Goal: Task Accomplishment & Management: Use online tool/utility

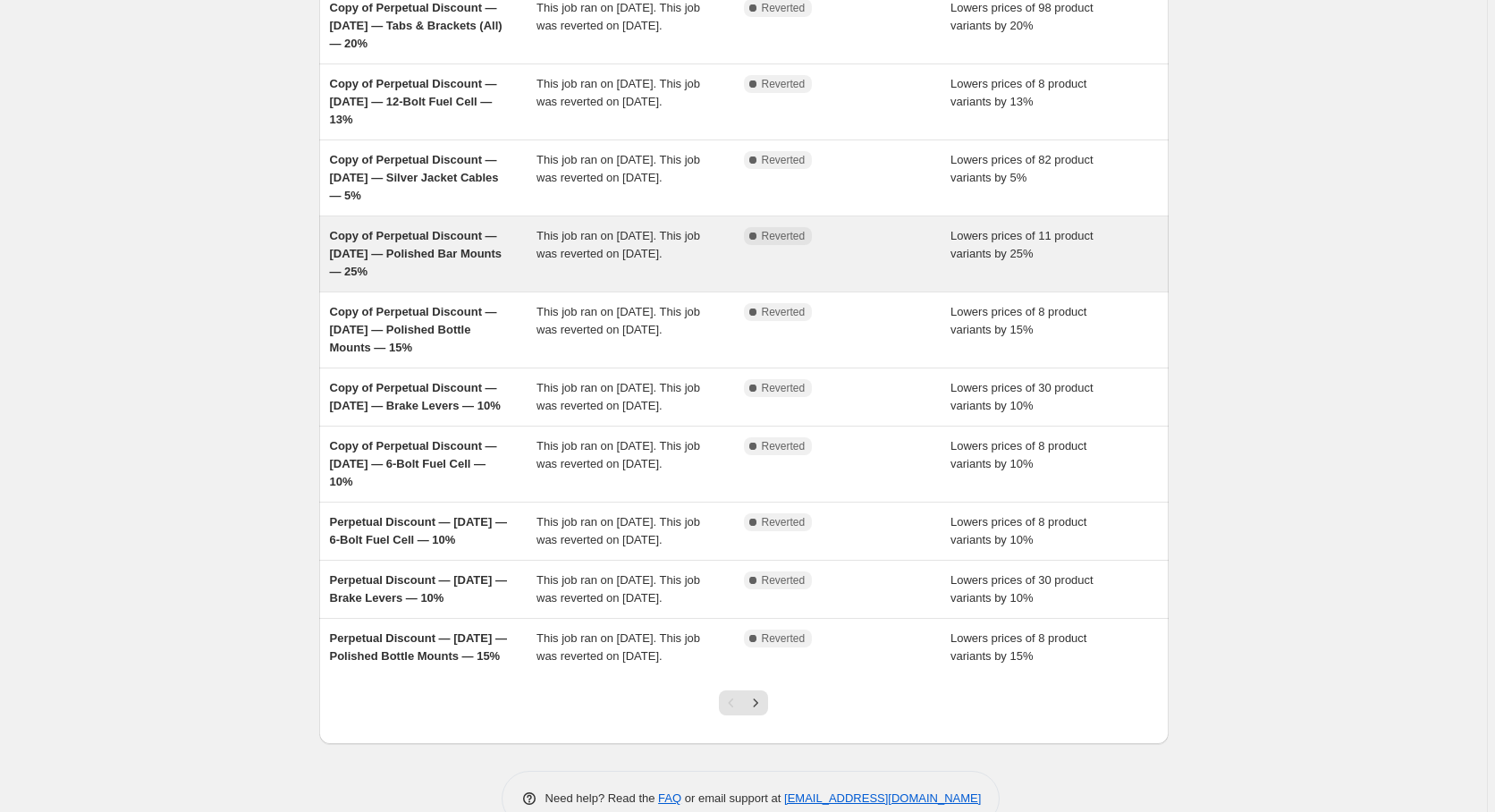
scroll to position [288, 0]
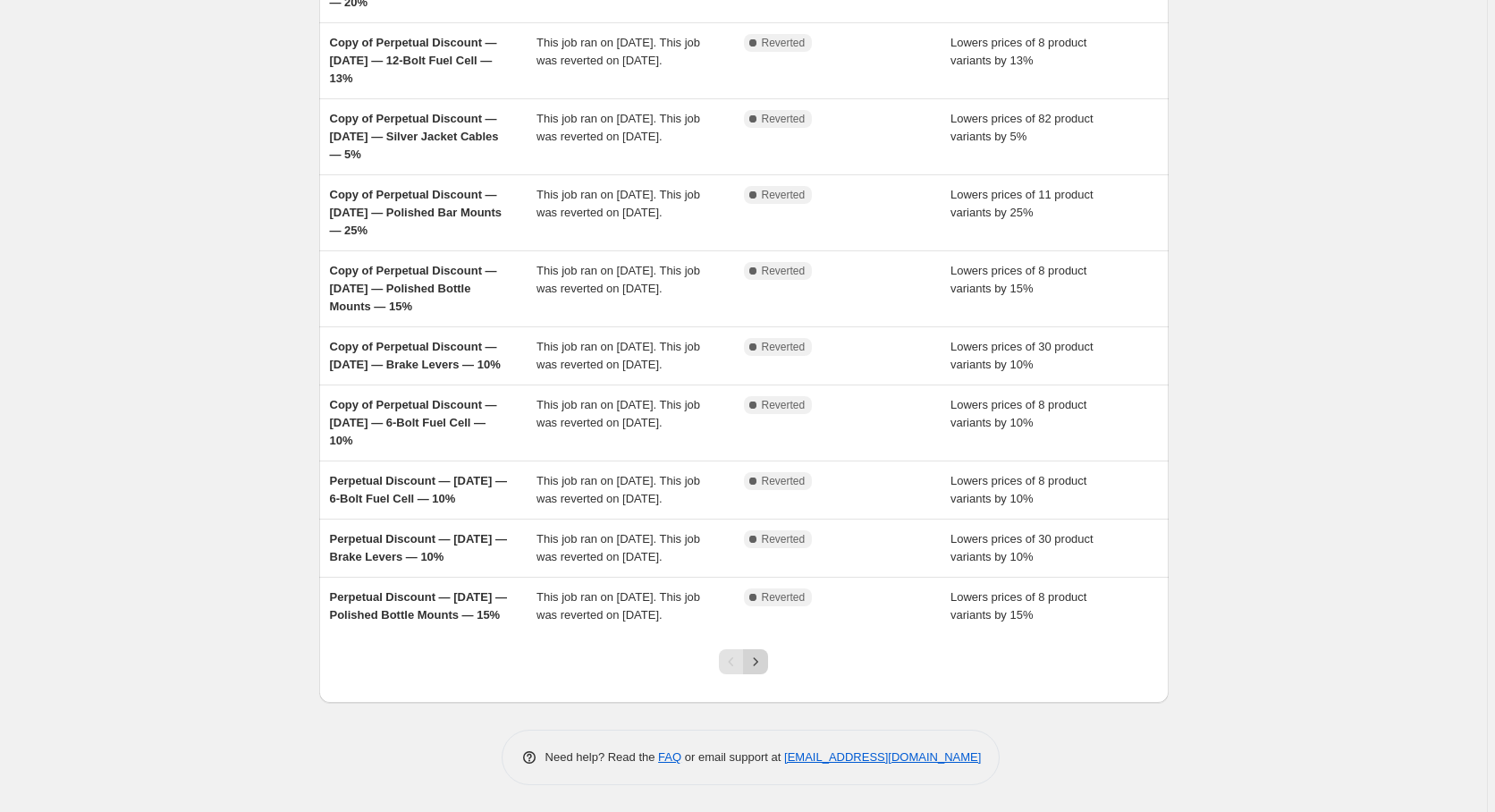
click at [764, 657] on icon "Next" at bounding box center [756, 661] width 18 height 18
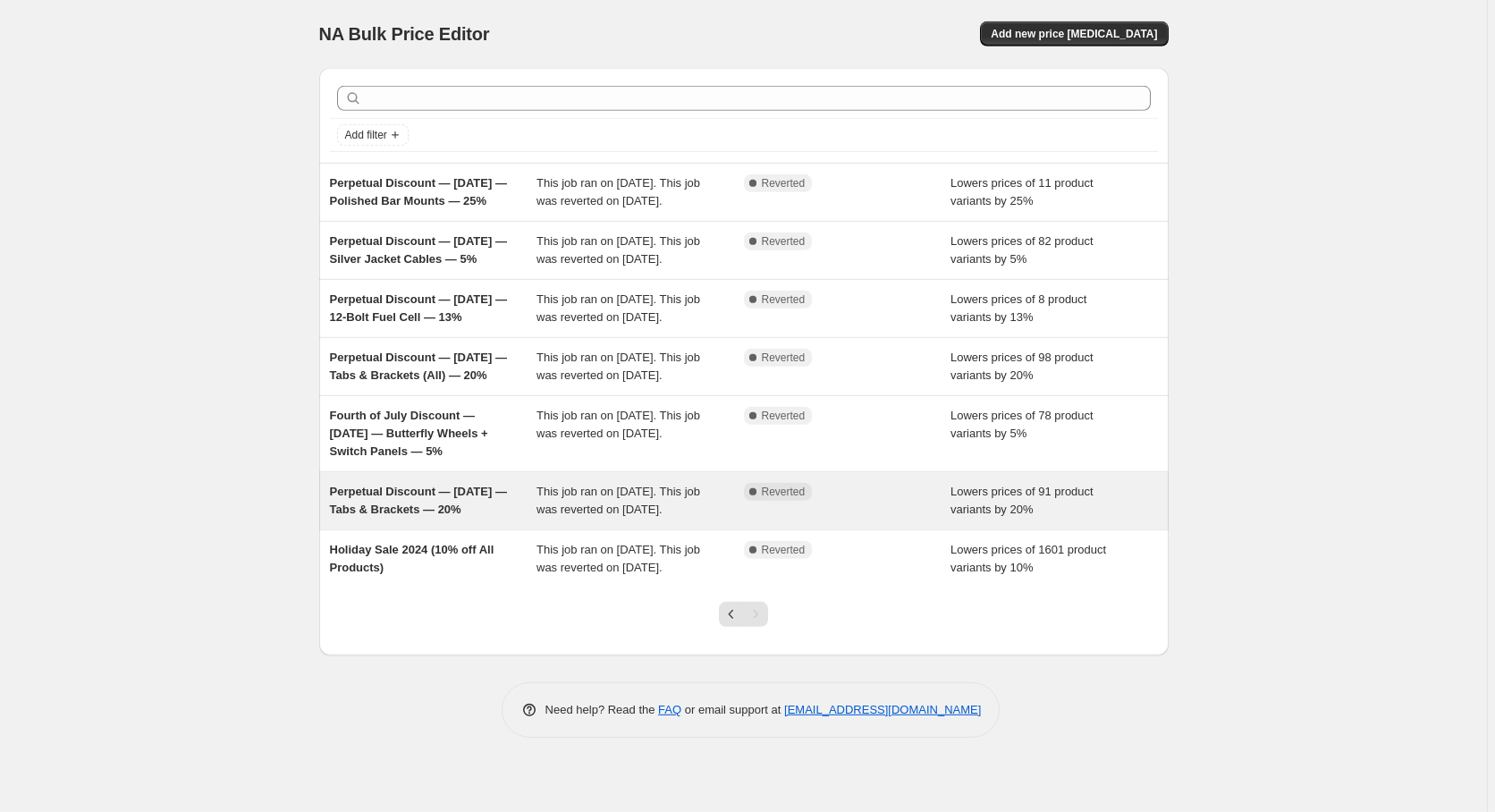
scroll to position [60, 0]
click at [451, 514] on span "Perpetual Discount — [DATE] — Tabs & Brackets — 20%" at bounding box center [419, 500] width 177 height 32
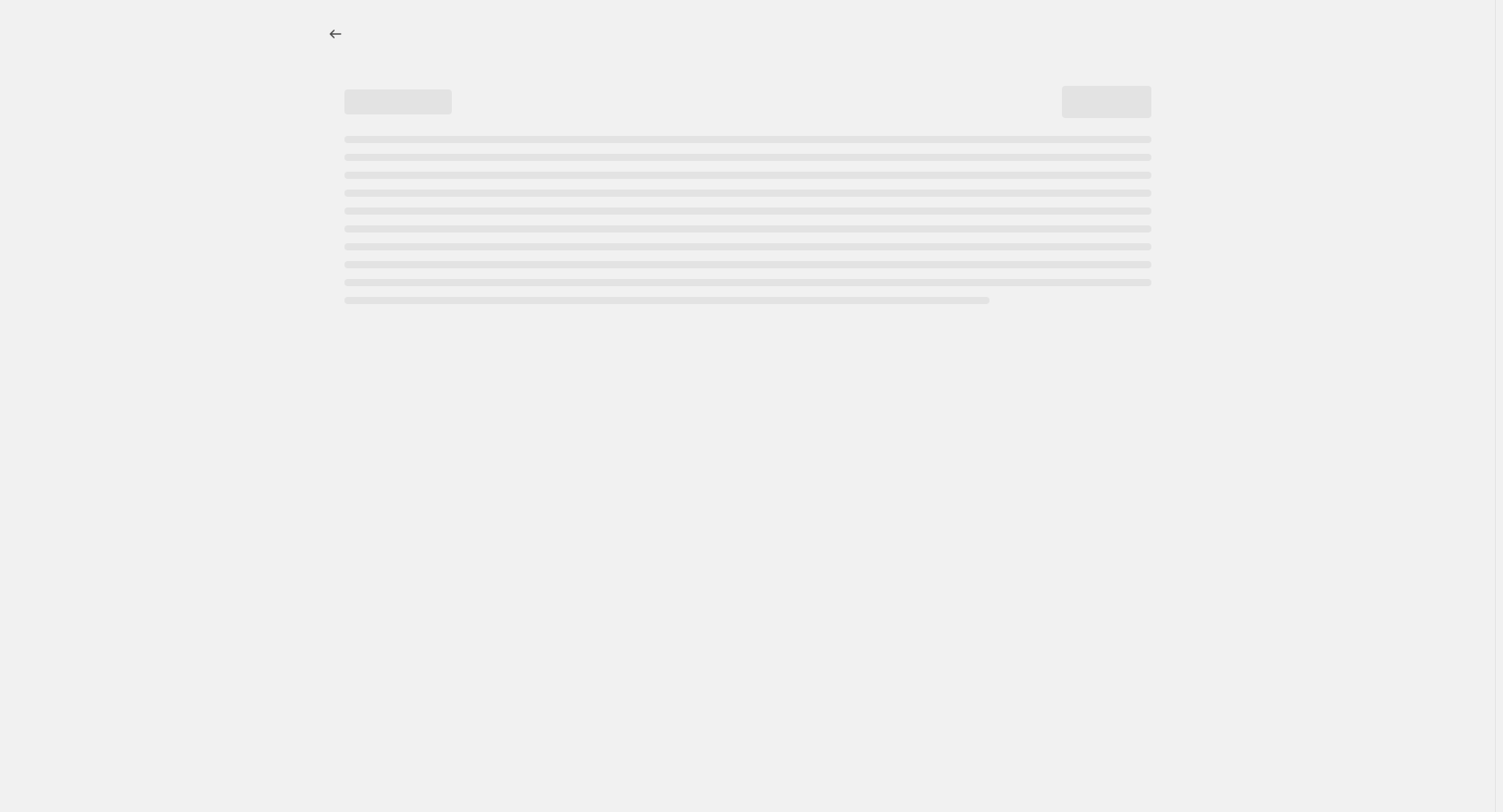
select select "percentage"
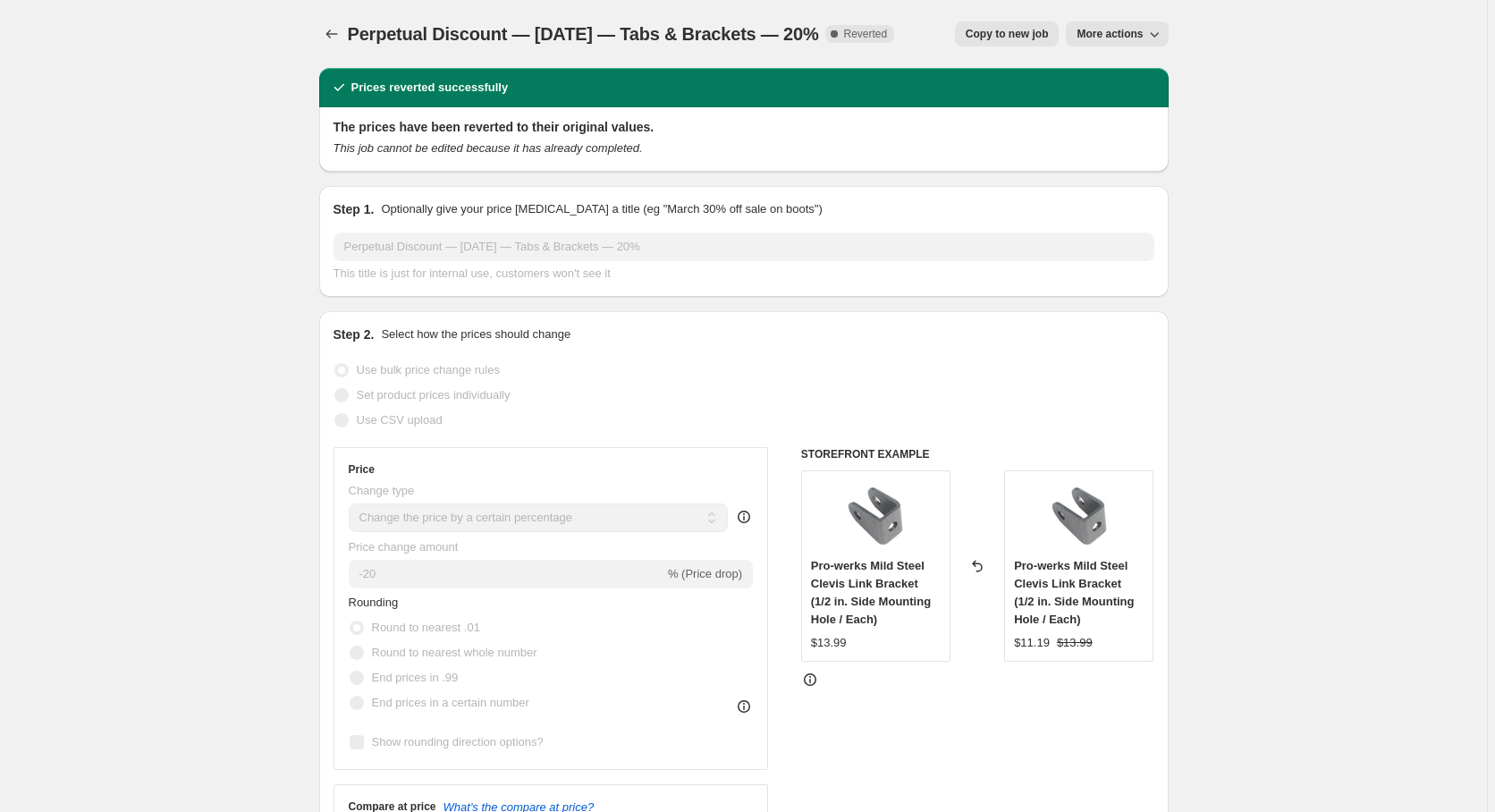
click at [1005, 34] on span "Copy to new job" at bounding box center [1007, 34] width 84 height 14
select select "percentage"
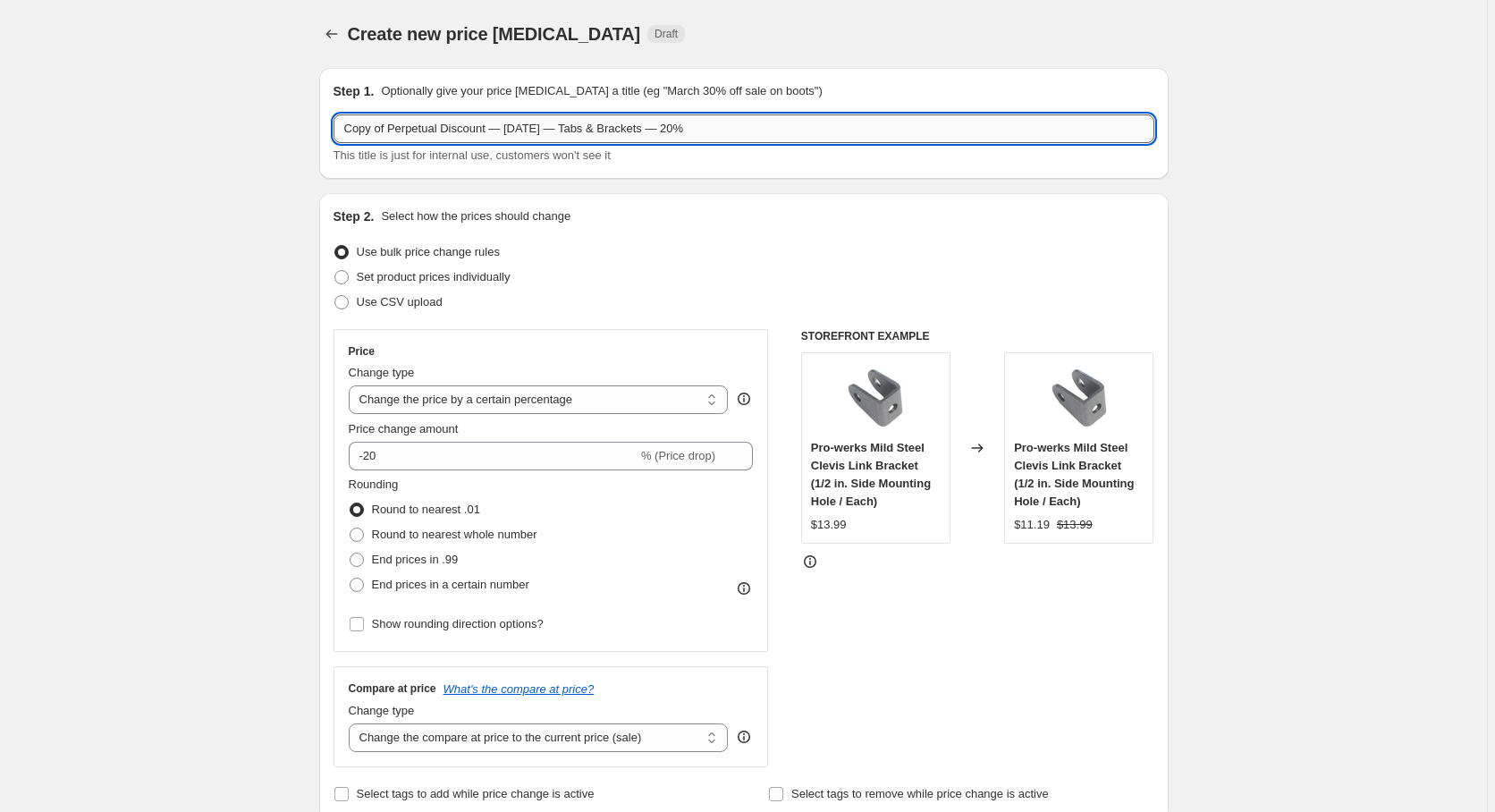
drag, startPoint x: 391, startPoint y: 129, endPoint x: 273, endPoint y: 122, distance: 118.2
click at [333, 122] on input "Copy of Perpetual Discount — [DATE] — Tabs & Brackets — 20%" at bounding box center [743, 129] width 821 height 29
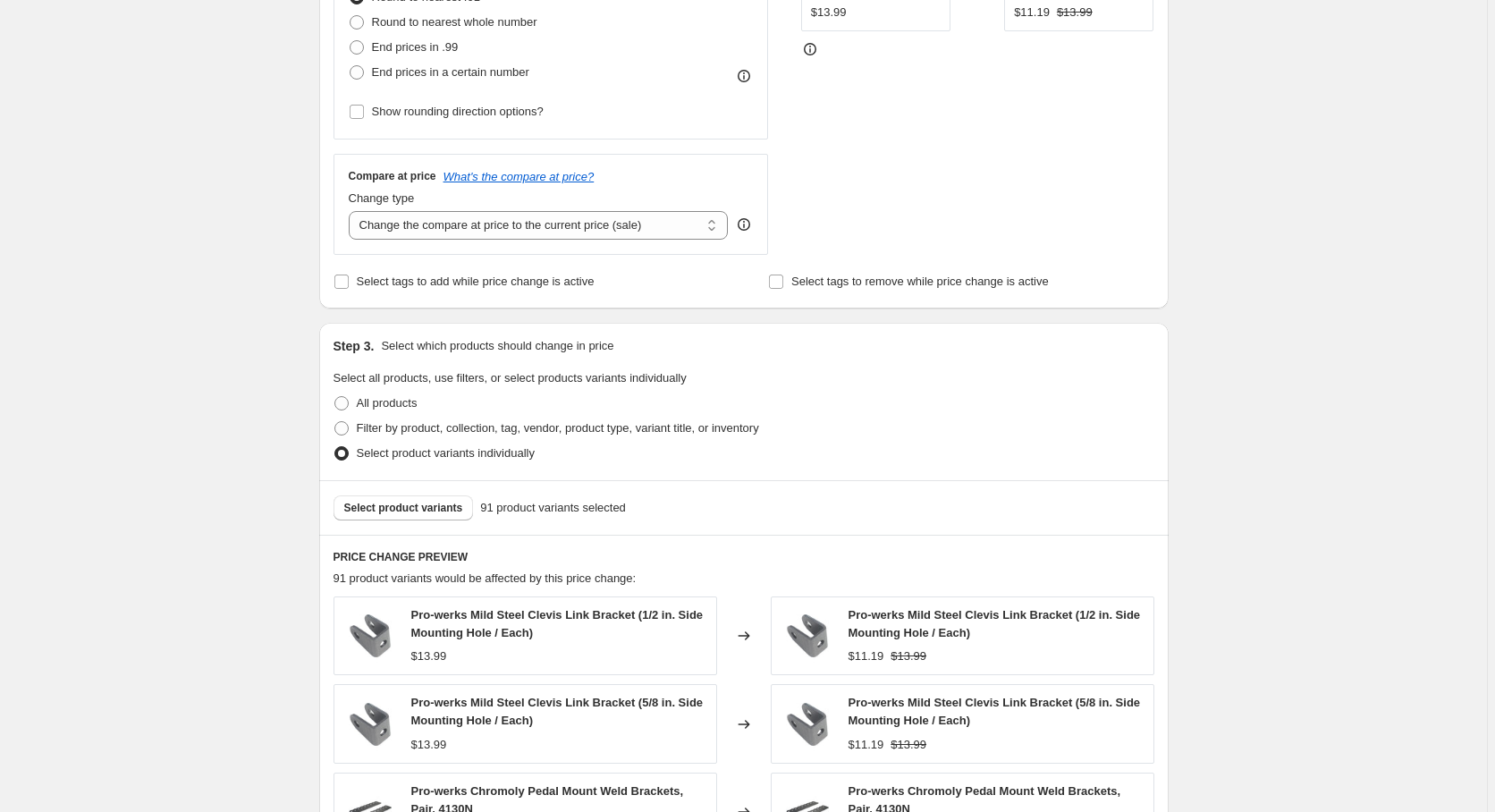
scroll to position [365, 0]
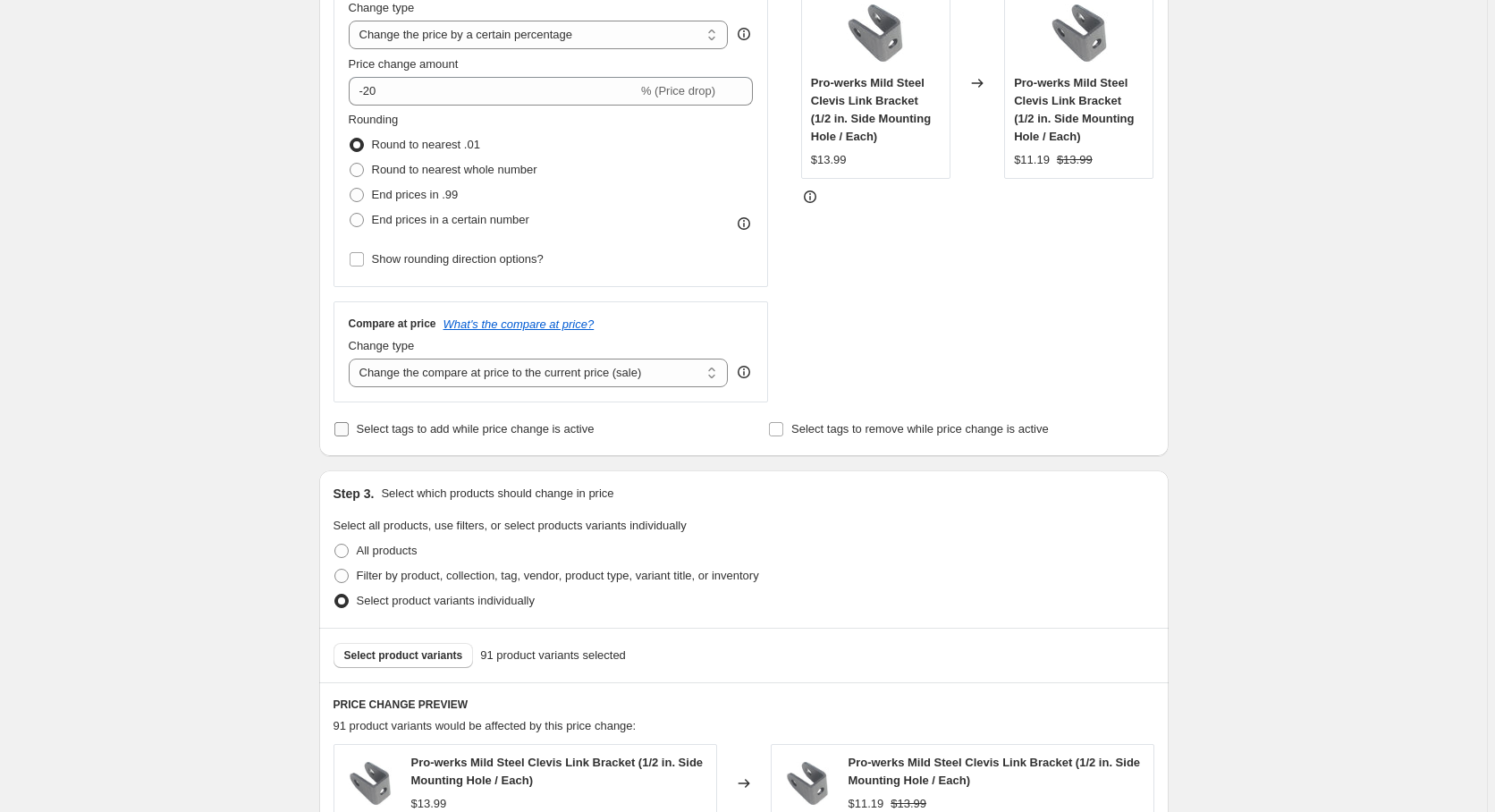
type input "Perpetual Discount — [DATE] — Tabs & Brackets — 20%"
click at [340, 431] on input "Select tags to add while price change is active" at bounding box center [341, 429] width 14 height 14
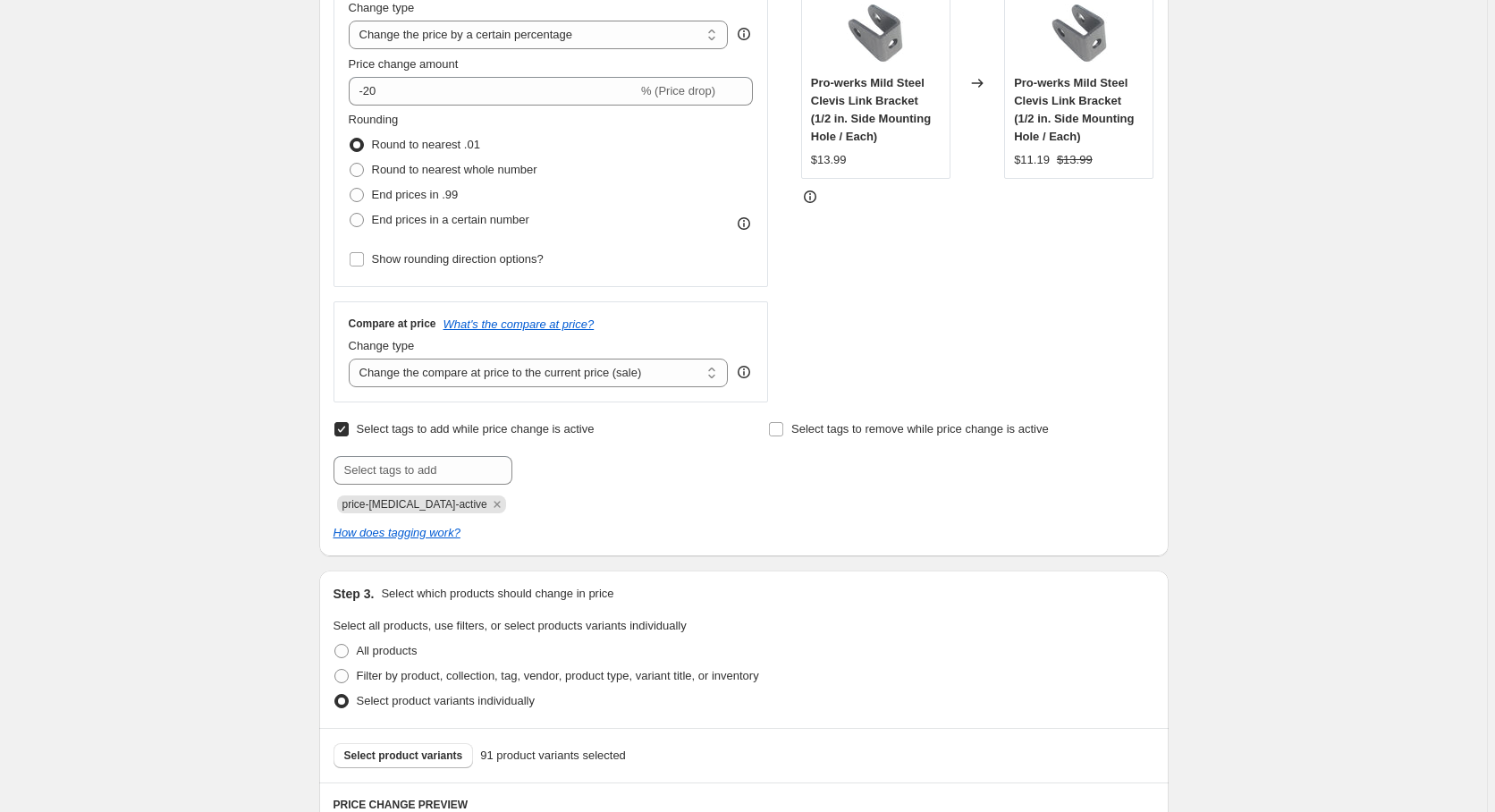
click at [340, 433] on input "Select tags to add while price change is active" at bounding box center [341, 429] width 14 height 14
checkbox input "false"
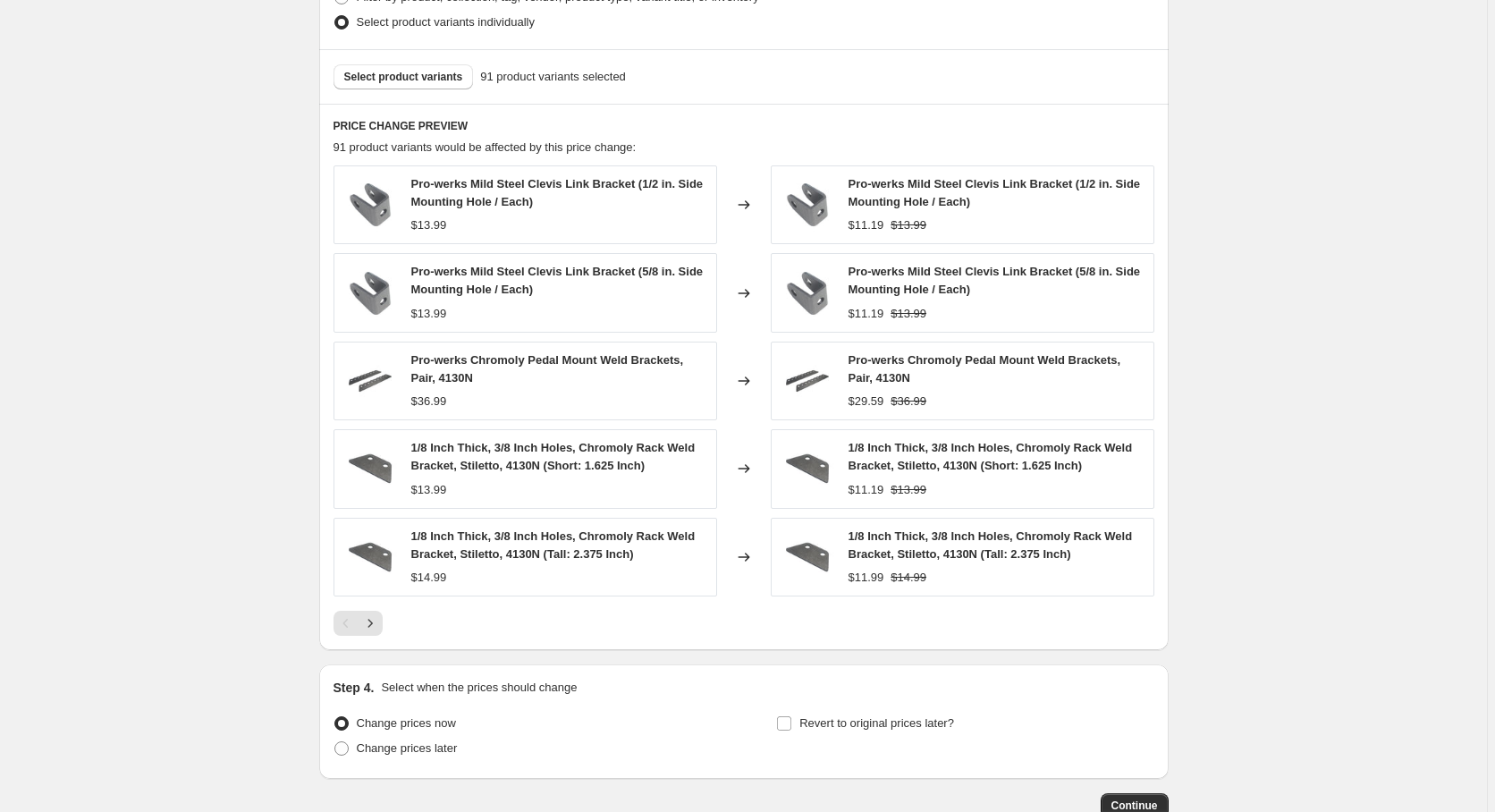
scroll to position [1003, 0]
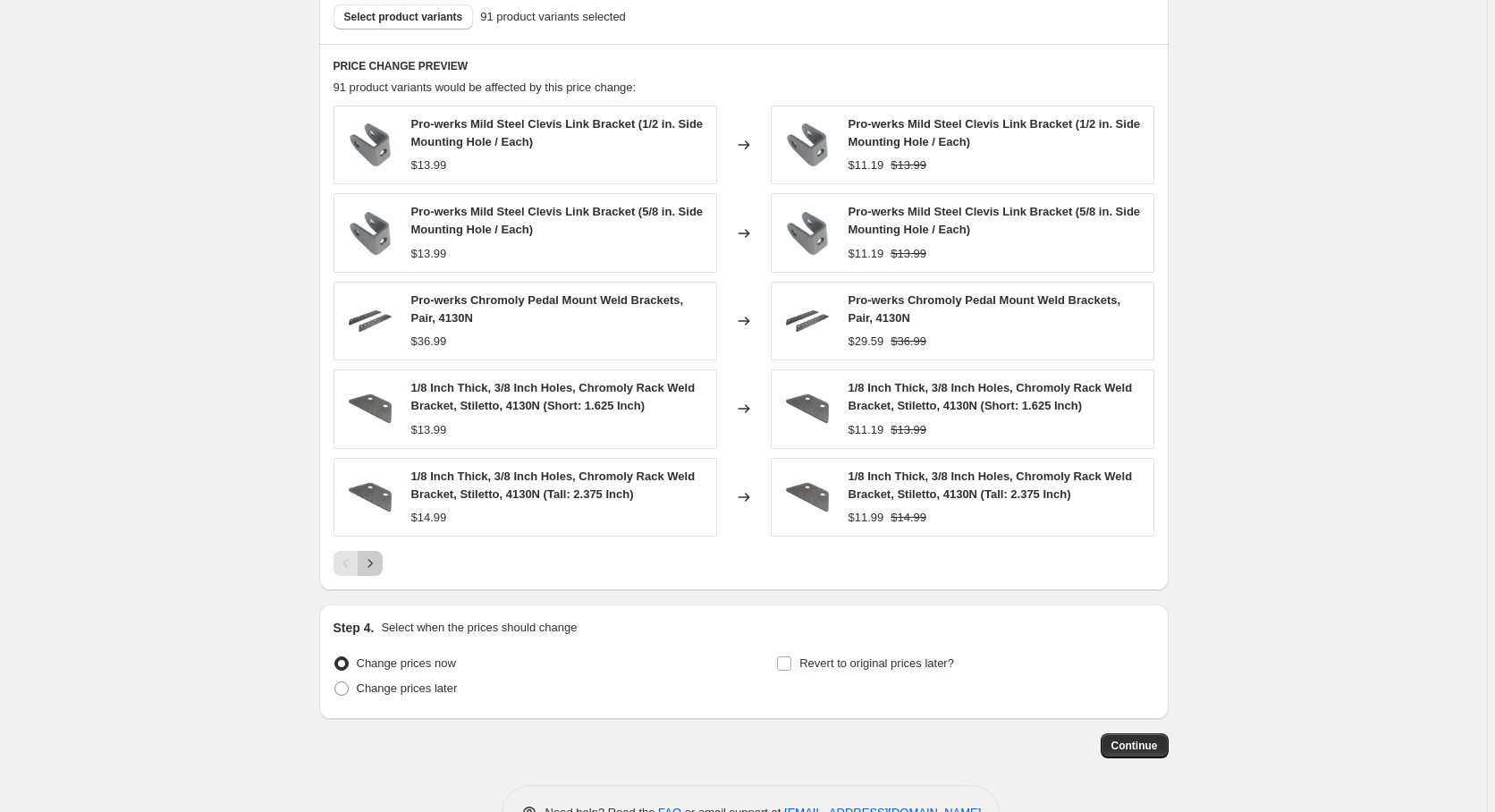
click at [377, 563] on icon "Next" at bounding box center [370, 562] width 18 height 18
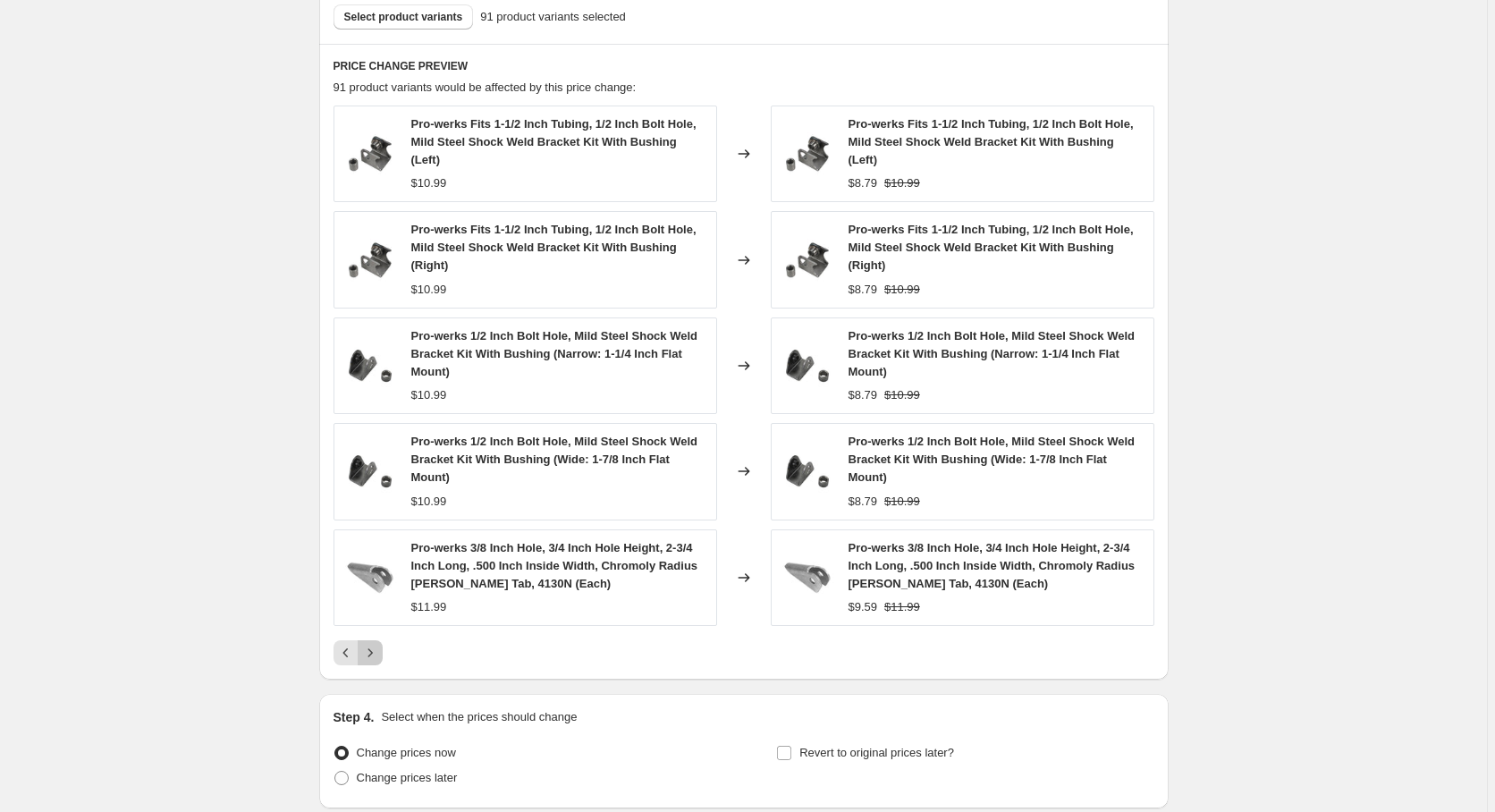
click at [373, 644] on icon "Next" at bounding box center [370, 653] width 18 height 18
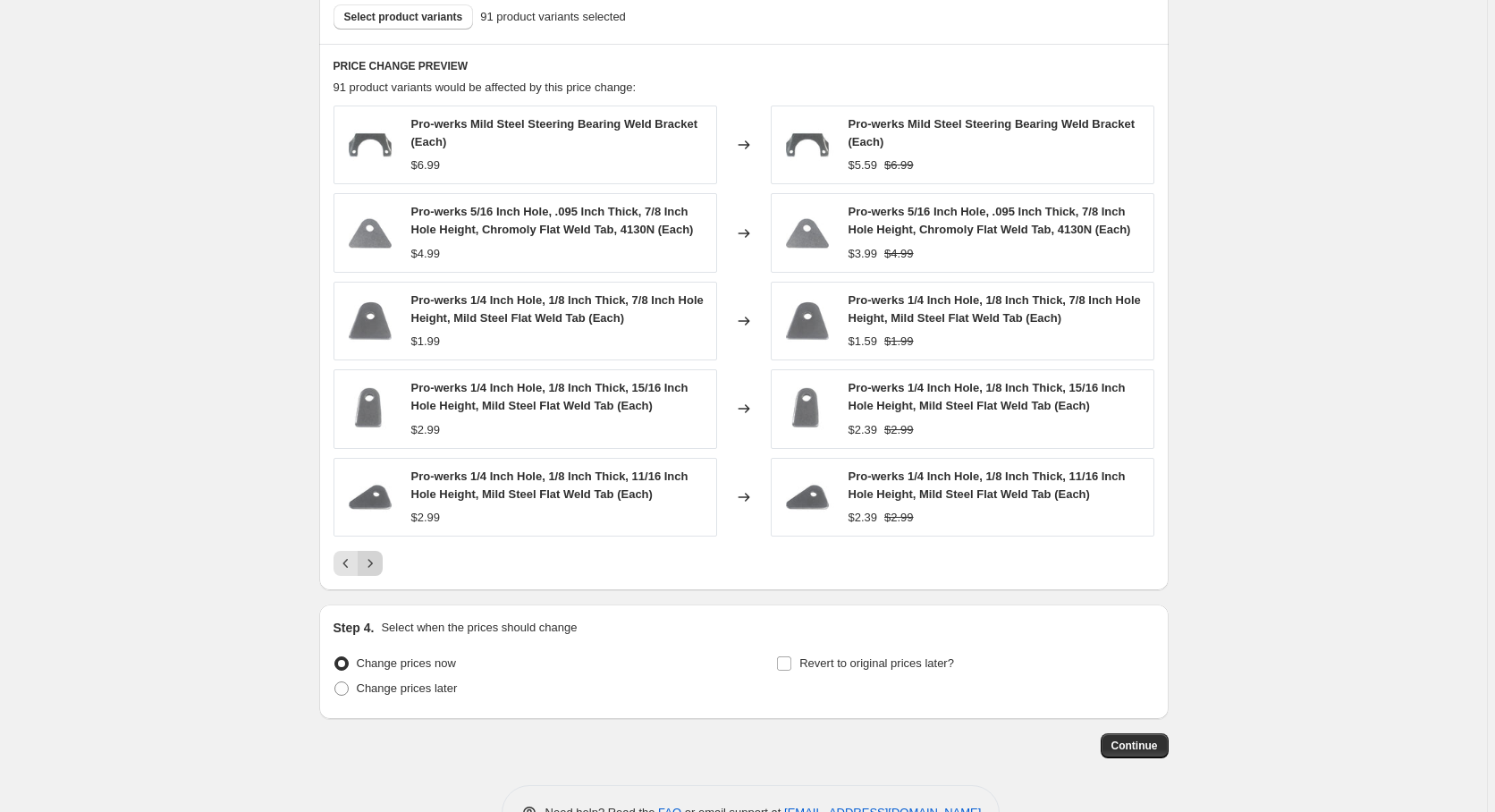
click at [372, 563] on icon "Next" at bounding box center [370, 562] width 5 height 8
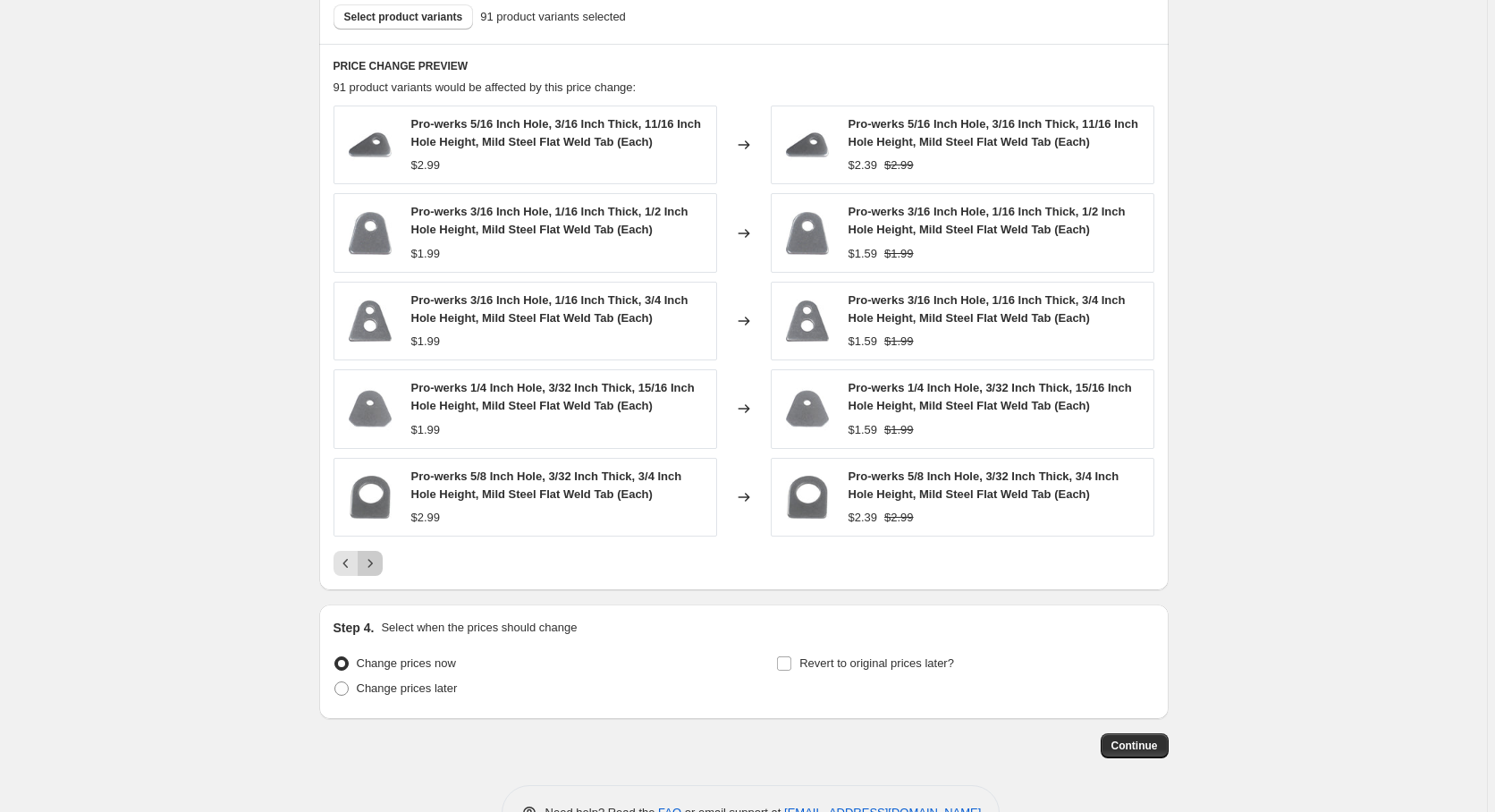
click at [379, 564] on icon "Next" at bounding box center [370, 562] width 18 height 18
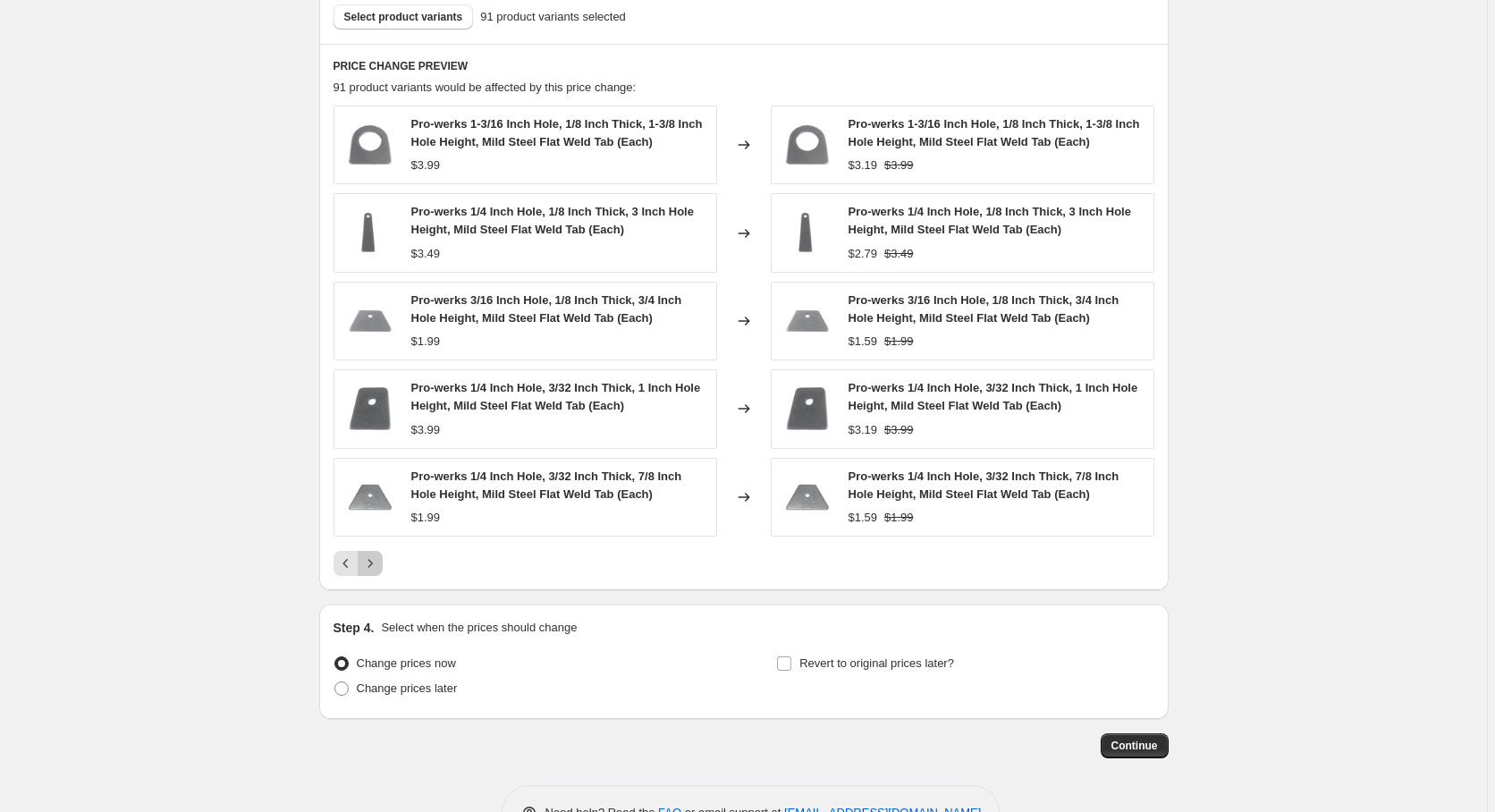
click at [379, 564] on icon "Next" at bounding box center [370, 562] width 18 height 18
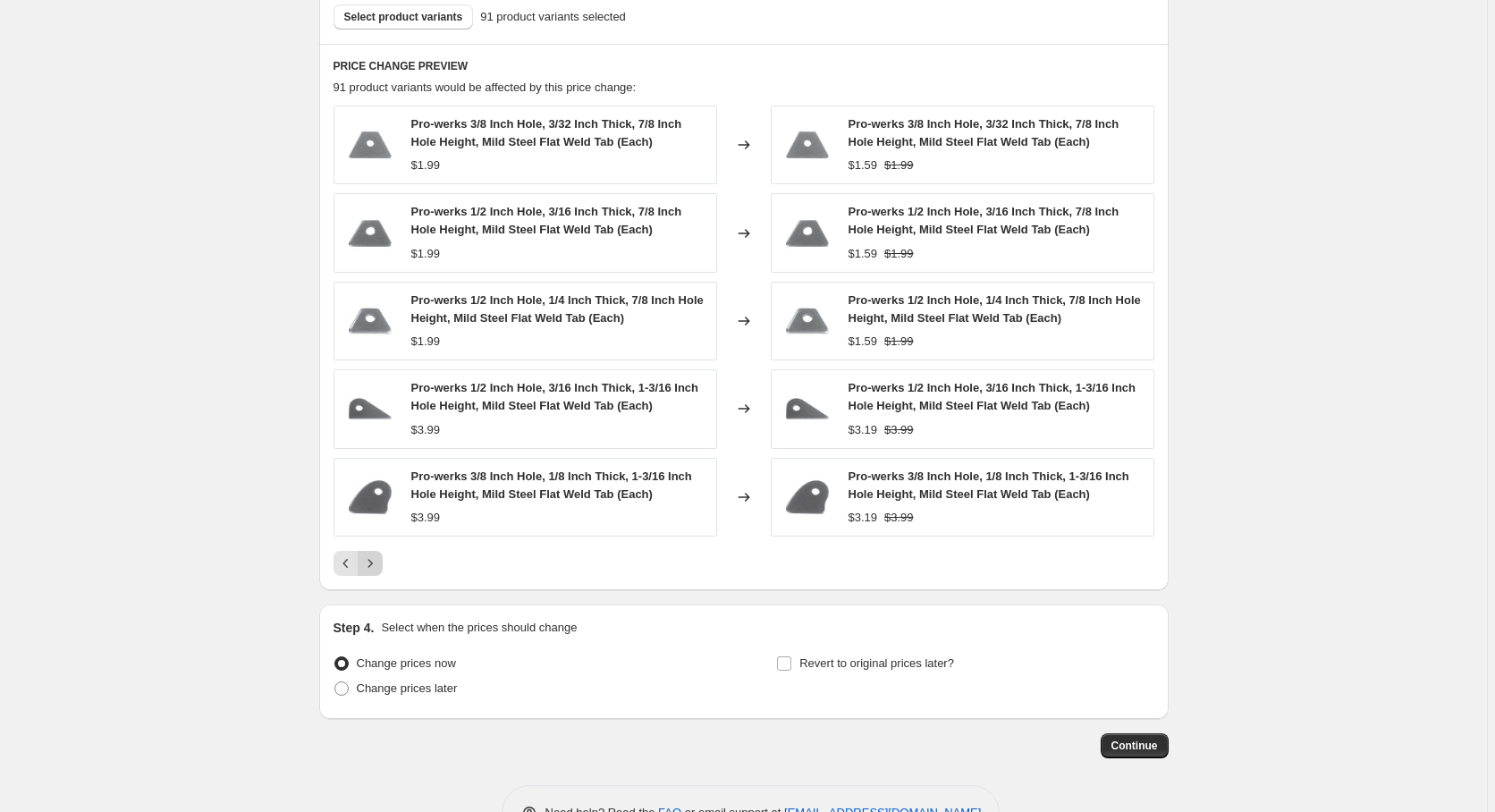
click at [379, 564] on icon "Next" at bounding box center [370, 562] width 18 height 18
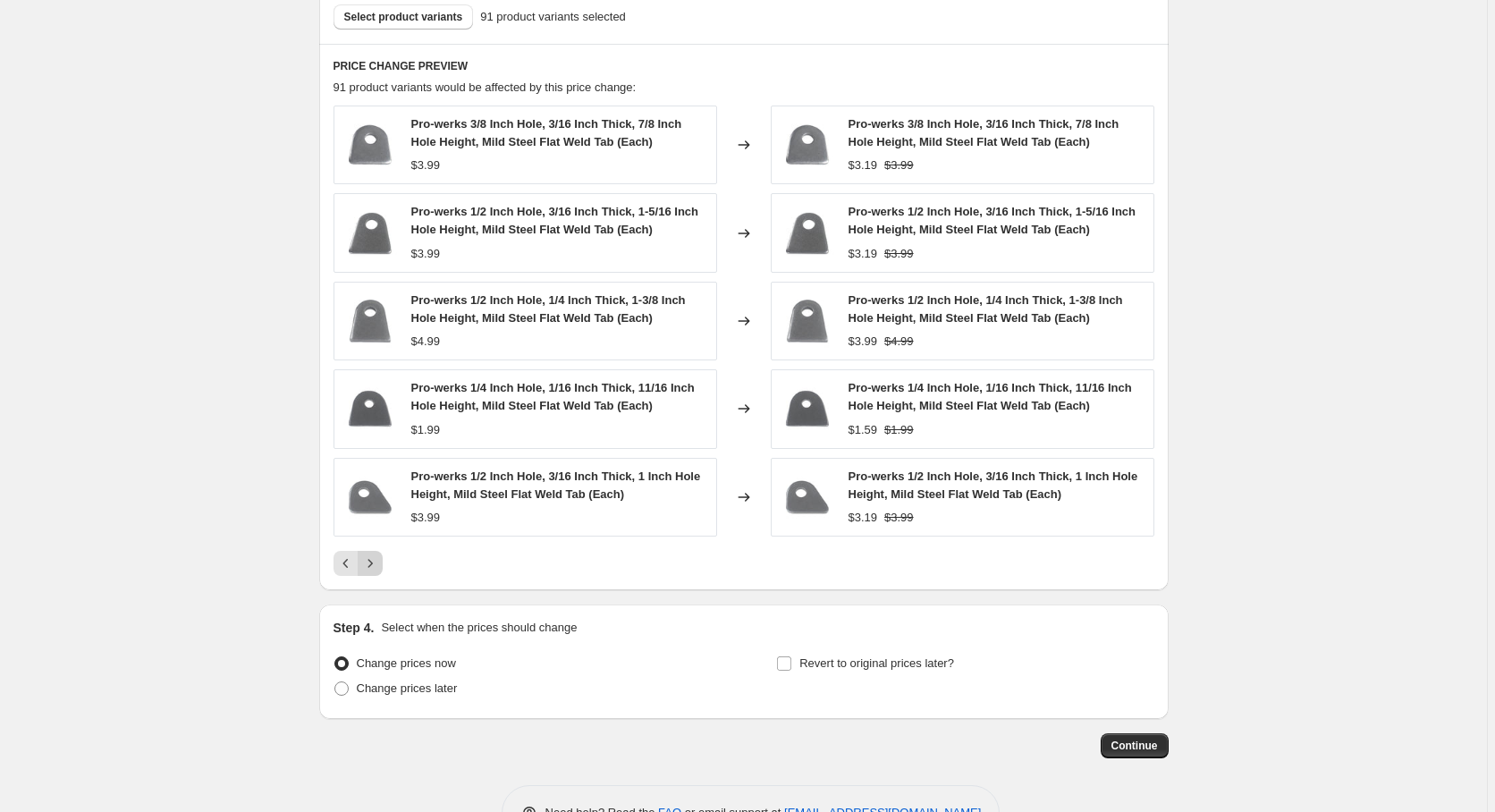
click at [379, 564] on icon "Next" at bounding box center [370, 562] width 18 height 18
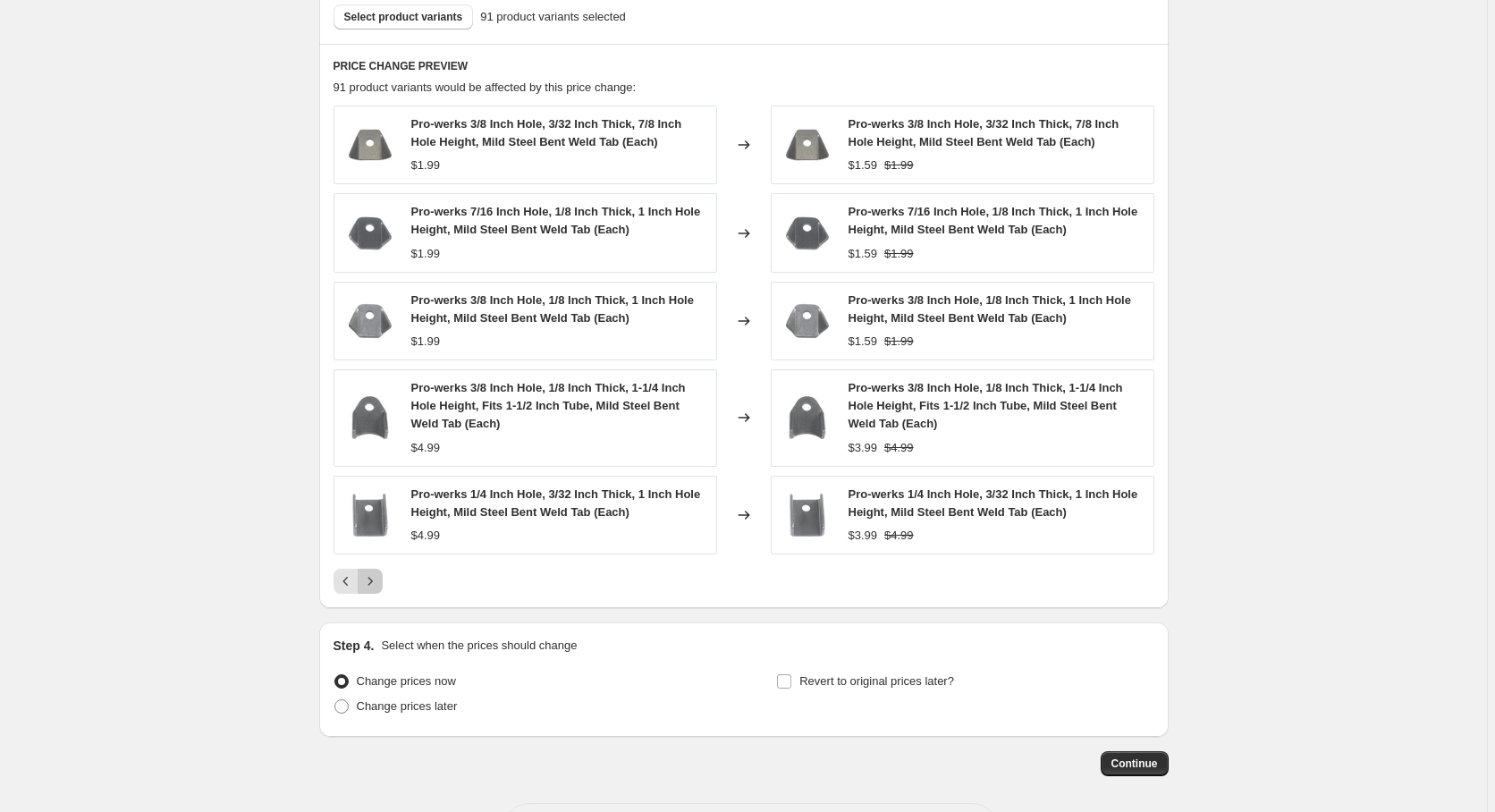
click at [379, 577] on icon "Next" at bounding box center [370, 581] width 18 height 18
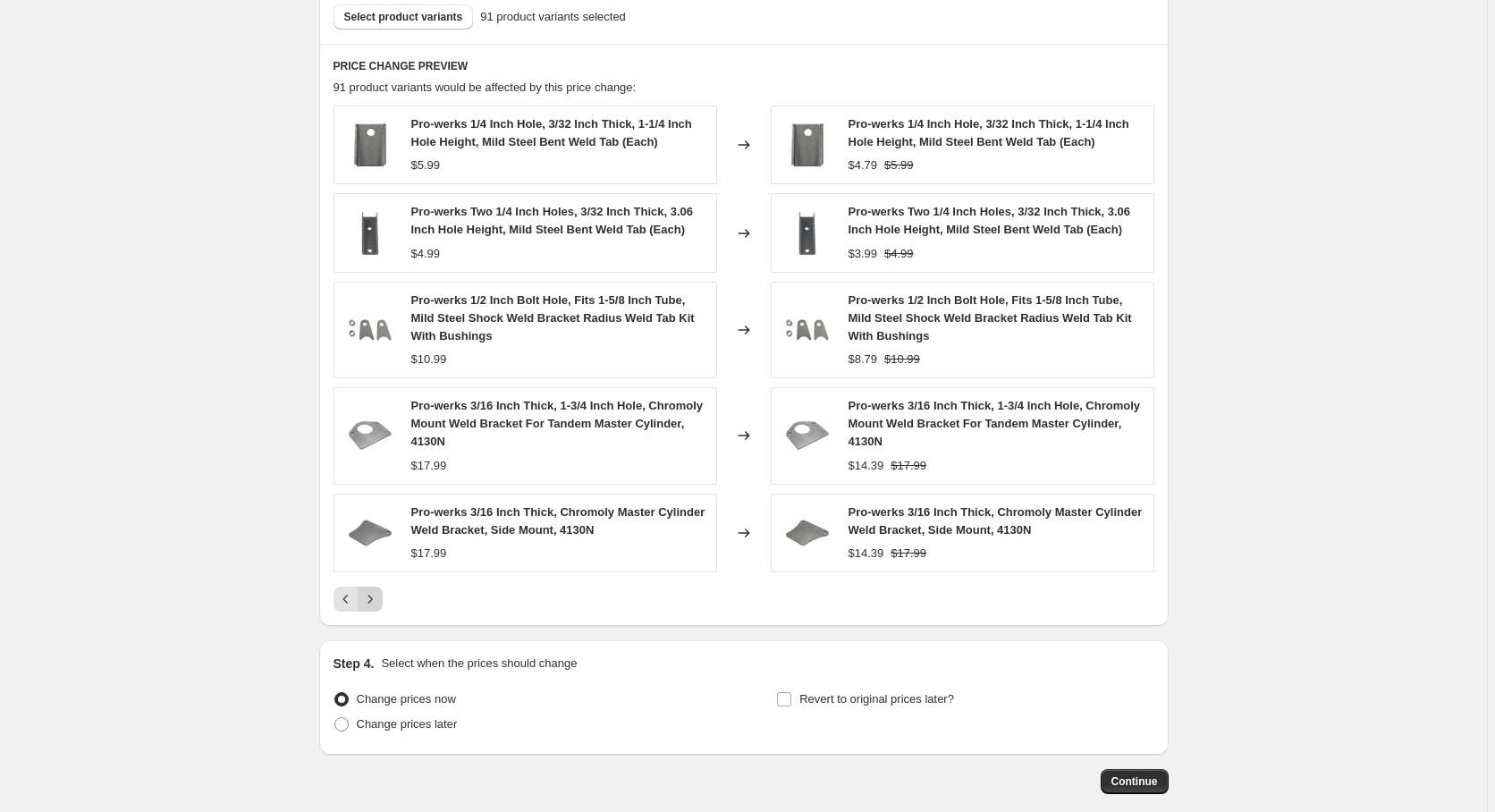
click at [380, 577] on div "Pro-werks 1/4 Inch Hole, 3/32 Inch Thick, 1-1/4 Inch Hole Height, Mild Steel Be…" at bounding box center [743, 358] width 821 height 506
click at [378, 593] on icon "Next" at bounding box center [370, 599] width 18 height 18
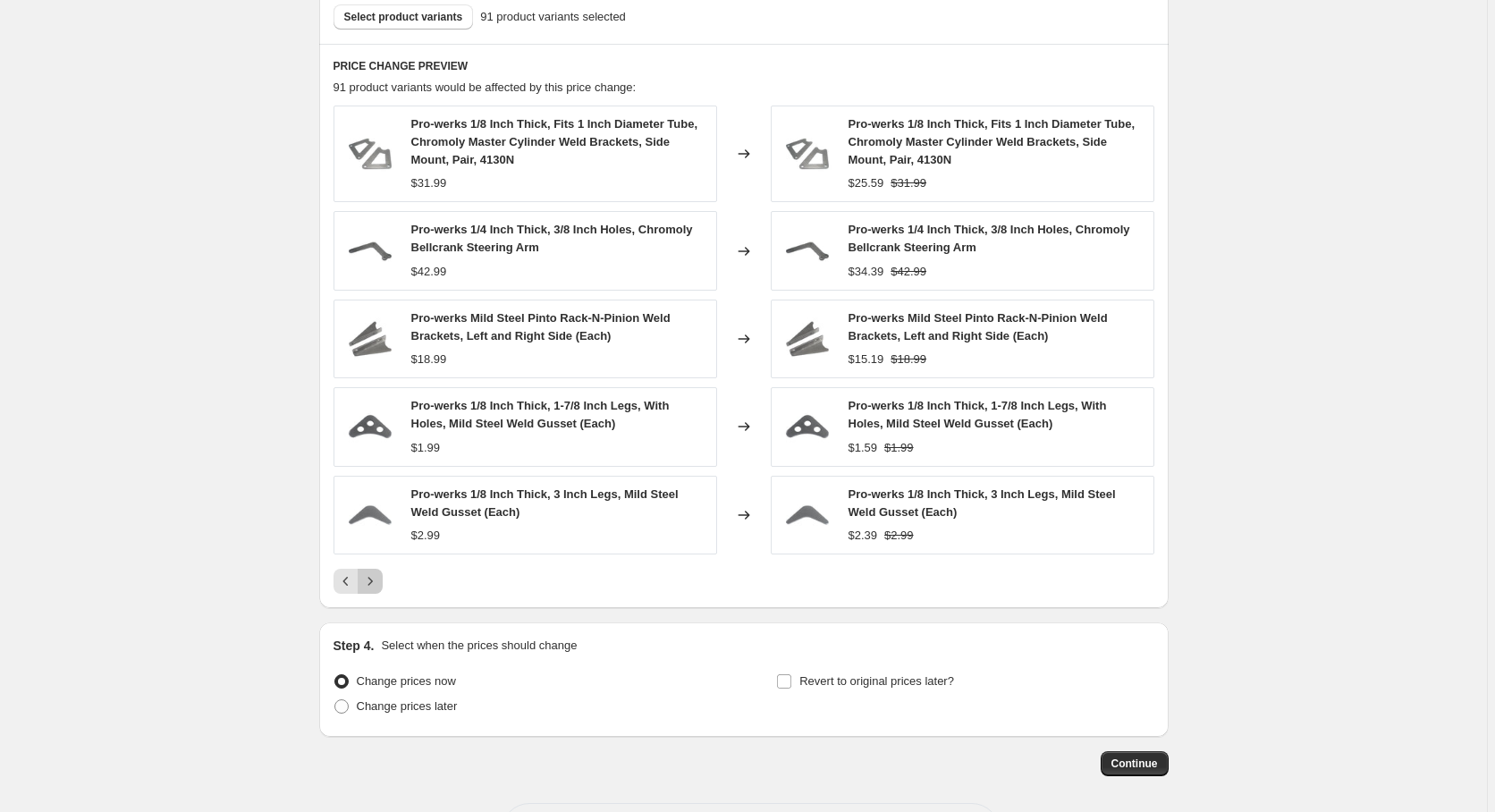
click at [379, 580] on icon "Next" at bounding box center [370, 581] width 18 height 18
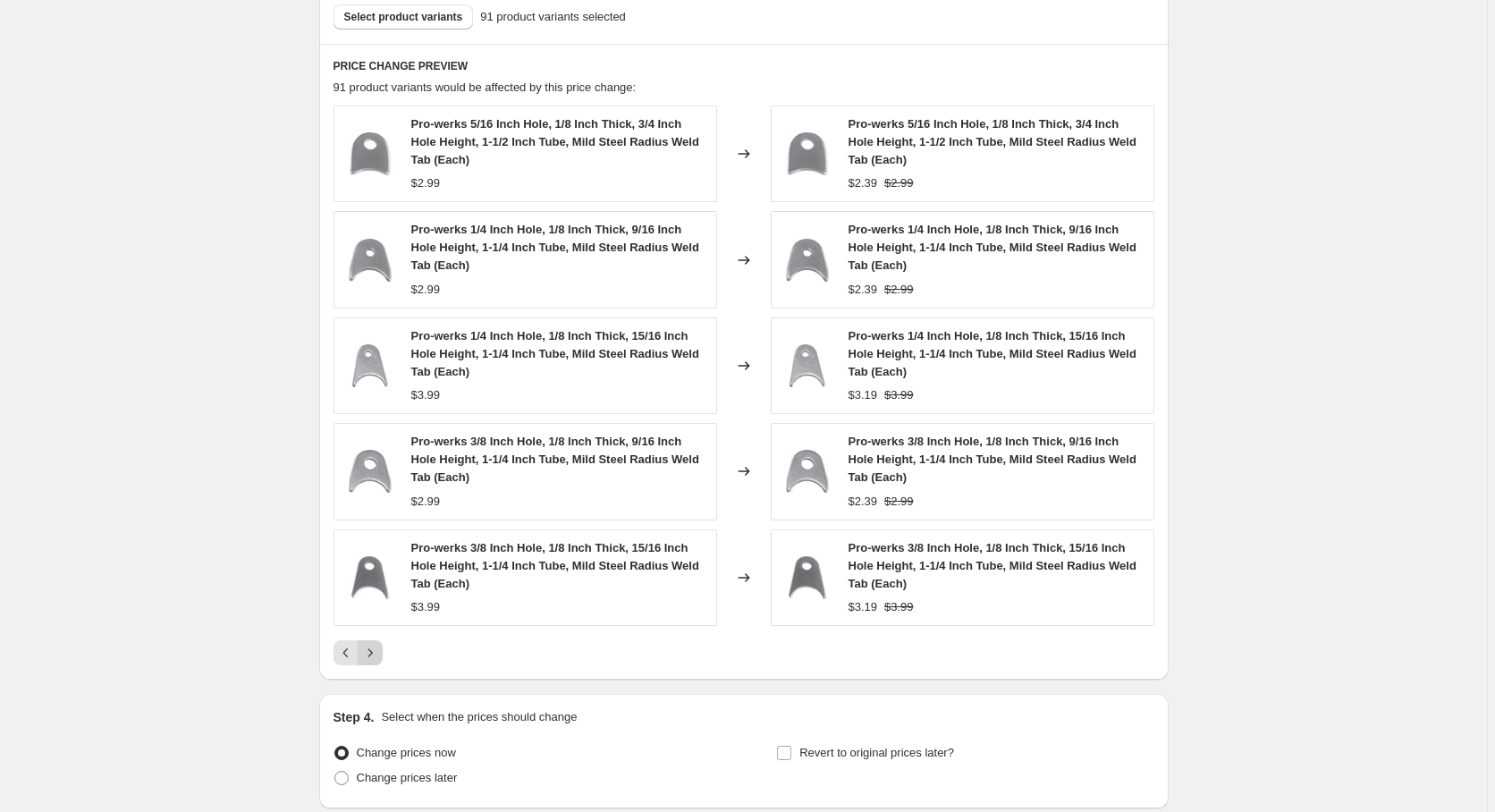
click at [377, 657] on icon "Next" at bounding box center [370, 653] width 18 height 18
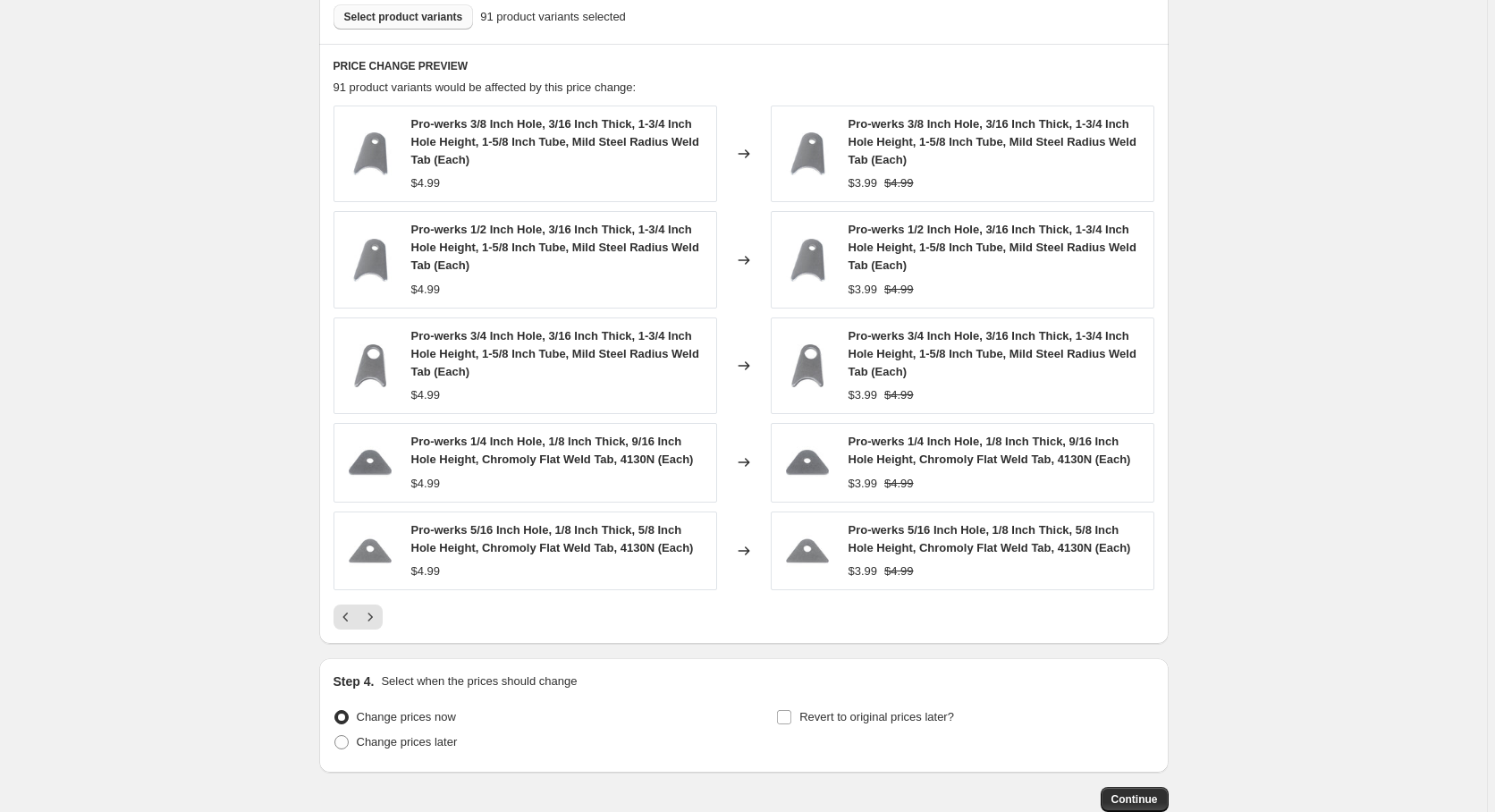
click at [437, 19] on span "Select product variants" at bounding box center [404, 16] width 119 height 14
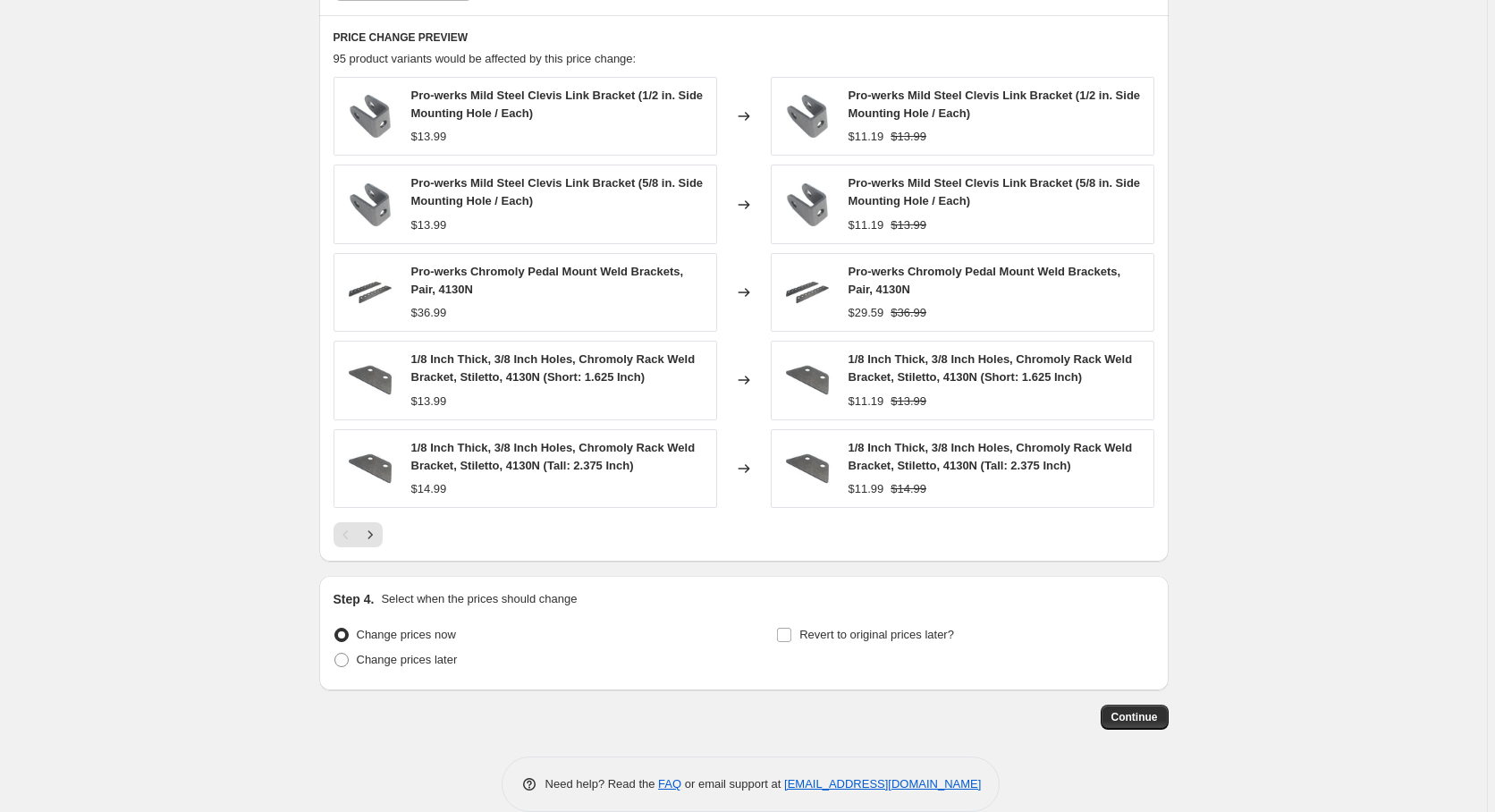
scroll to position [1060, 0]
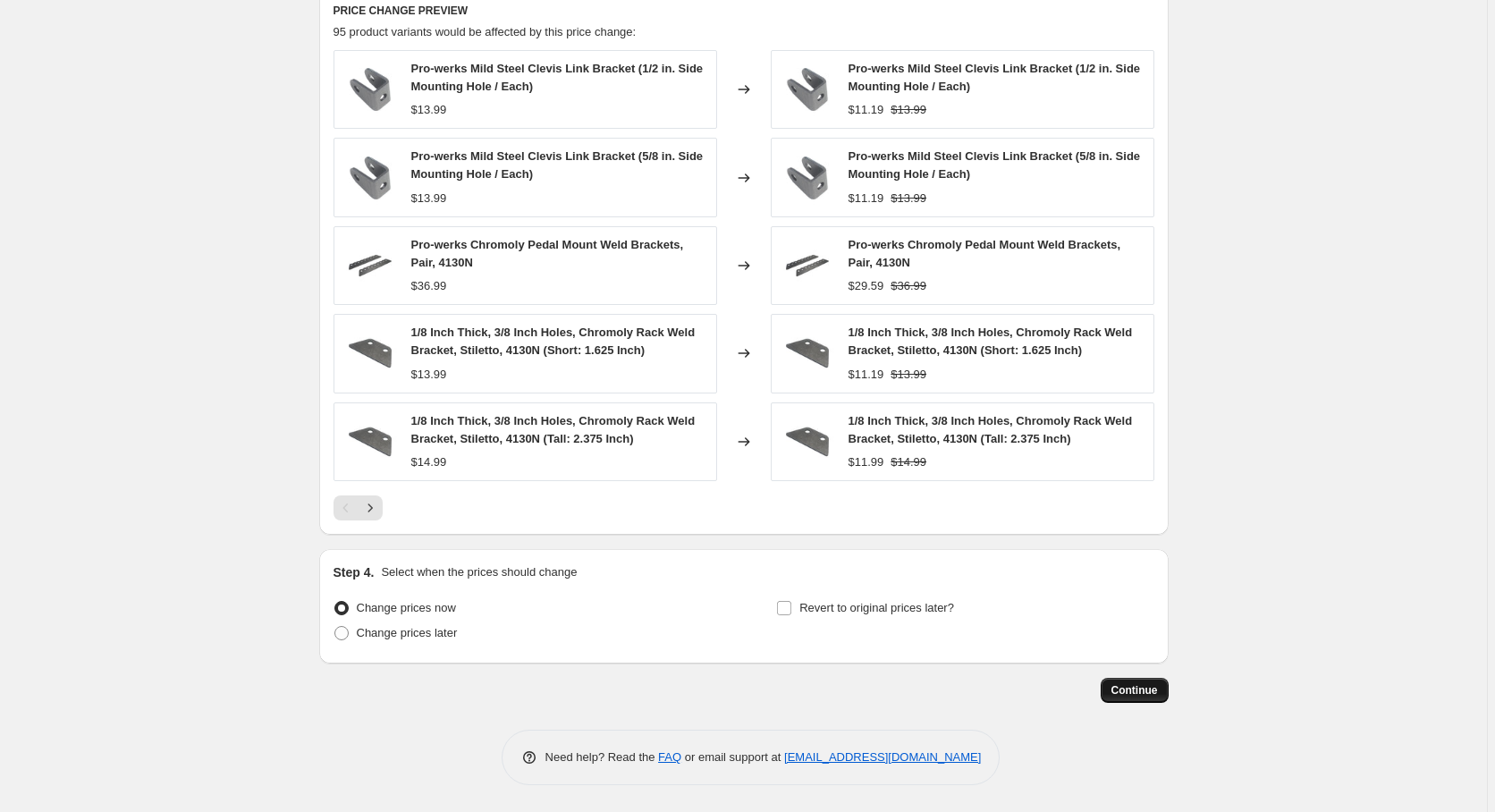
click at [1144, 691] on span "Continue" at bounding box center [1135, 690] width 46 height 14
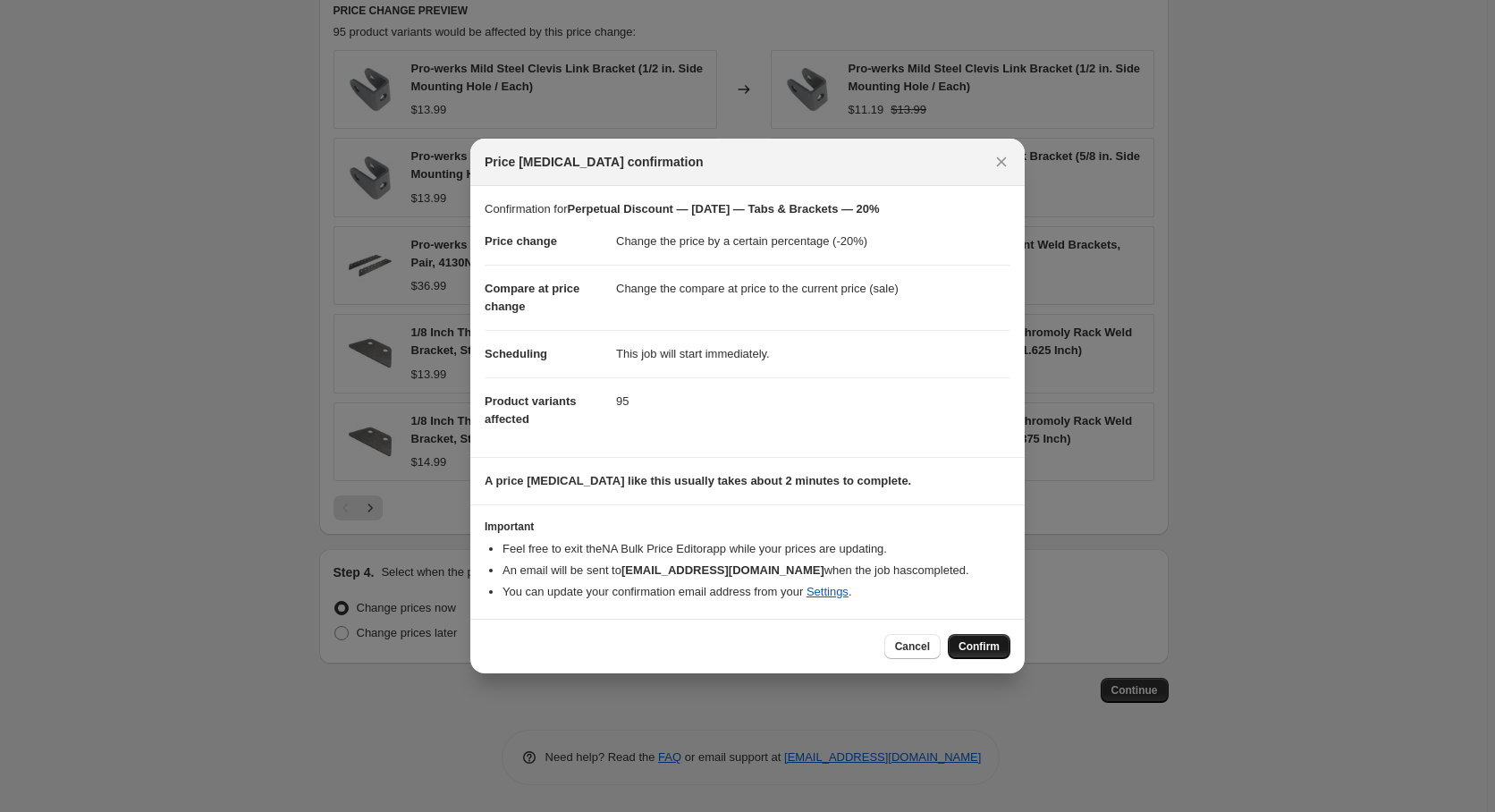
click at [983, 653] on span "Confirm" at bounding box center [978, 646] width 41 height 14
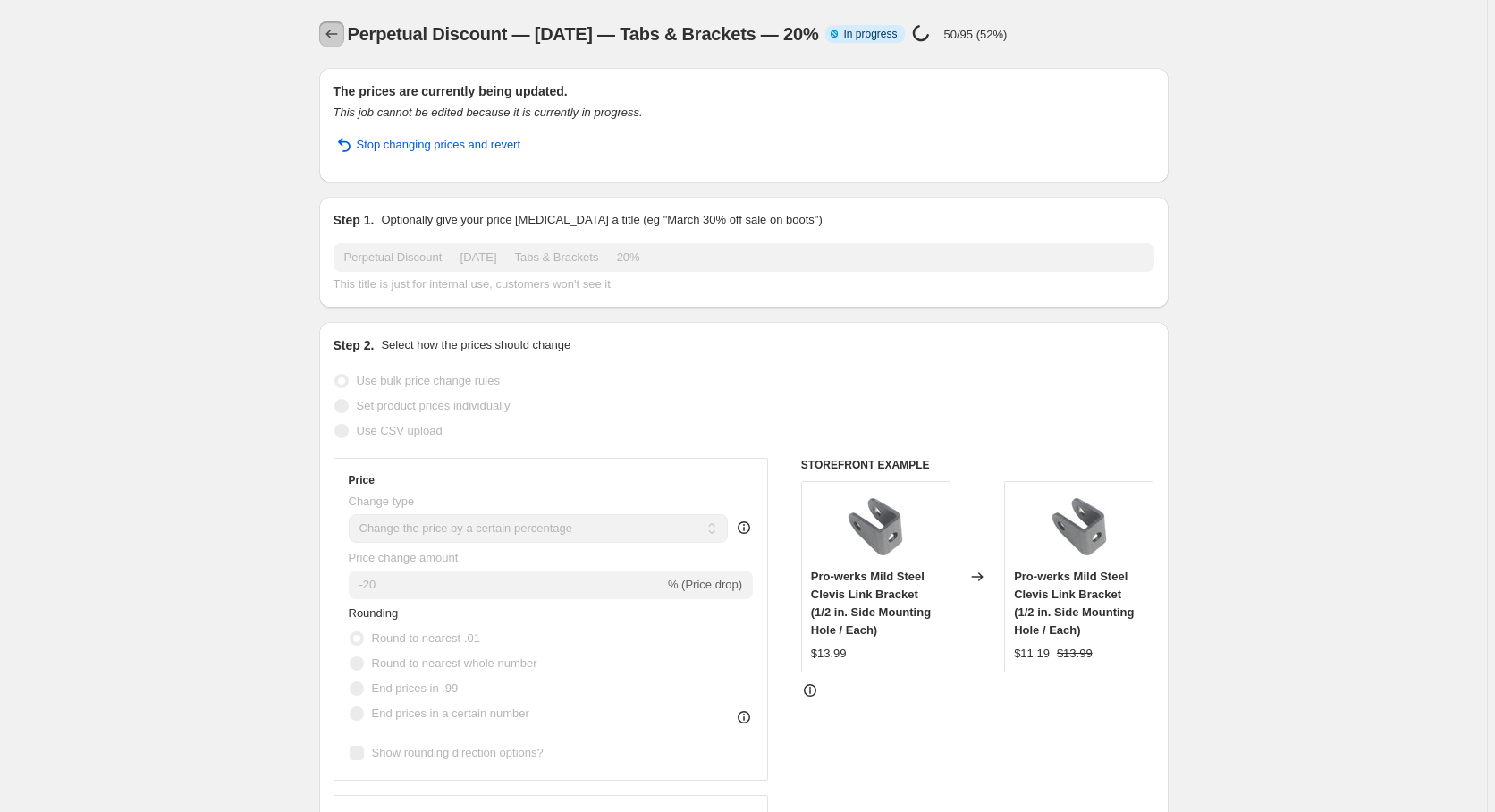
click at [338, 34] on icon "Price change jobs" at bounding box center [331, 34] width 18 height 18
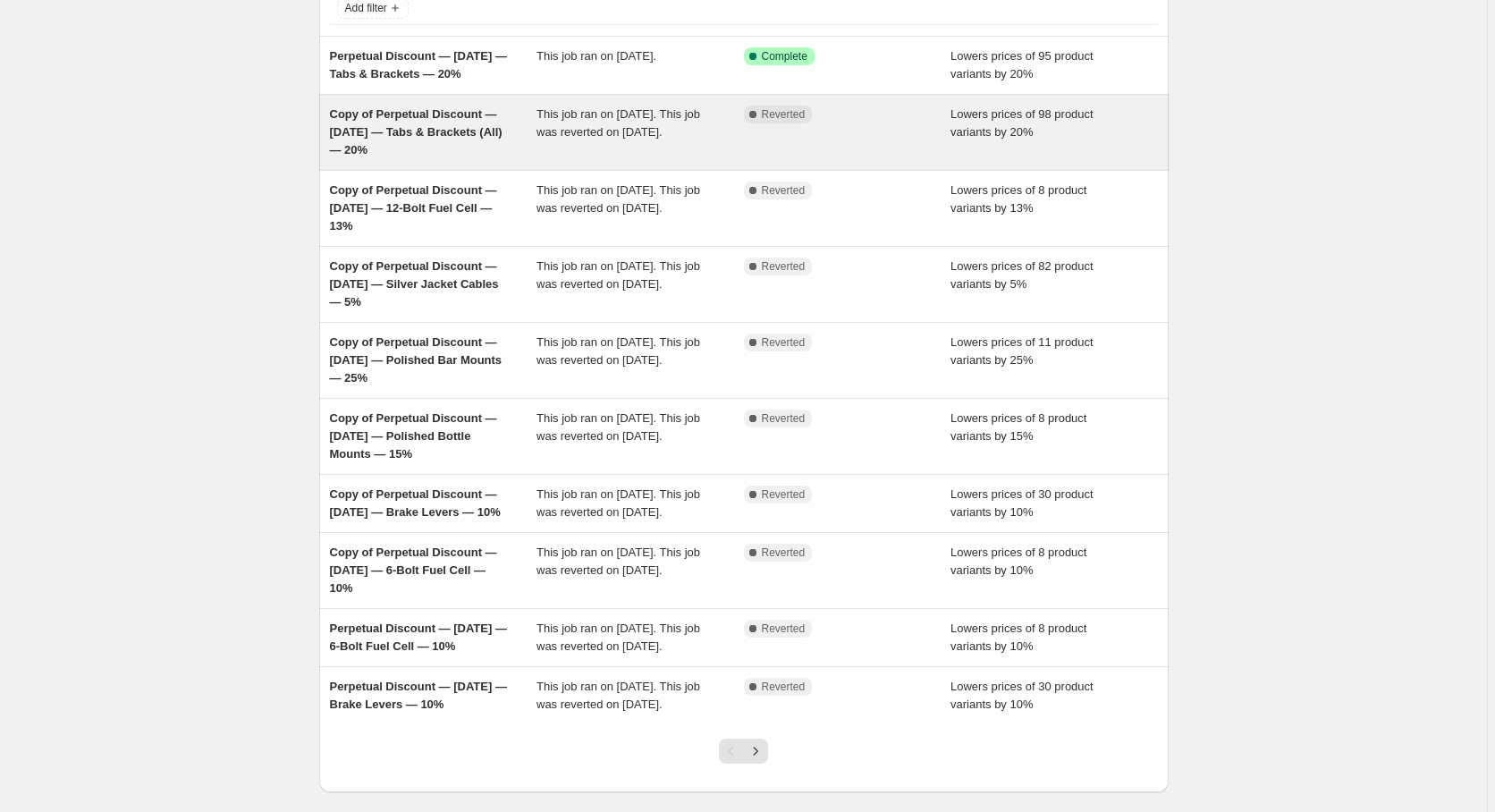
scroll to position [182, 0]
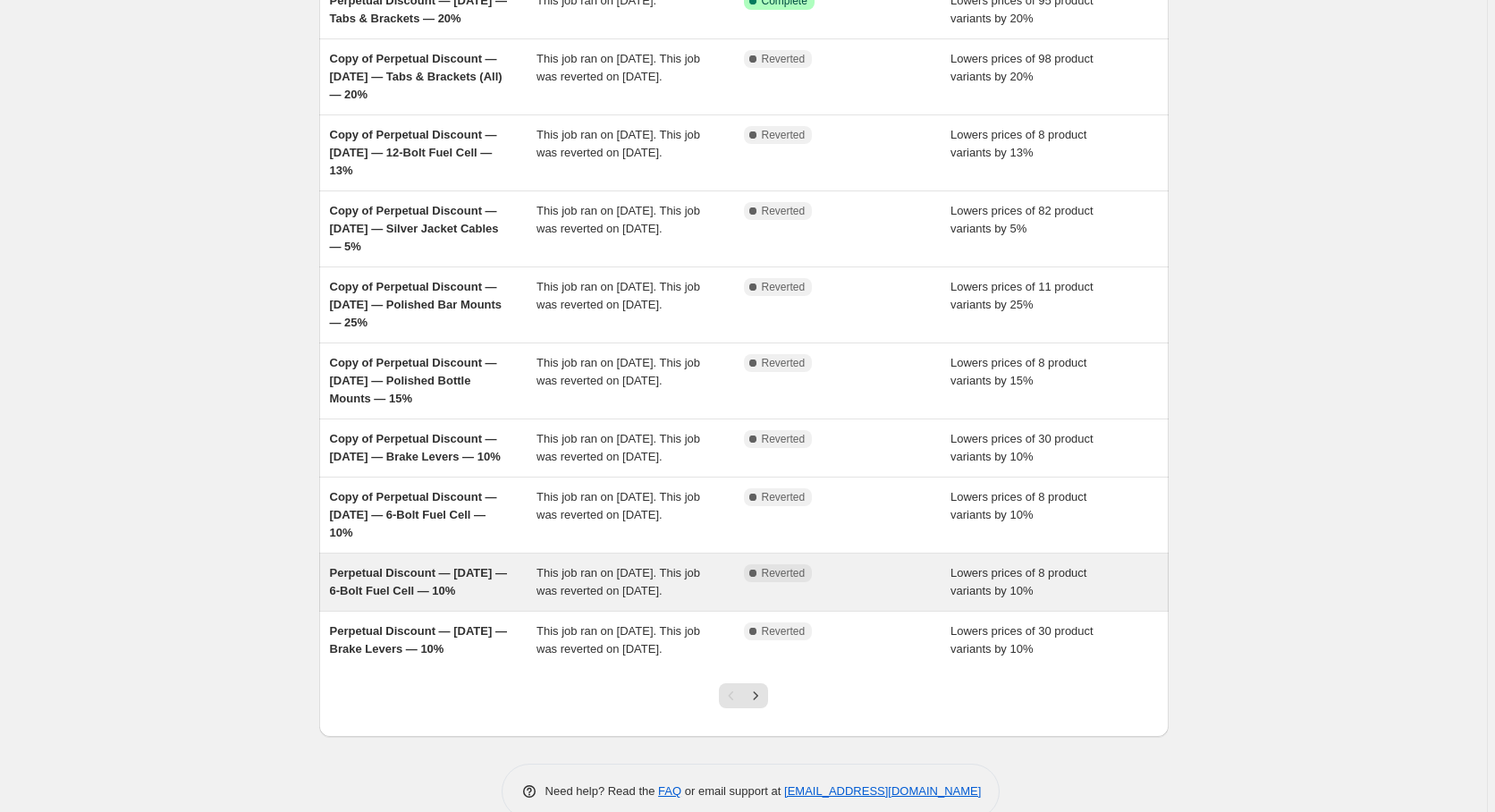
click at [398, 600] on div "Perpetual Discount — [DATE] — 6-Bolt Fuel Cell — 10%" at bounding box center [434, 582] width 207 height 36
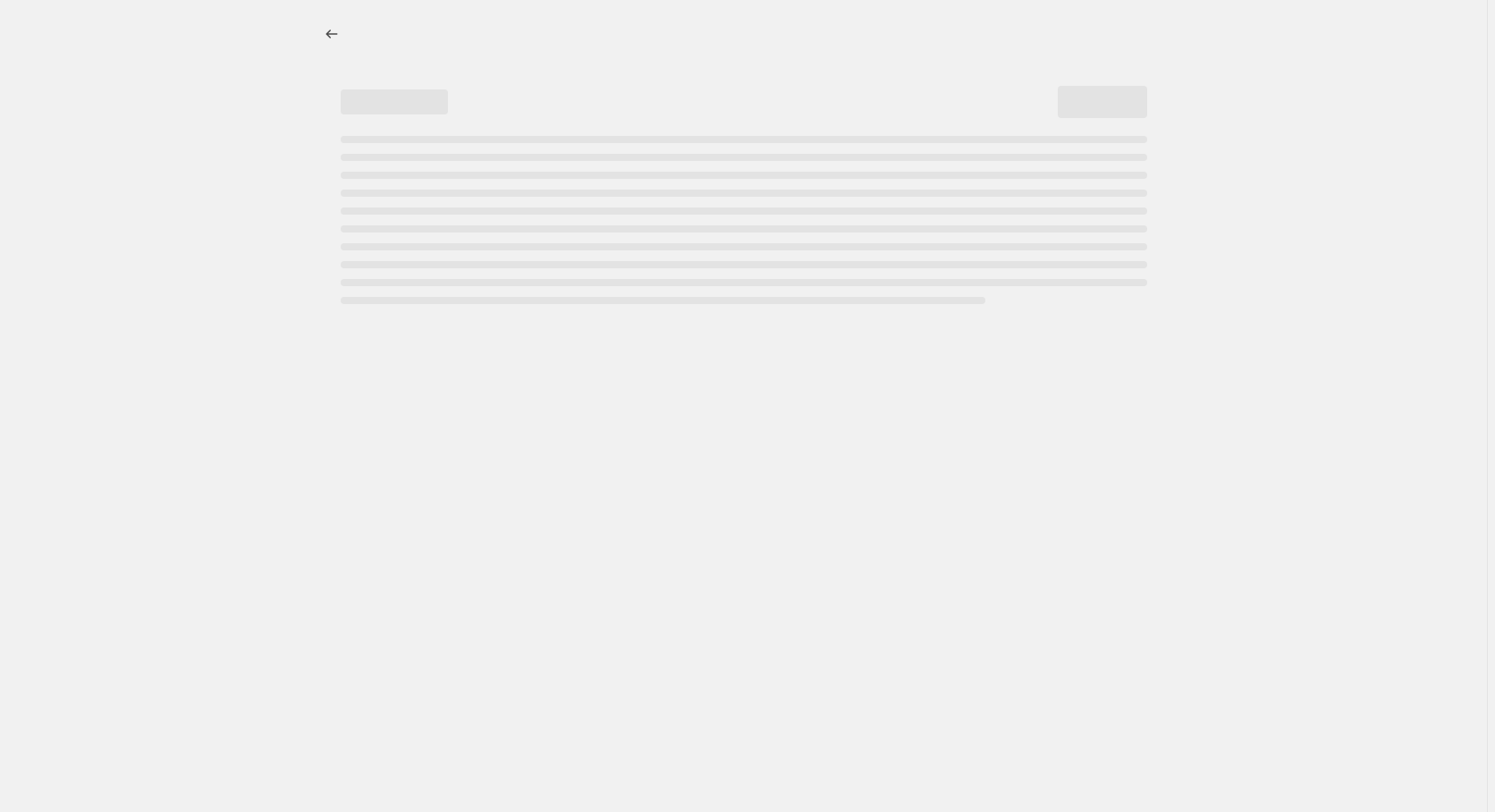
select select "percentage"
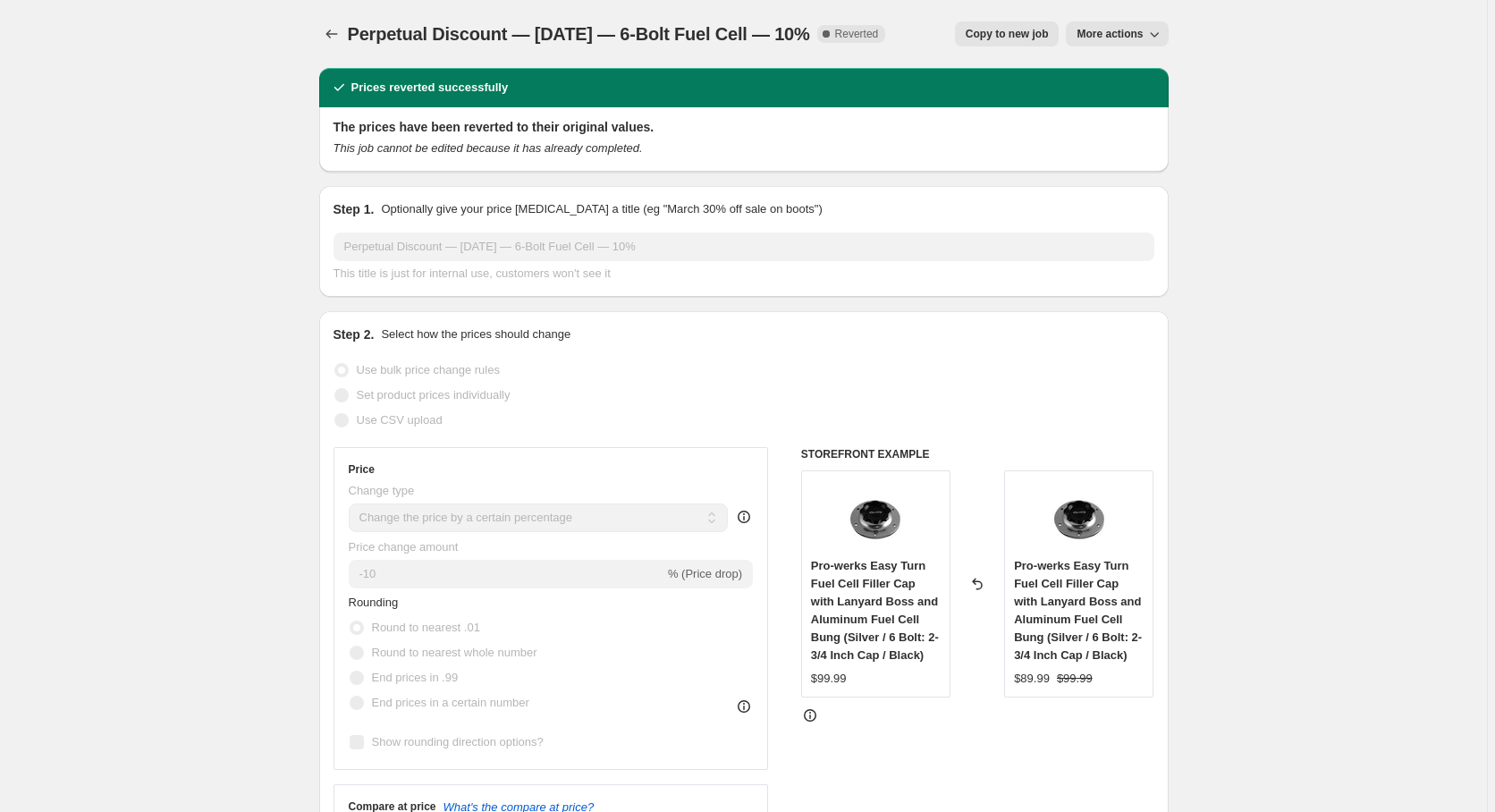
click at [1018, 29] on span "Copy to new job" at bounding box center [1007, 34] width 84 height 14
select select "percentage"
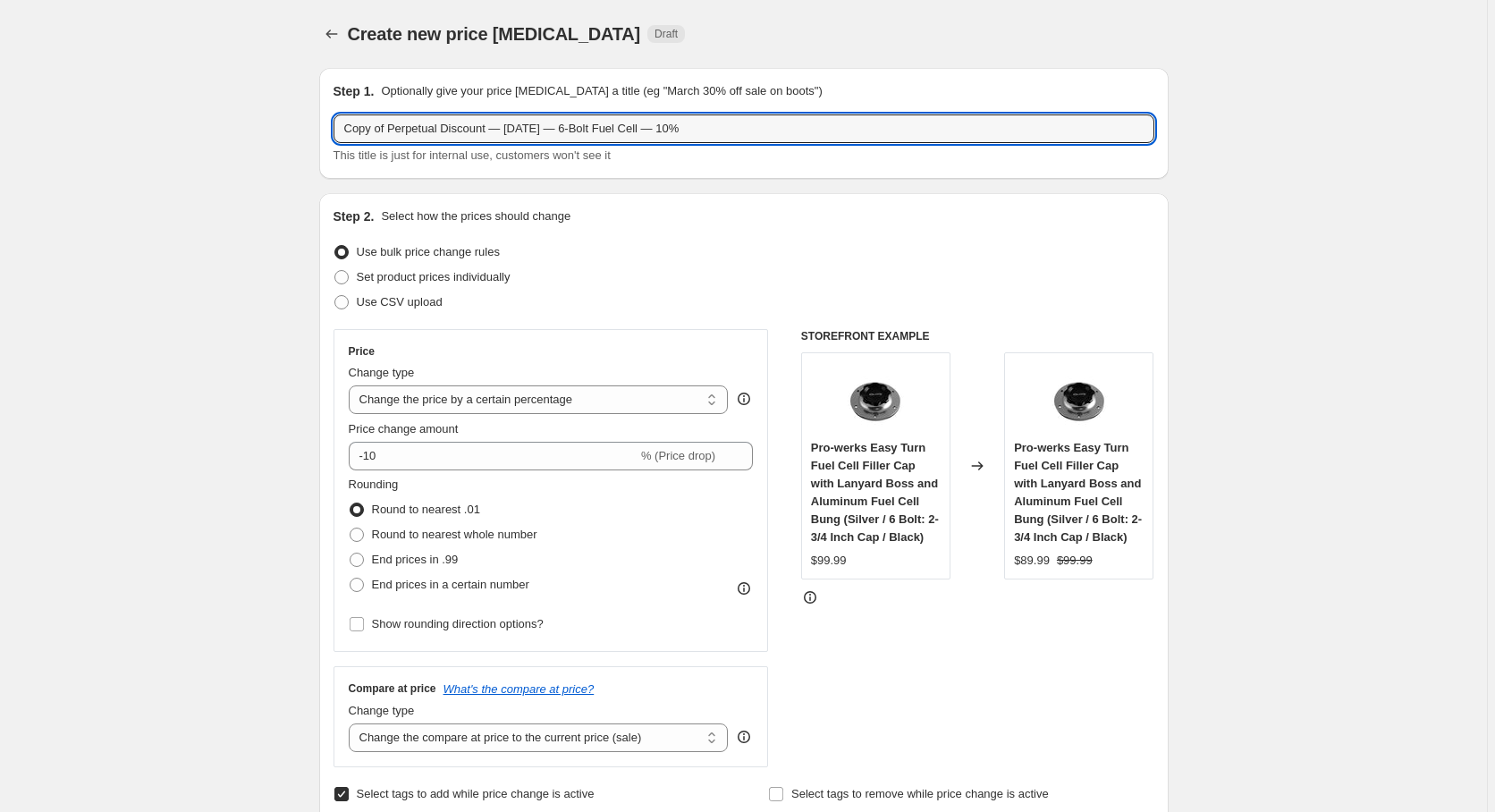
drag, startPoint x: 389, startPoint y: 130, endPoint x: 219, endPoint y: 140, distance: 170.3
click at [333, 140] on input "Copy of Perpetual Discount — [DATE] — 6-Bolt Fuel Cell — 10%" at bounding box center [743, 129] width 821 height 29
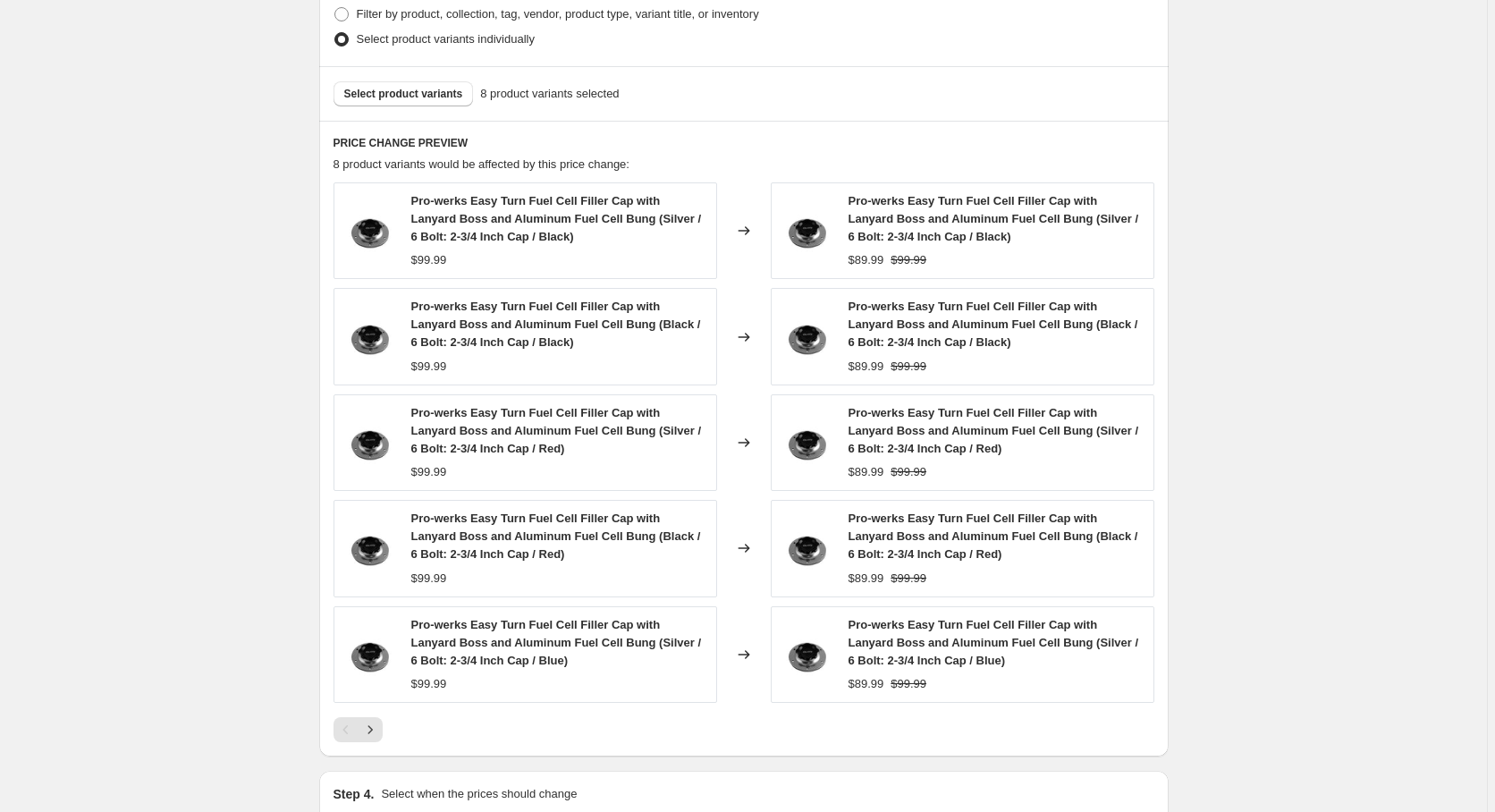
scroll to position [1249, 0]
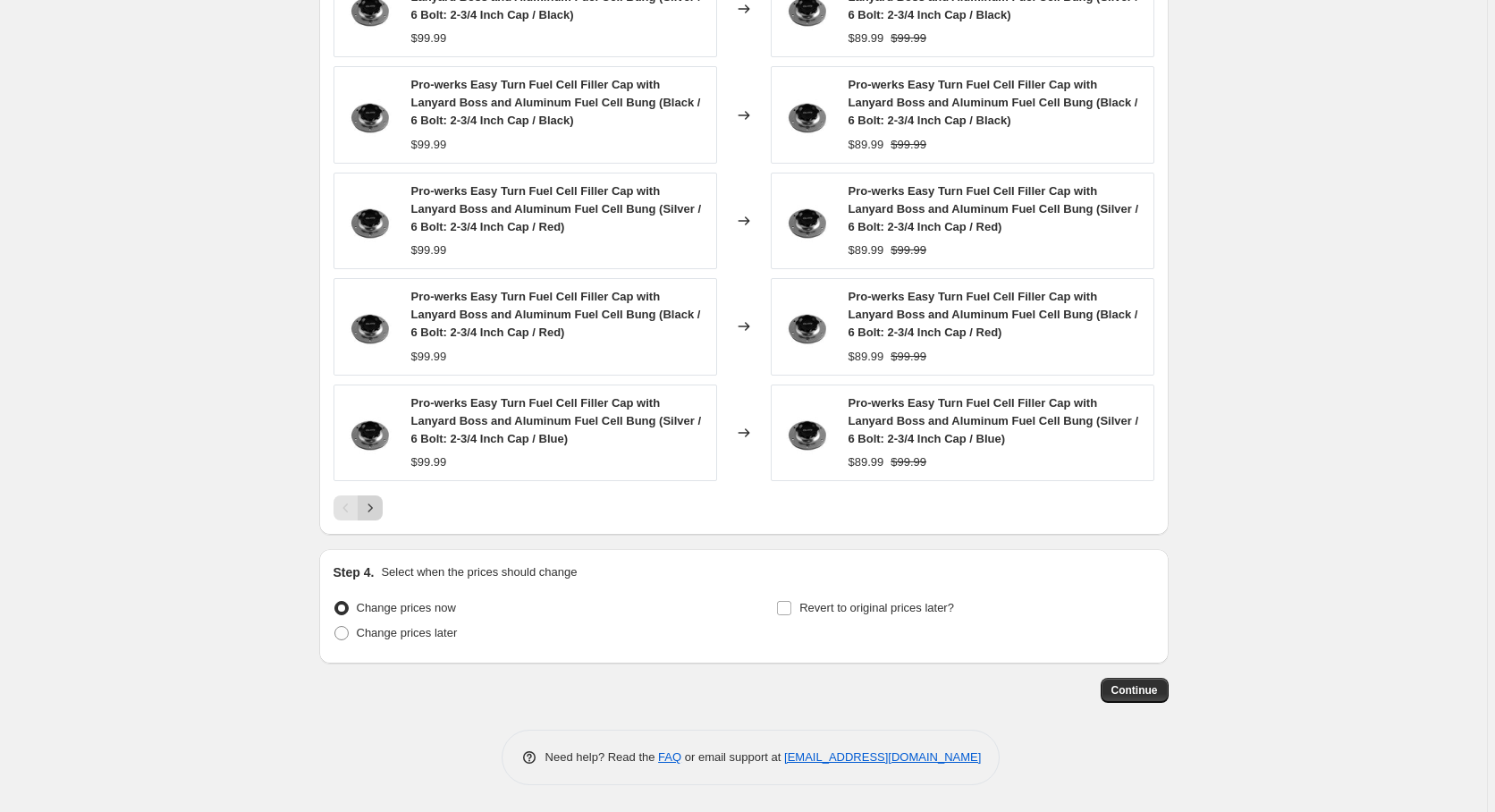
type input "Perpetual Discount — [DATE] — 6-Bolt Fuel Cell — 10%"
click at [374, 507] on icon "Next" at bounding box center [370, 508] width 18 height 18
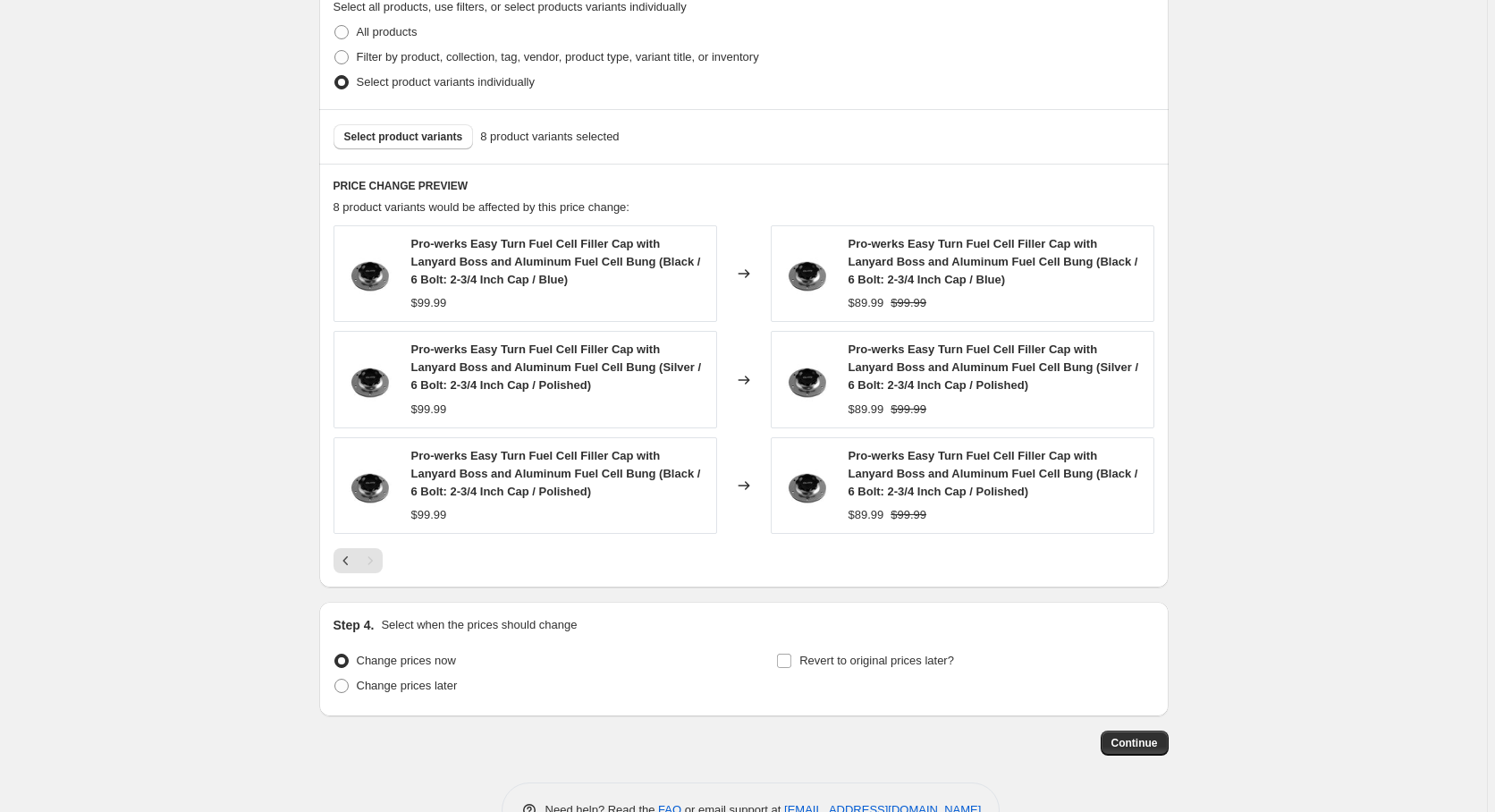
scroll to position [945, 0]
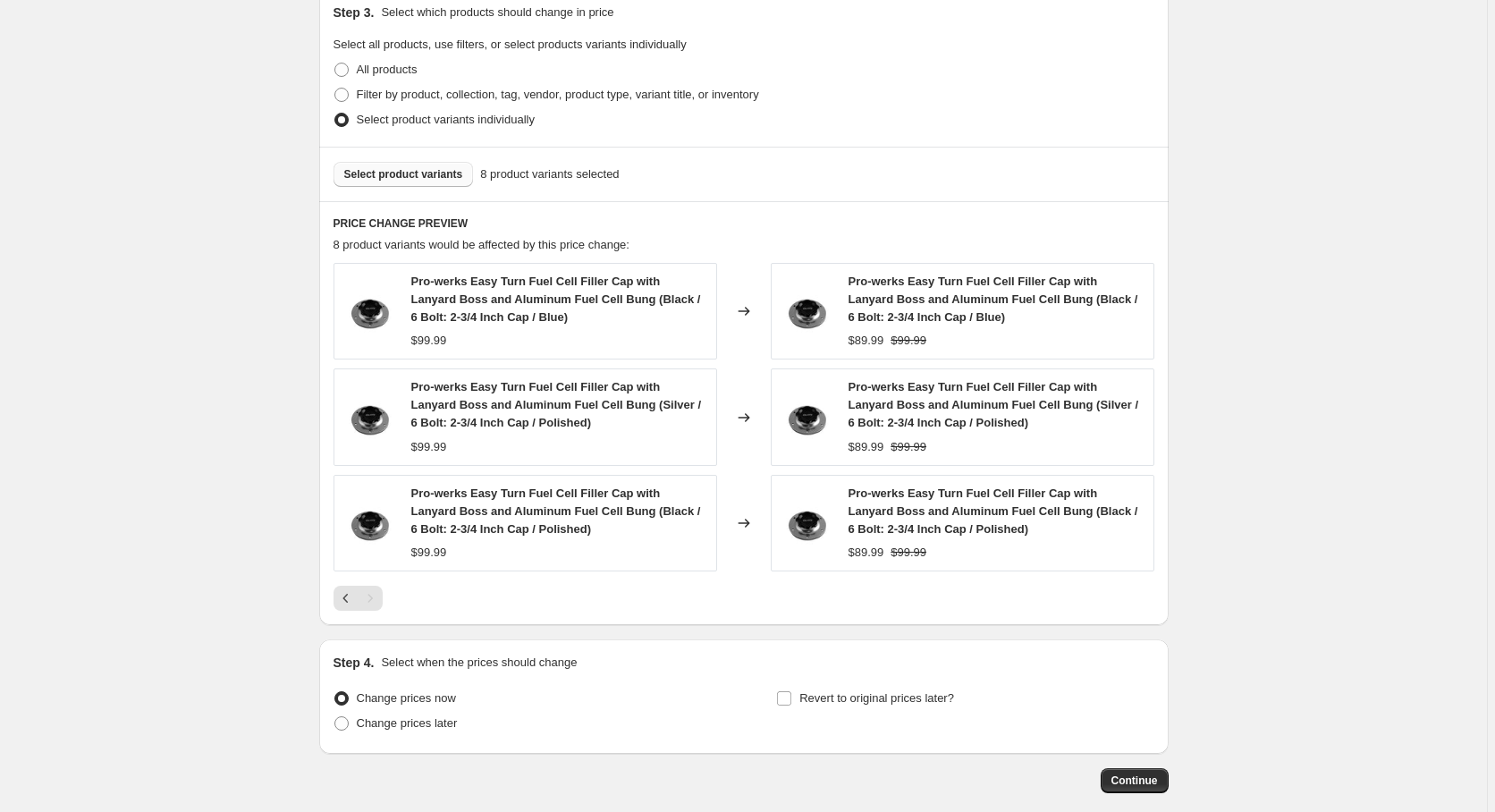
click at [429, 176] on span "Select product variants" at bounding box center [404, 174] width 119 height 14
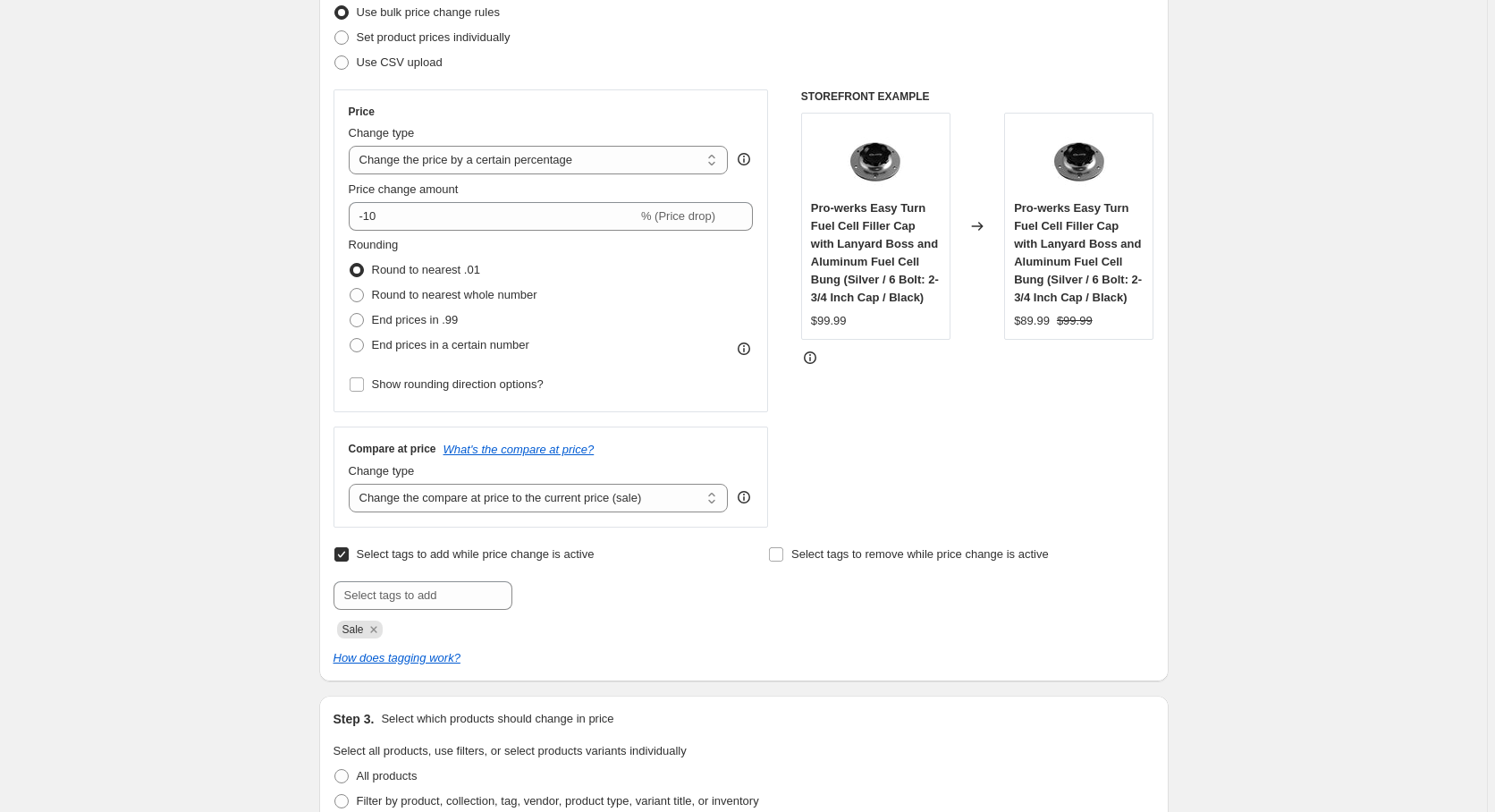
scroll to position [337, 0]
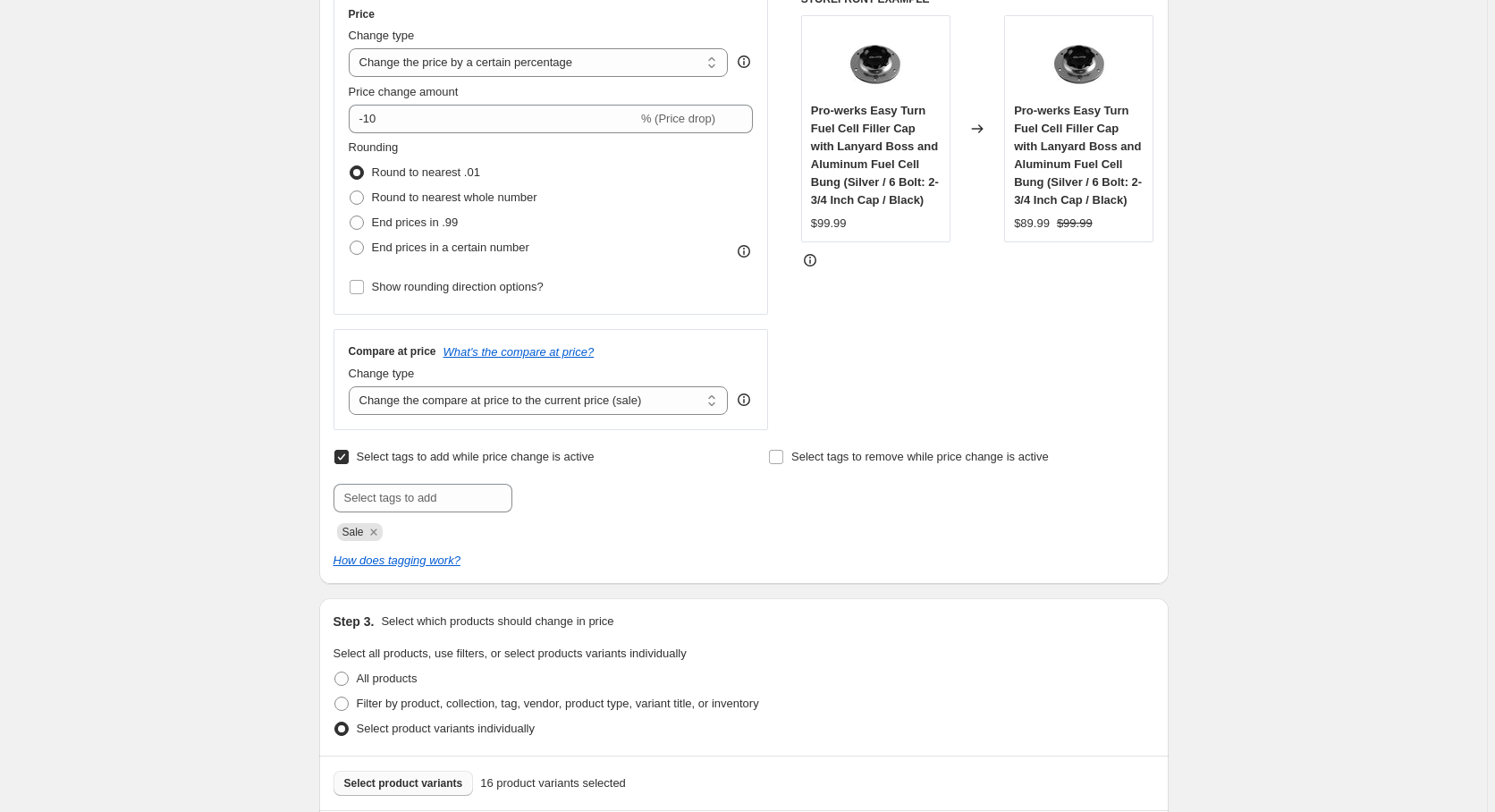
click at [346, 457] on input "Select tags to add while price change is active" at bounding box center [341, 457] width 14 height 14
checkbox input "false"
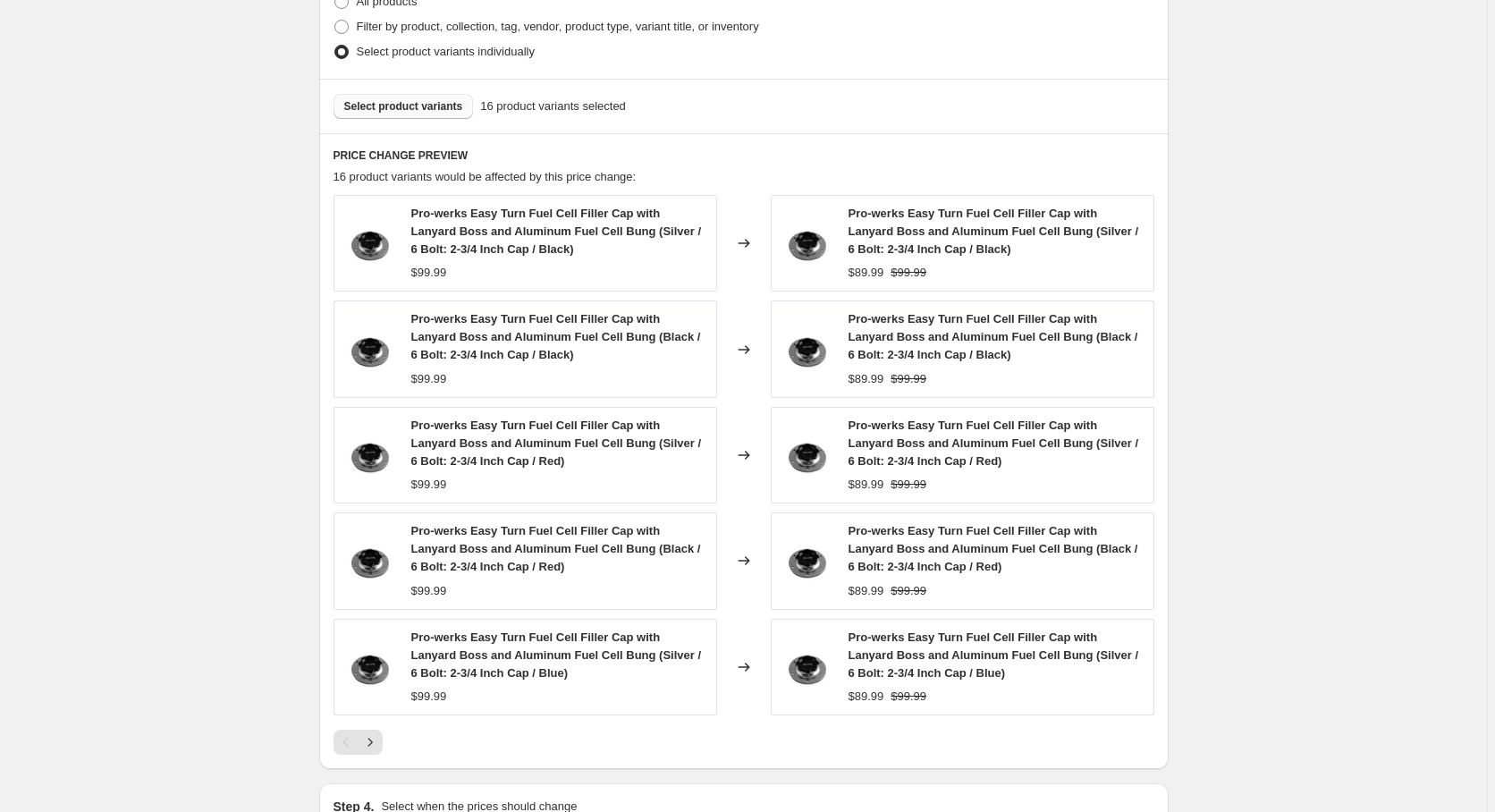
scroll to position [1149, 0]
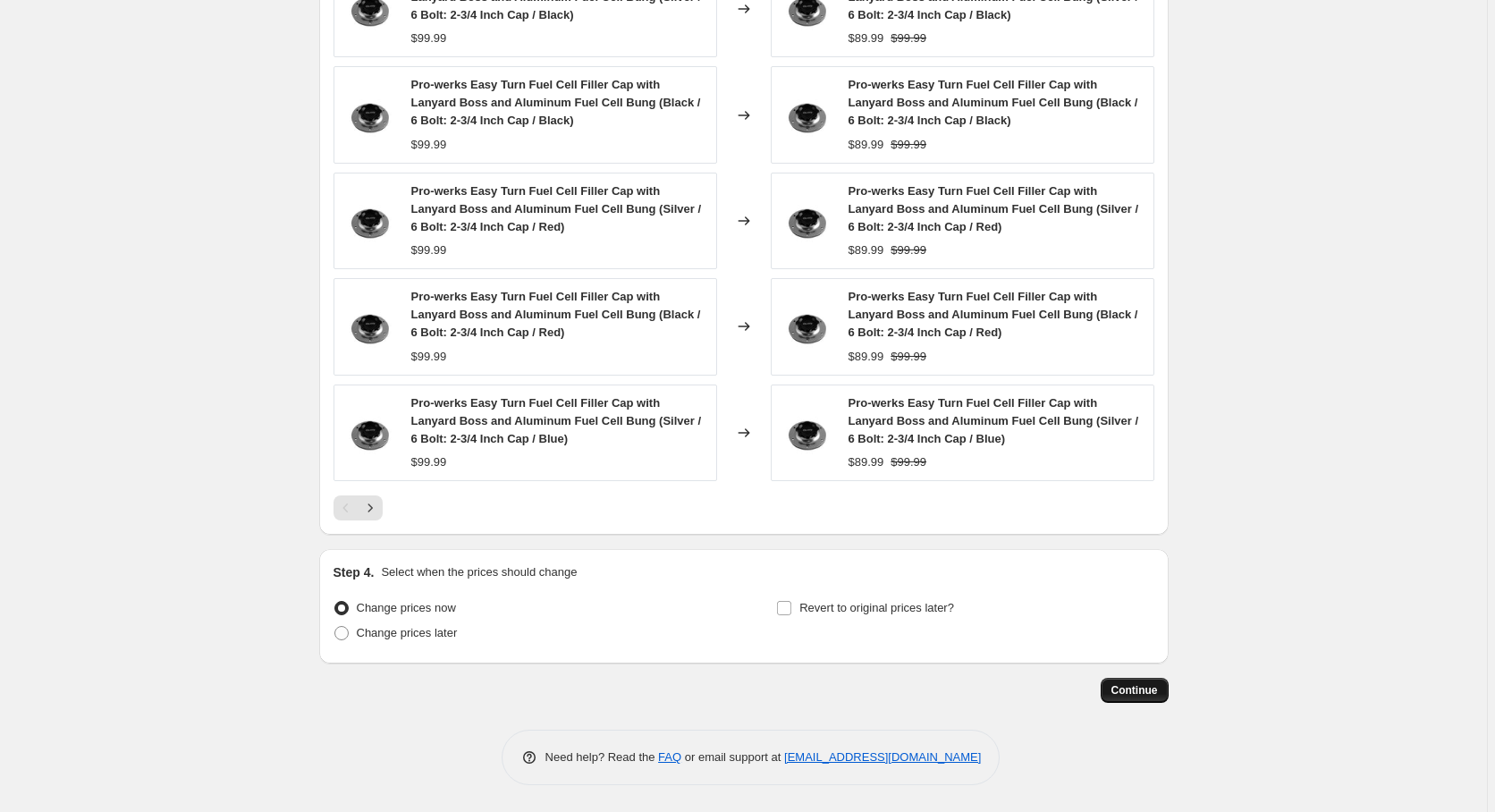
click at [1148, 689] on span "Continue" at bounding box center [1135, 690] width 46 height 14
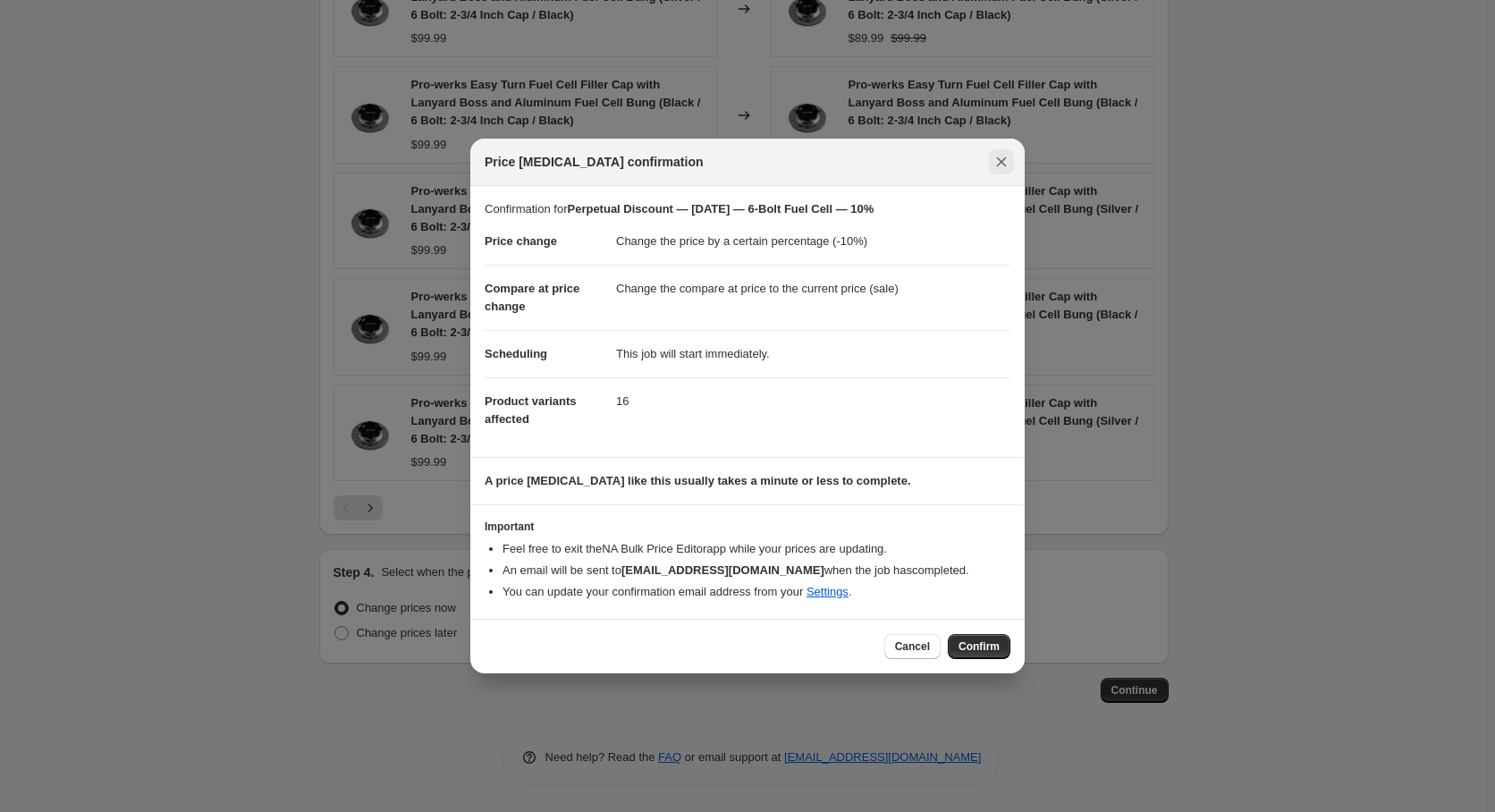
click at [1001, 157] on icon "Close" at bounding box center [1001, 161] width 18 height 18
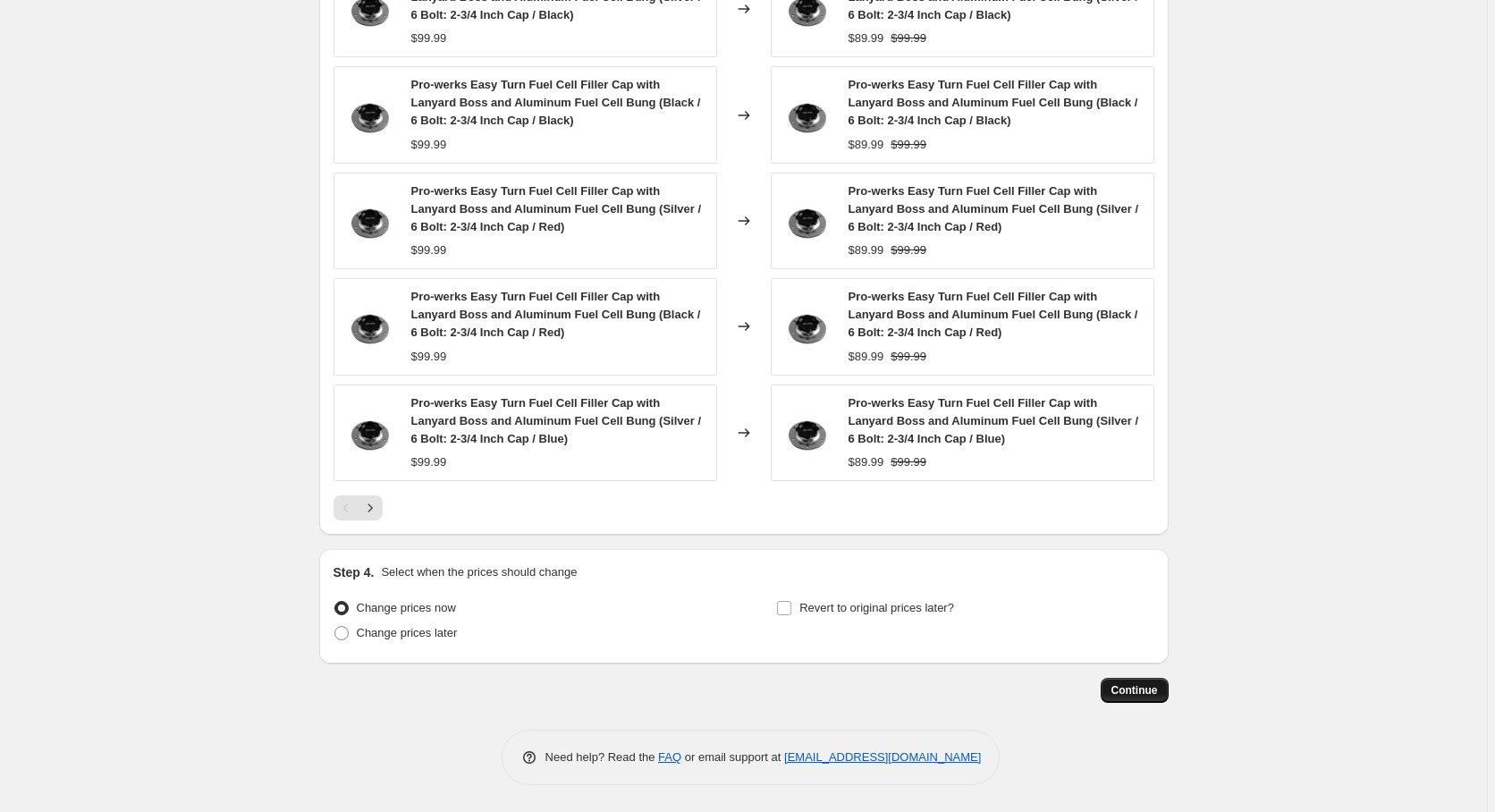
click at [1134, 684] on span "Continue" at bounding box center [1135, 690] width 46 height 14
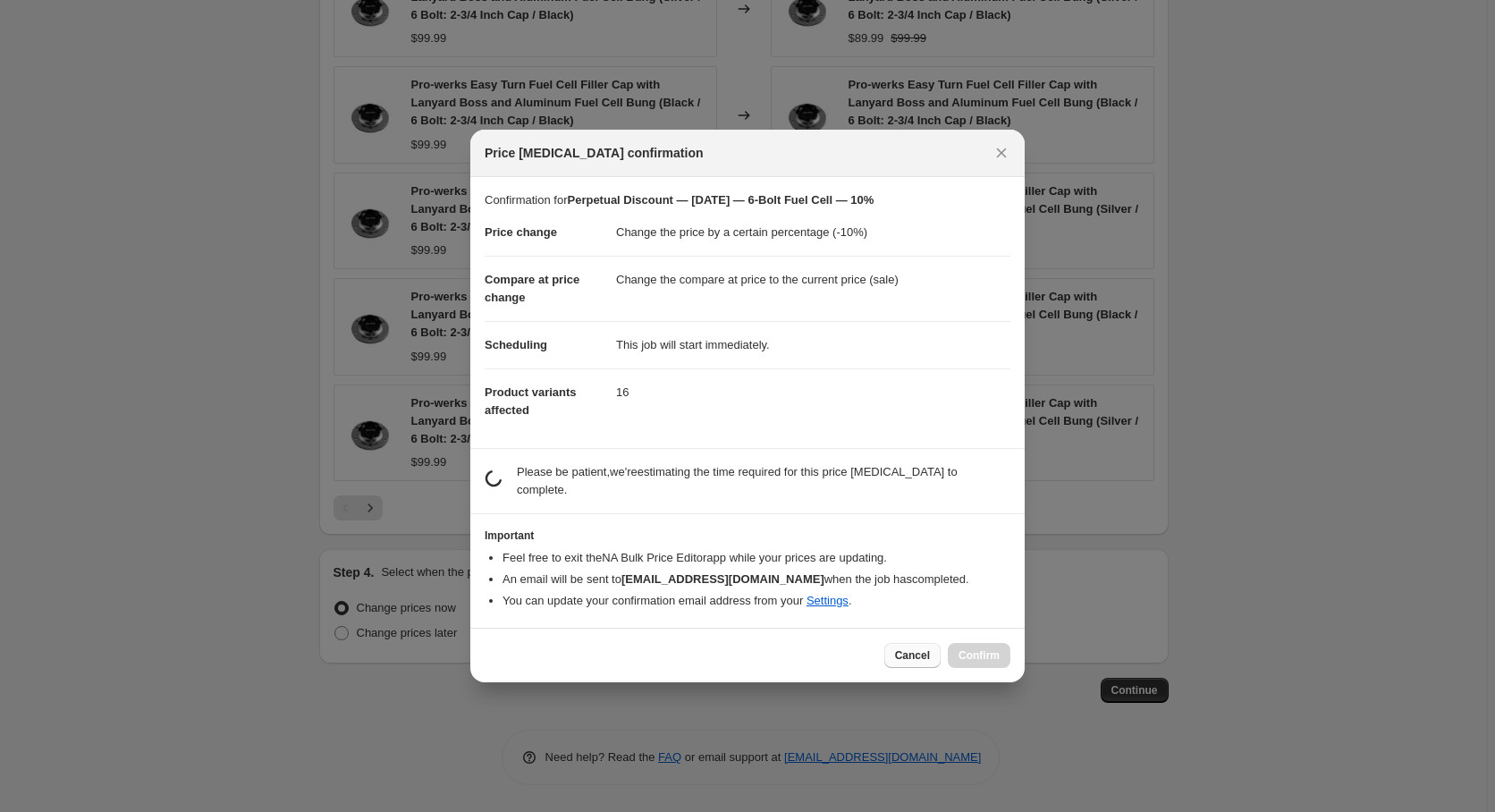
click at [928, 650] on span "Cancel" at bounding box center [912, 655] width 35 height 14
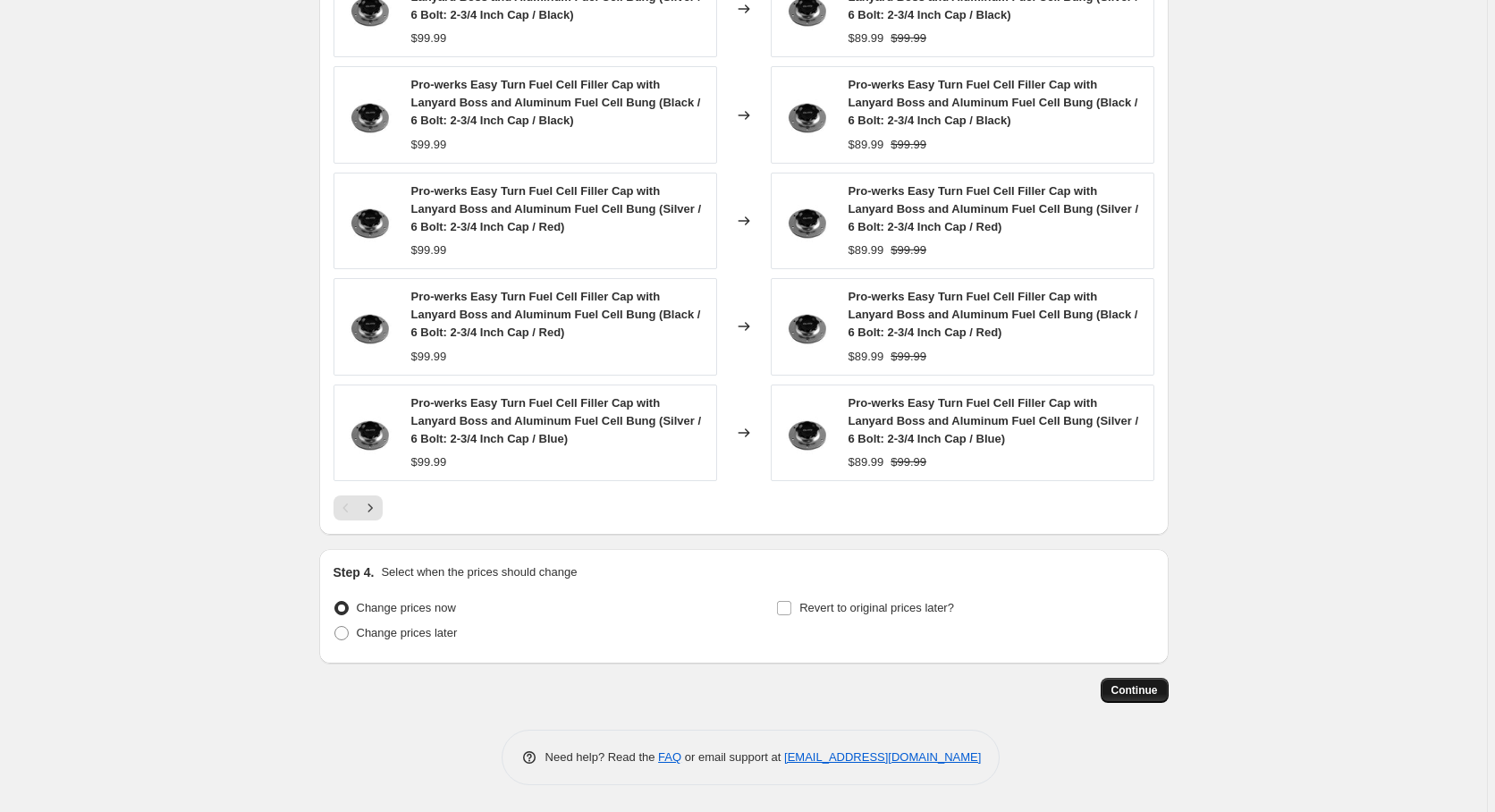
click at [1143, 693] on span "Continue" at bounding box center [1135, 690] width 46 height 14
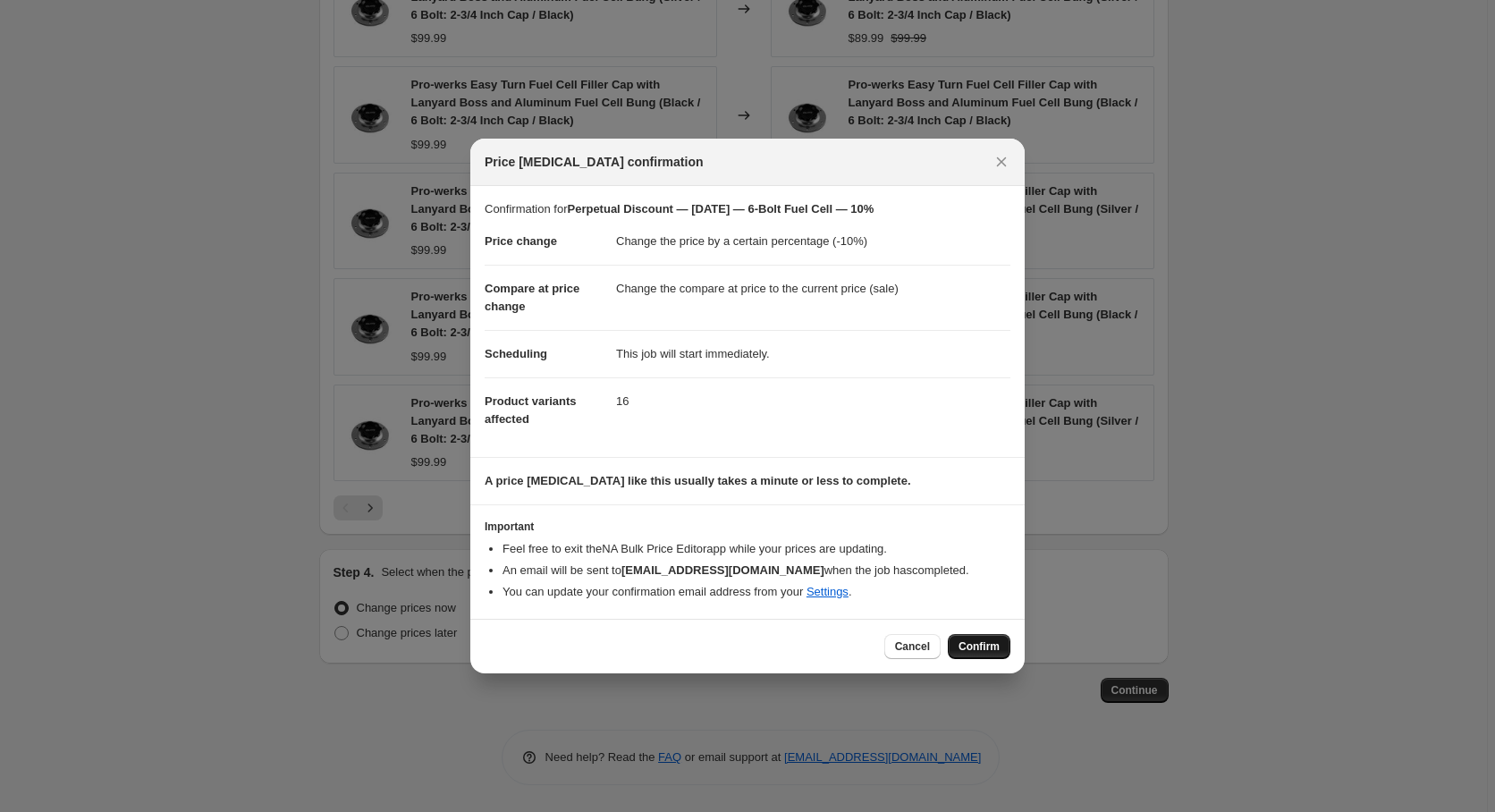
click at [983, 650] on span "Confirm" at bounding box center [978, 646] width 41 height 14
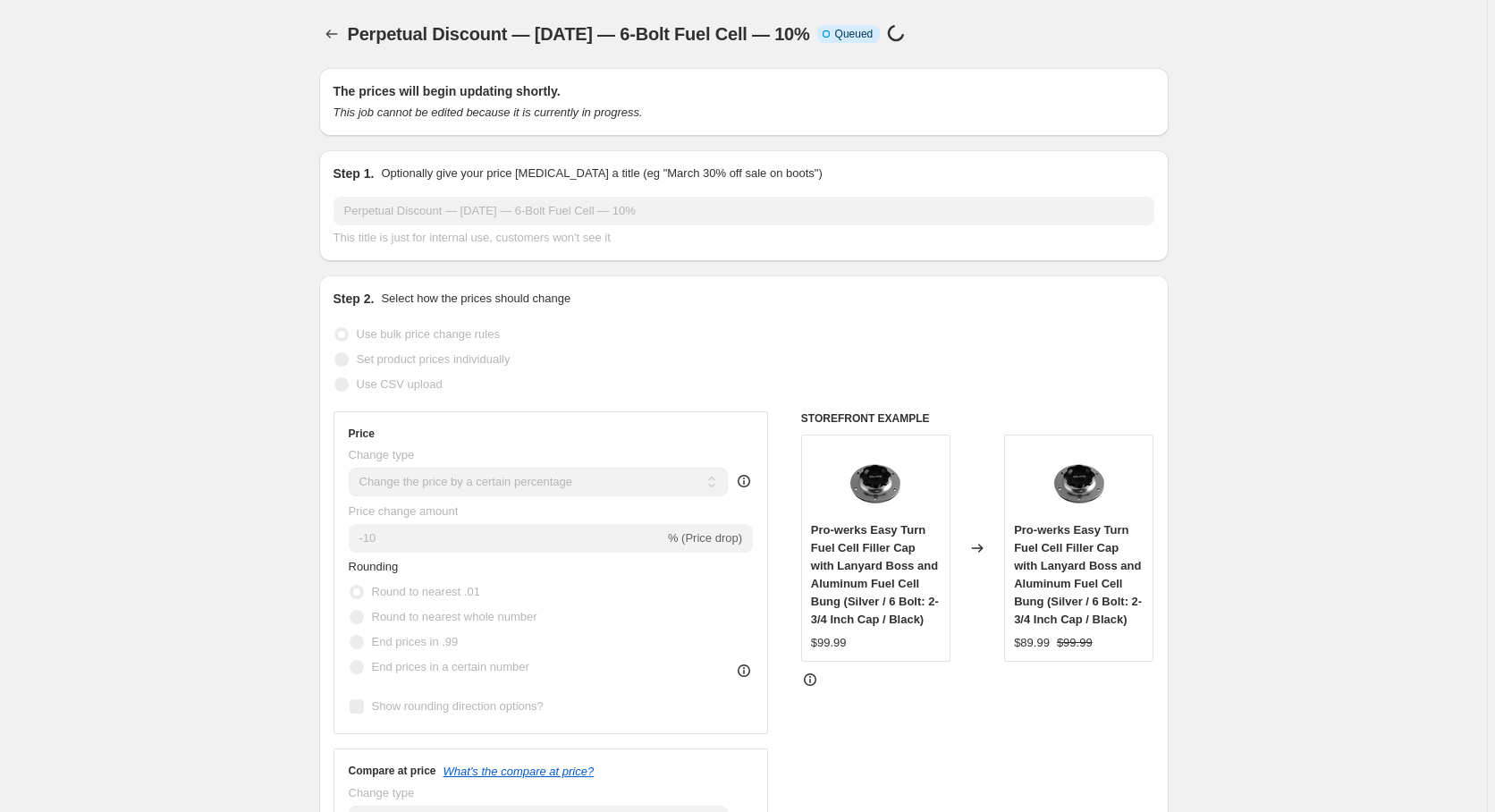
select select "percentage"
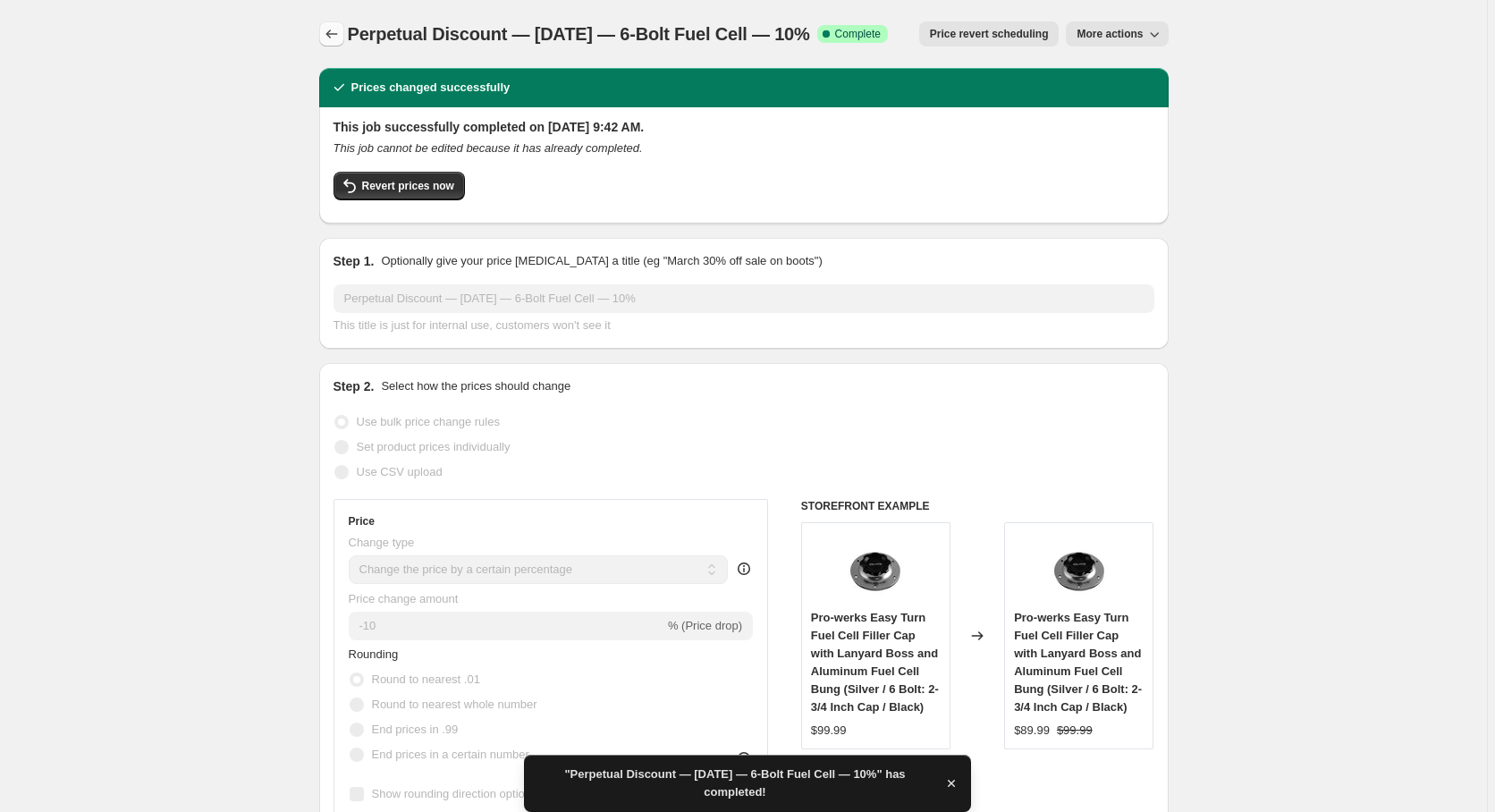
click at [334, 35] on icon "Price change jobs" at bounding box center [331, 34] width 18 height 18
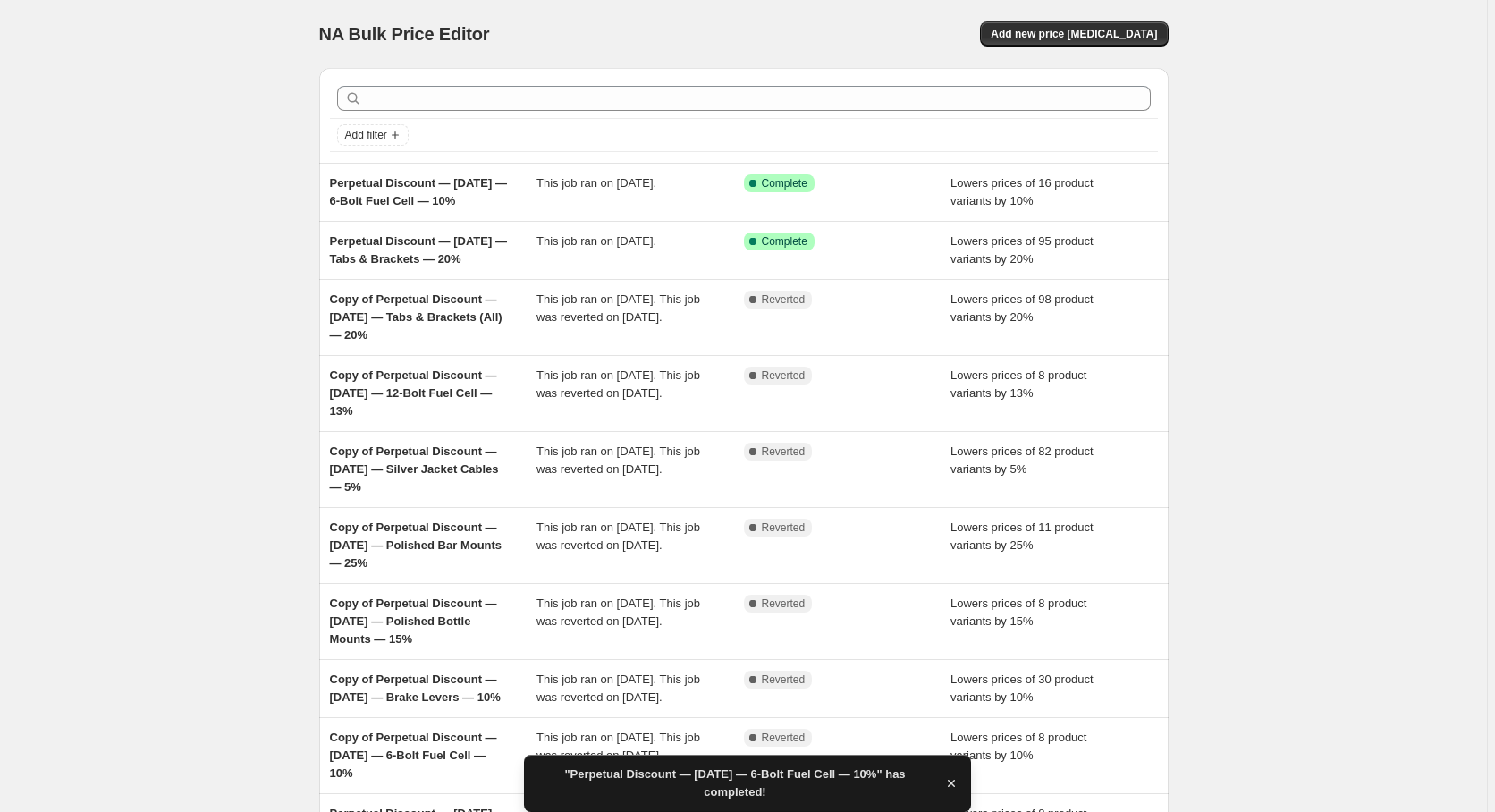
scroll to position [252, 0]
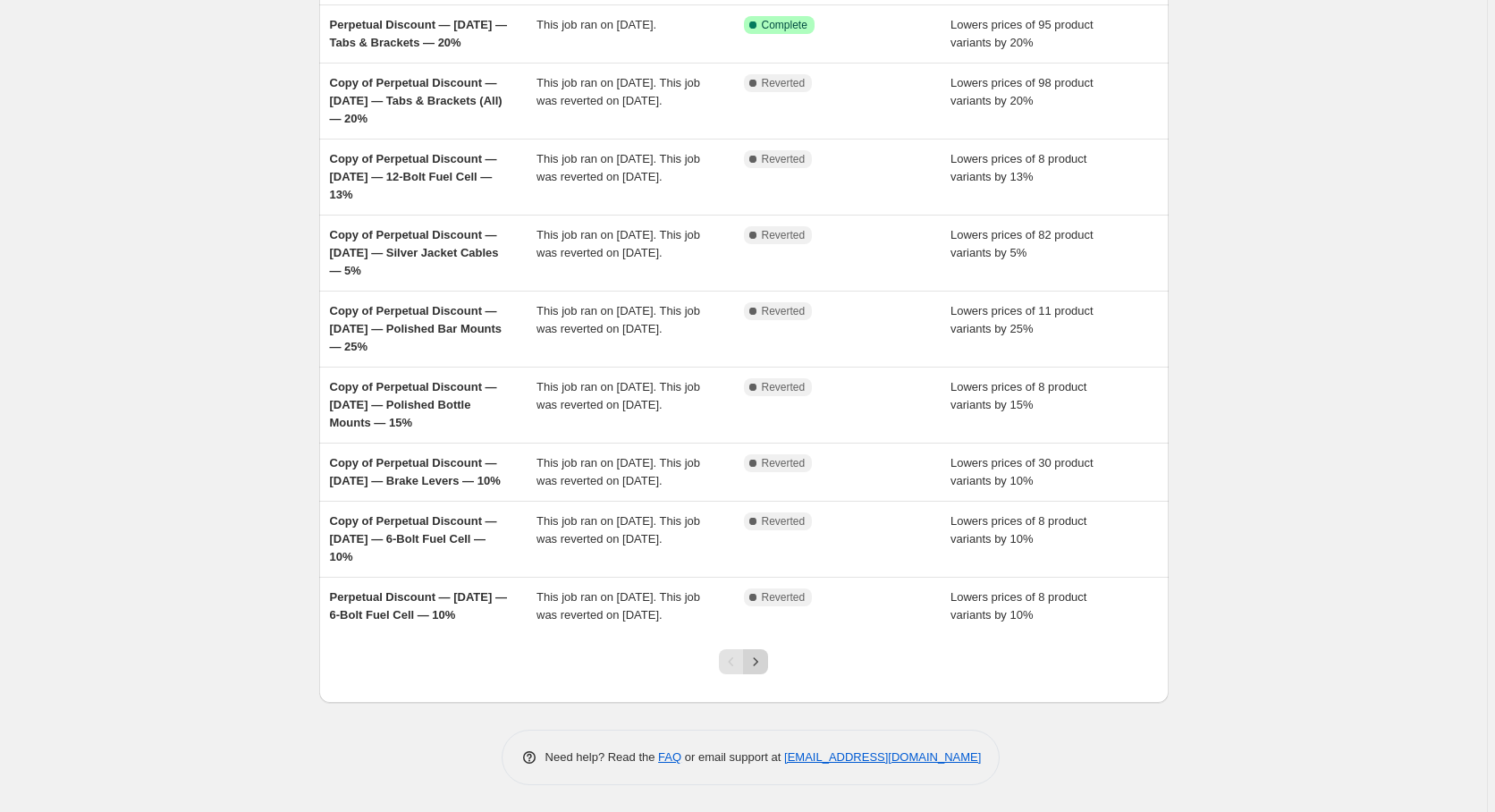
click at [760, 659] on icon "Next" at bounding box center [756, 661] width 18 height 18
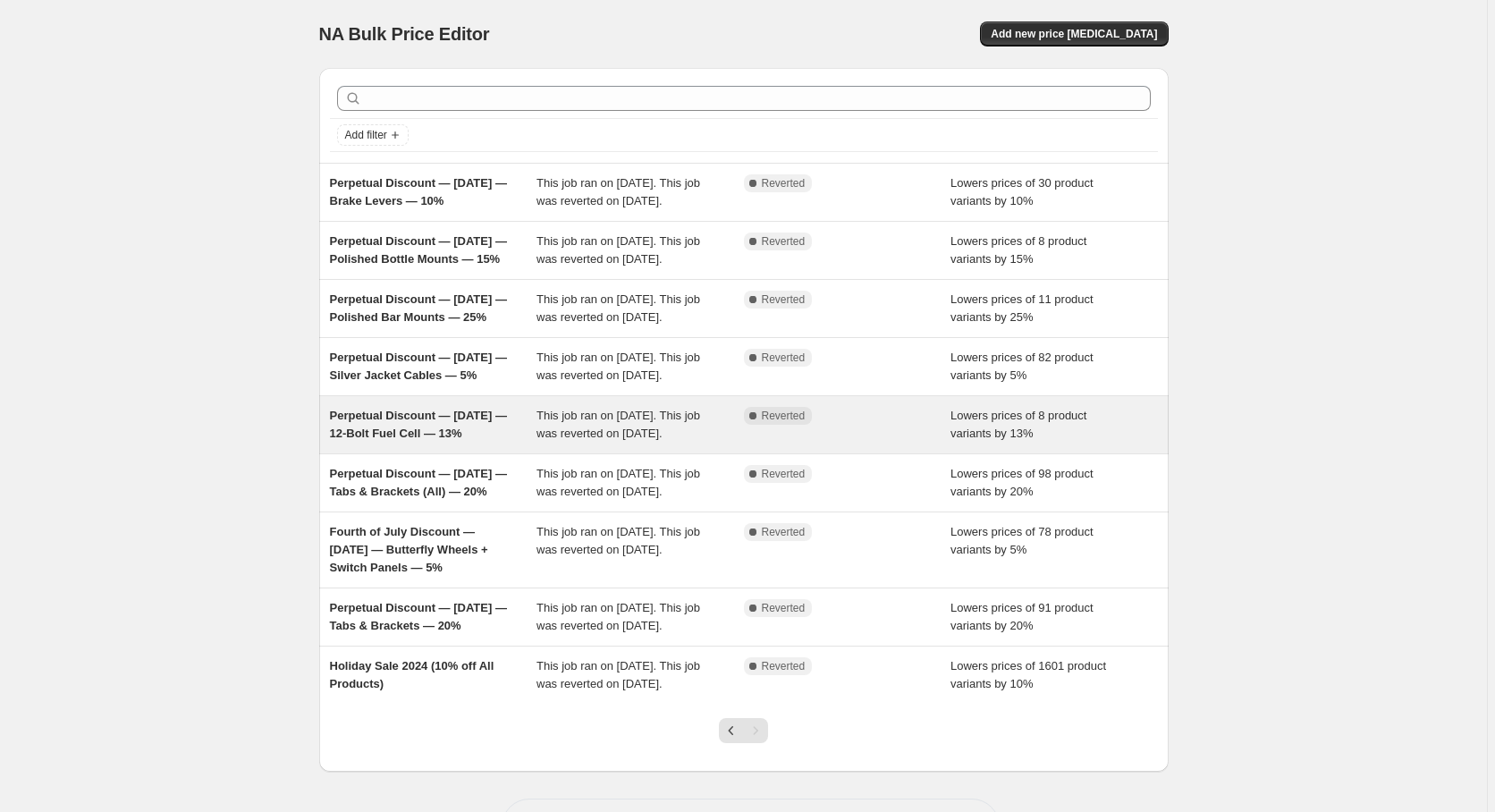
click at [430, 440] on span "Perpetual Discount — [DATE] — 12-Bolt Fuel Cell — 13%" at bounding box center [419, 424] width 177 height 32
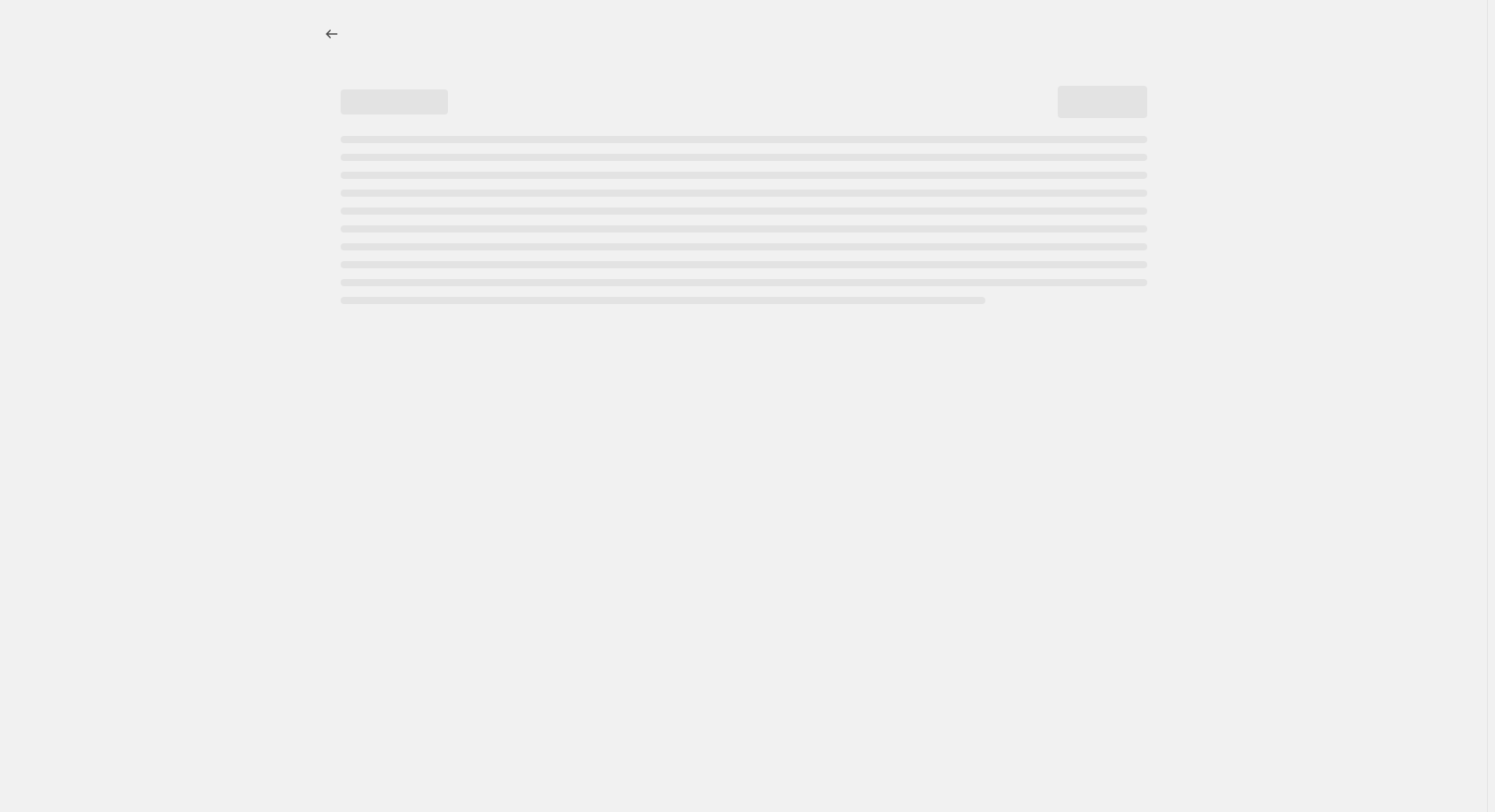
select select "percentage"
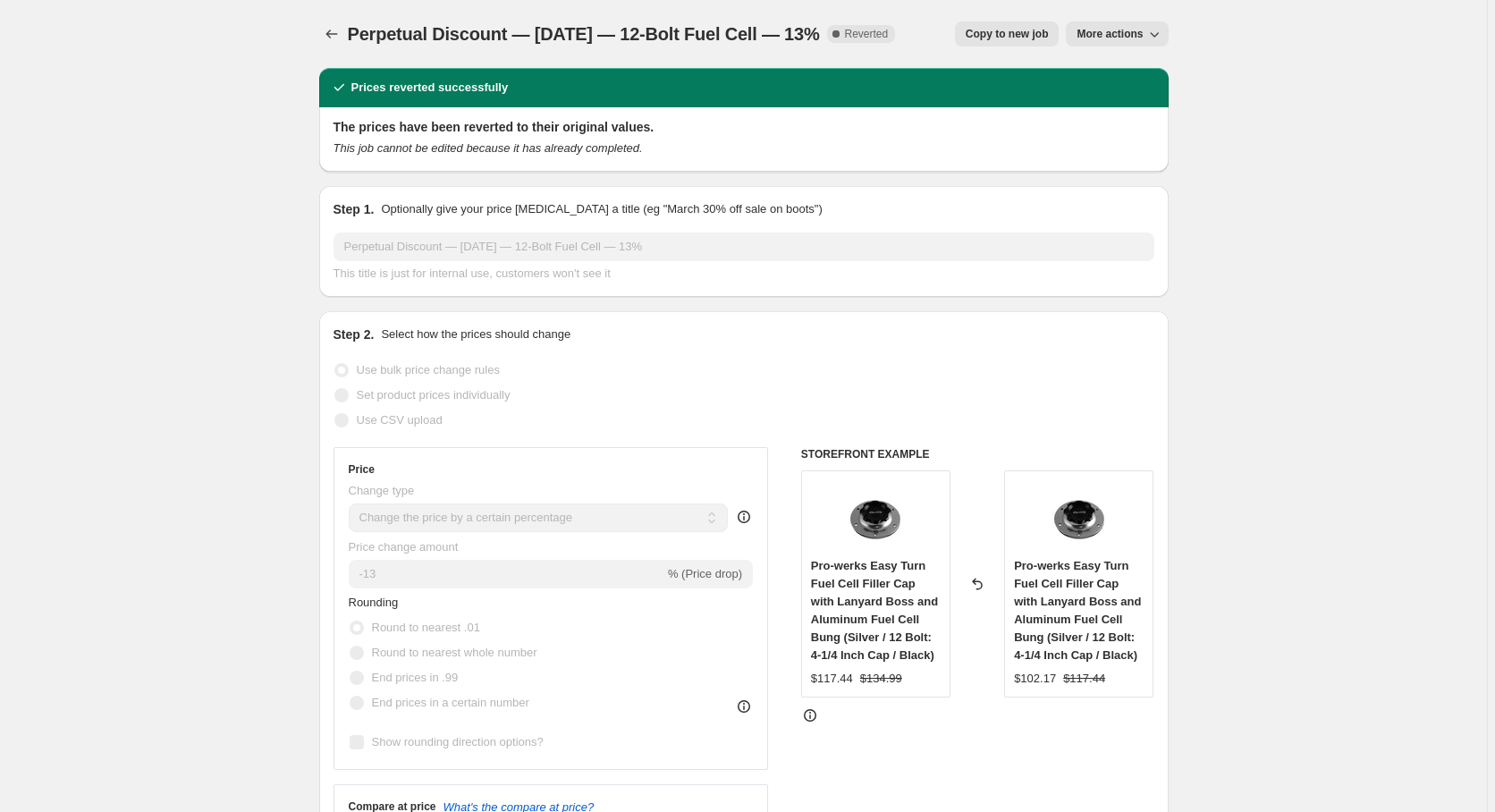
click at [1025, 31] on span "Copy to new job" at bounding box center [1007, 34] width 84 height 14
select select "percentage"
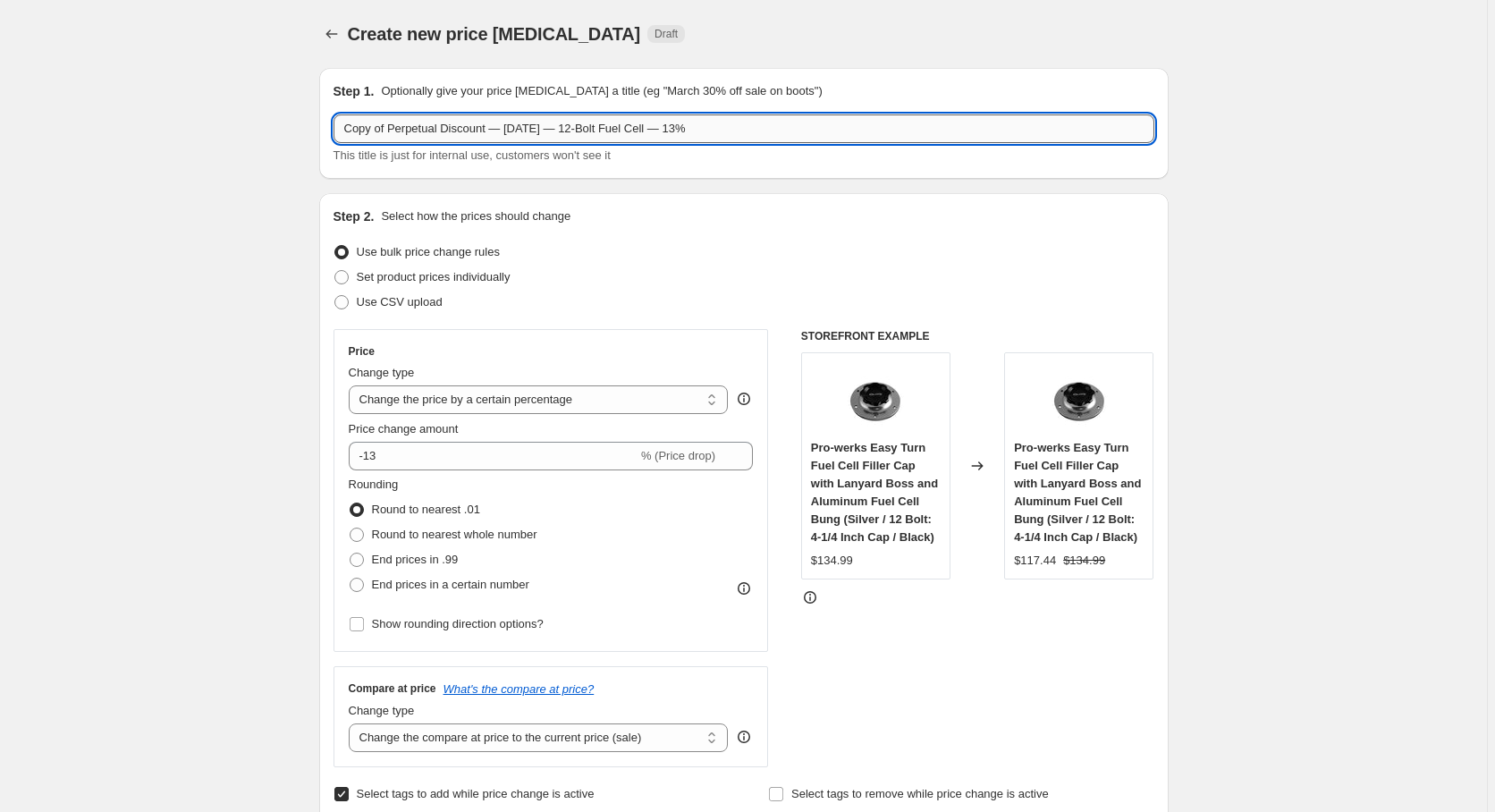
click at [392, 131] on input "Copy of Perpetual Discount — [DATE] — 12-Bolt Fuel Cell — 13%" at bounding box center [743, 129] width 821 height 29
drag, startPoint x: 392, startPoint y: 131, endPoint x: 168, endPoint y: 150, distance: 224.8
click at [333, 143] on input "Copy of Perpetual Discount — [DATE] — 12-Bolt Fuel Cell — 13%" at bounding box center [743, 129] width 821 height 29
type input "Perpetual Discount — [DATE] — 12-Bolt Fuel Cell — 13%"
click at [338, 27] on icon "Price change jobs" at bounding box center [331, 34] width 18 height 18
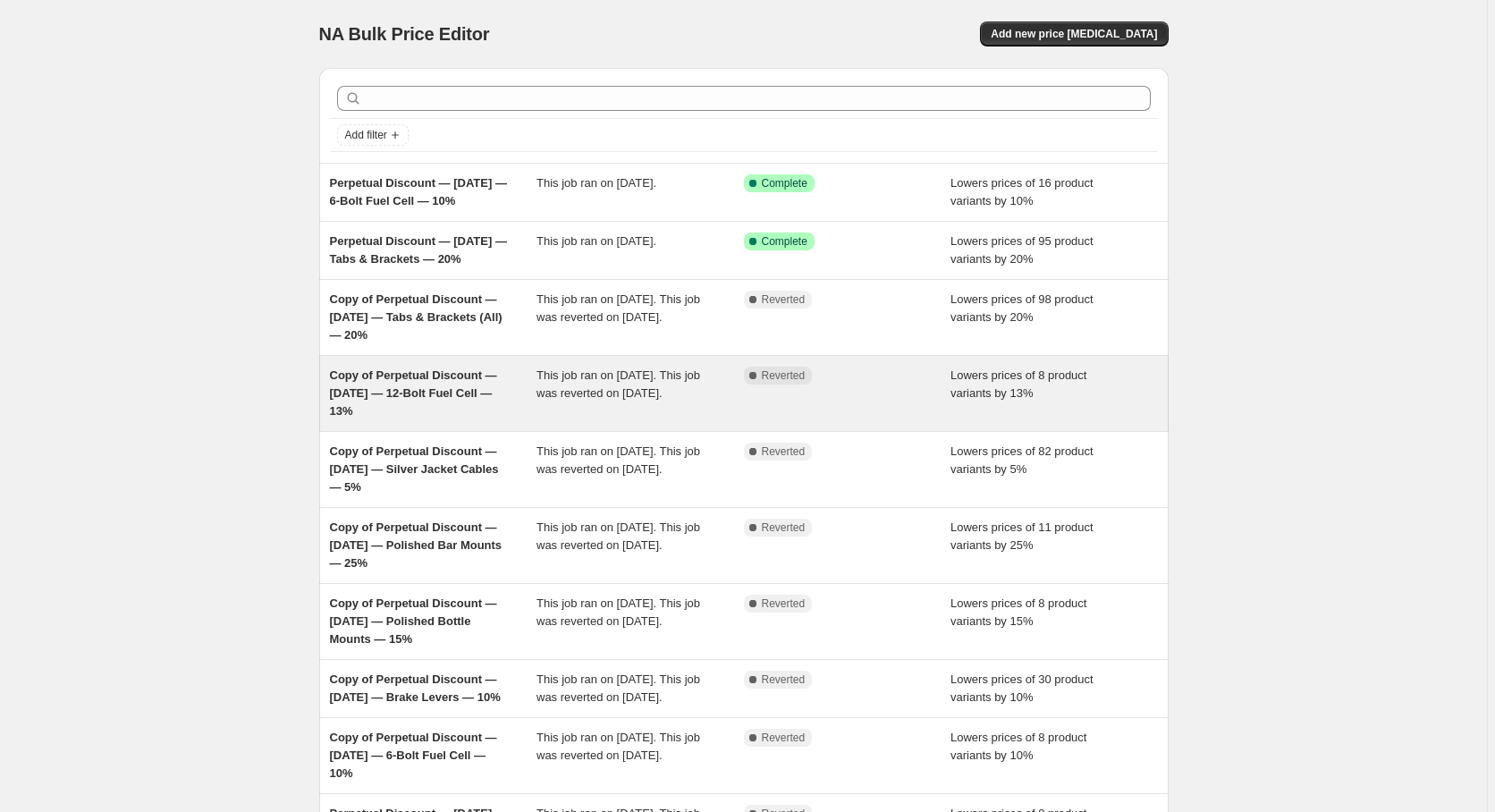
scroll to position [252, 0]
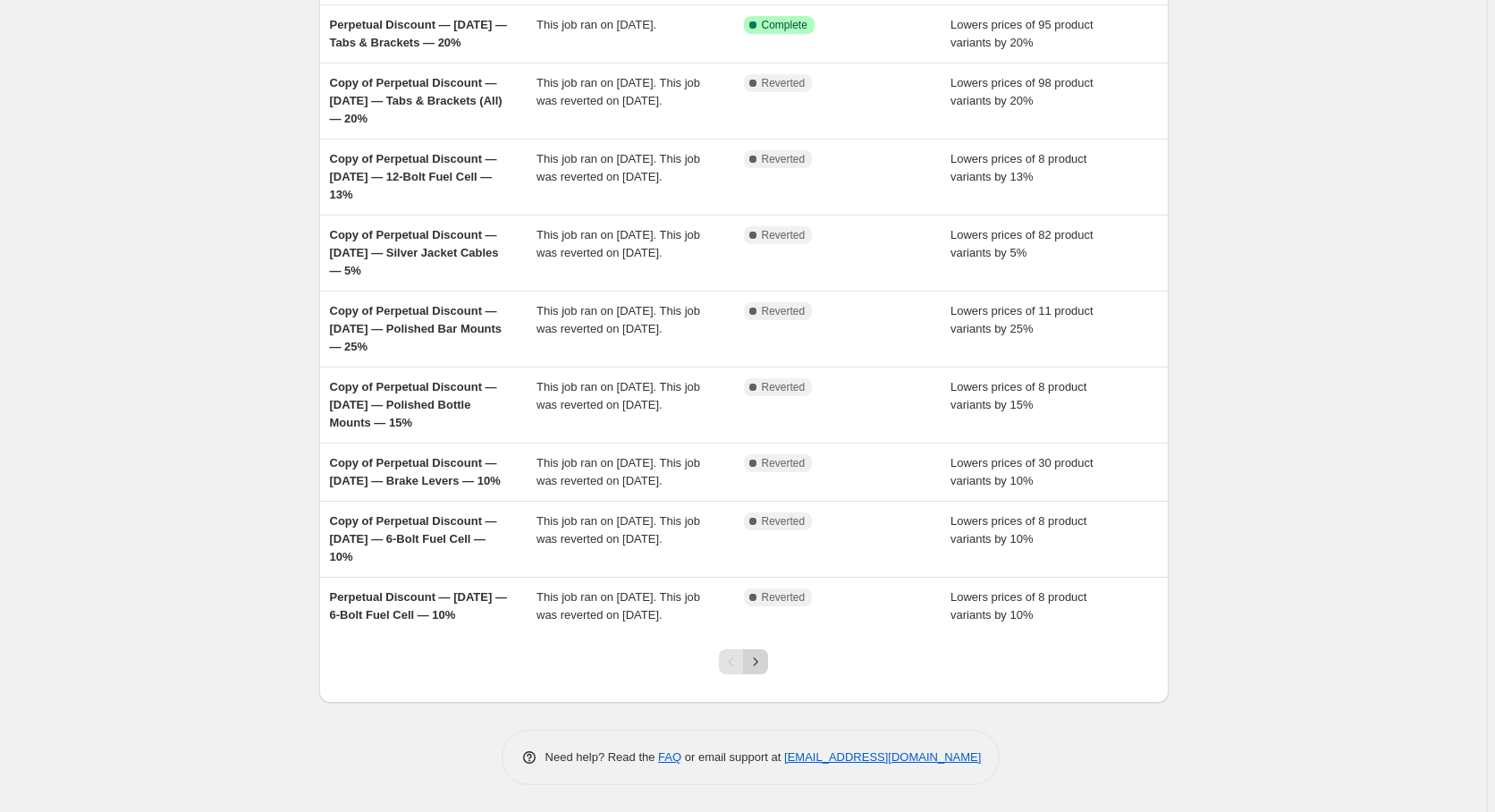
click at [750, 670] on button "Next" at bounding box center [756, 661] width 25 height 25
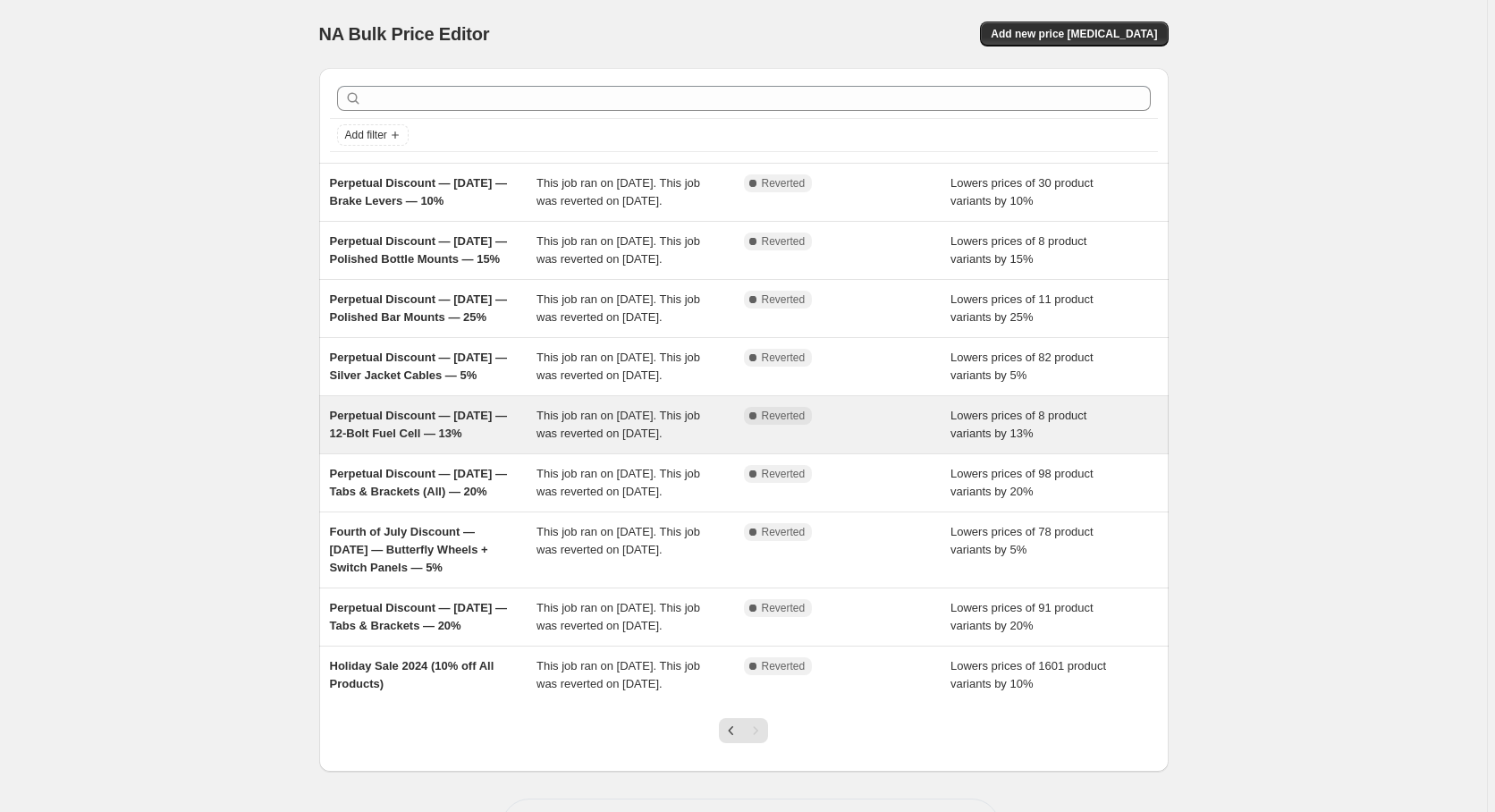
scroll to position [212, 0]
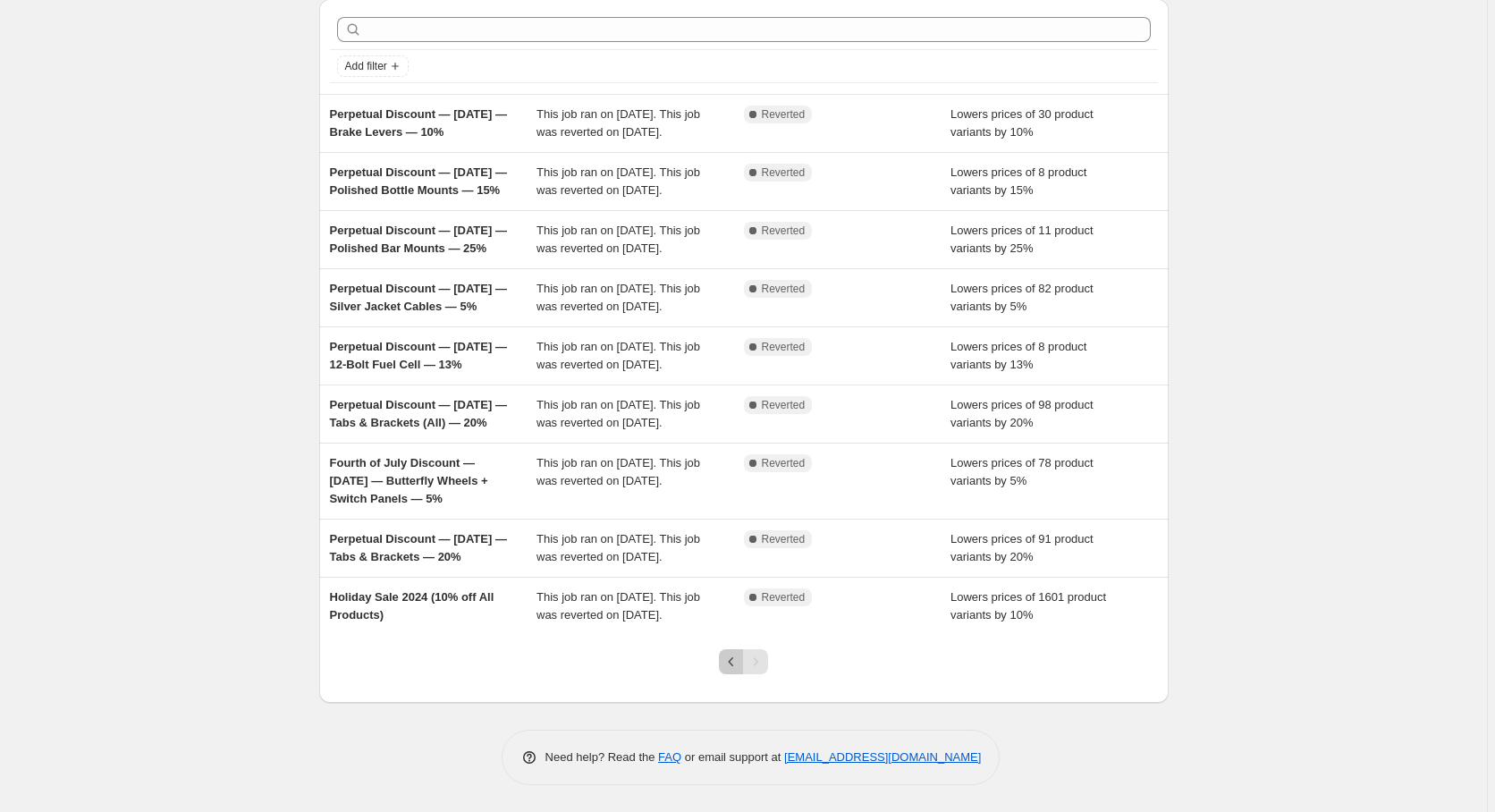
click at [735, 665] on icon "Previous" at bounding box center [732, 661] width 6 height 9
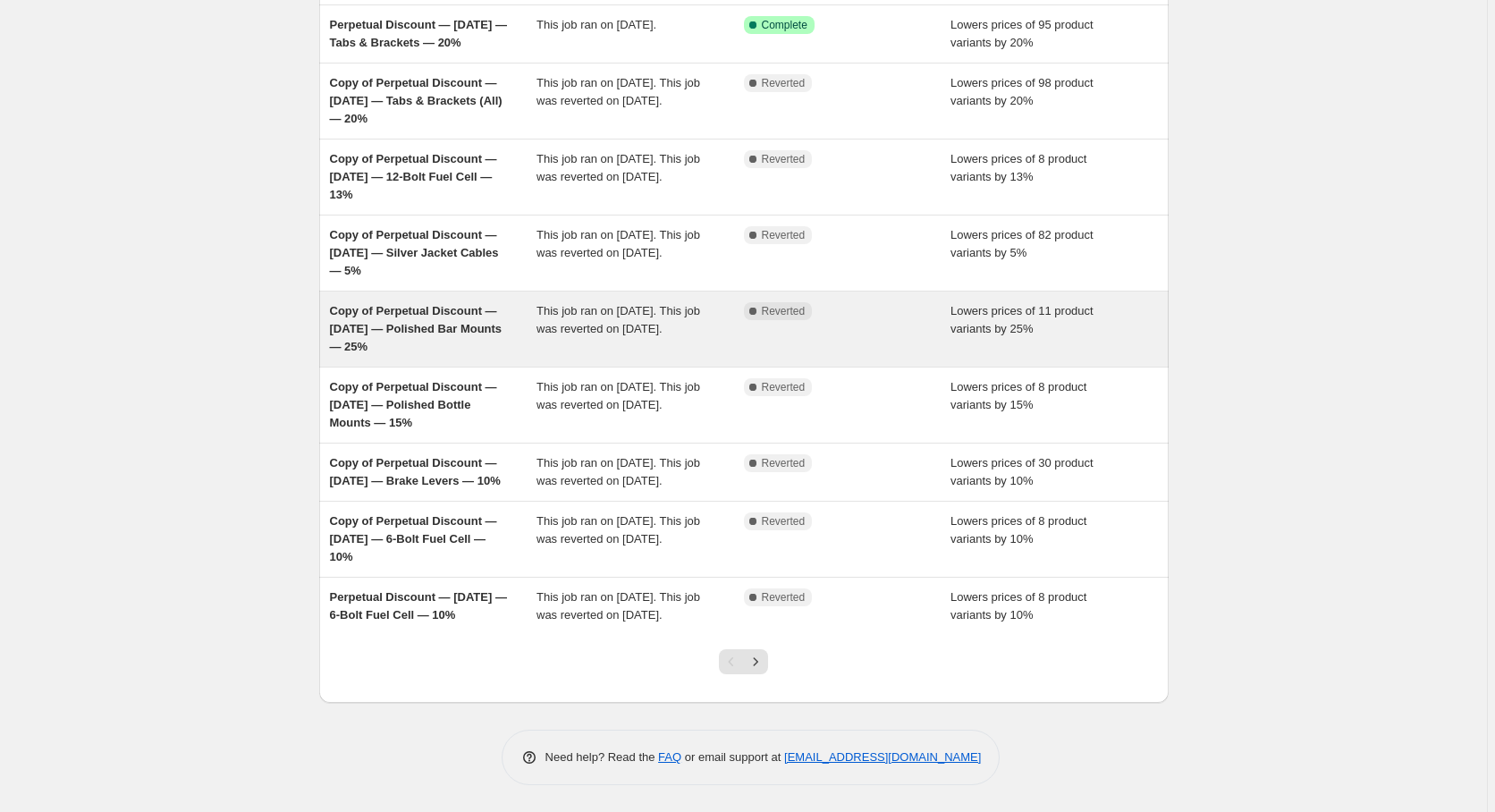
scroll to position [252, 0]
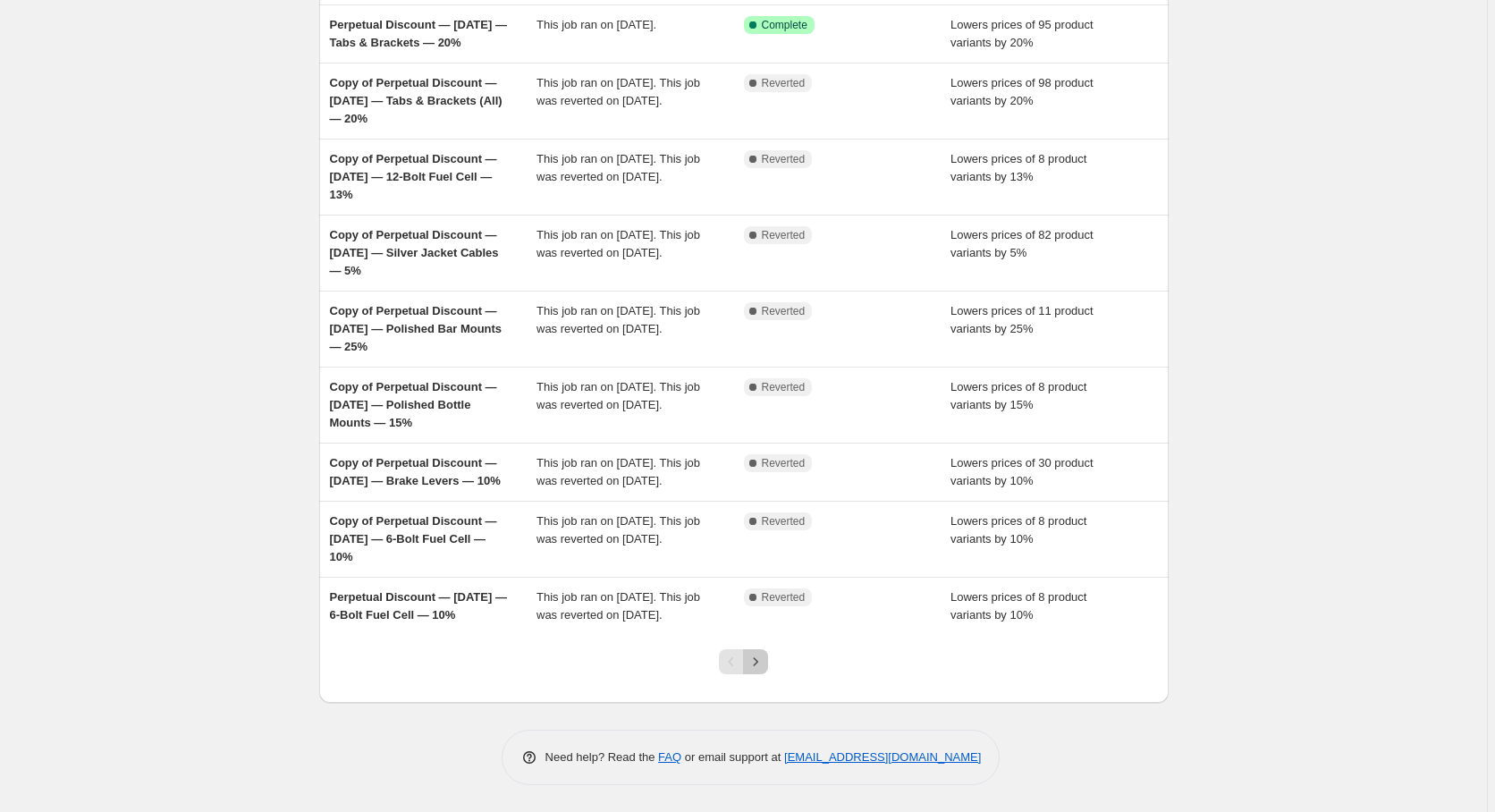
click at [753, 664] on icon "Next" at bounding box center [756, 661] width 18 height 18
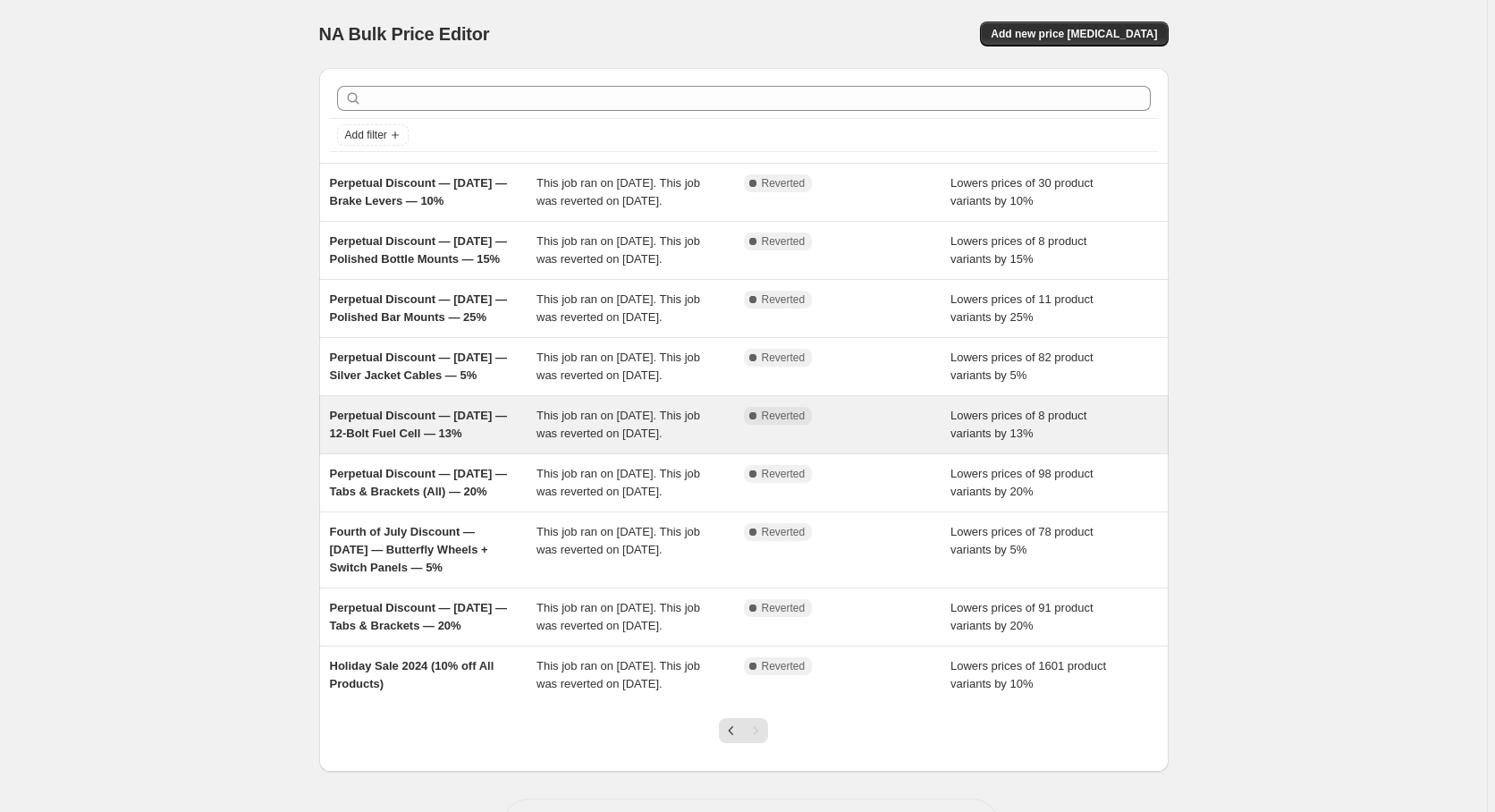
click at [408, 440] on span "Perpetual Discount — [DATE] — 12-Bolt Fuel Cell — 13%" at bounding box center [419, 424] width 177 height 32
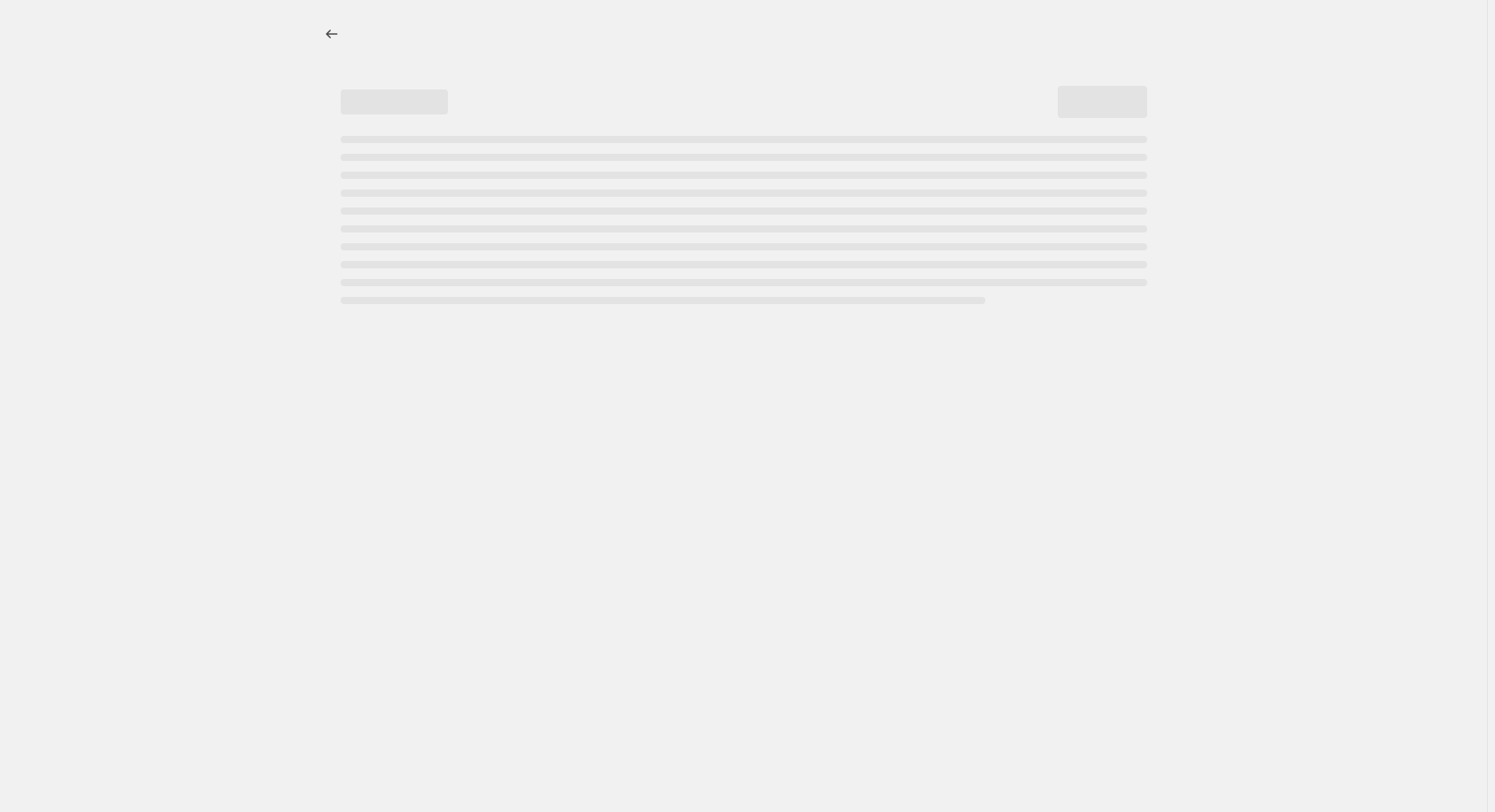
select select "percentage"
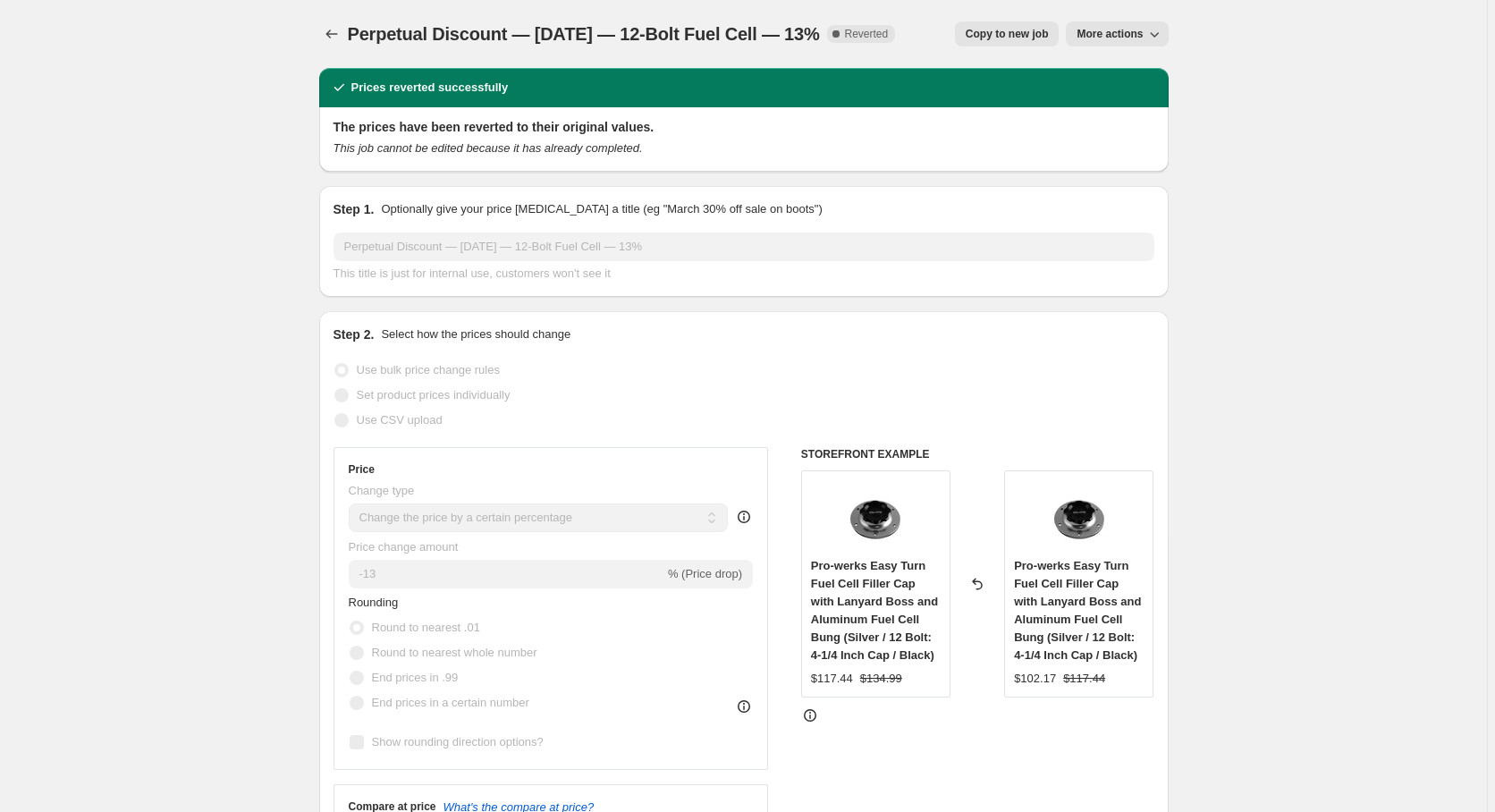
click at [995, 36] on span "Copy to new job" at bounding box center [1007, 34] width 84 height 14
select select "percentage"
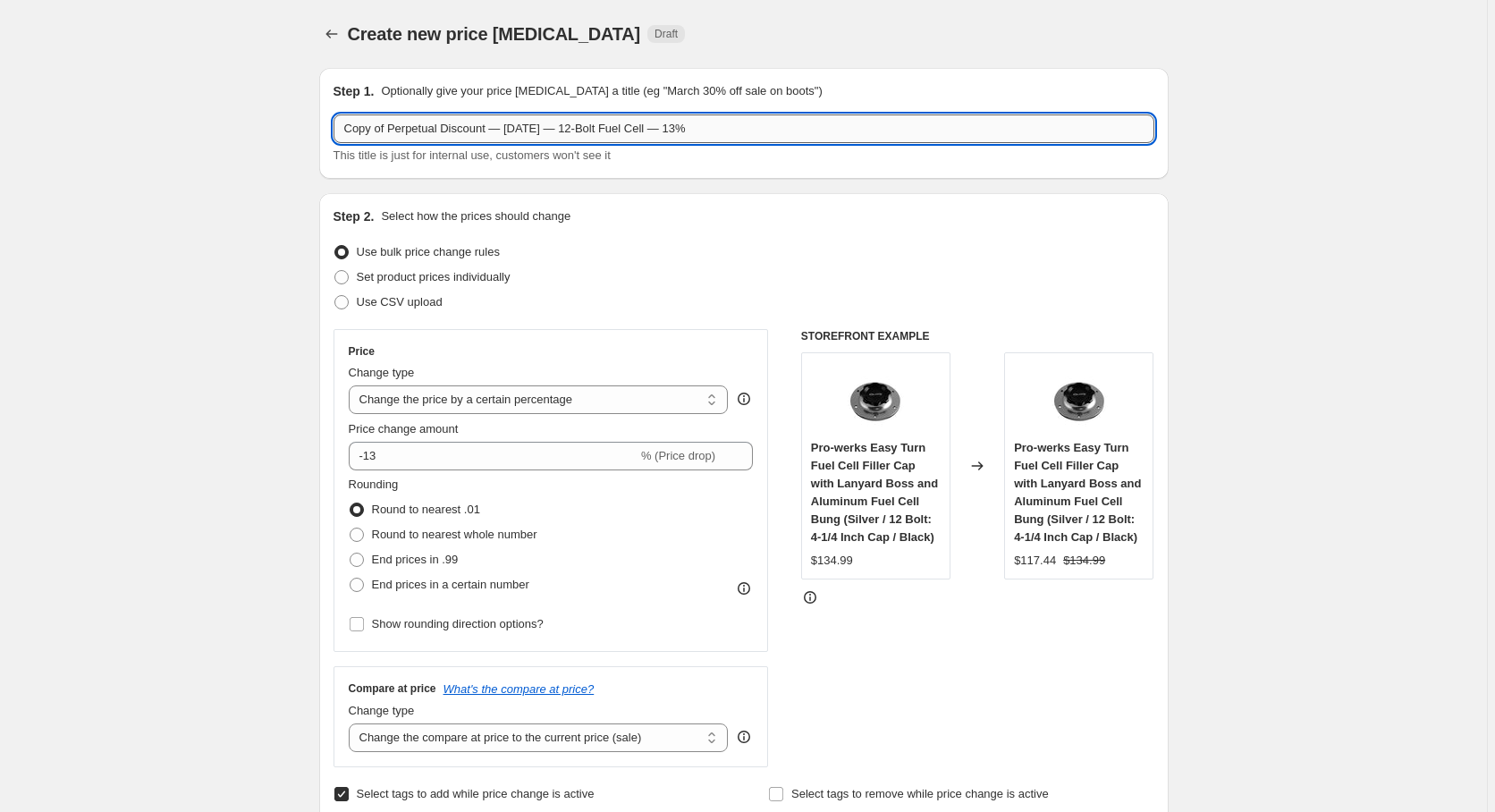
drag, startPoint x: 382, startPoint y: 131, endPoint x: 275, endPoint y: 127, distance: 107.1
click at [333, 127] on input "Copy of Perpetual Discount — [DATE] — 12-Bolt Fuel Cell — 13%" at bounding box center [743, 129] width 821 height 29
click at [463, 131] on input "Perpetual Discount — [DATE] — 12-Bolt Fuel Cell — 13%" at bounding box center [743, 129] width 821 height 29
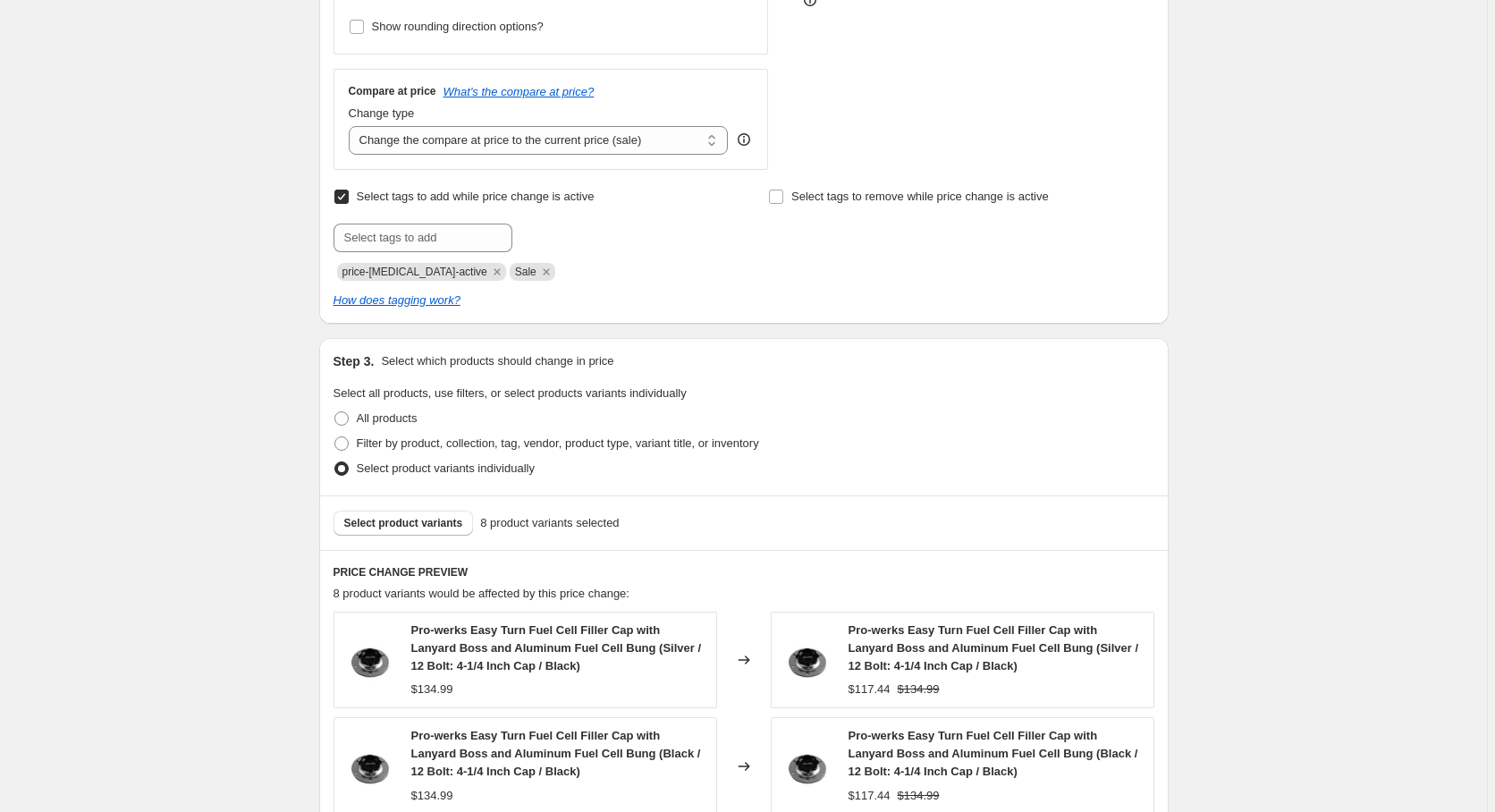
scroll to position [729, 0]
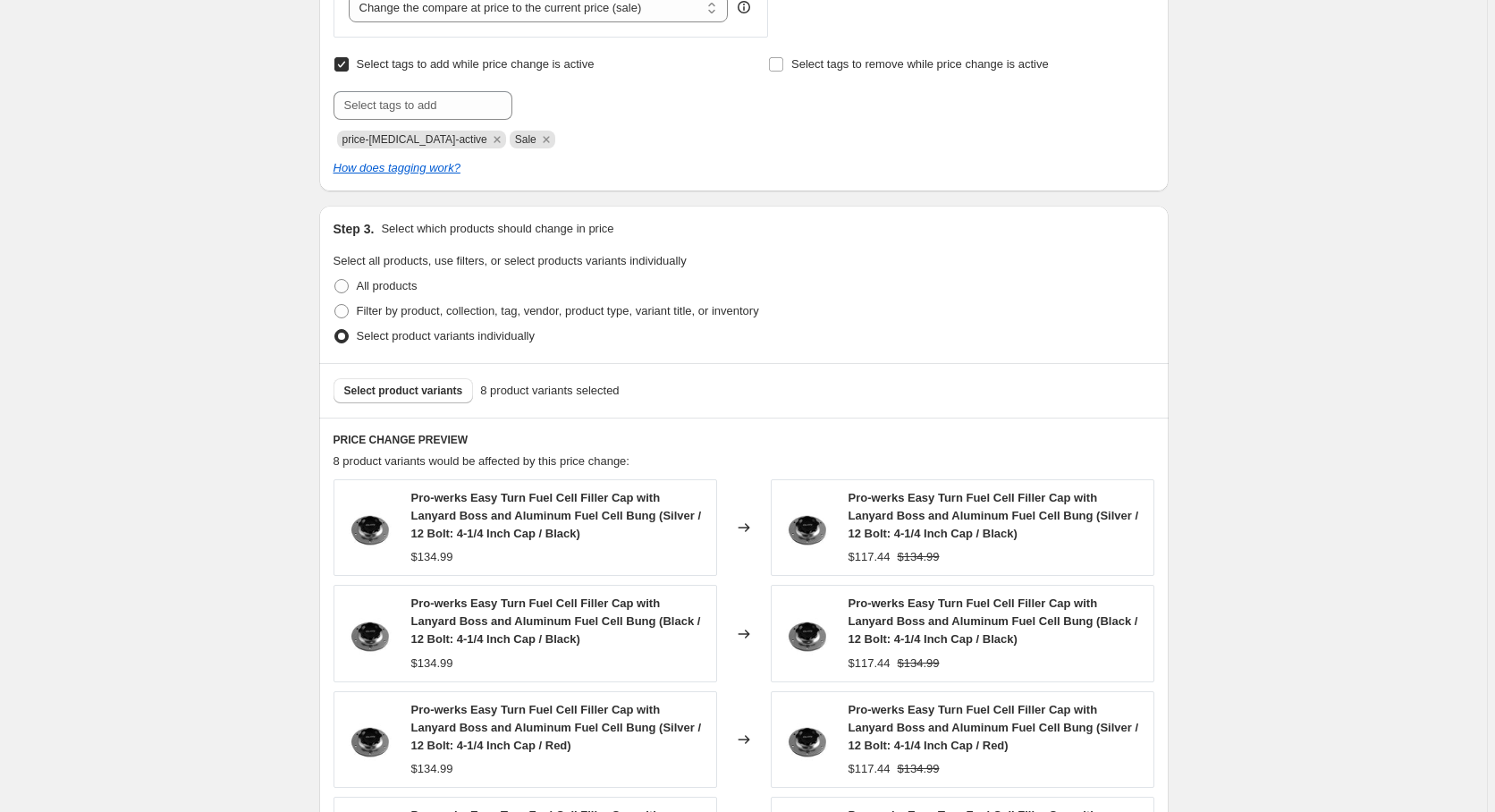
type input "Perpetual Discount — [DATE] — 12-Bolt Fuel Cell — 13%"
click at [353, 74] on label "Select tags to add while price change is active" at bounding box center [464, 64] width 261 height 25
click at [349, 72] on input "Select tags to add while price change is active" at bounding box center [341, 64] width 14 height 14
checkbox input "false"
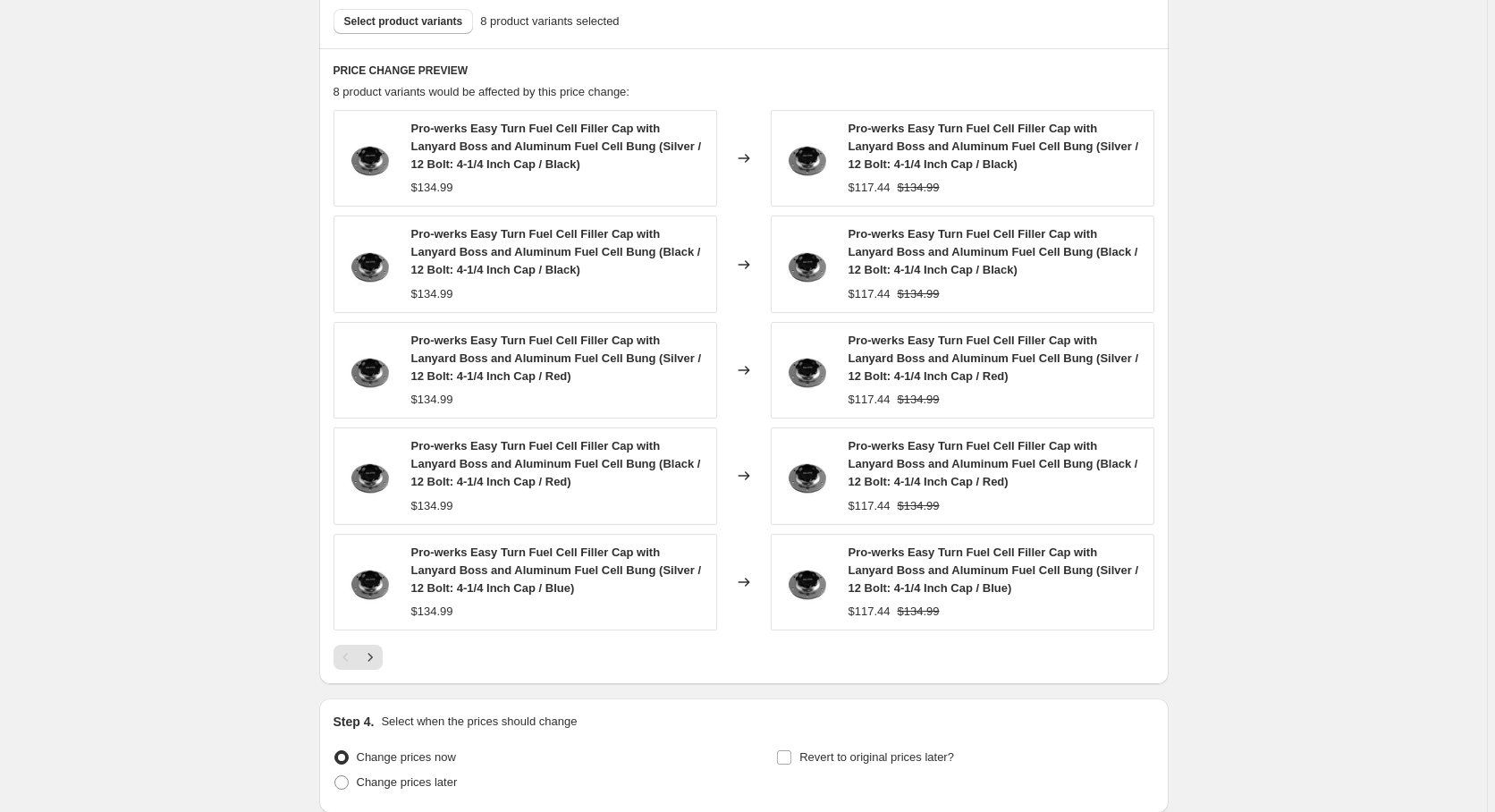
scroll to position [1003, 0]
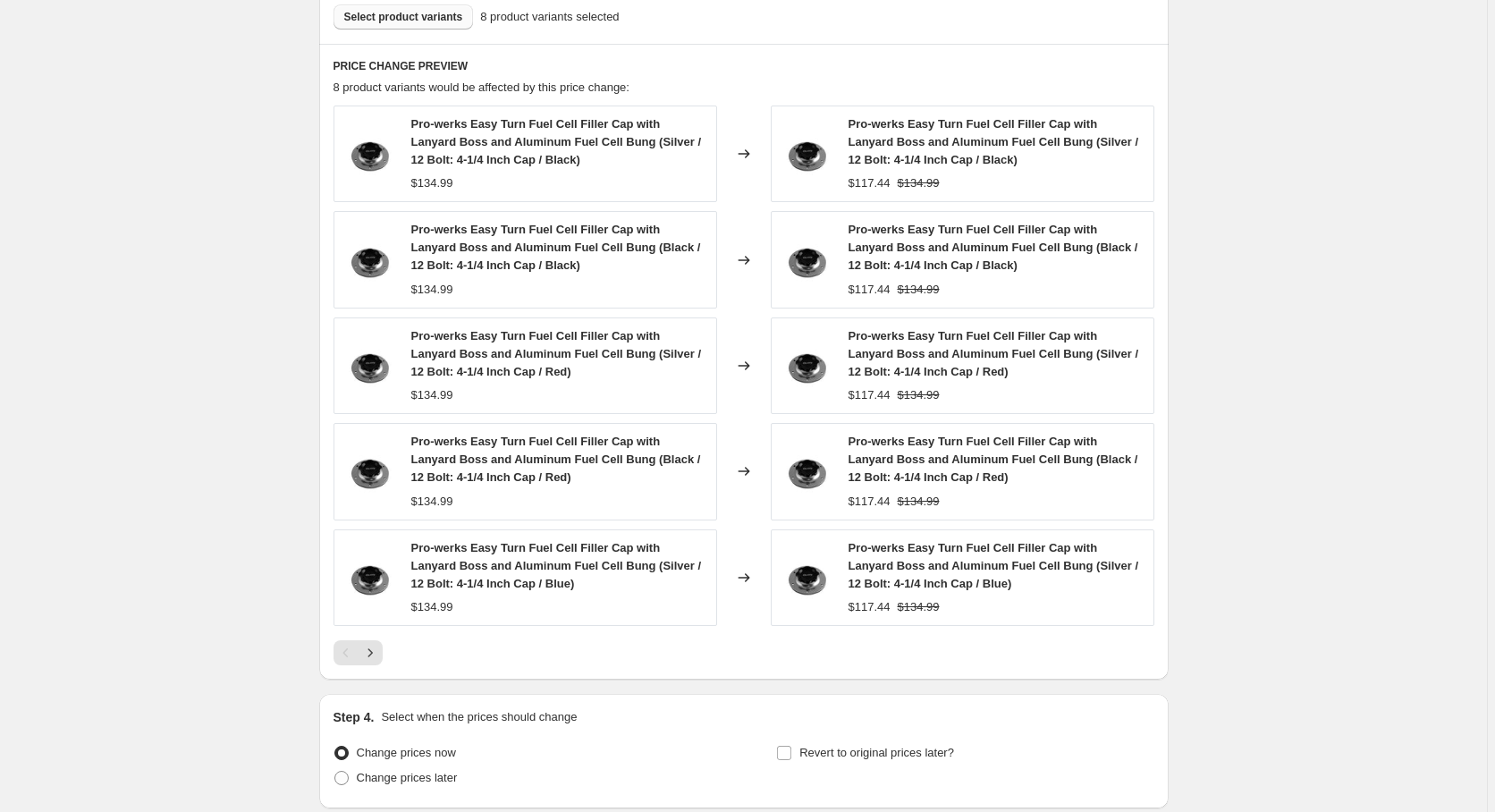
click at [421, 19] on span "Select product variants" at bounding box center [404, 16] width 119 height 14
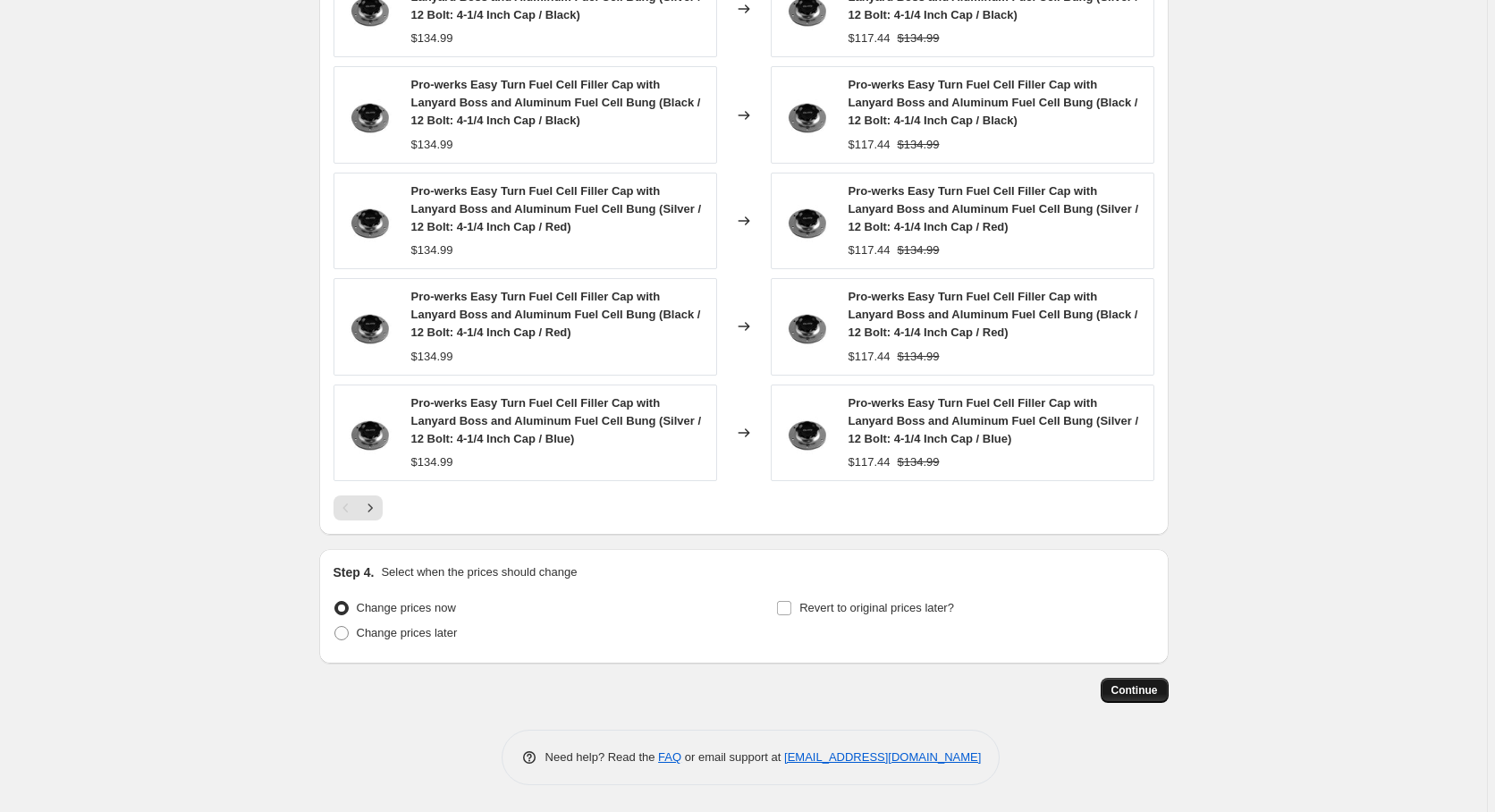
click at [1133, 698] on button "Continue" at bounding box center [1135, 690] width 68 height 25
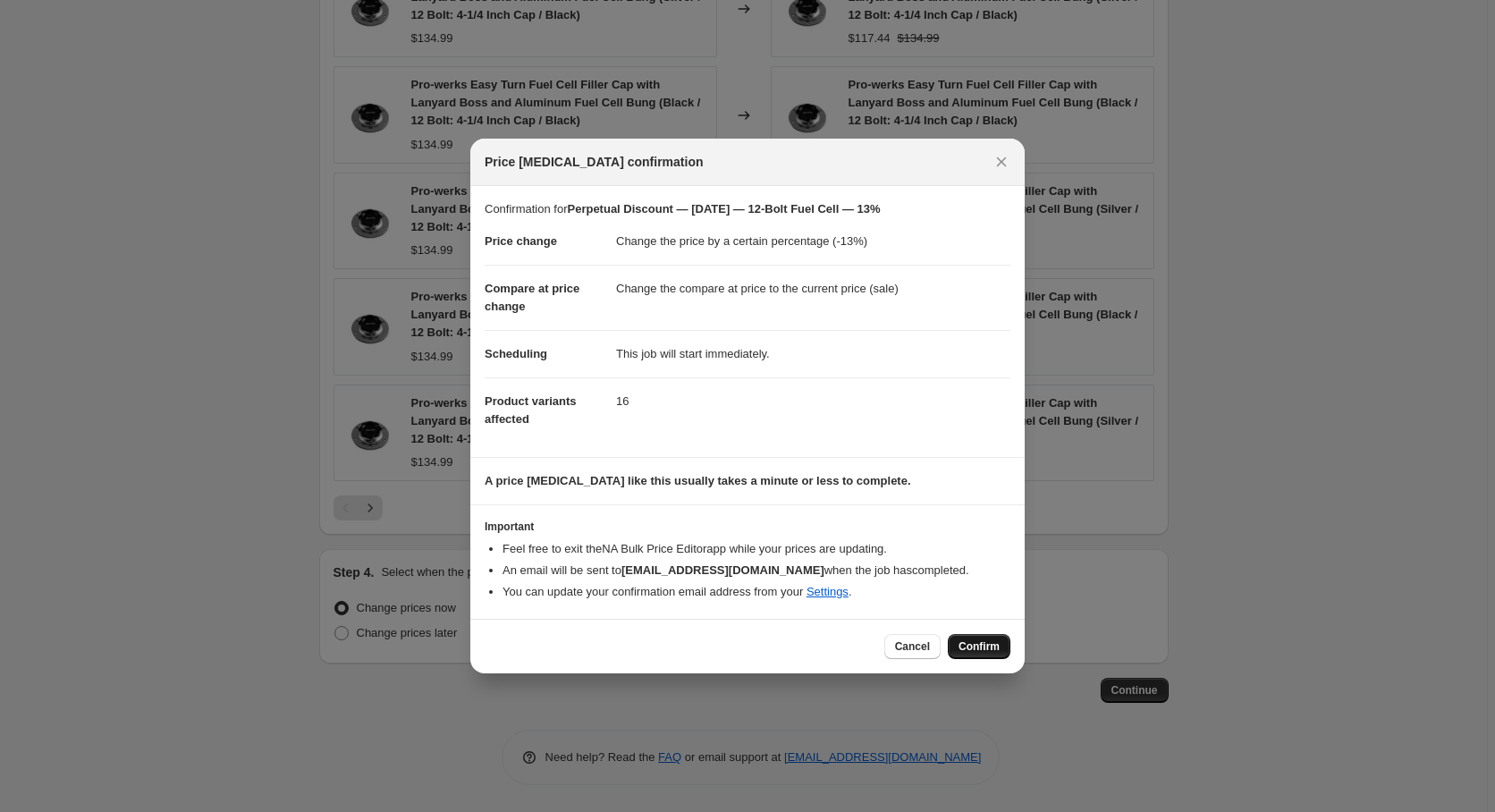
click at [978, 640] on button "Confirm" at bounding box center [978, 646] width 62 height 25
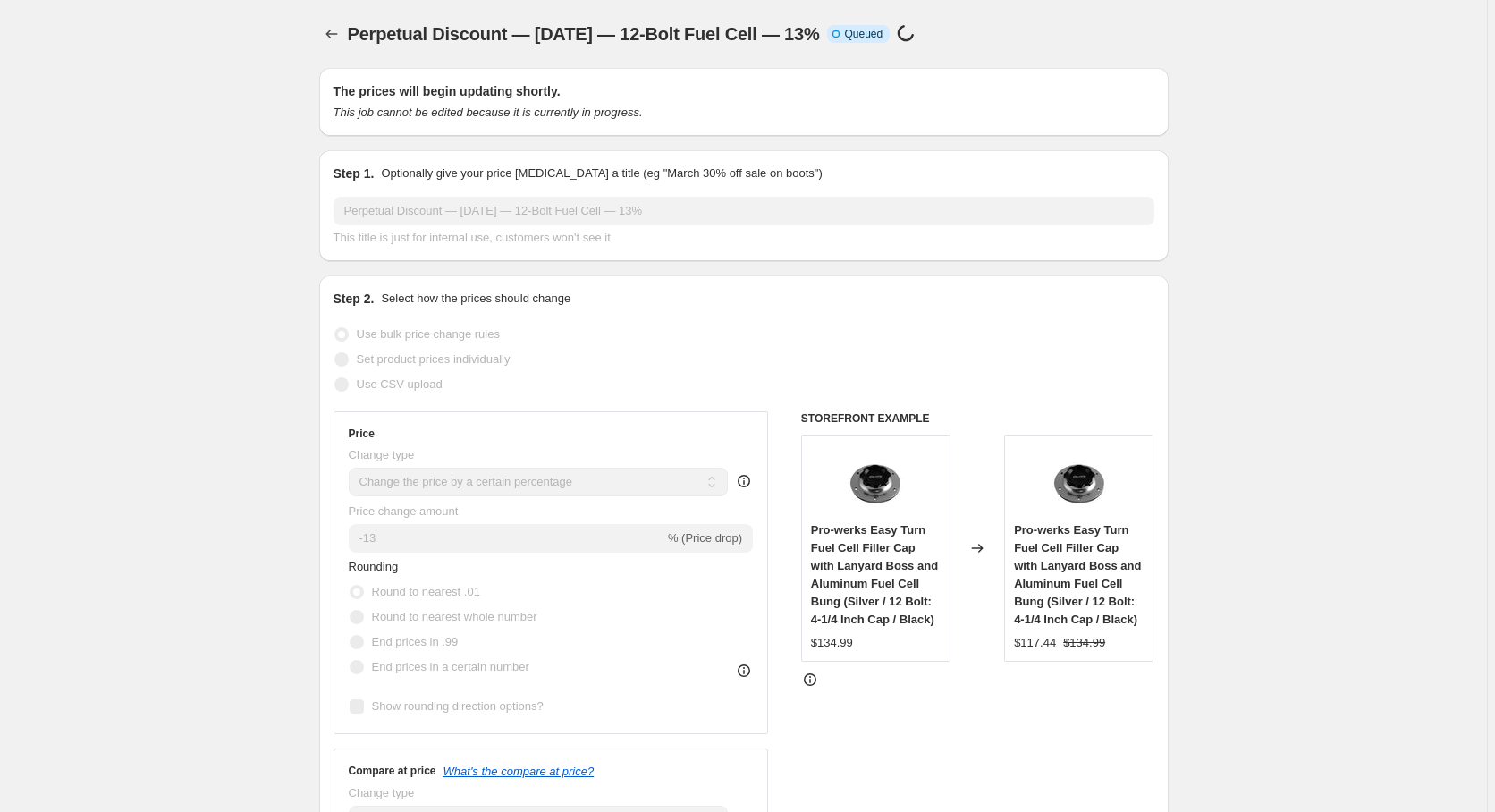
select select "percentage"
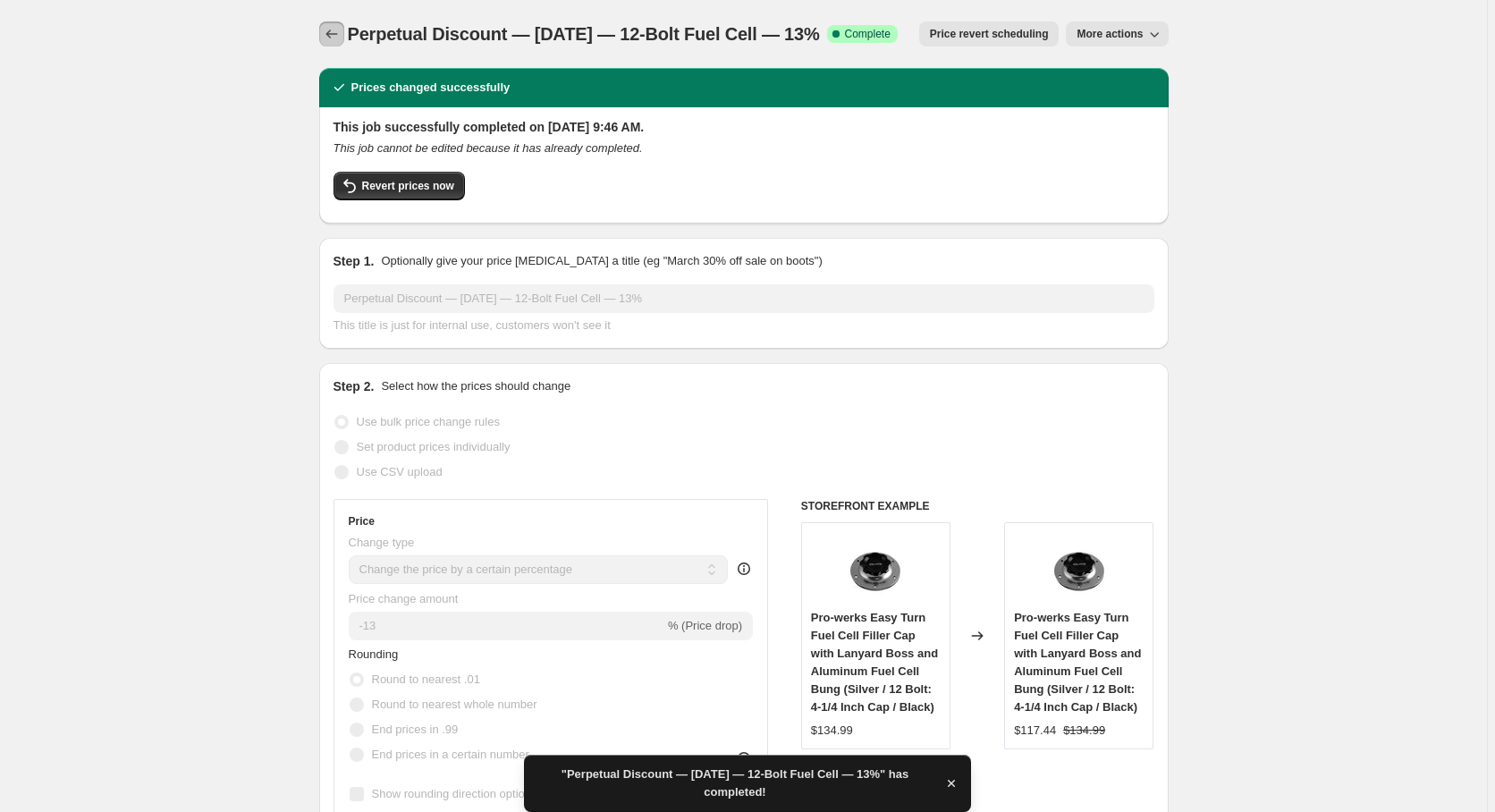
click at [332, 37] on icon "Price change jobs" at bounding box center [331, 34] width 18 height 18
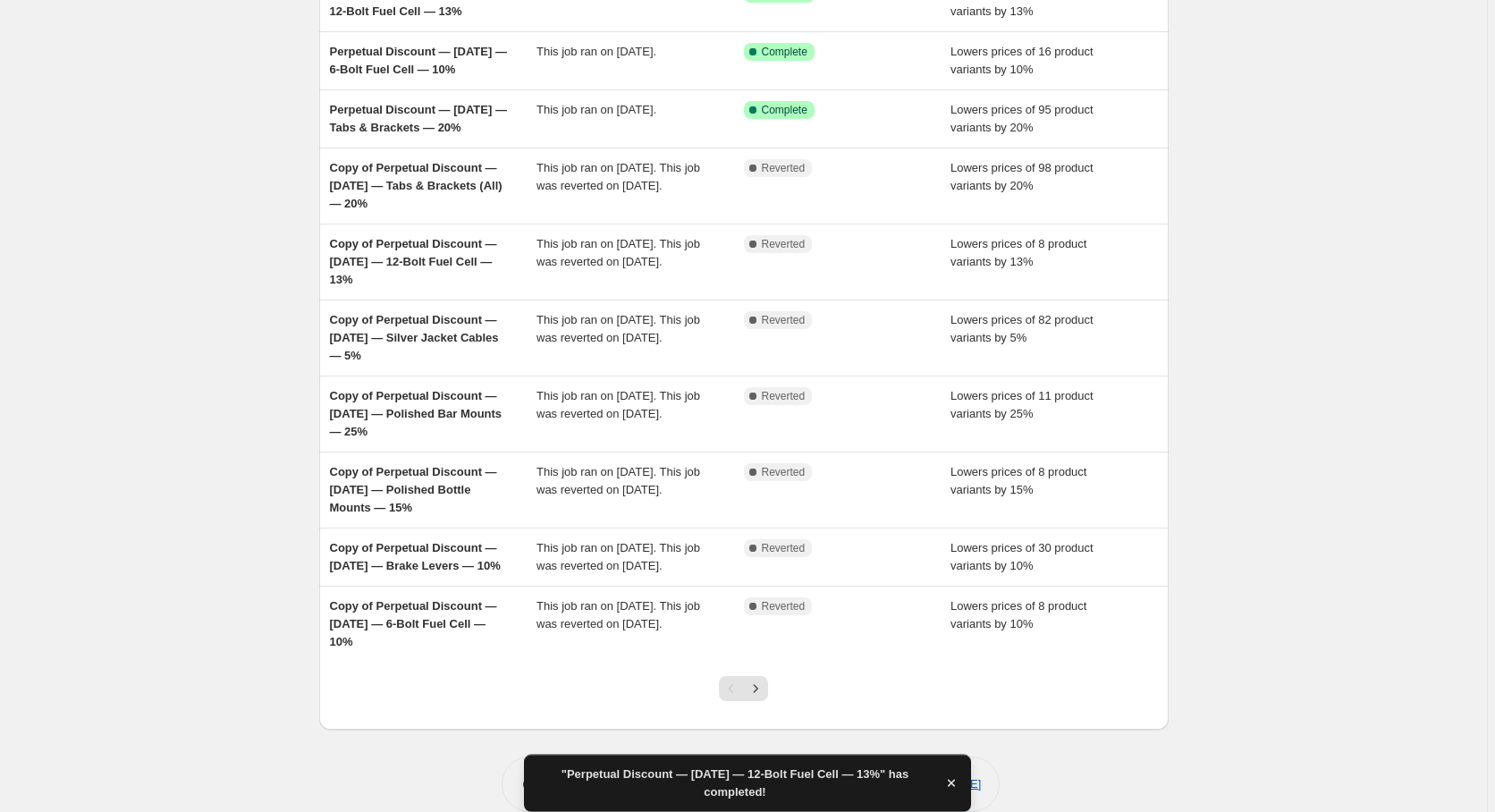
scroll to position [234, 0]
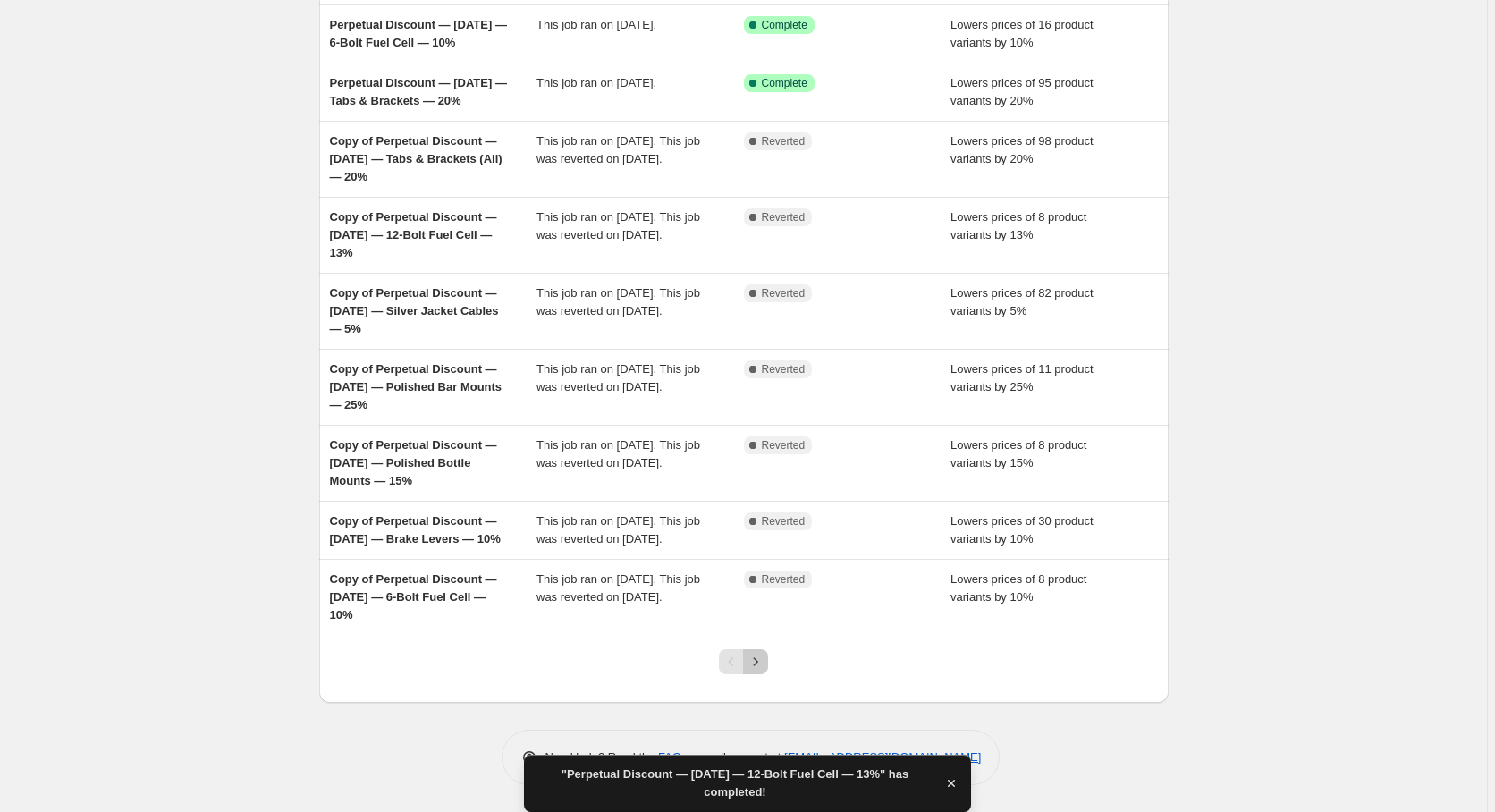
click at [764, 669] on icon "Next" at bounding box center [756, 661] width 18 height 18
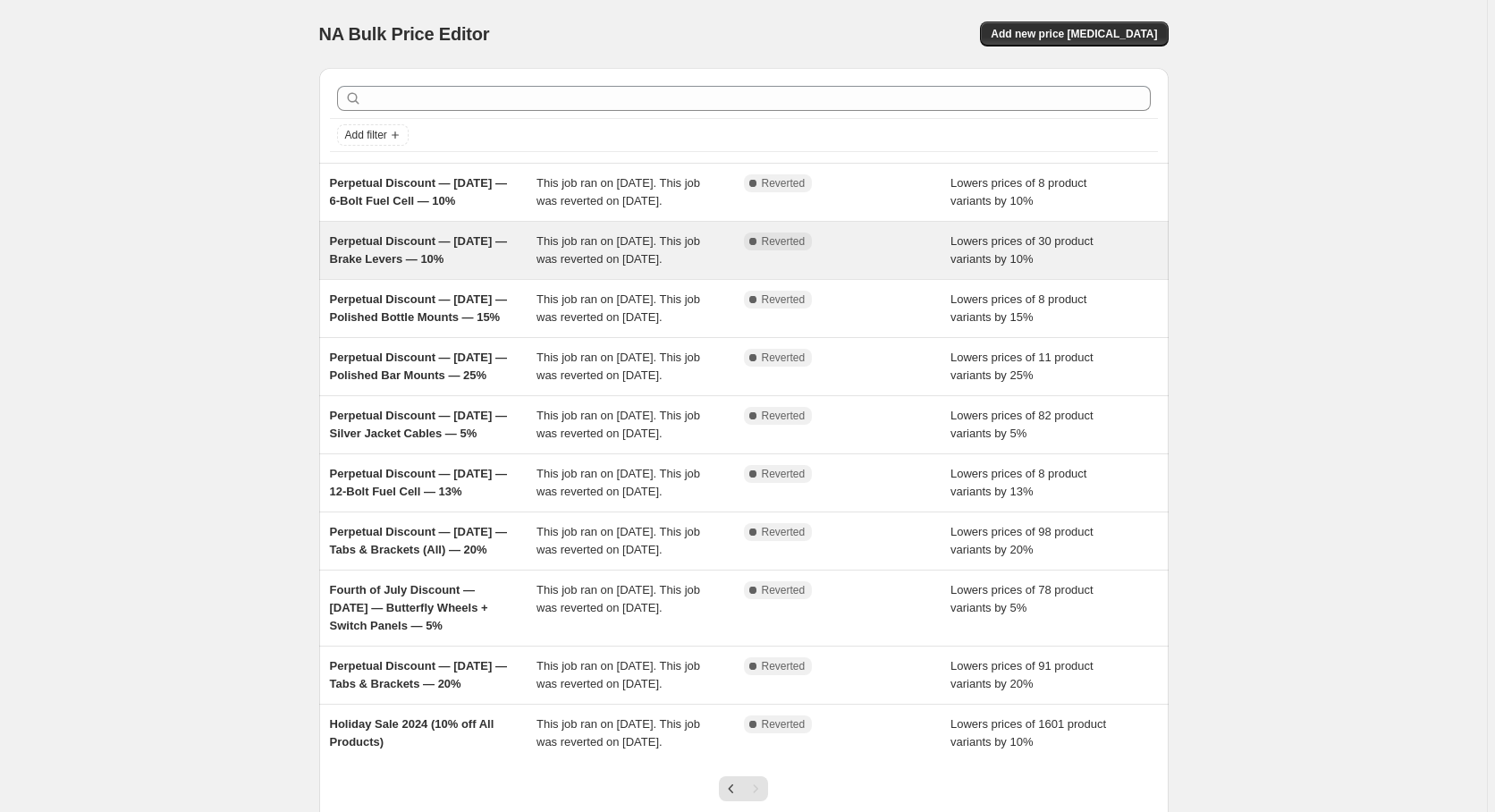
click at [419, 260] on span "Perpetual Discount — [DATE] — Brake Levers — 10%" at bounding box center [419, 250] width 177 height 32
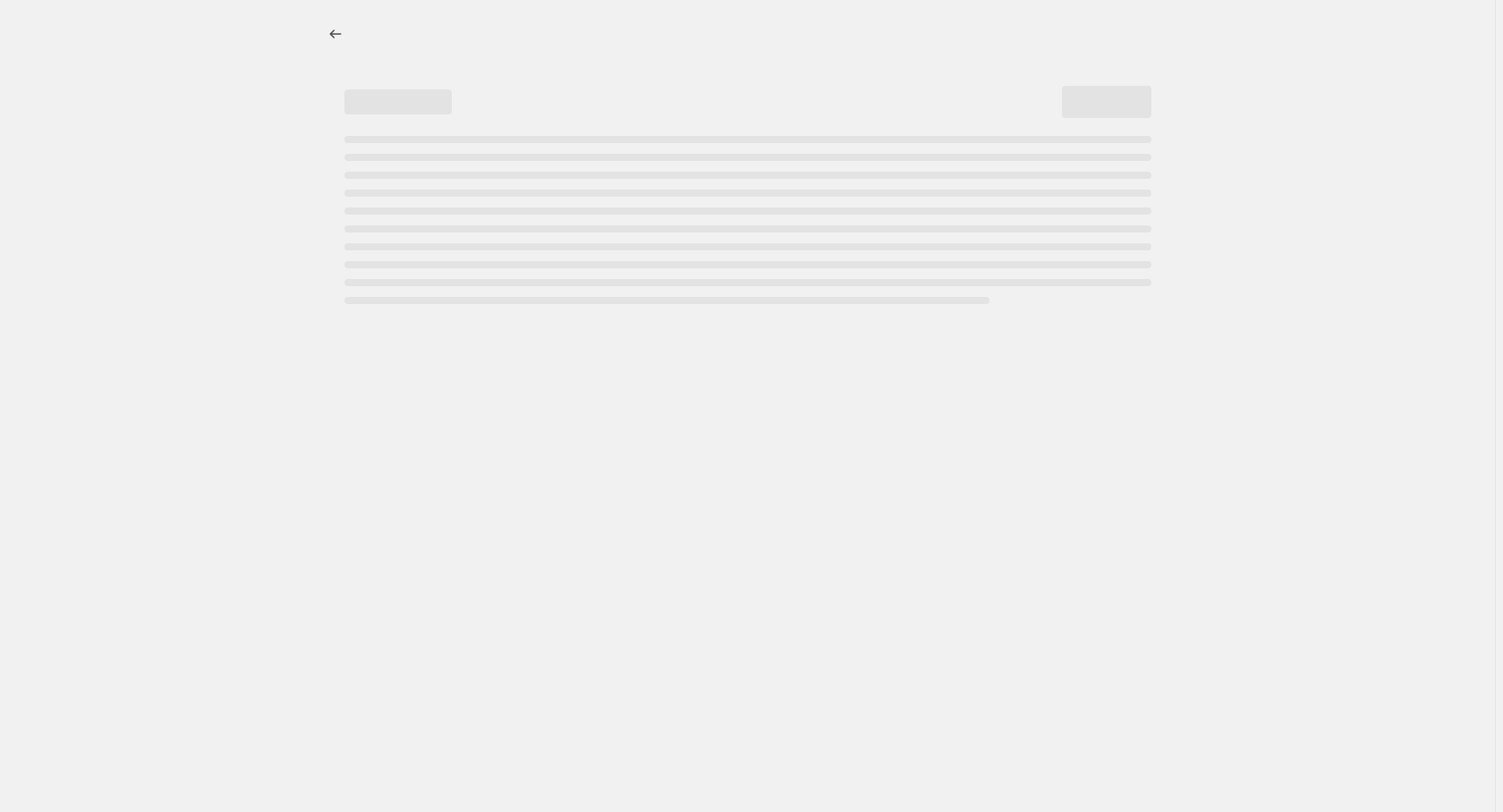
select select "percentage"
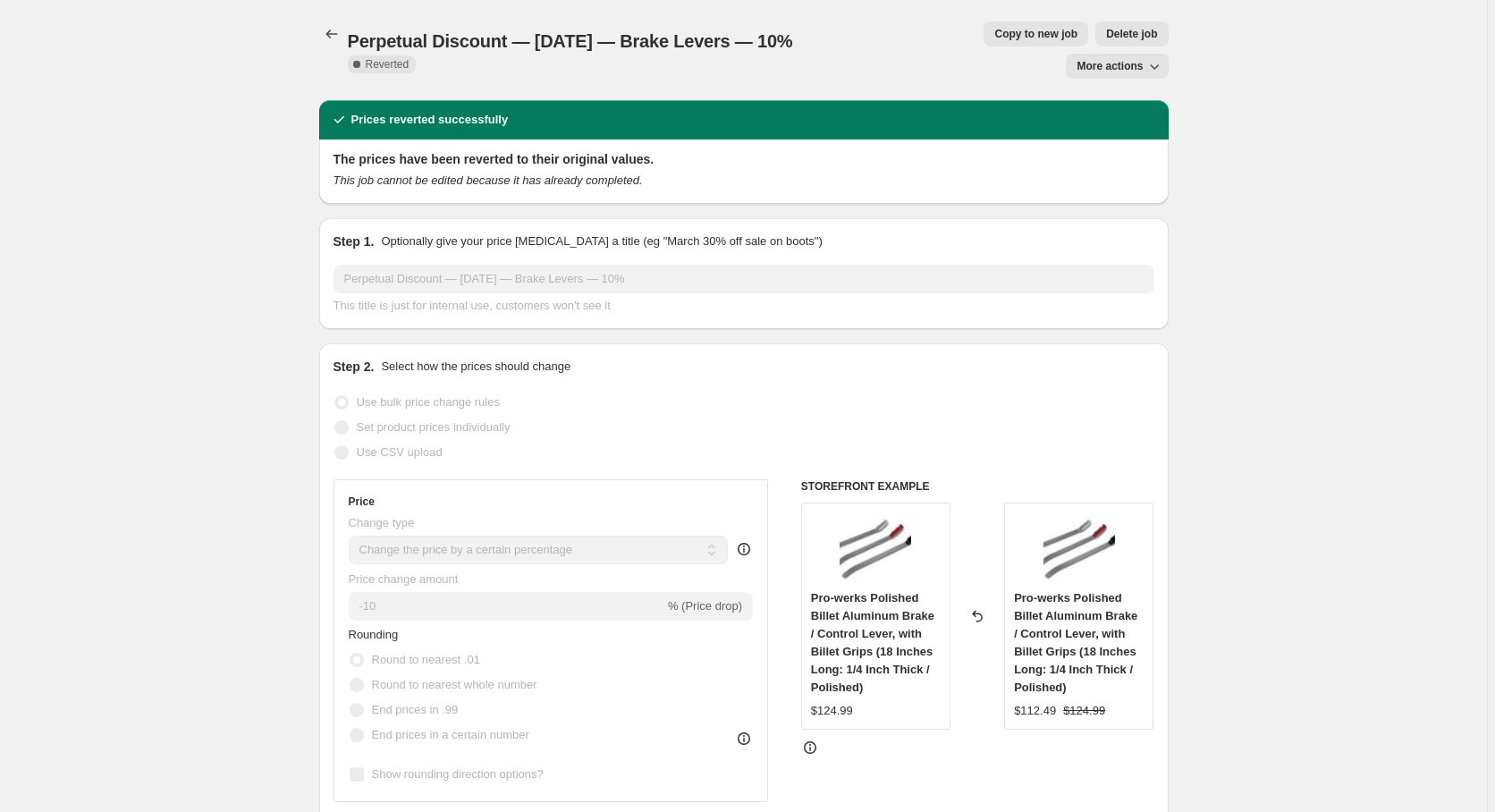
click at [995, 29] on span "Copy to new job" at bounding box center [1036, 34] width 84 height 14
select select "percentage"
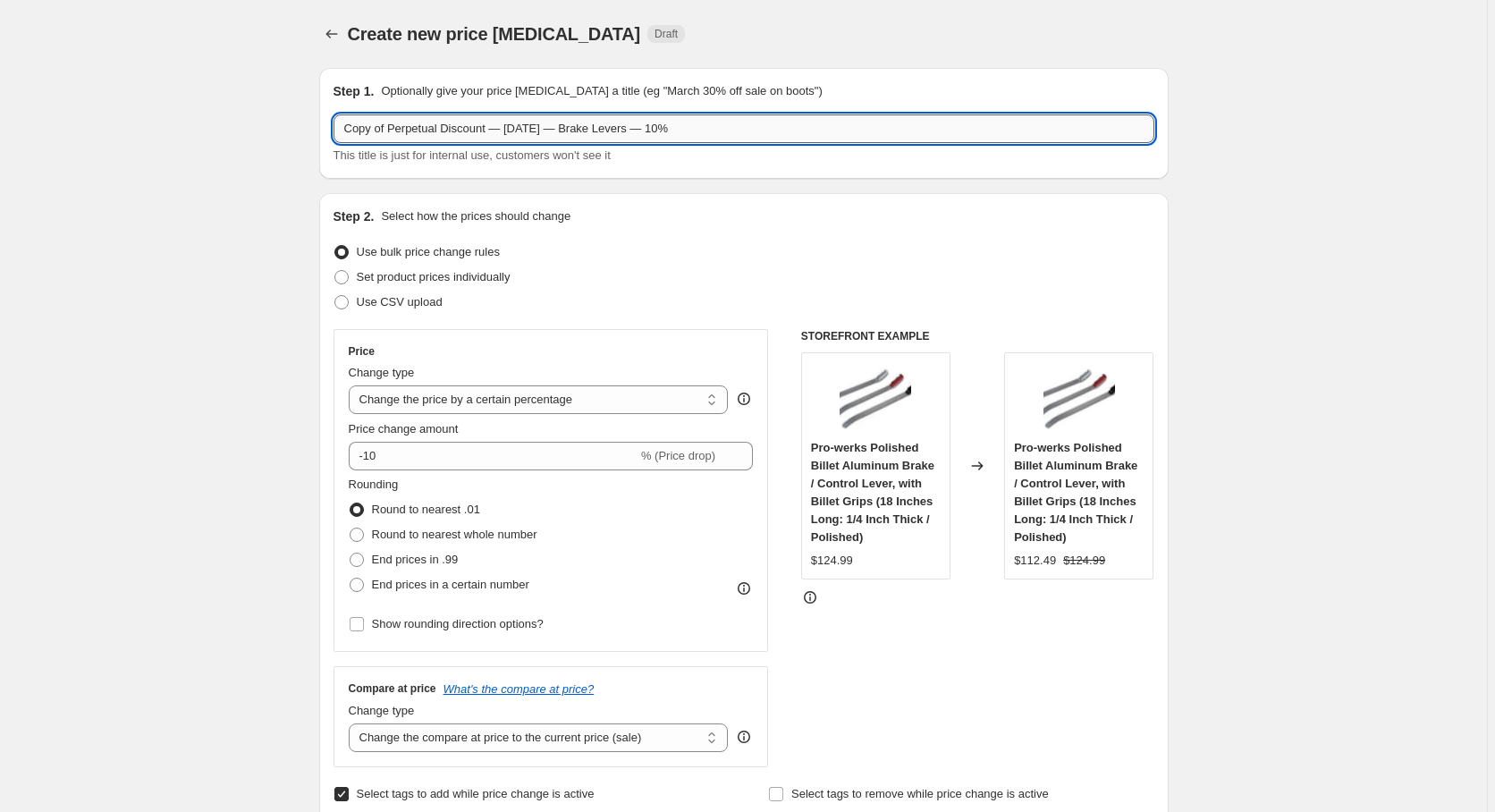
drag, startPoint x: 395, startPoint y: 133, endPoint x: 280, endPoint y: 137, distance: 115.1
click at [333, 137] on input "Copy of Perpetual Discount — [DATE] — Brake Levers — 10%" at bounding box center [743, 129] width 821 height 29
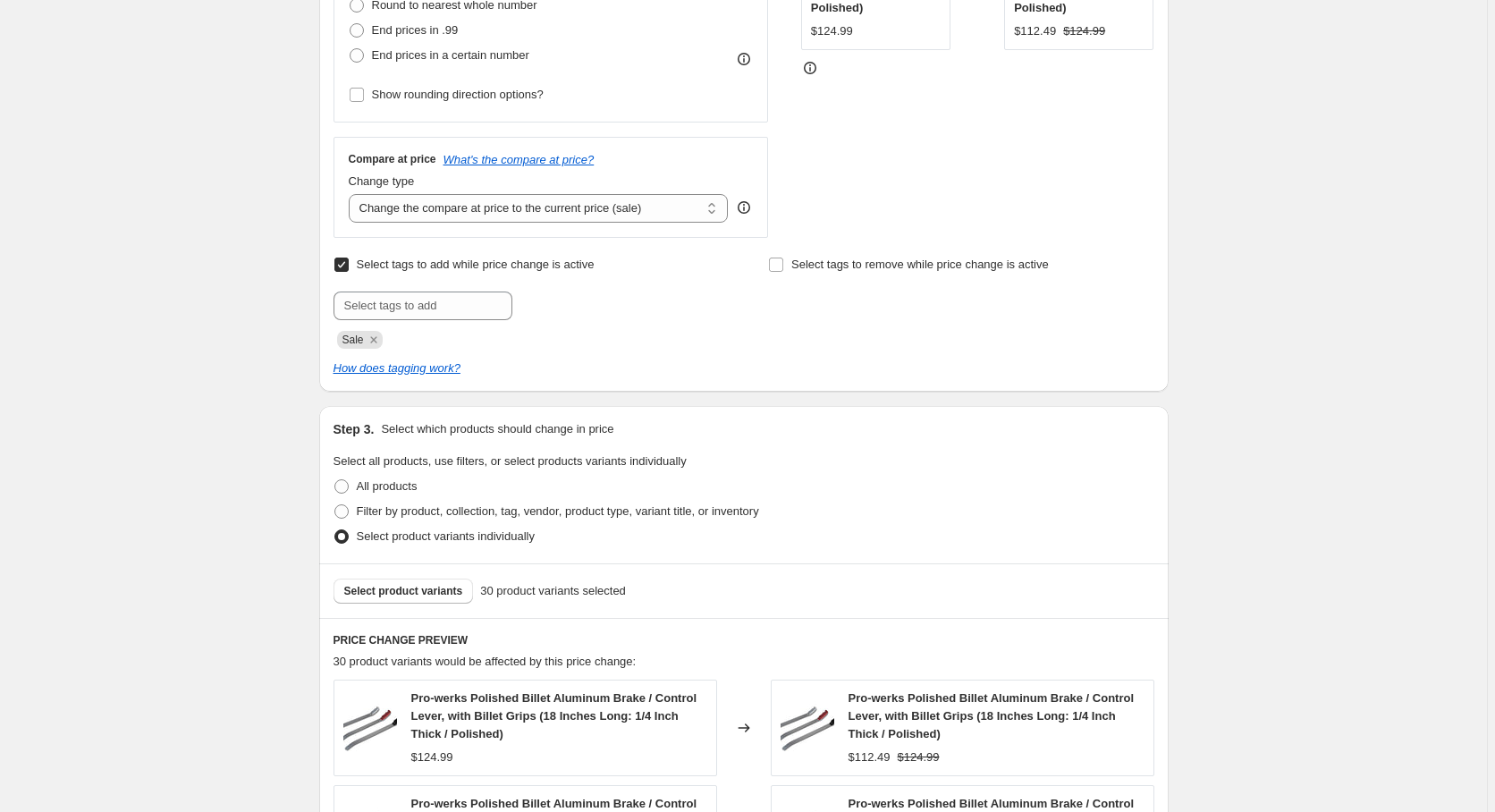
scroll to position [547, 0]
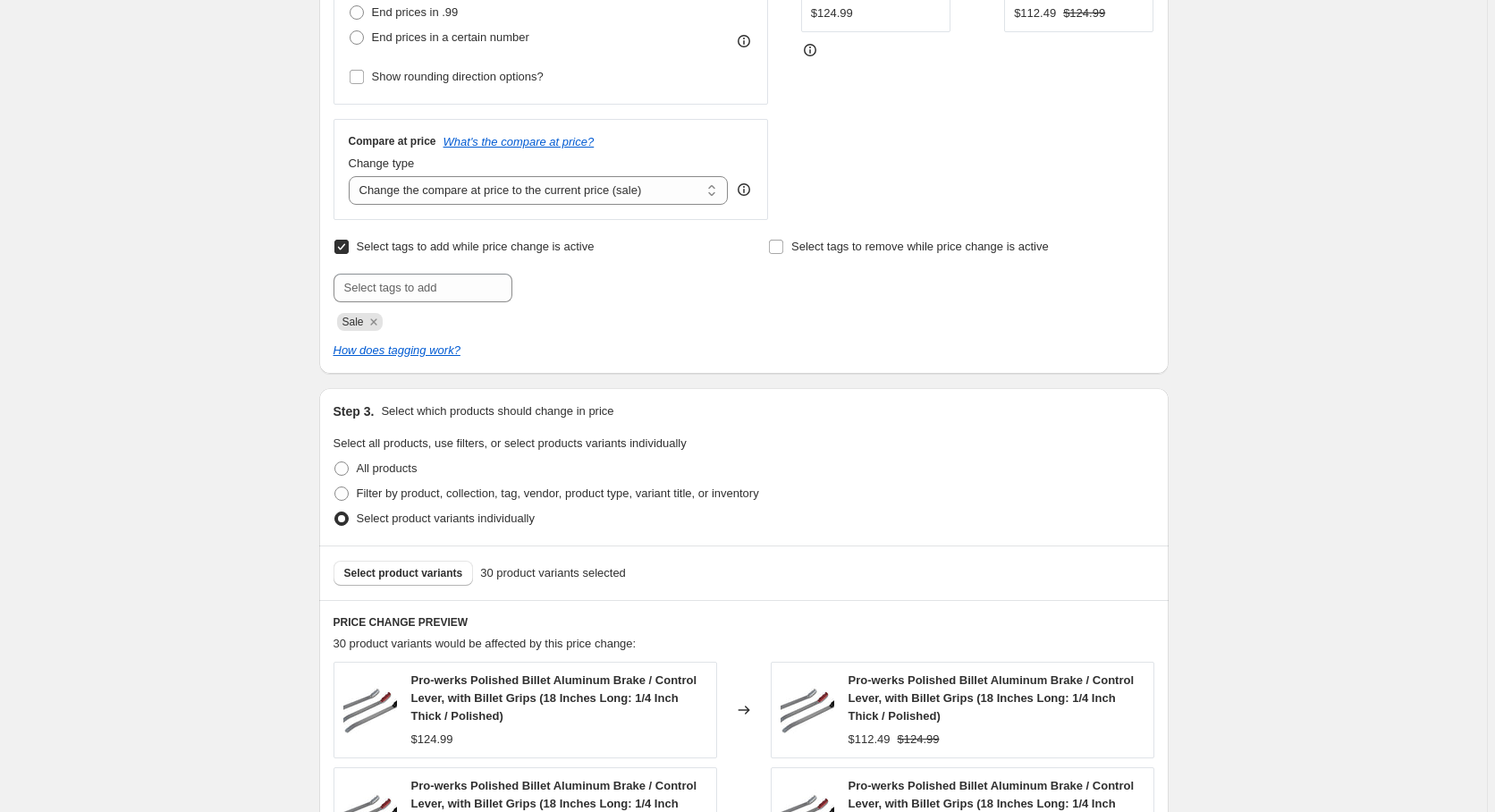
type input "Perpetual Discount — [DATE] — Brake Levers — 10%"
click at [343, 250] on input "Select tags to add while price change is active" at bounding box center [341, 247] width 14 height 14
checkbox input "false"
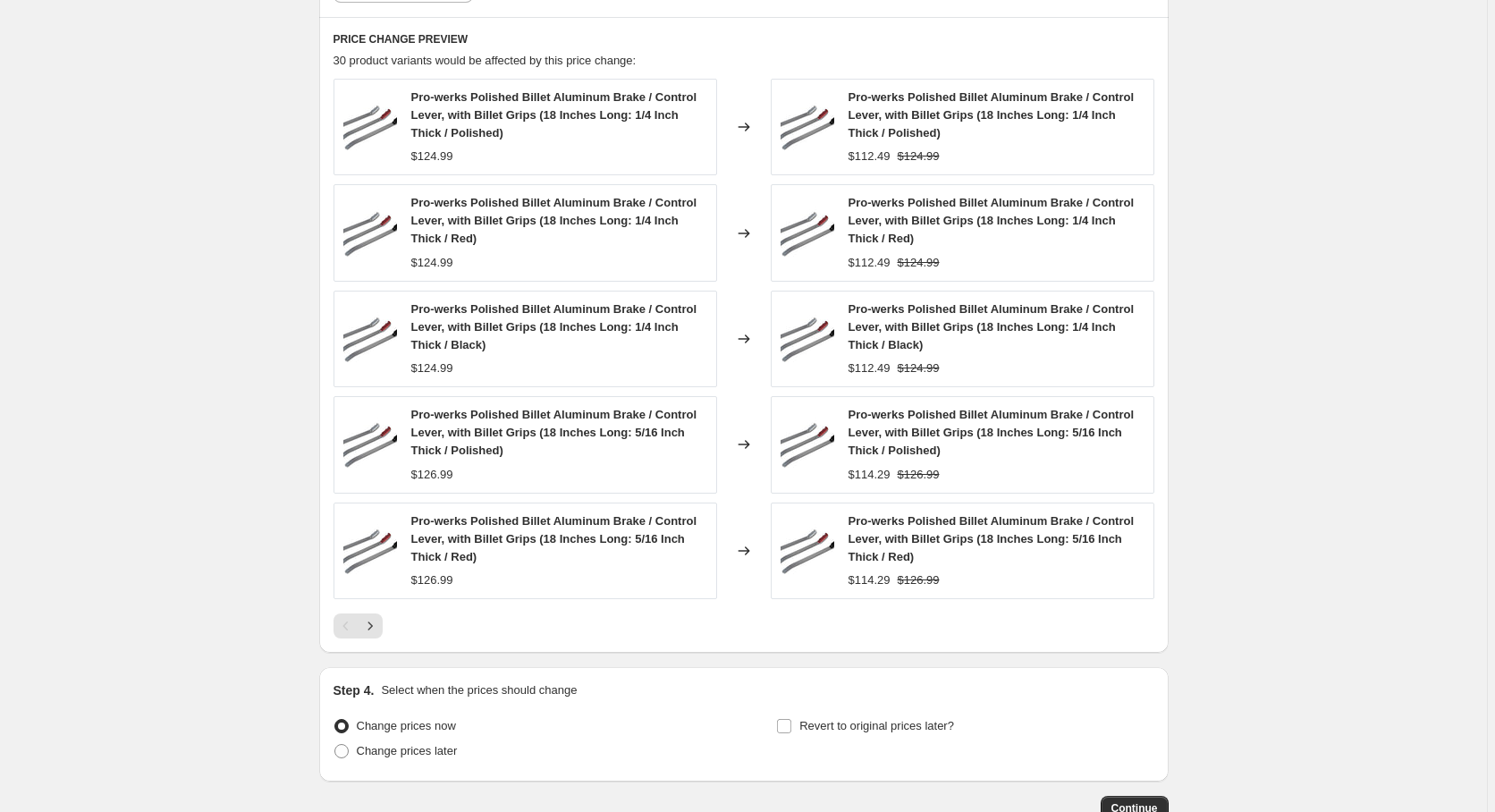
scroll to position [875, 0]
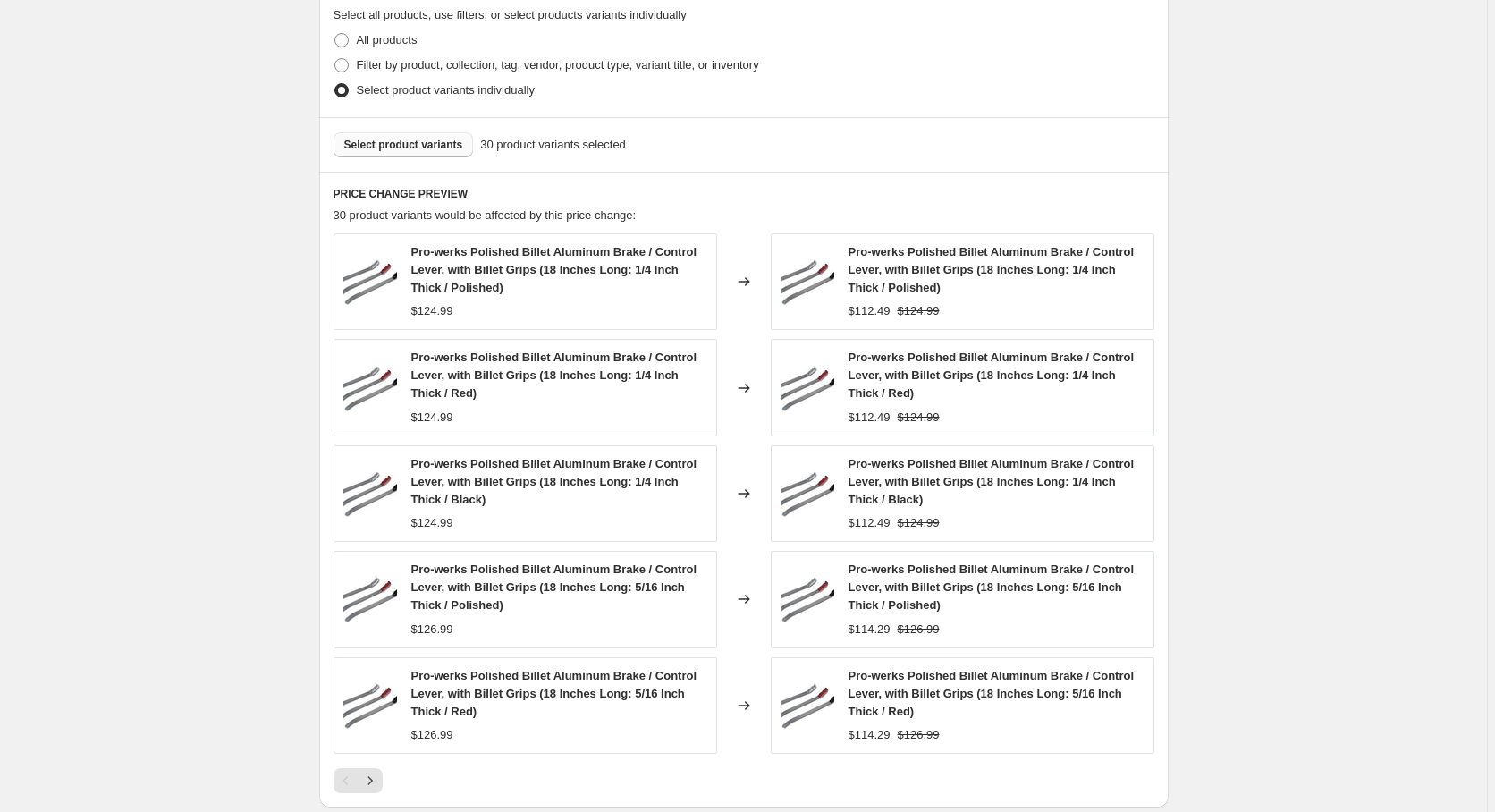
click at [435, 151] on span "Select product variants" at bounding box center [404, 144] width 119 height 14
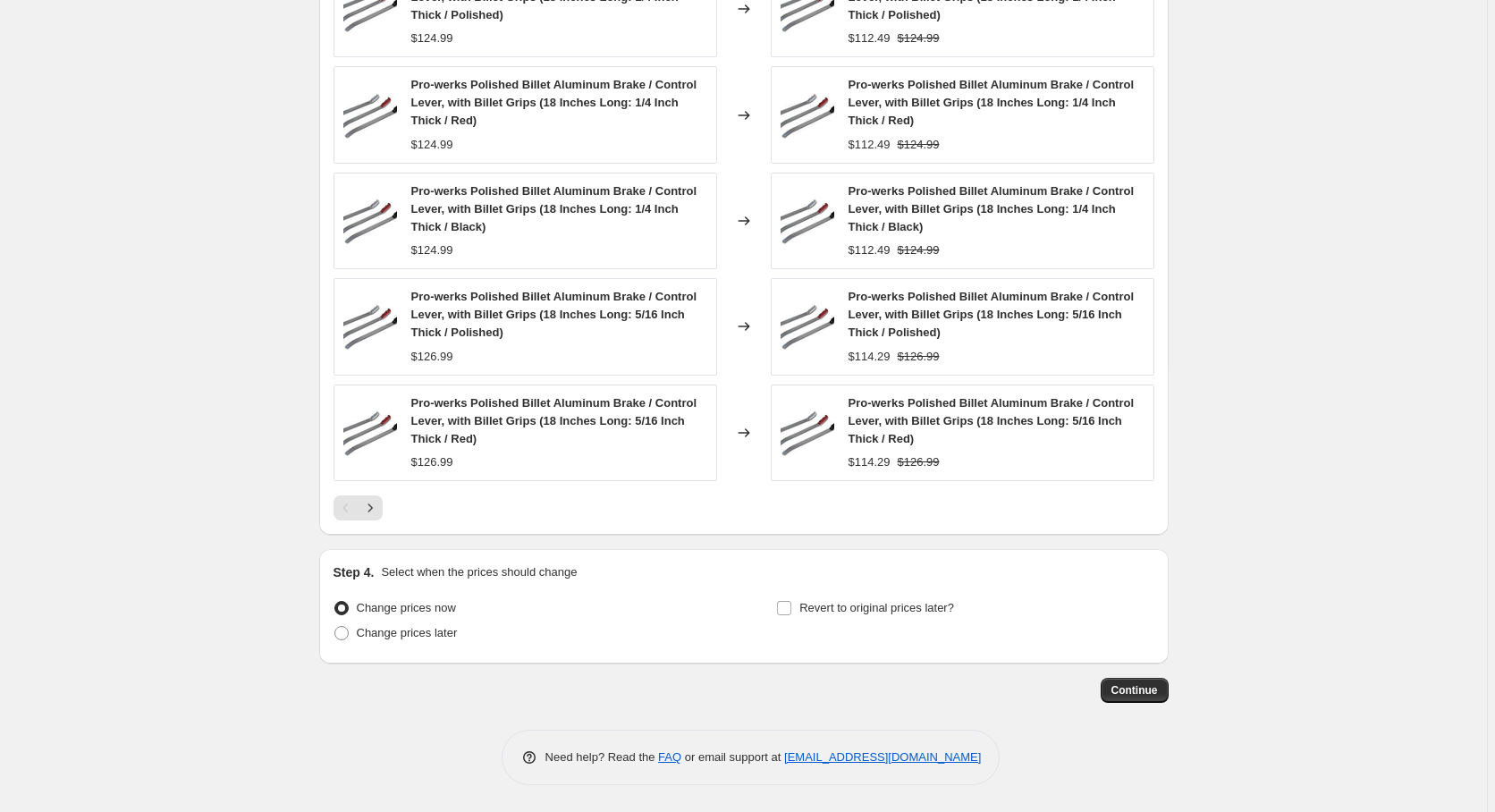
scroll to position [1149, 0]
click at [1148, 698] on button "Continue" at bounding box center [1135, 690] width 68 height 25
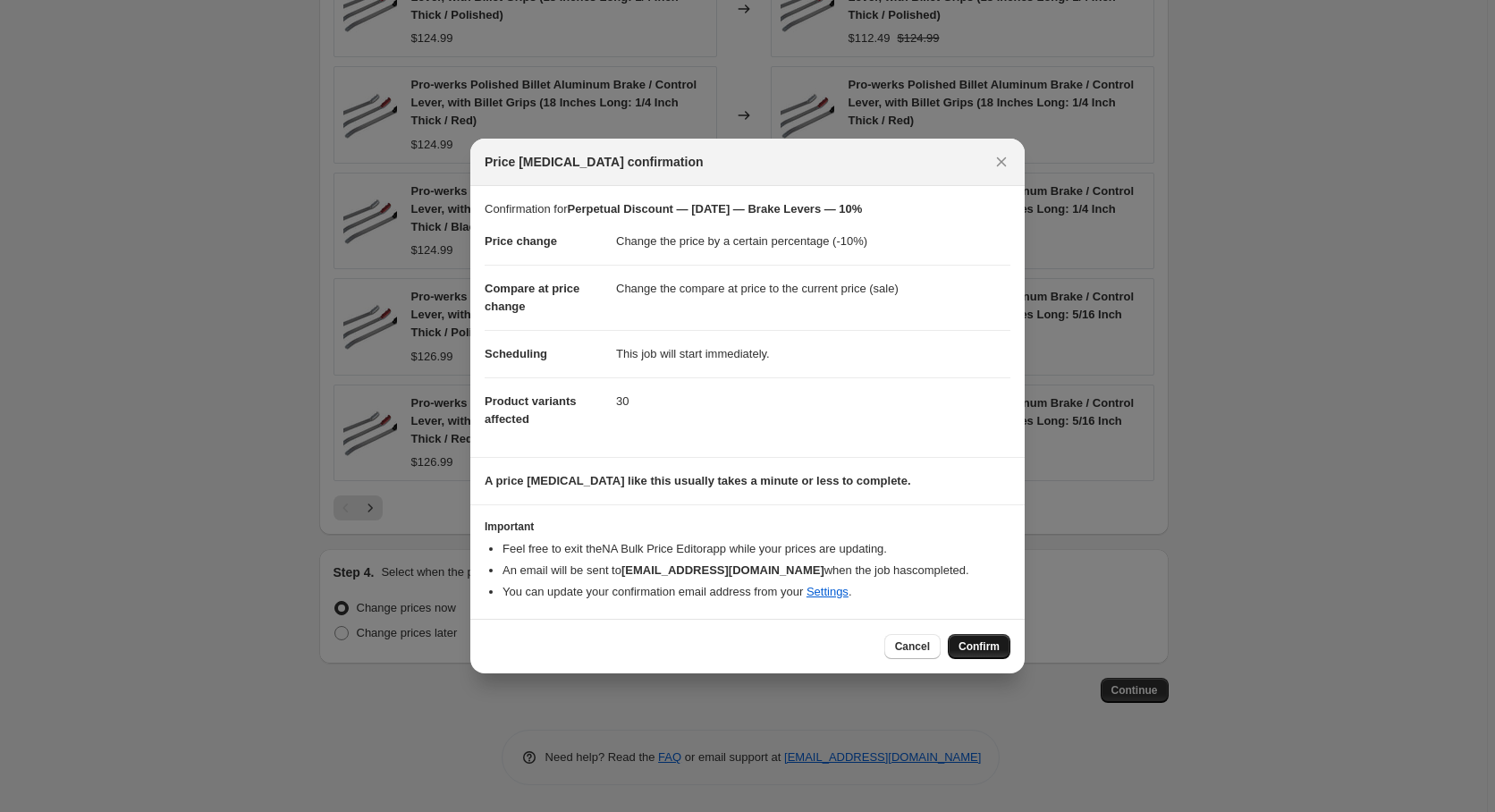
click at [991, 646] on span "Confirm" at bounding box center [978, 646] width 41 height 14
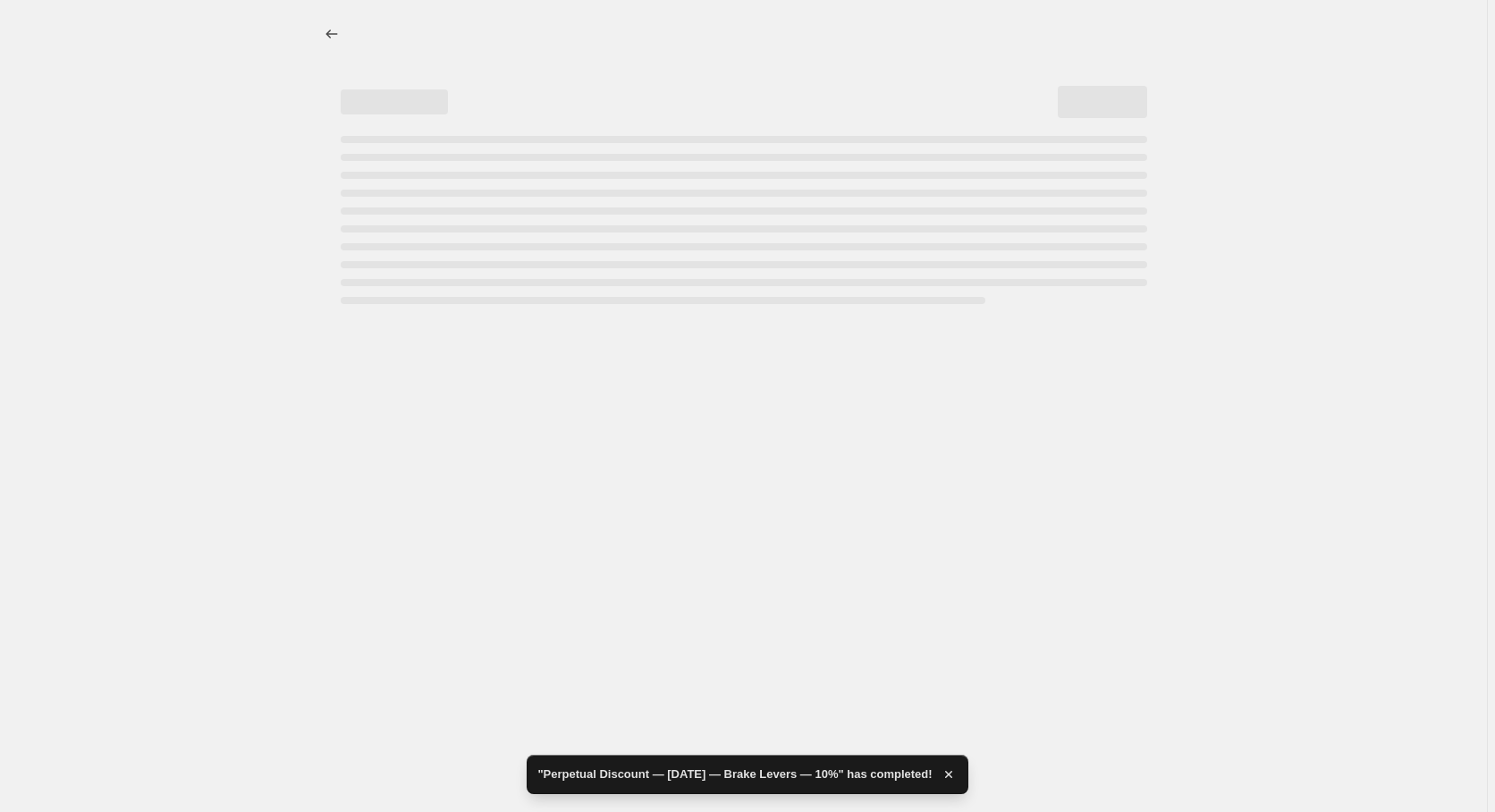
select select "percentage"
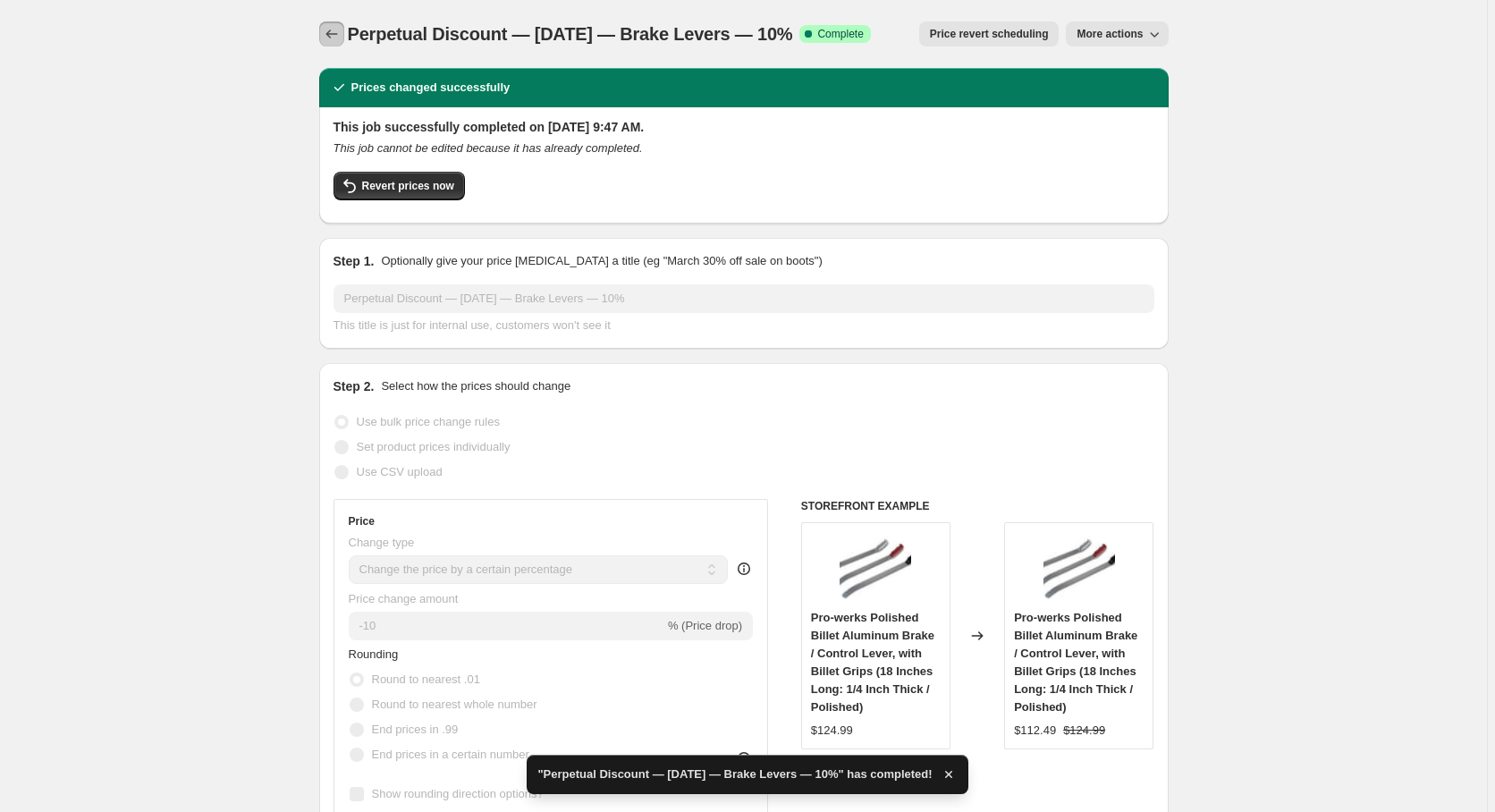
click at [332, 33] on icon "Price change jobs" at bounding box center [331, 34] width 18 height 18
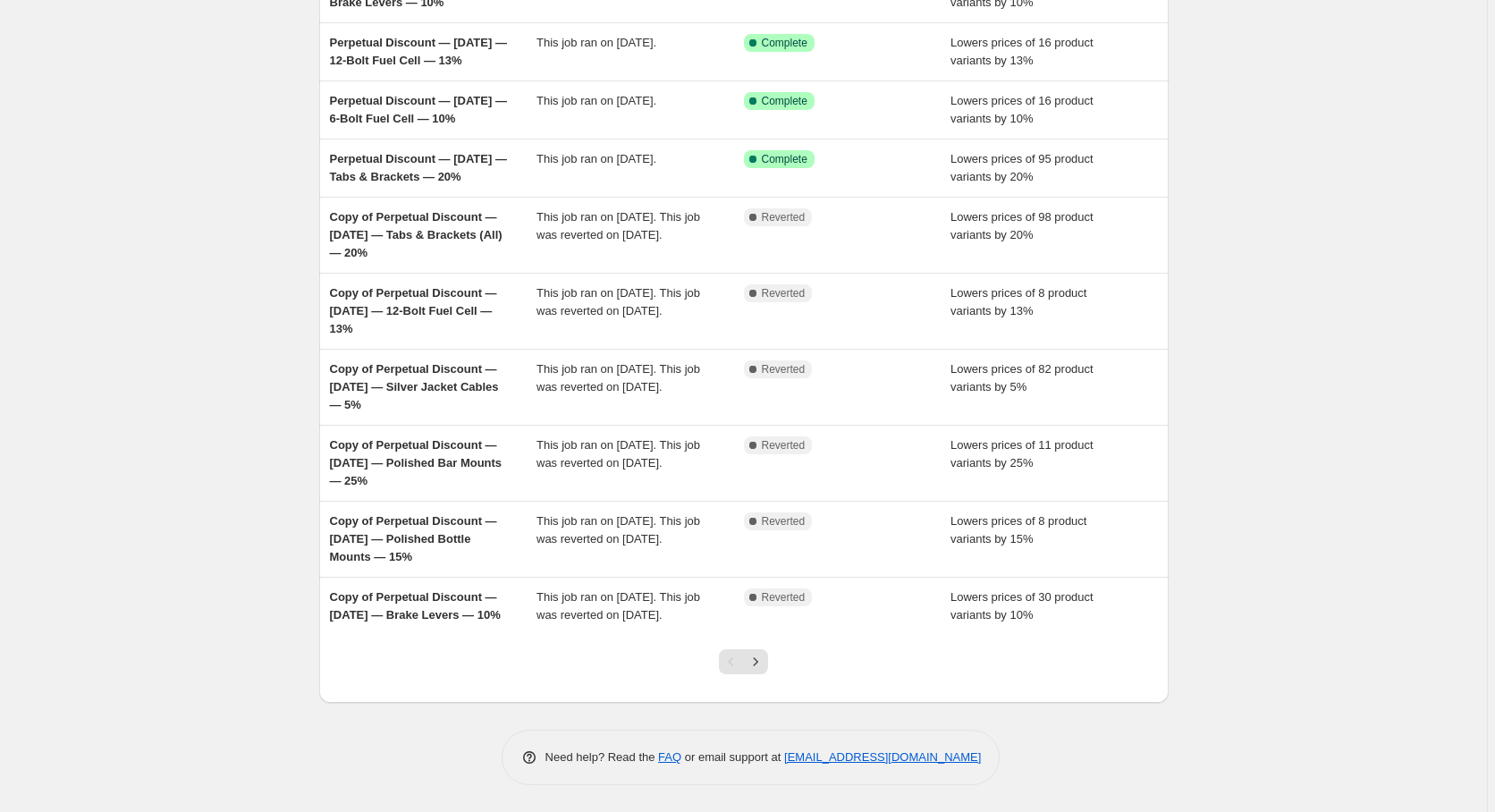
scroll to position [216, 0]
click at [763, 662] on icon "Next" at bounding box center [756, 661] width 18 height 18
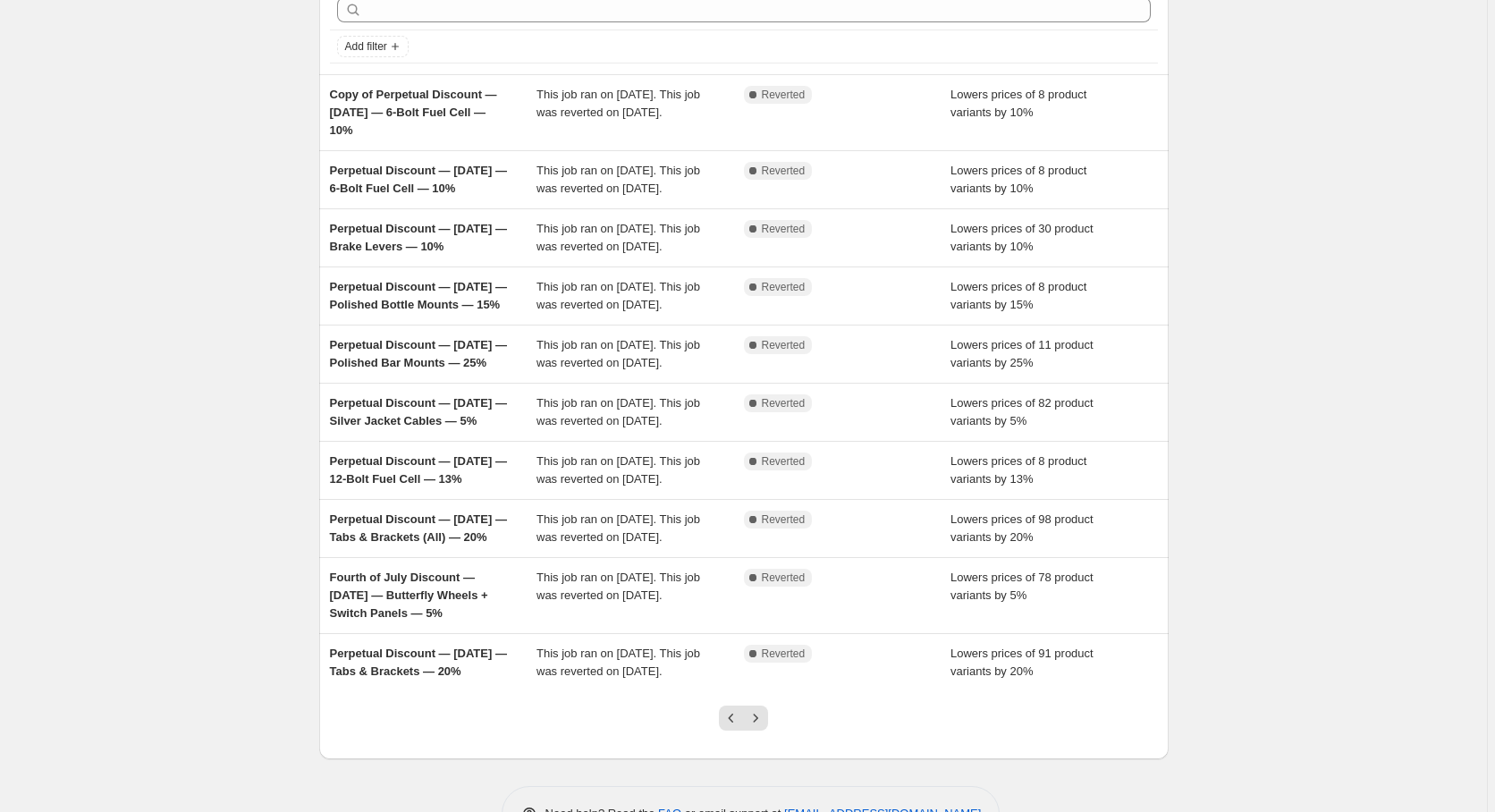
scroll to position [91, 0]
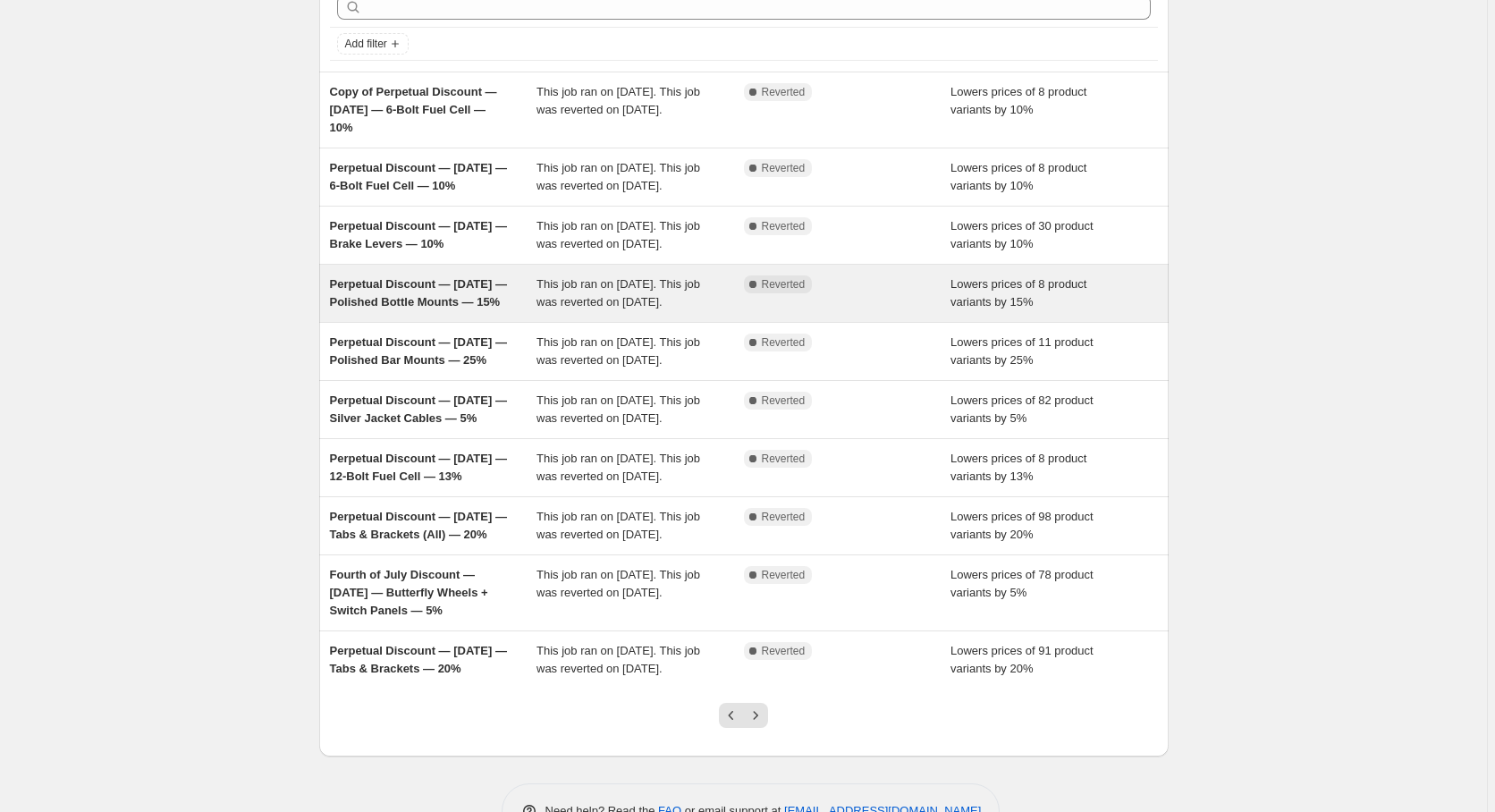
click at [446, 308] on span "Perpetual Discount — [DATE] — Polished Bottle Mounts — 15%" at bounding box center [419, 293] width 177 height 32
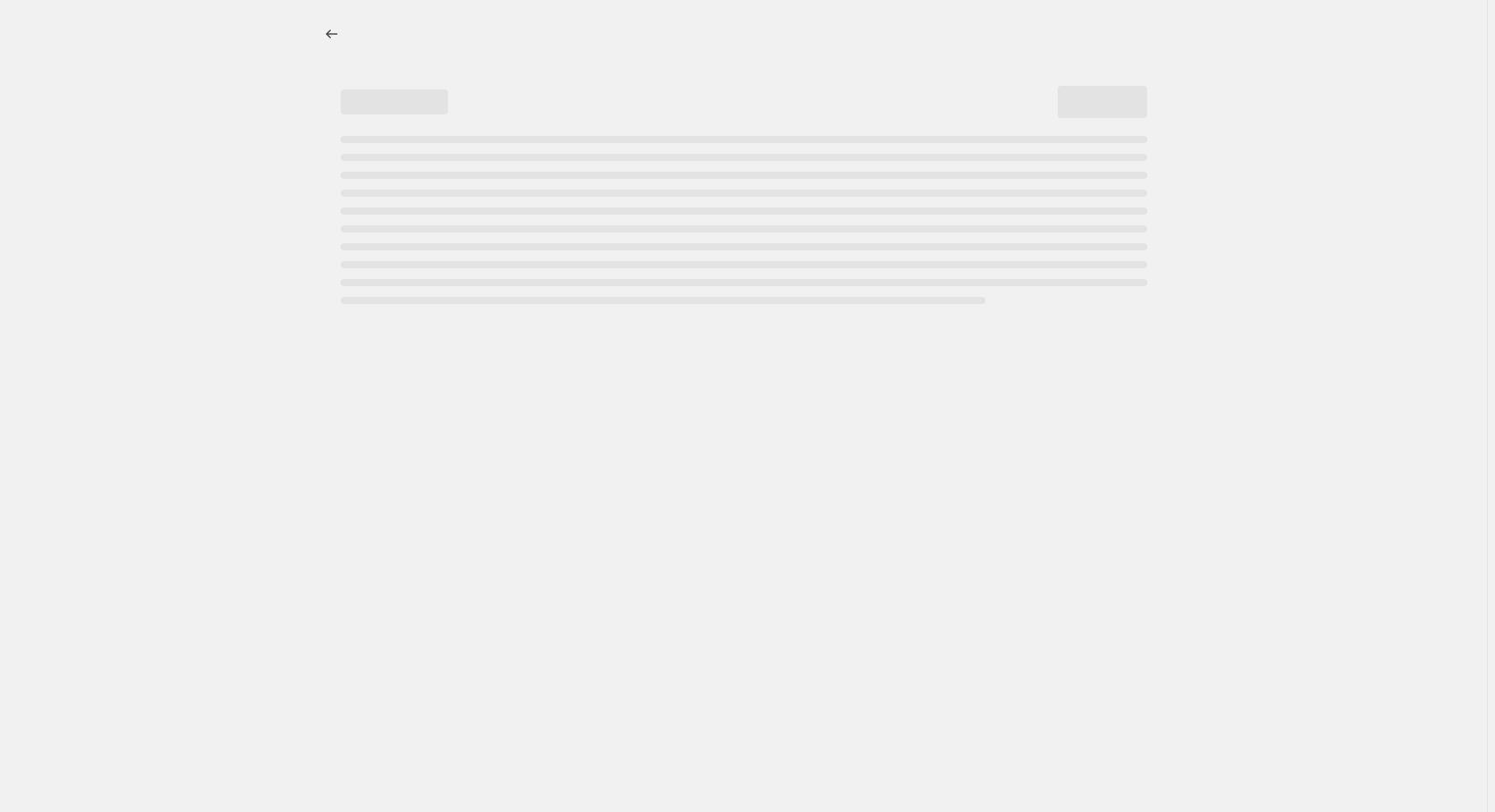
select select "percentage"
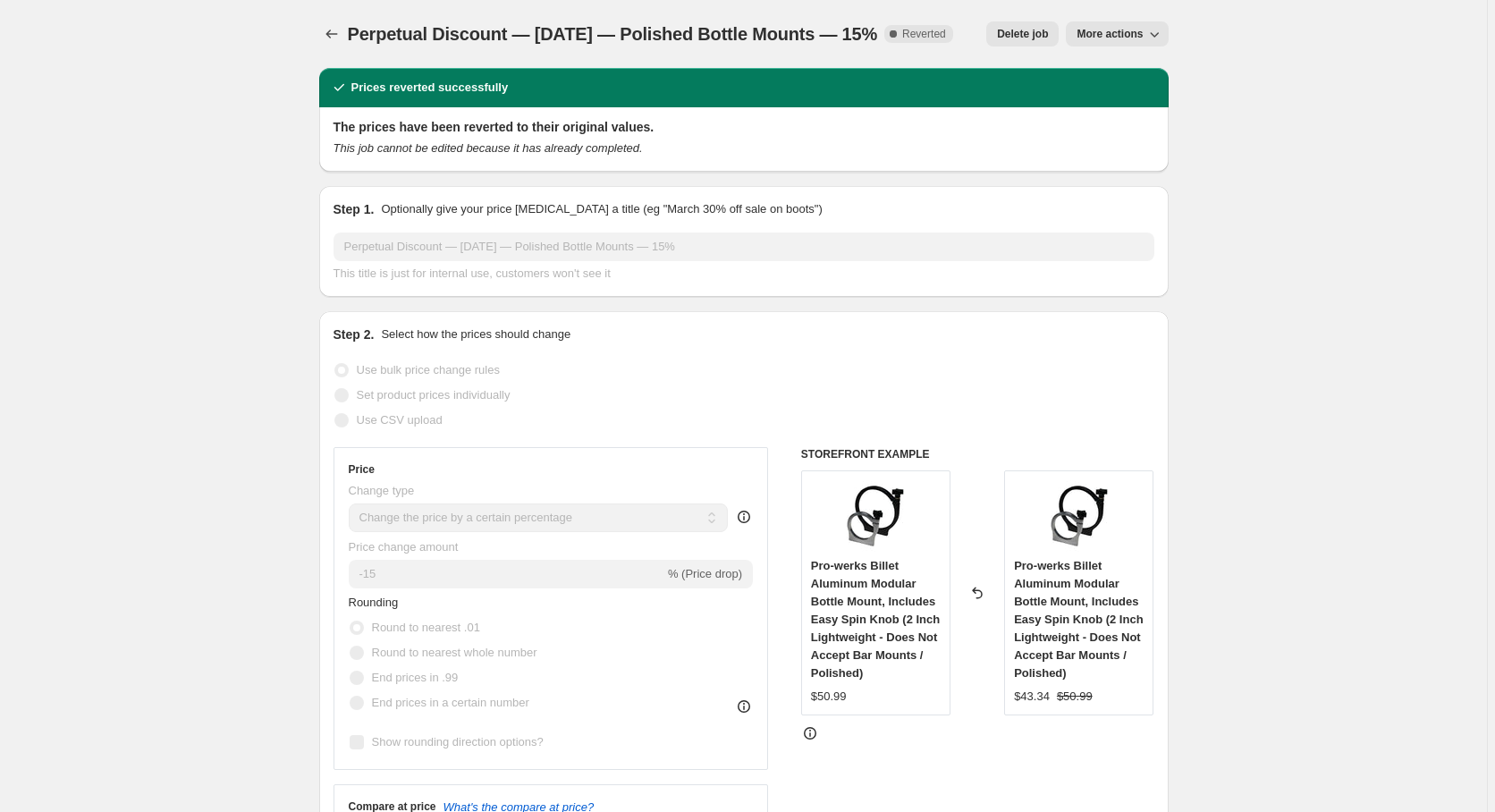
click at [1161, 25] on button "More actions" at bounding box center [1117, 34] width 102 height 25
click at [1145, 71] on span "Copy to new job" at bounding box center [1125, 71] width 84 height 13
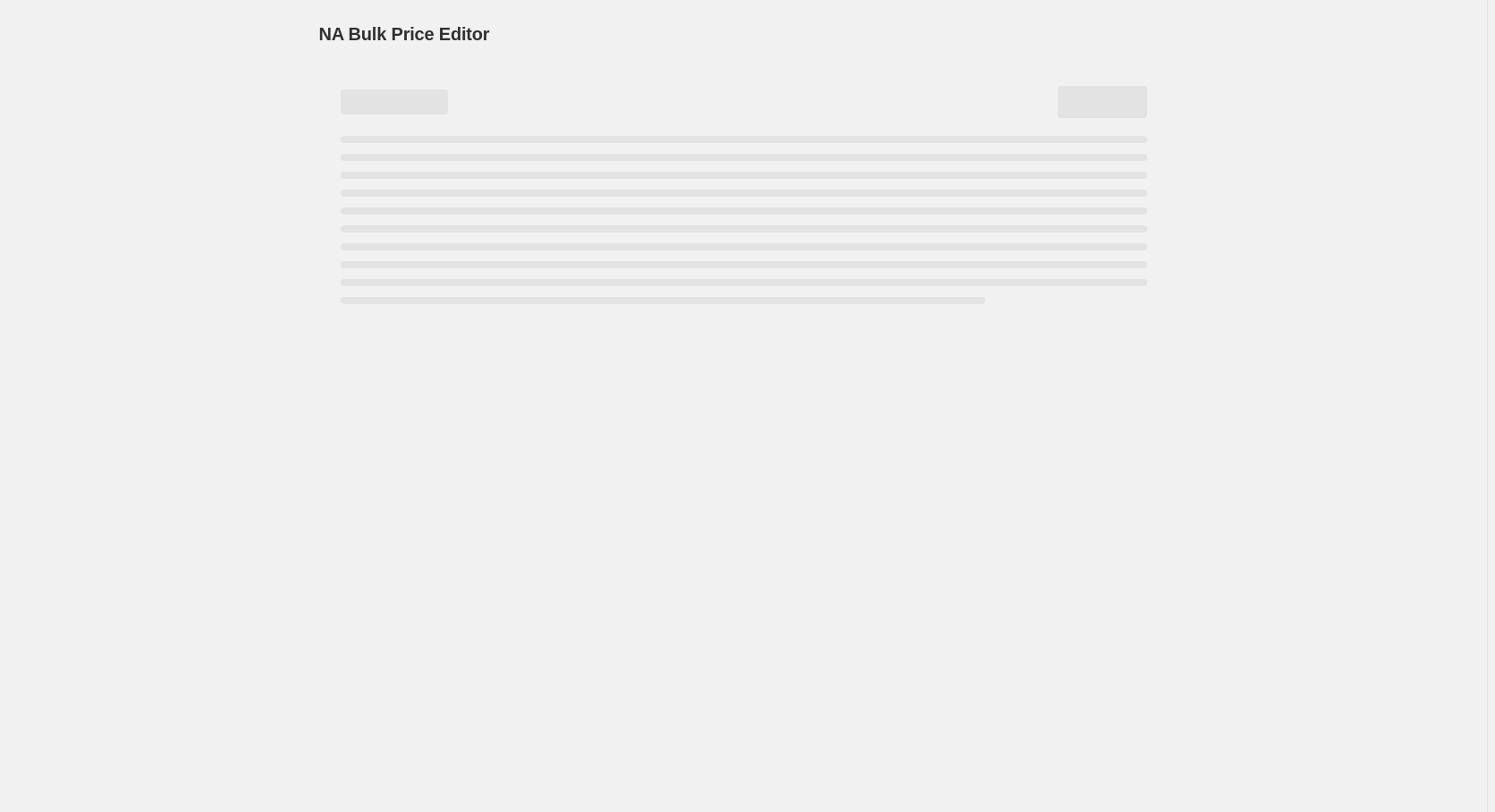
select select "percentage"
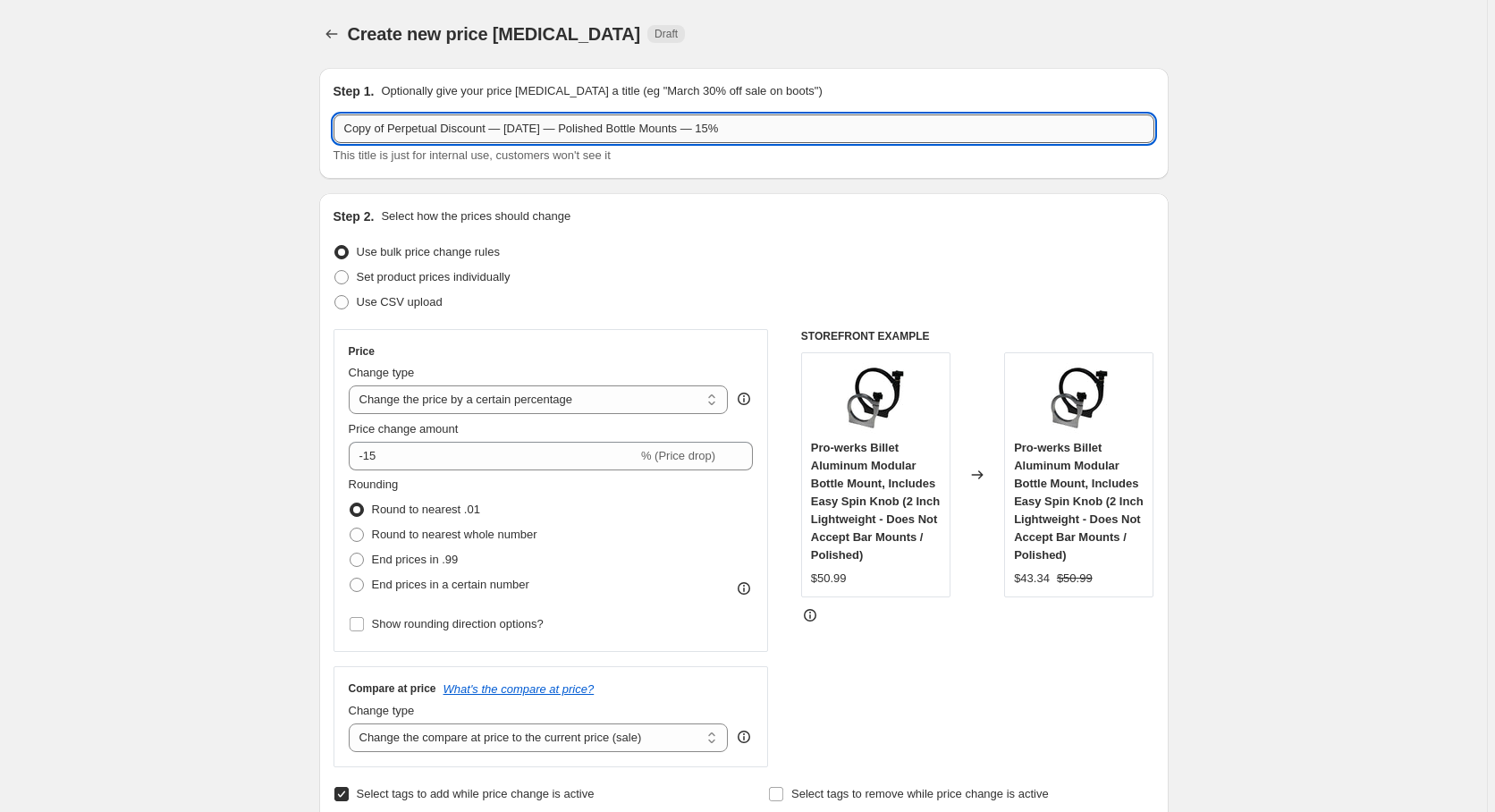
drag, startPoint x: 391, startPoint y: 128, endPoint x: 273, endPoint y: 127, distance: 118.0
click at [333, 127] on input "Copy of Perpetual Discount — [DATE] — Polished Bottle Mounts — 15%" at bounding box center [743, 129] width 821 height 29
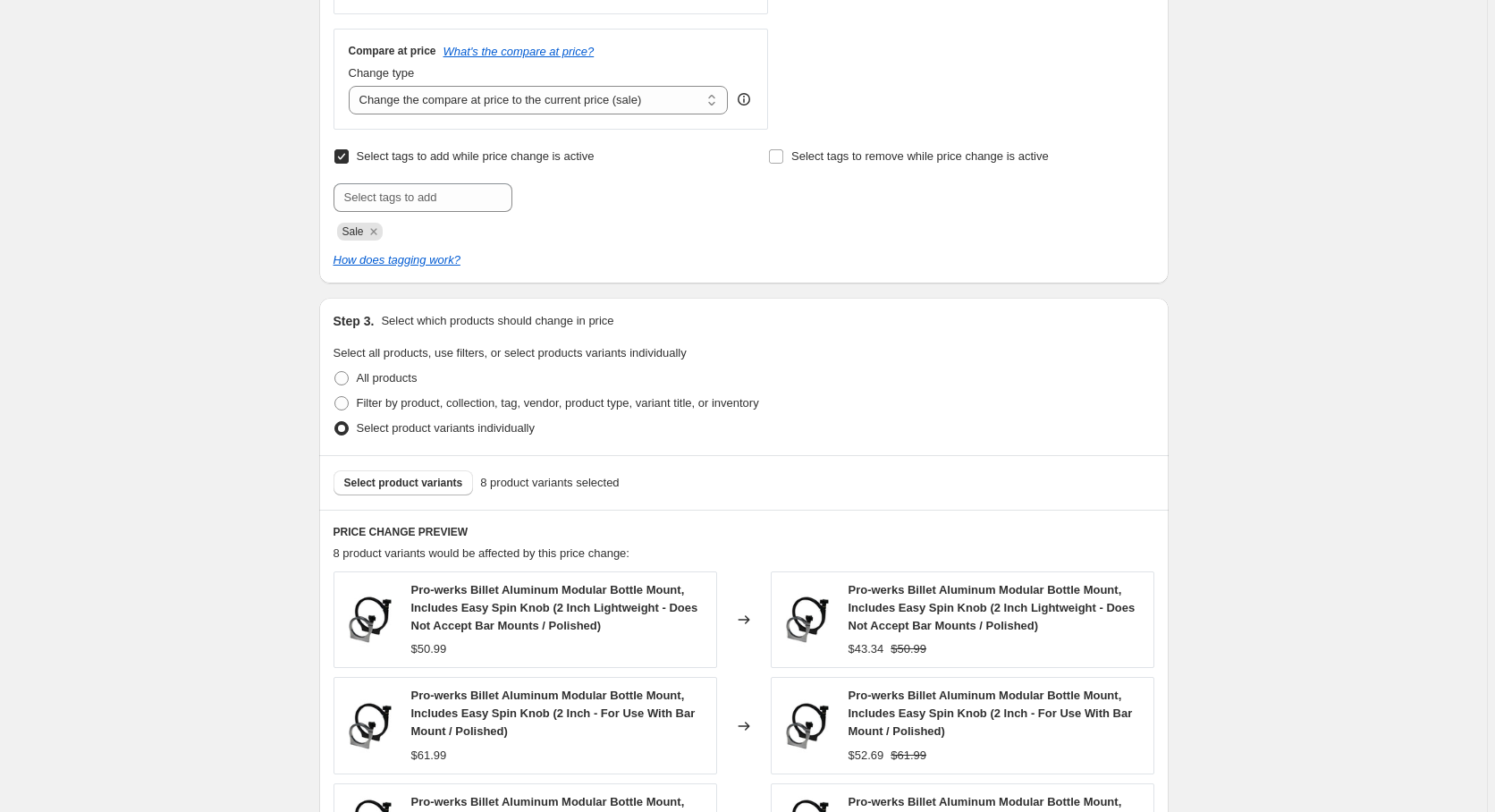
scroll to position [638, 0]
type input "Perpetual Discount — [DATE] — Polished Bottle Mounts — 15%"
click at [346, 157] on input "Select tags to add while price change is active" at bounding box center [341, 155] width 14 height 14
checkbox input "false"
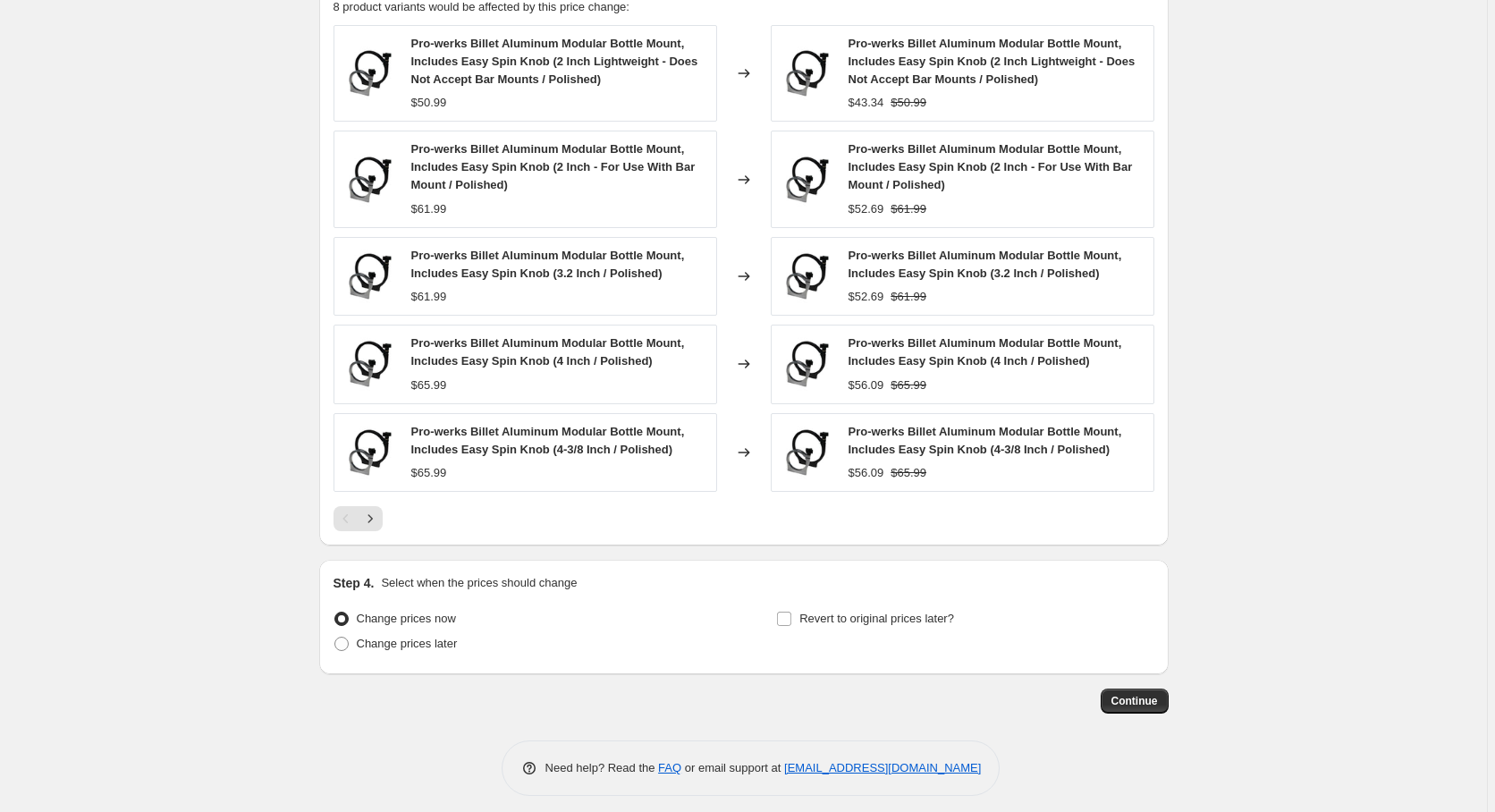
scroll to position [1095, 0]
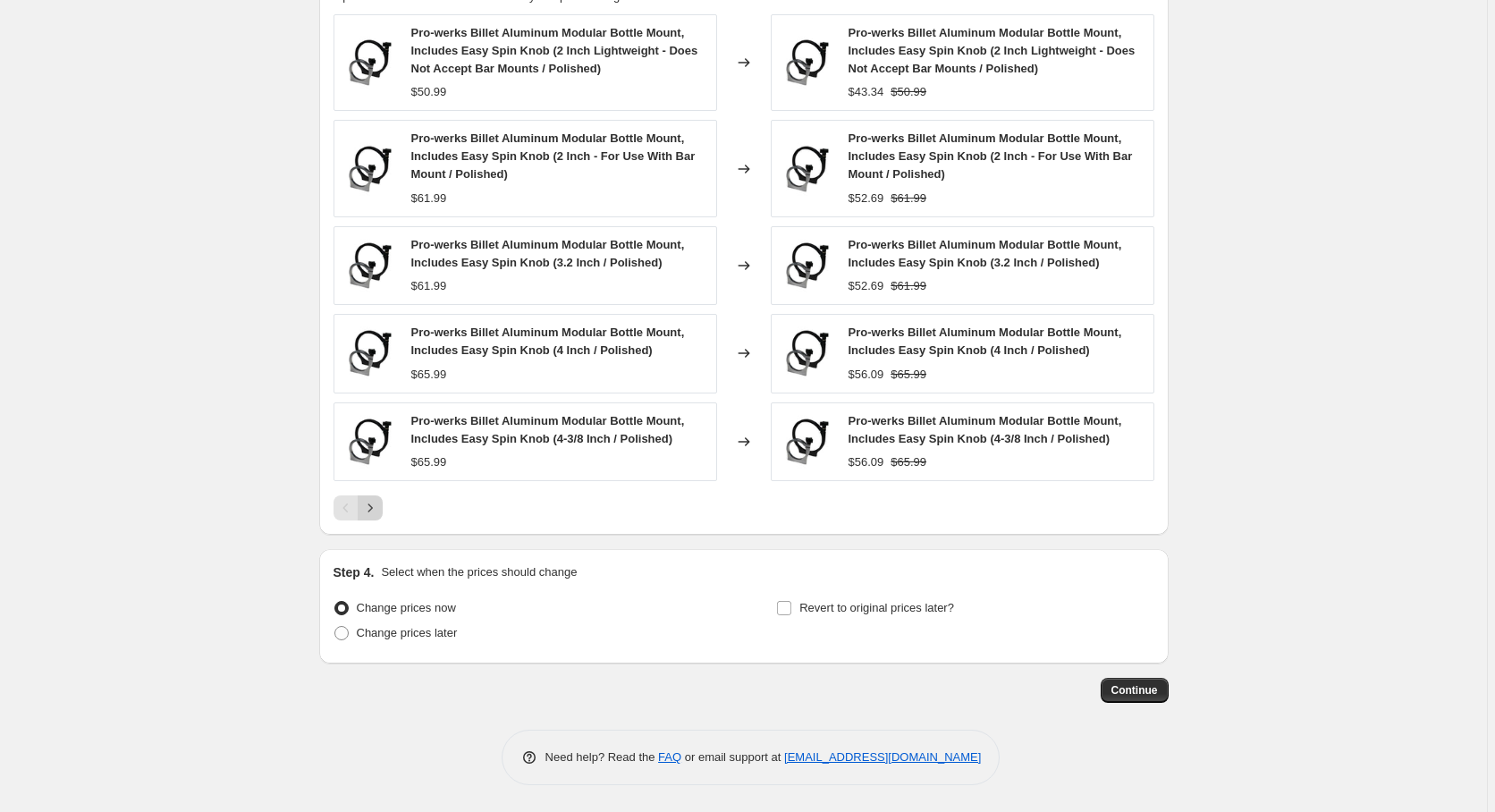
click at [379, 511] on icon "Next" at bounding box center [370, 508] width 18 height 18
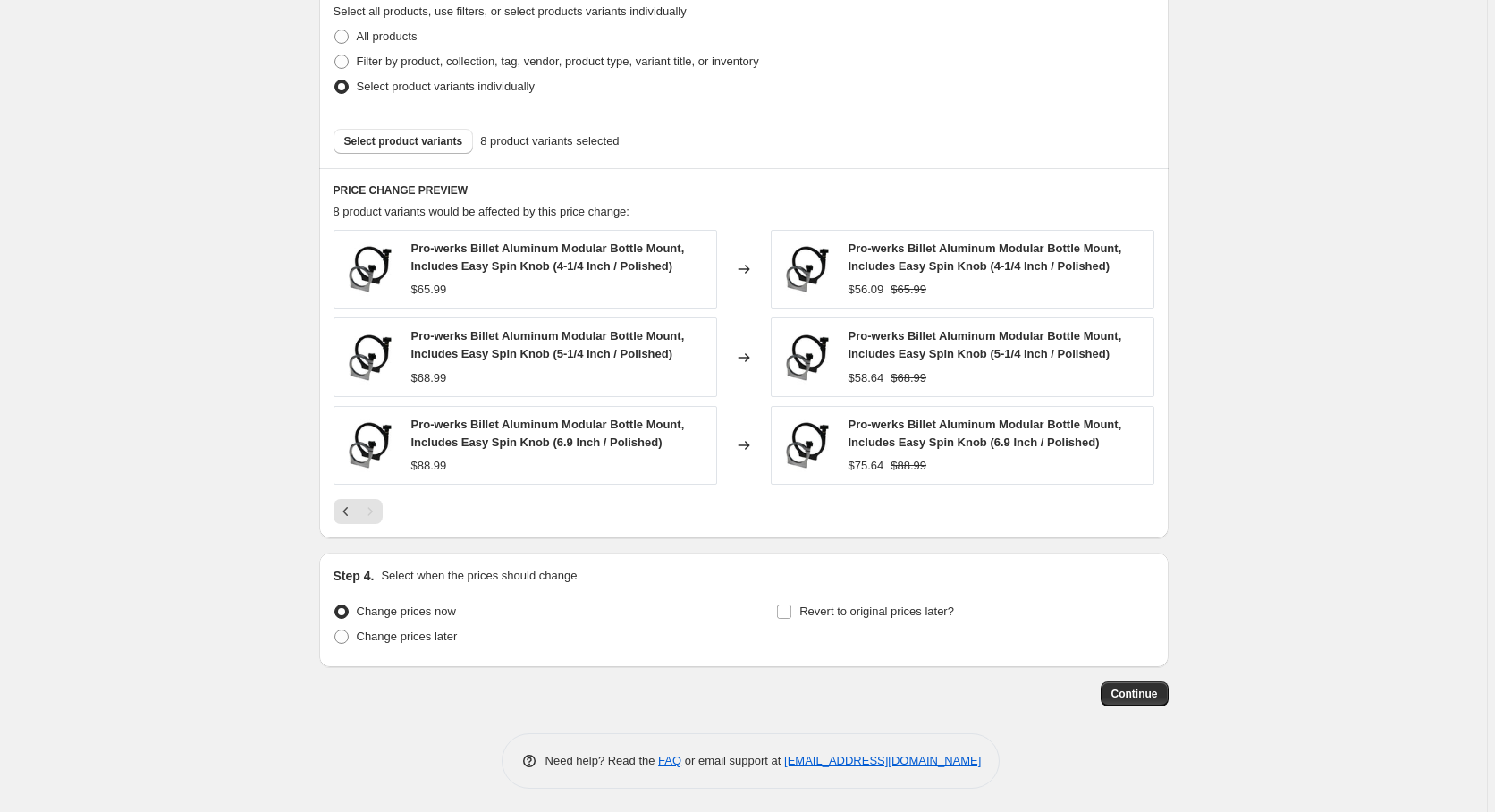
scroll to position [883, 0]
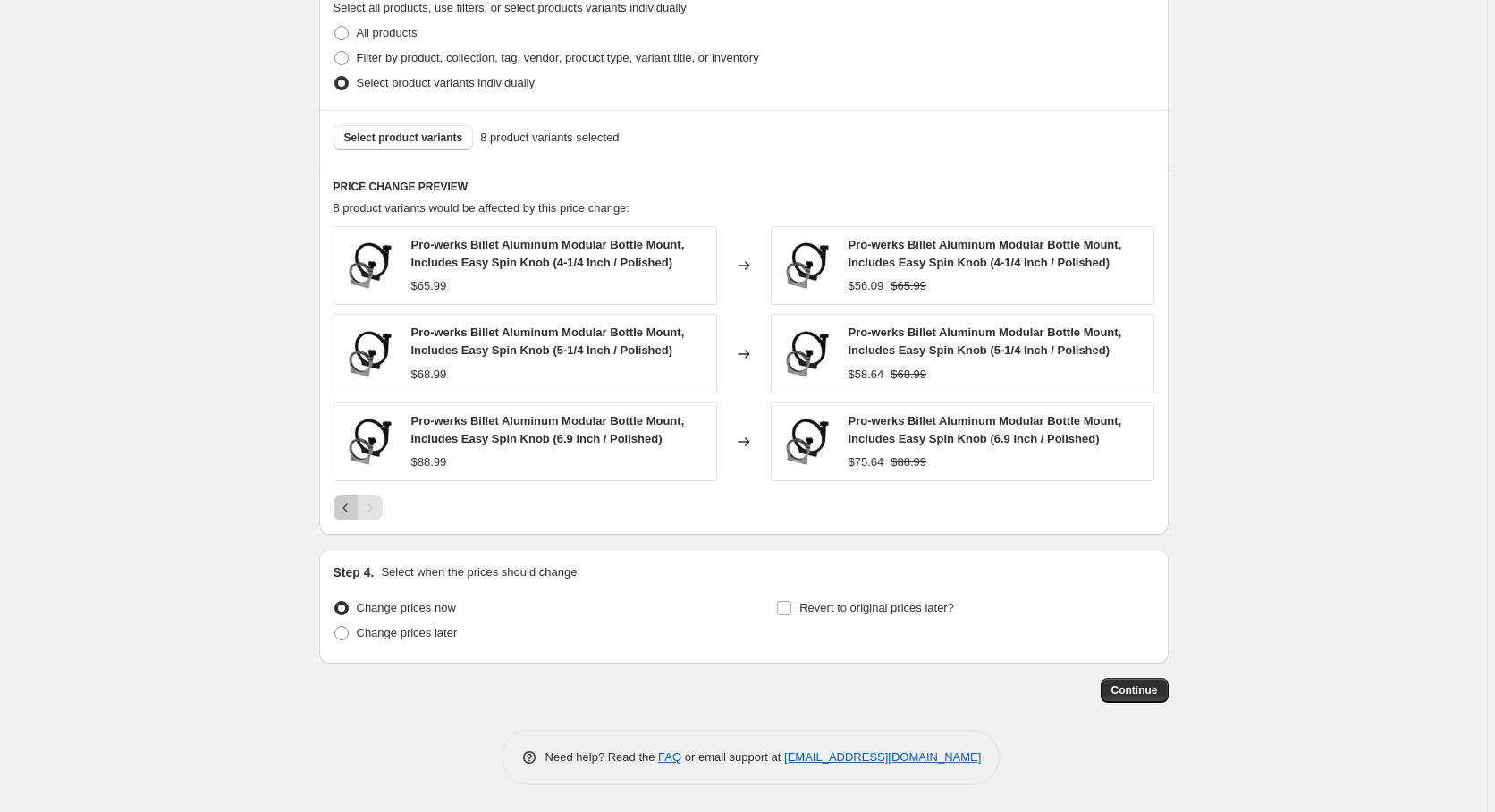
click at [343, 507] on icon "Previous" at bounding box center [346, 508] width 18 height 18
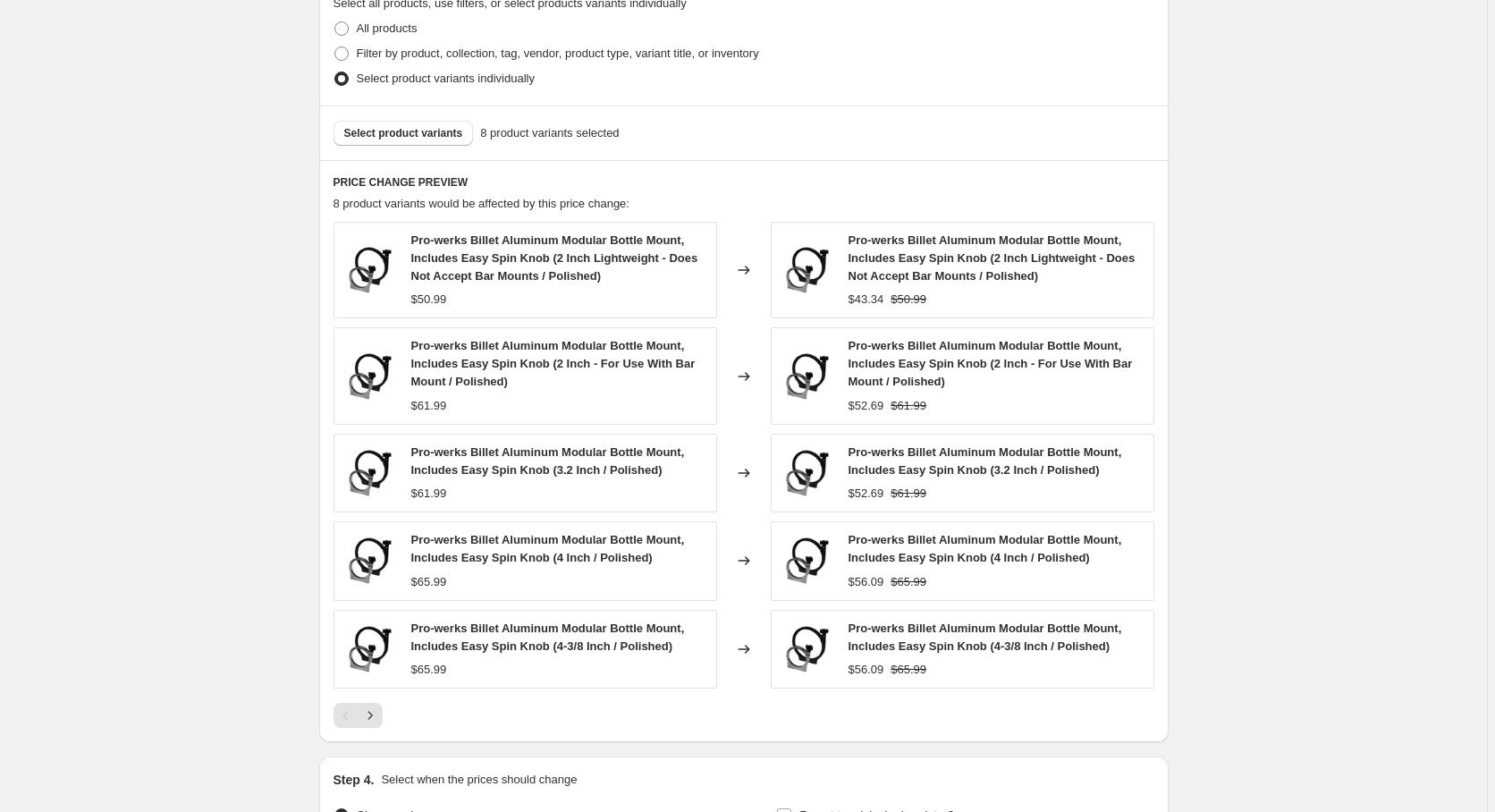
scroll to position [822, 0]
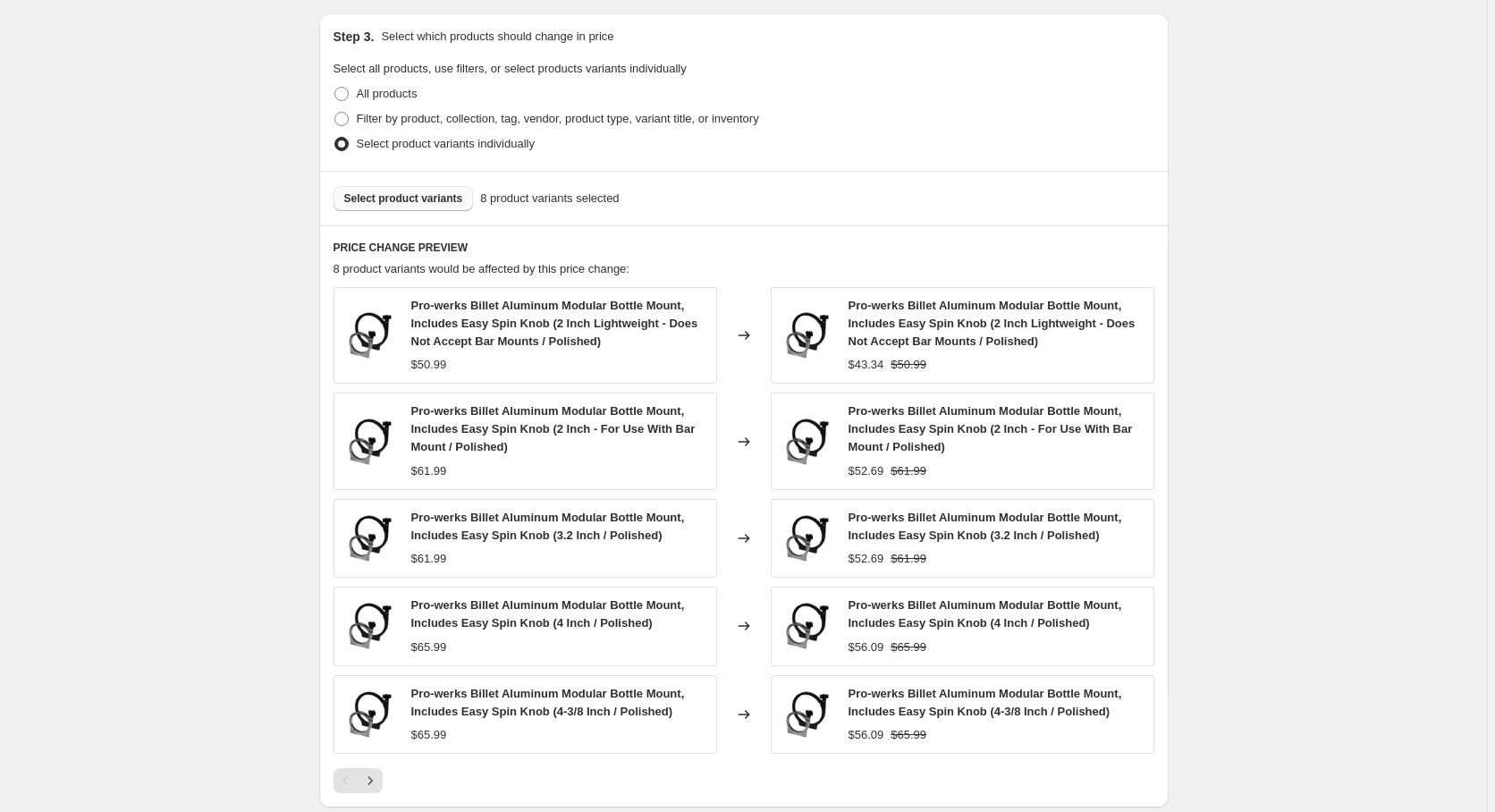
click at [428, 208] on button "Select product variants" at bounding box center [403, 199] width 140 height 25
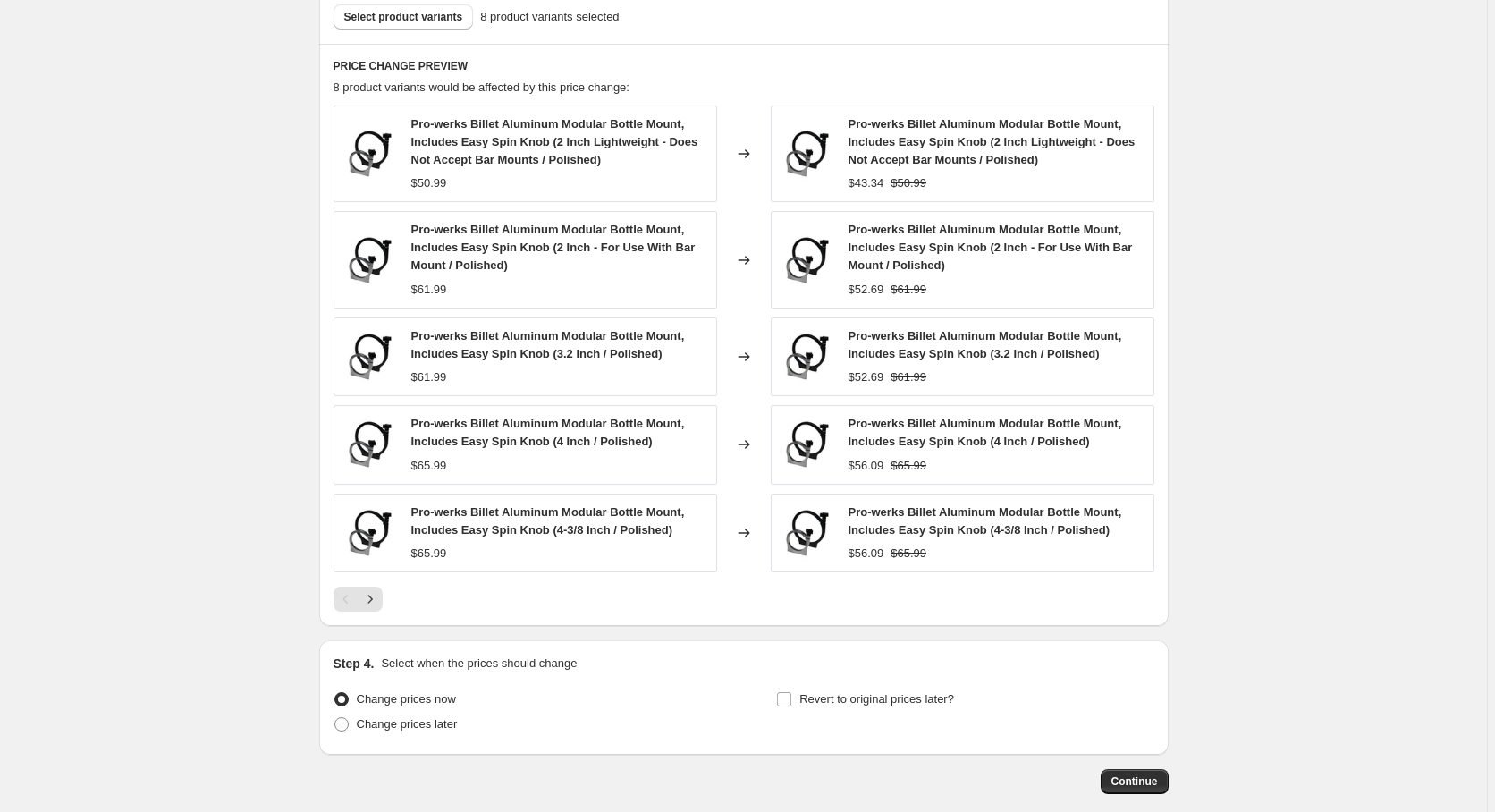
scroll to position [1095, 0]
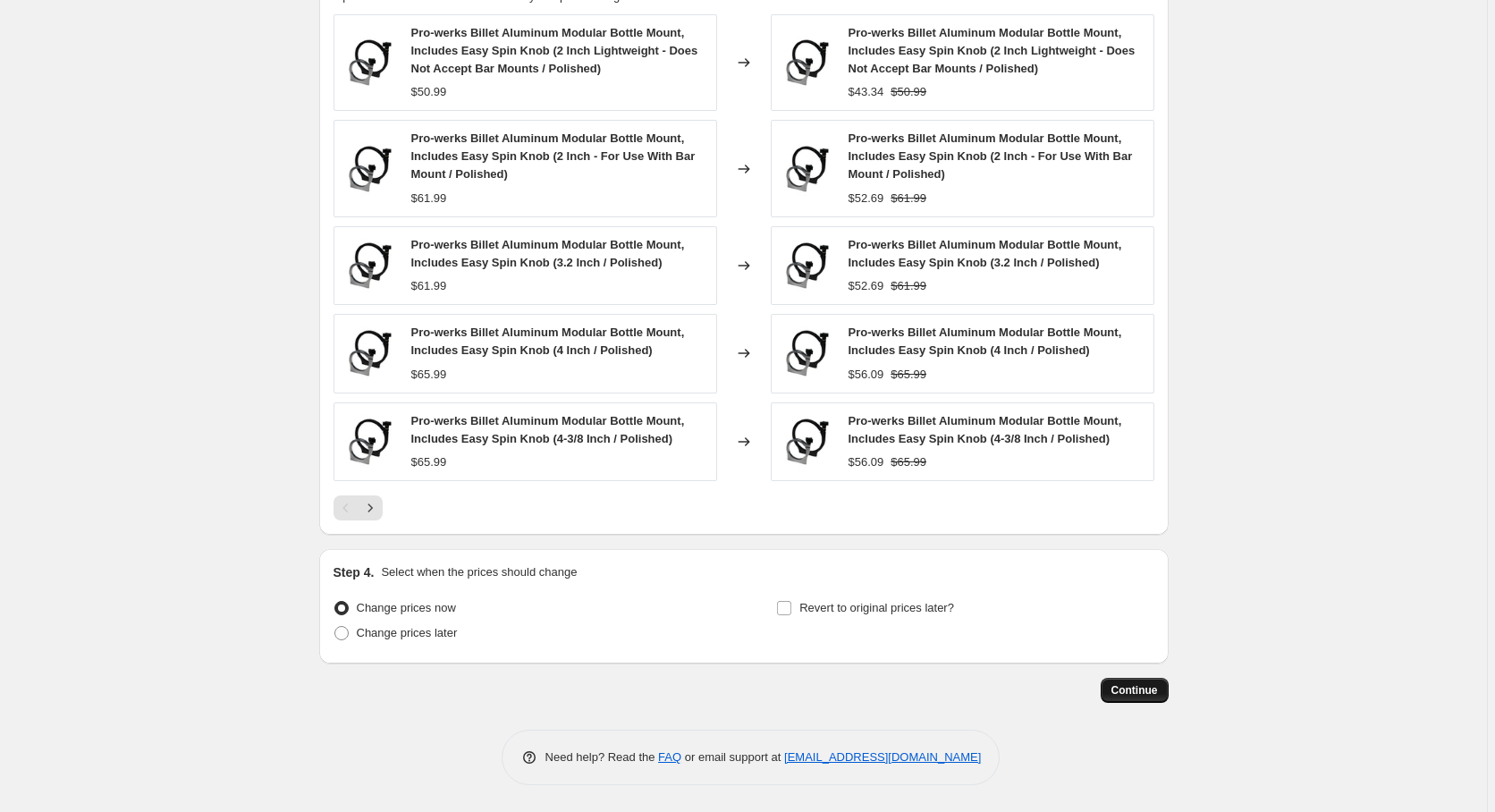
click at [1155, 698] on button "Continue" at bounding box center [1135, 690] width 68 height 25
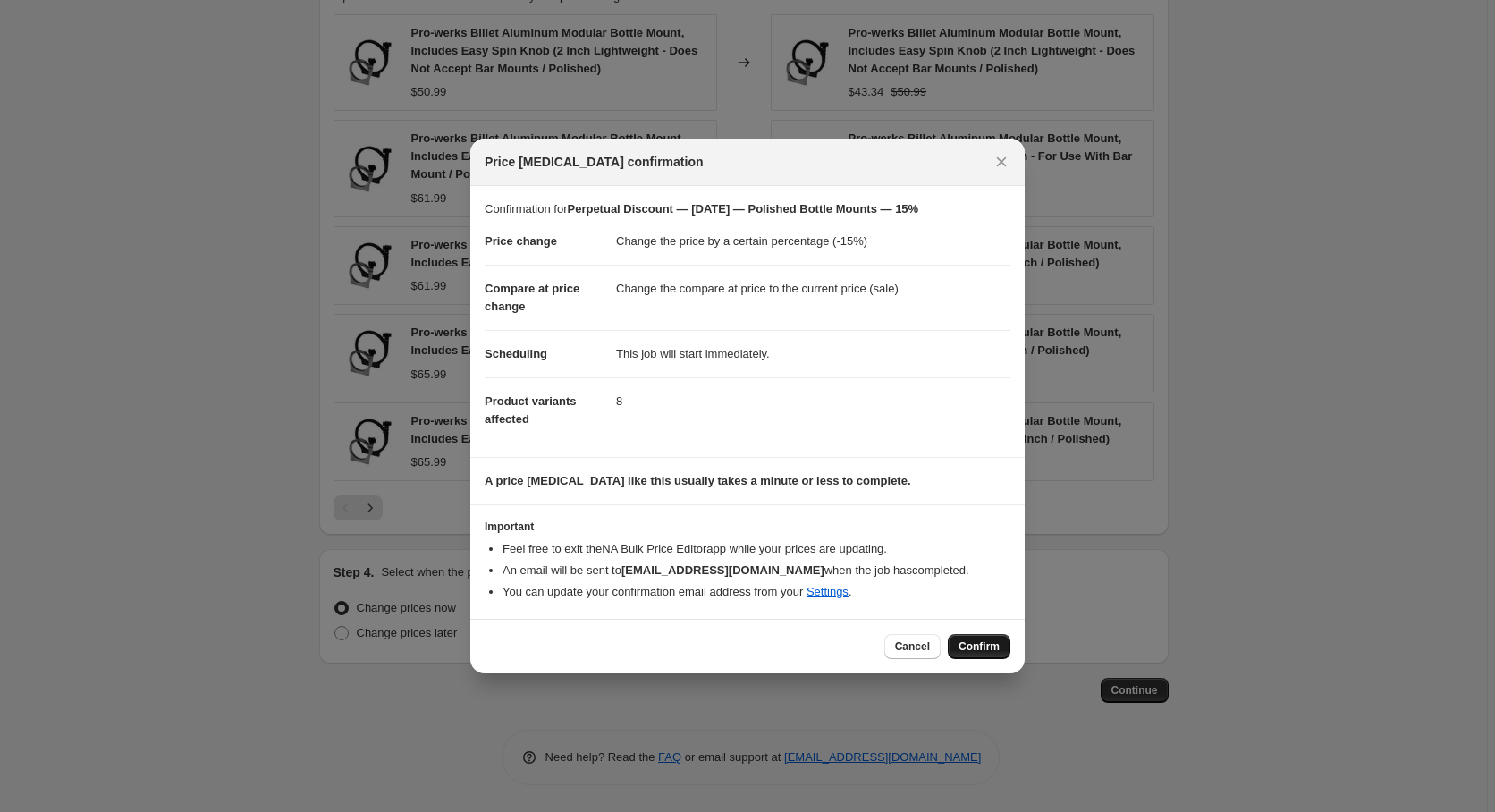
click at [962, 645] on span "Confirm" at bounding box center [978, 646] width 41 height 14
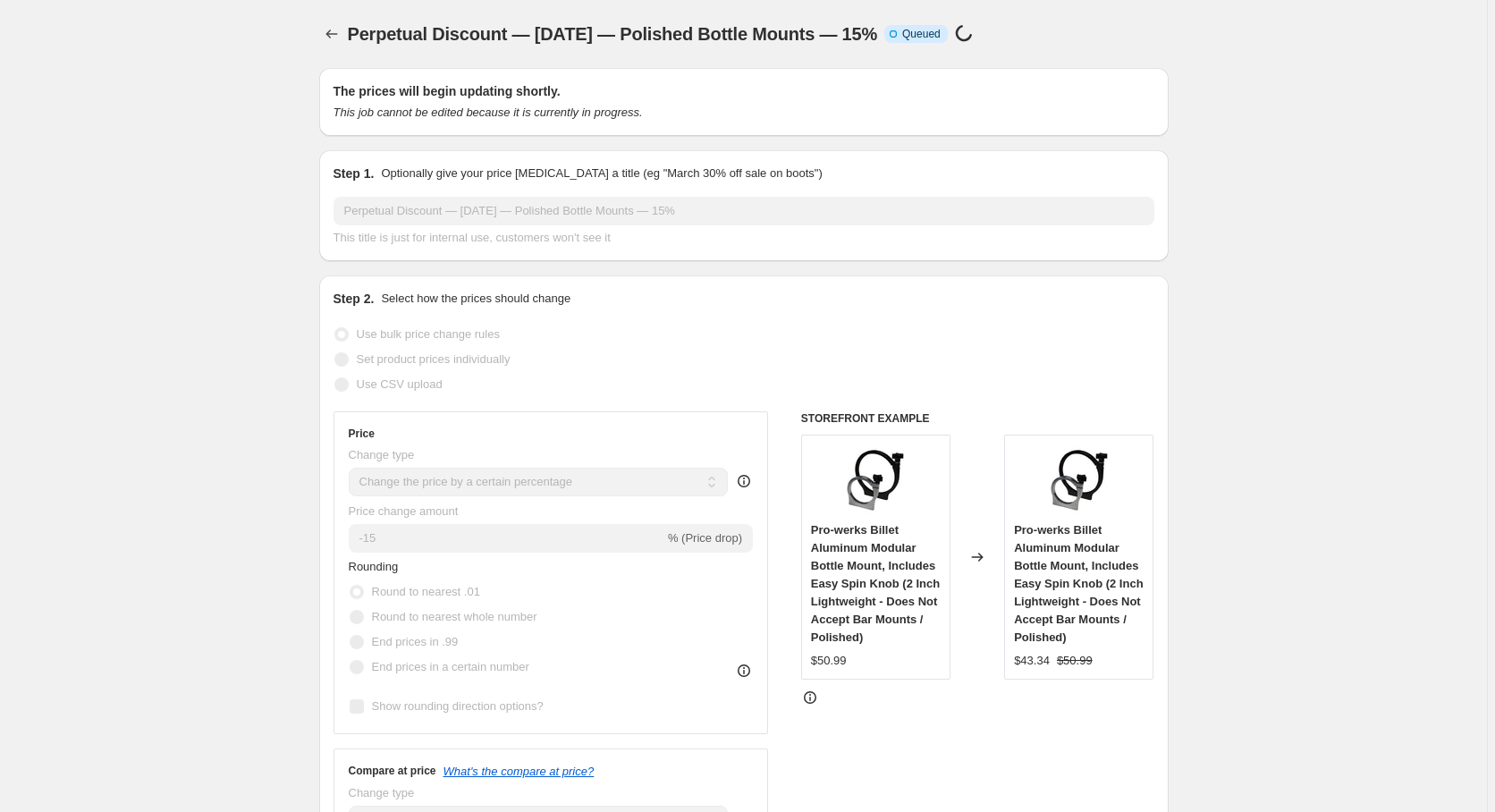
select select "percentage"
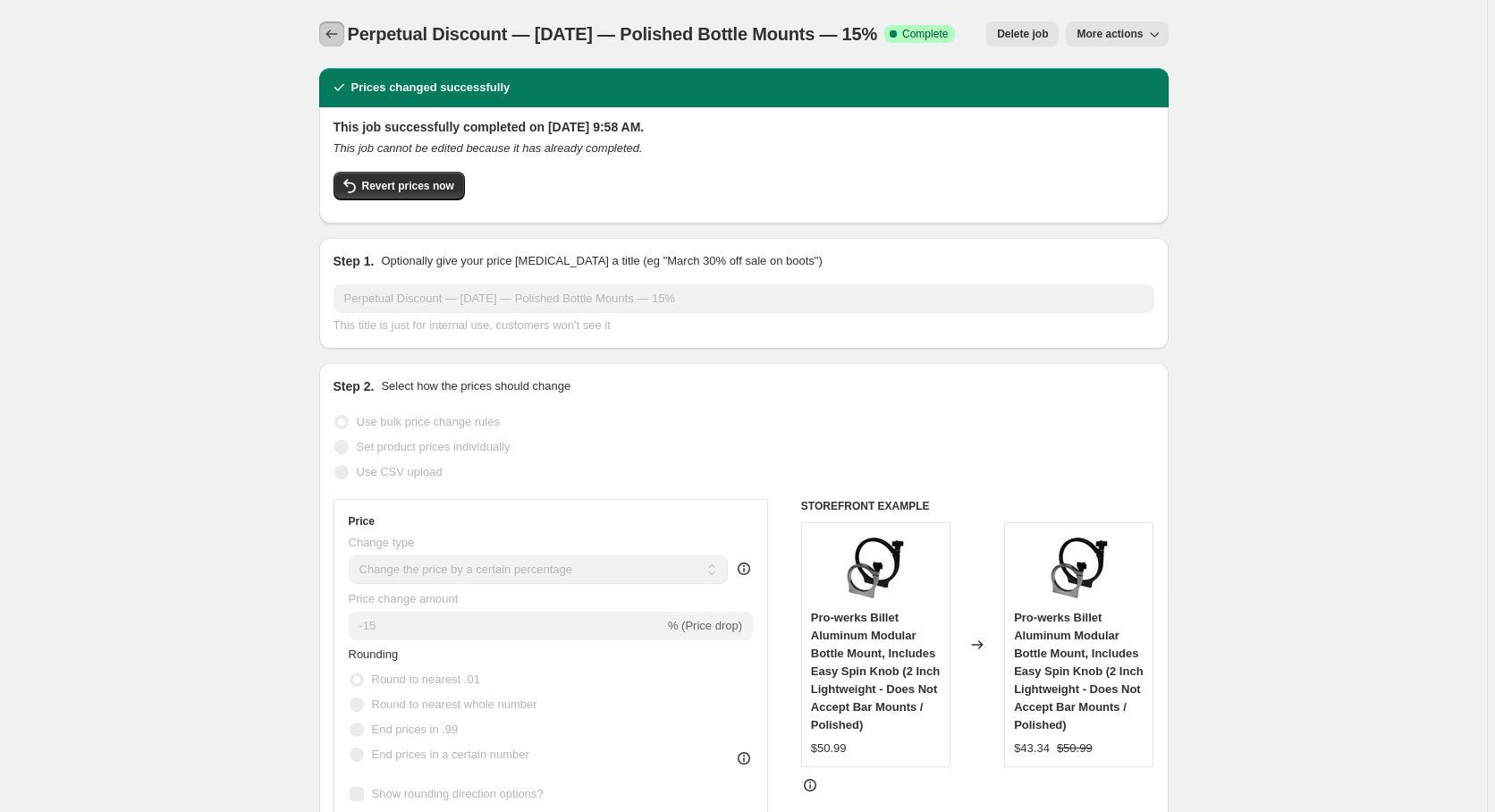
click at [330, 31] on icon "Price change jobs" at bounding box center [331, 34] width 18 height 18
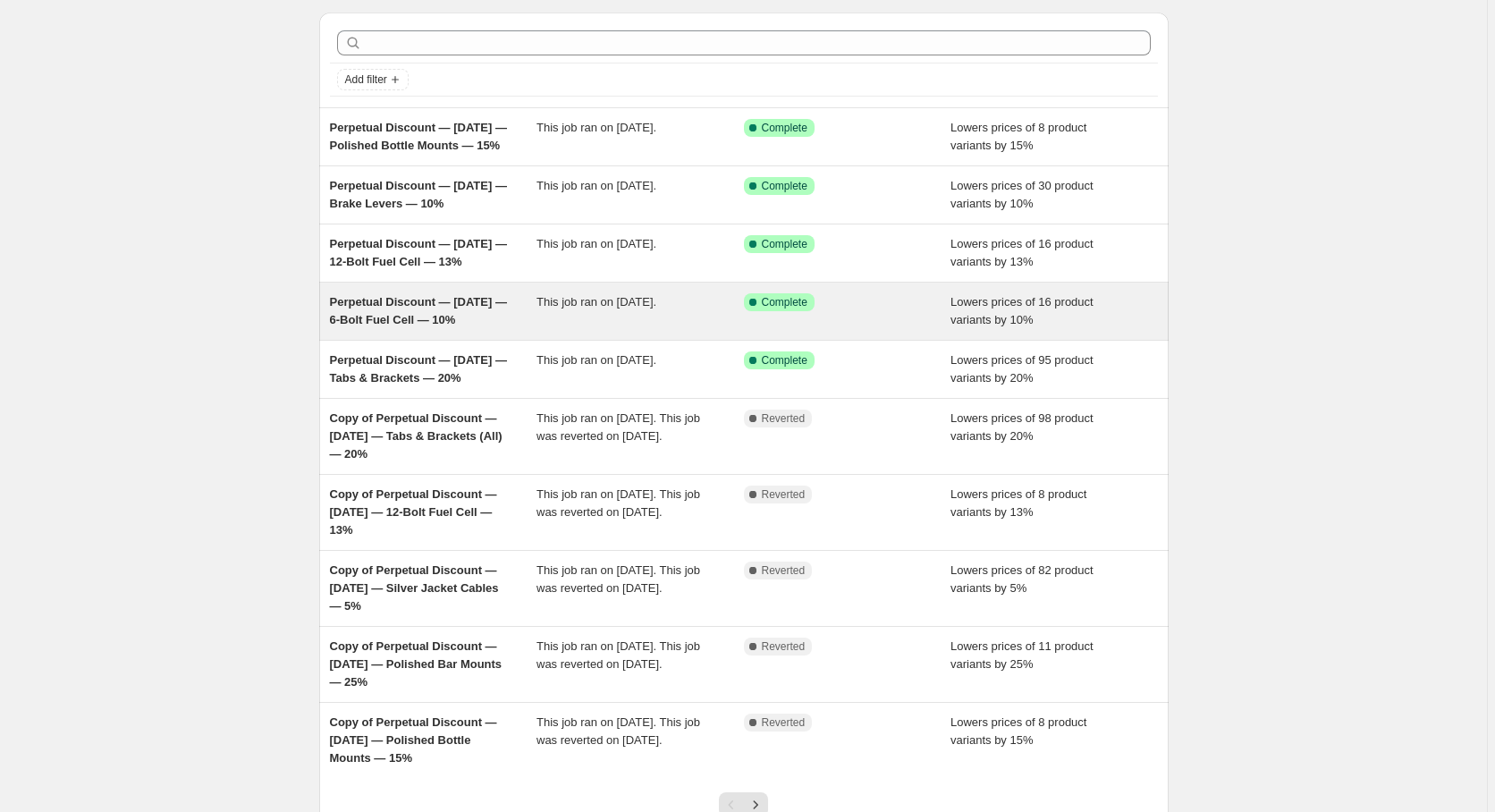
scroll to position [216, 0]
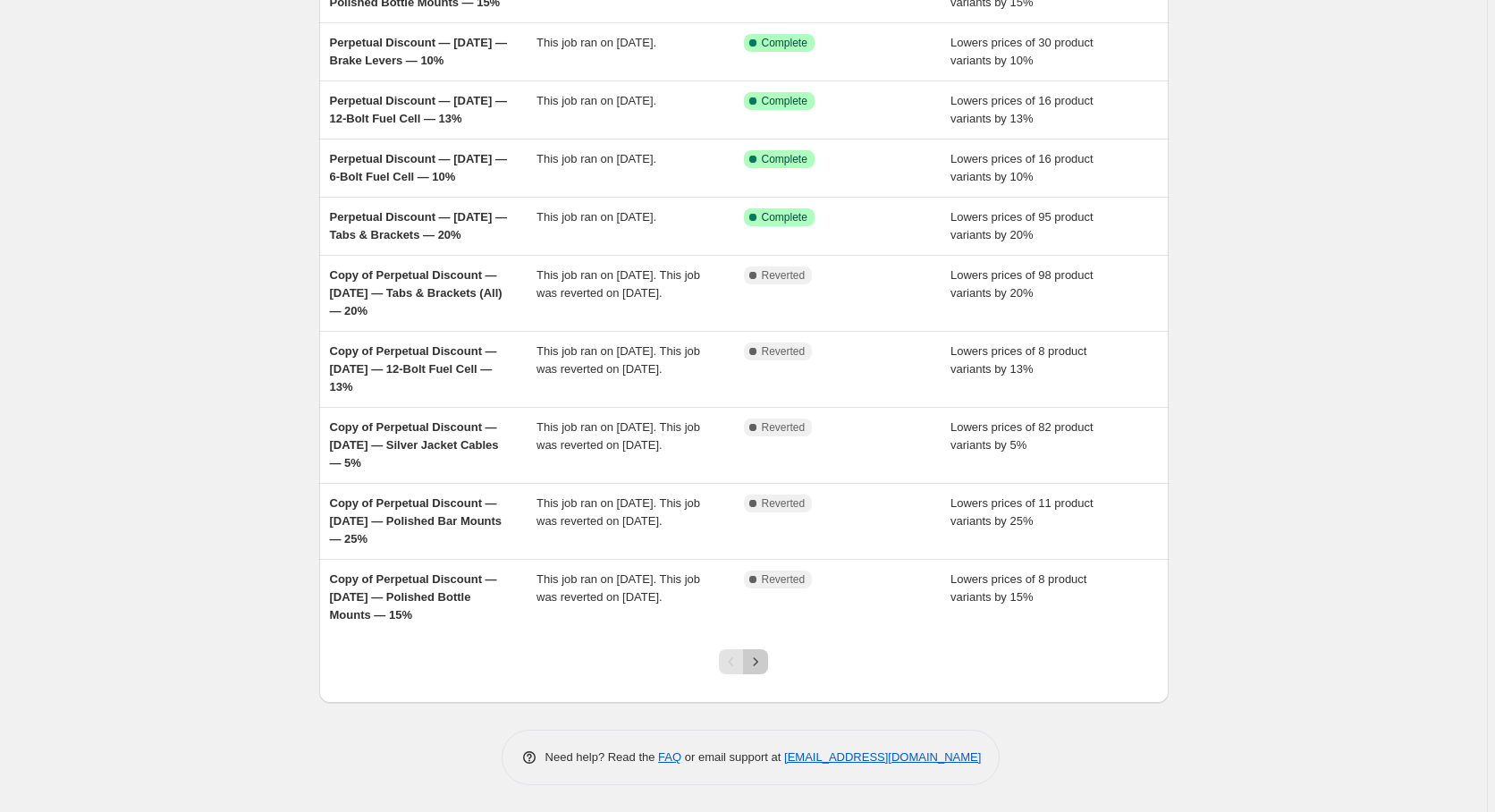
click at [761, 664] on icon "Next" at bounding box center [756, 661] width 18 height 18
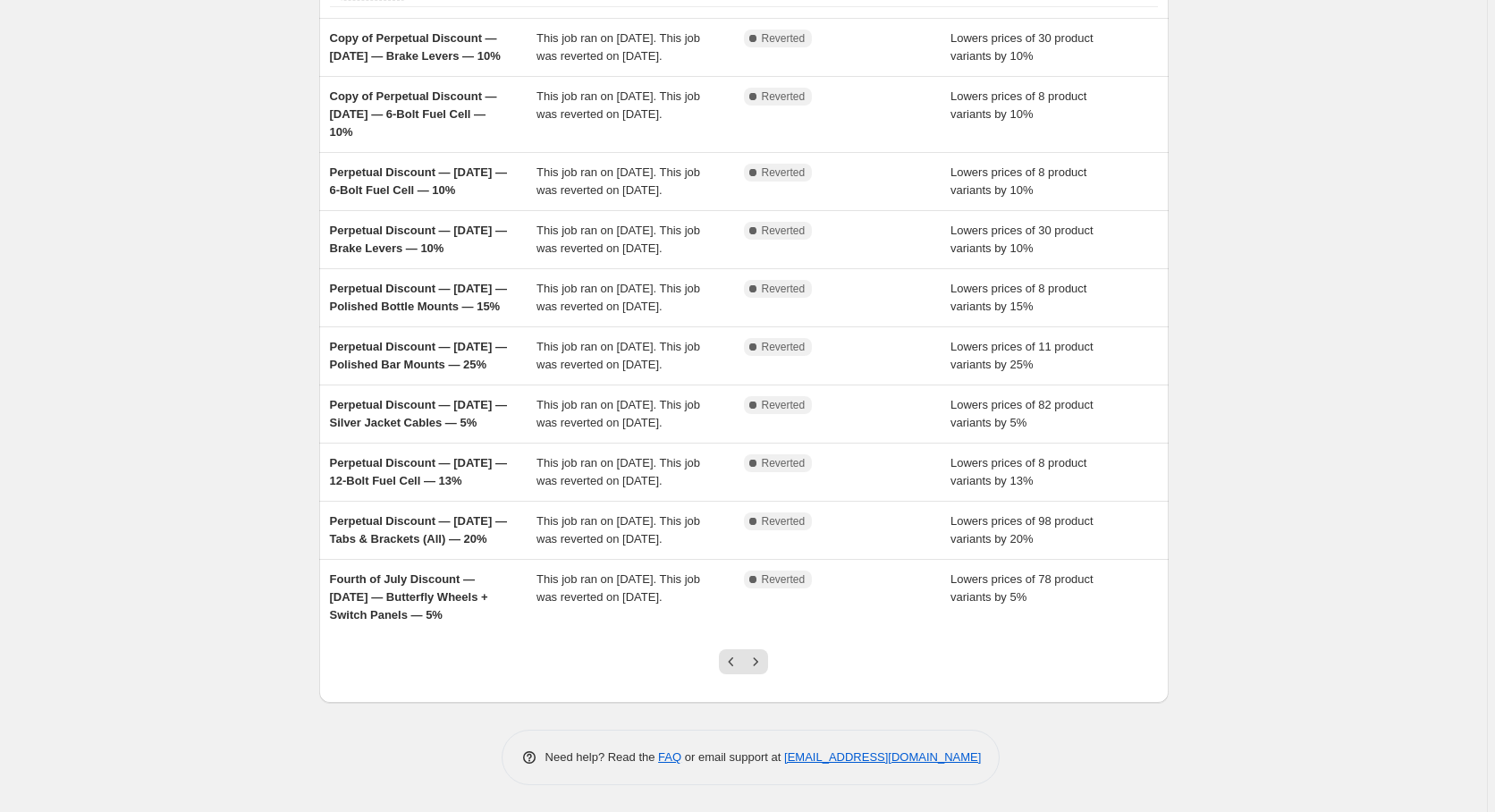
scroll to position [0, 0]
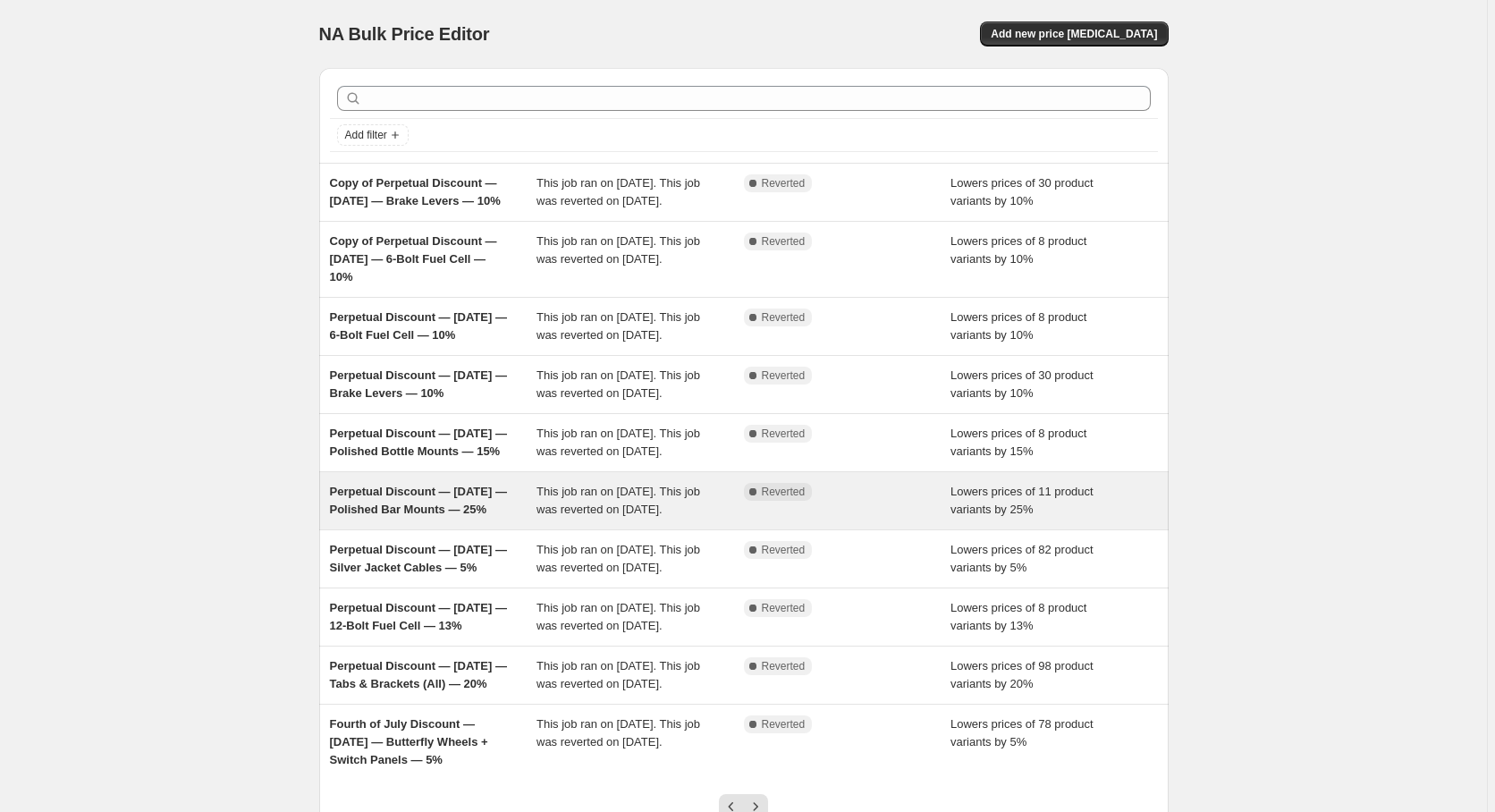
click at [412, 515] on span "Perpetual Discount — [DATE] — Polished Bar Mounts — 25%" at bounding box center [419, 500] width 177 height 32
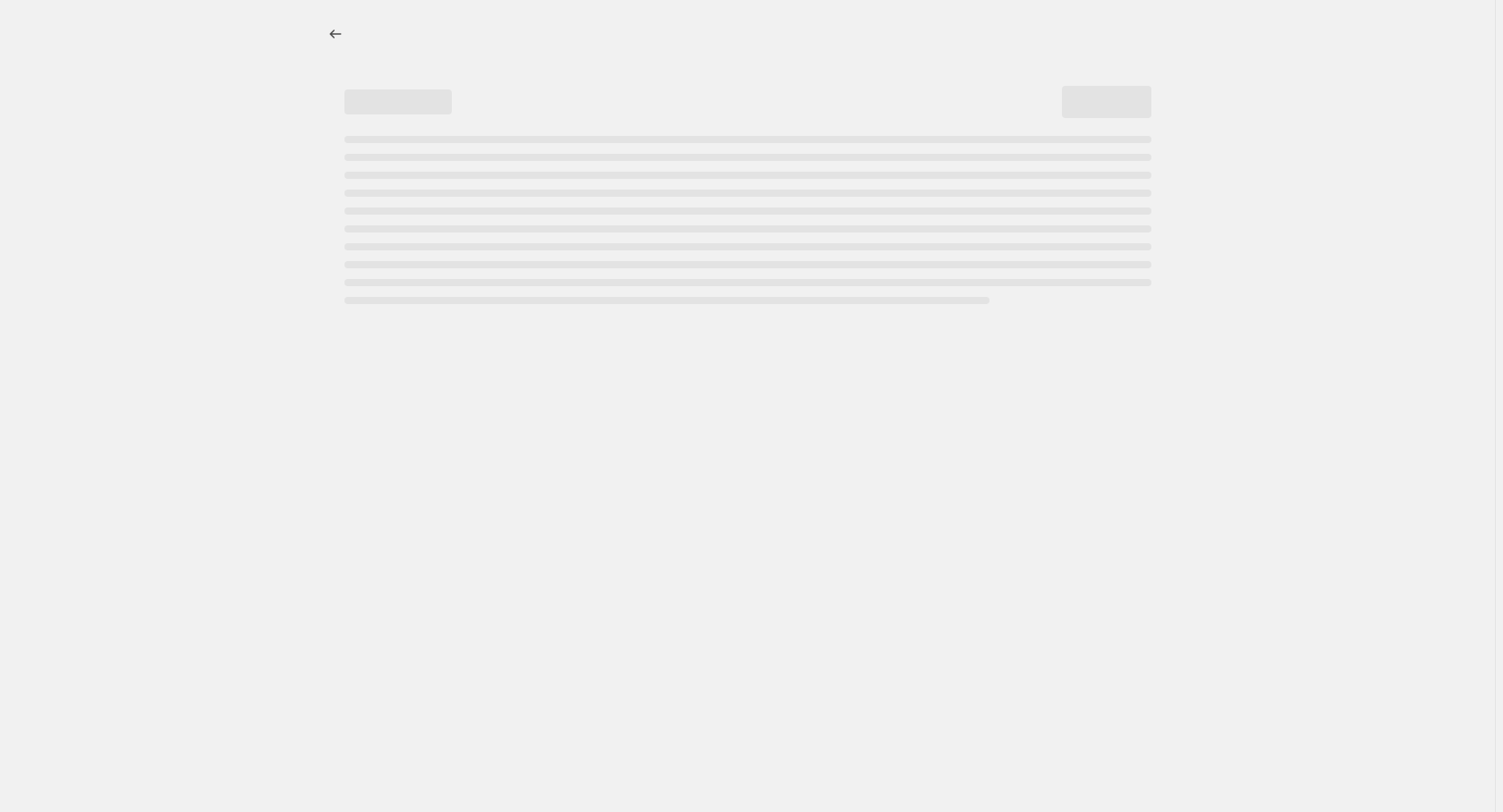
select select "percentage"
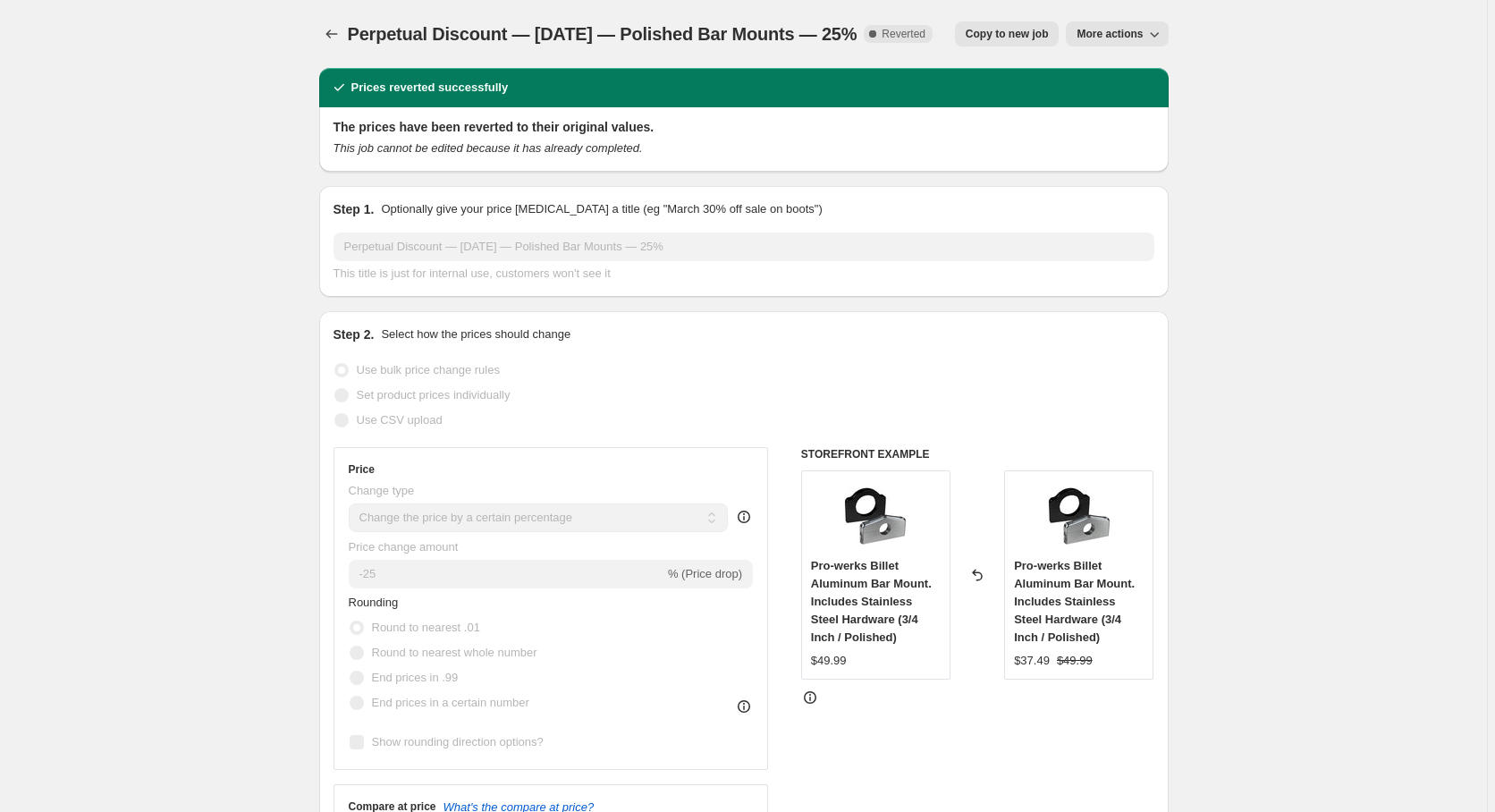
click at [1040, 36] on span "Copy to new job" at bounding box center [1007, 34] width 84 height 14
select select "percentage"
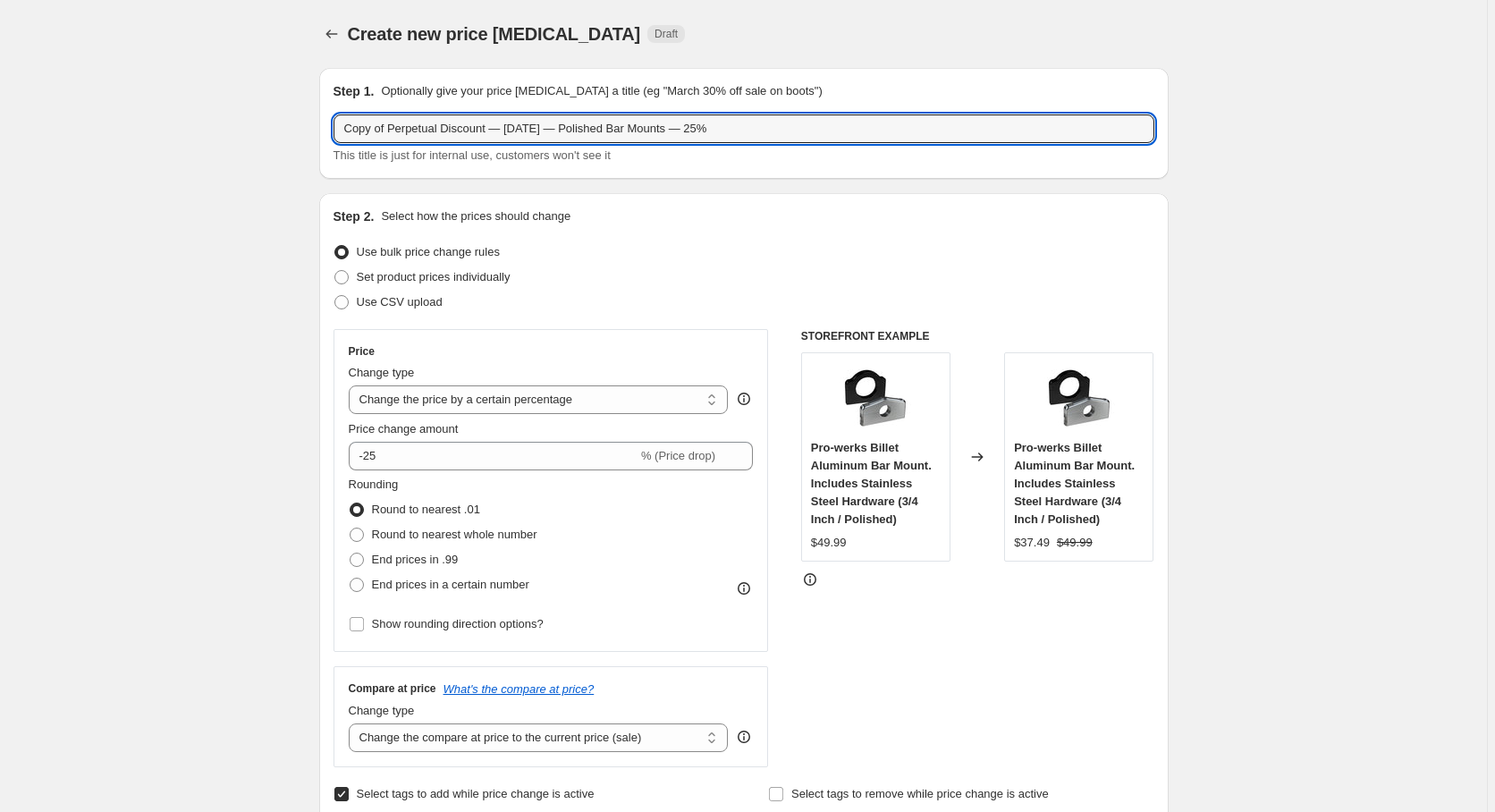
drag, startPoint x: 391, startPoint y: 131, endPoint x: 326, endPoint y: 137, distance: 65.3
click at [333, 137] on input "Copy of Perpetual Discount — [DATE] — Polished Bar Mounts — 25%" at bounding box center [743, 129] width 821 height 29
click at [467, 130] on input "Perpetual Discount — [DATE] — Polished Bar Mounts — 25%" at bounding box center [743, 129] width 821 height 29
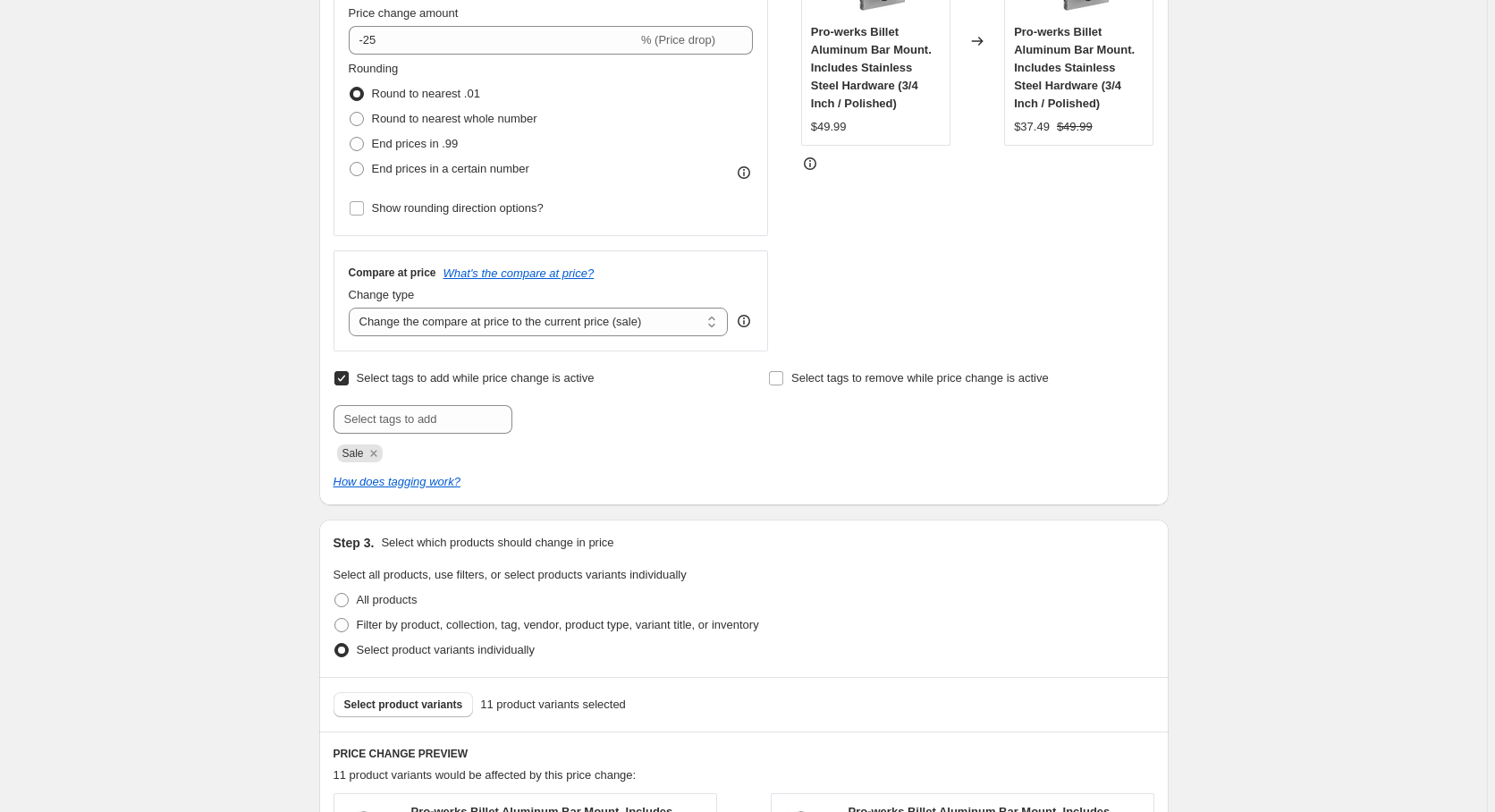
scroll to position [456, 0]
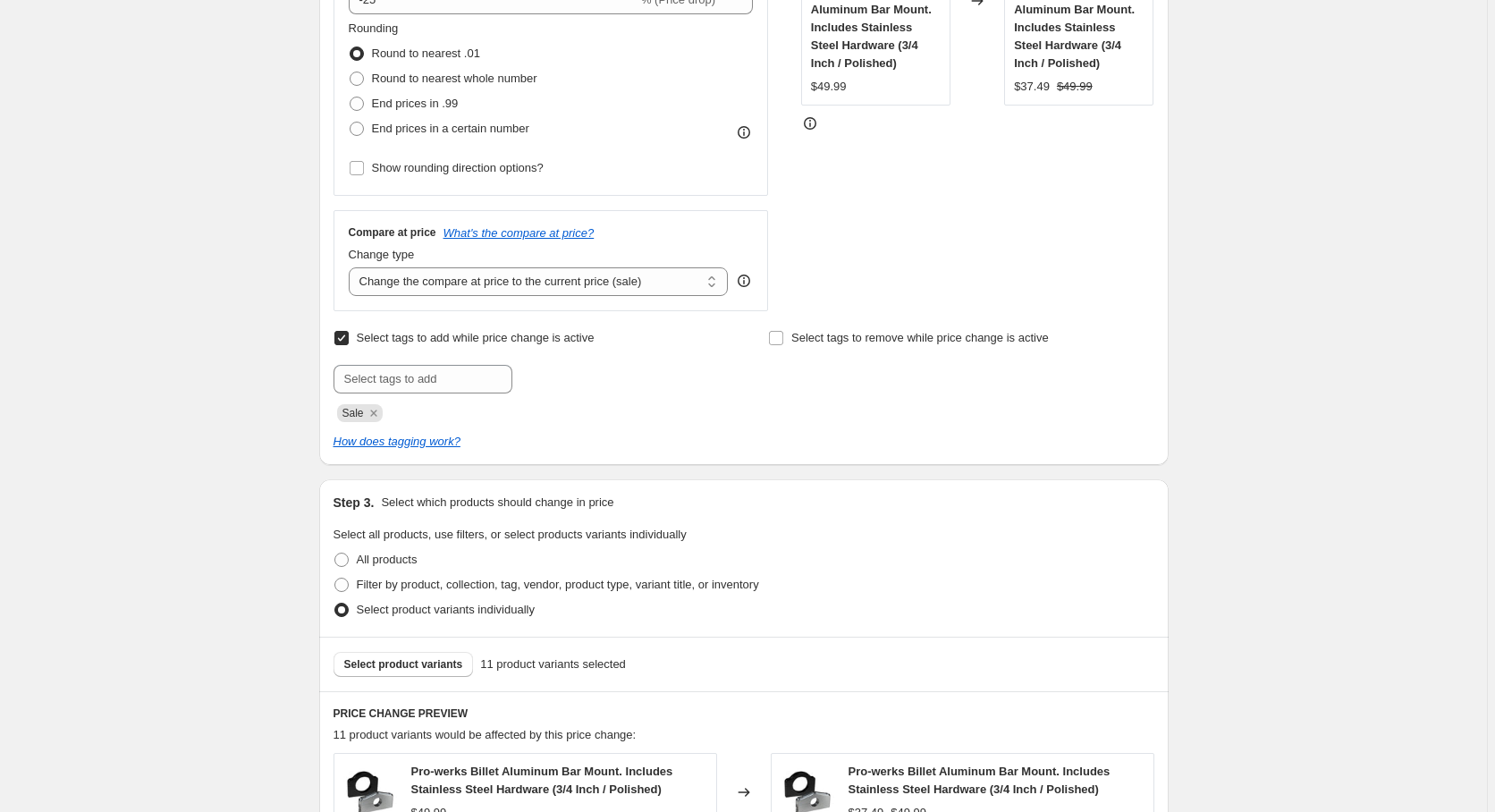
type input "Perpetual Discount — [DATE] — Polished Bar Mounts — 25%"
click at [355, 346] on label "Select tags to add while price change is active" at bounding box center [464, 338] width 261 height 25
click at [349, 346] on input "Select tags to add while price change is active" at bounding box center [341, 338] width 14 height 14
checkbox input "false"
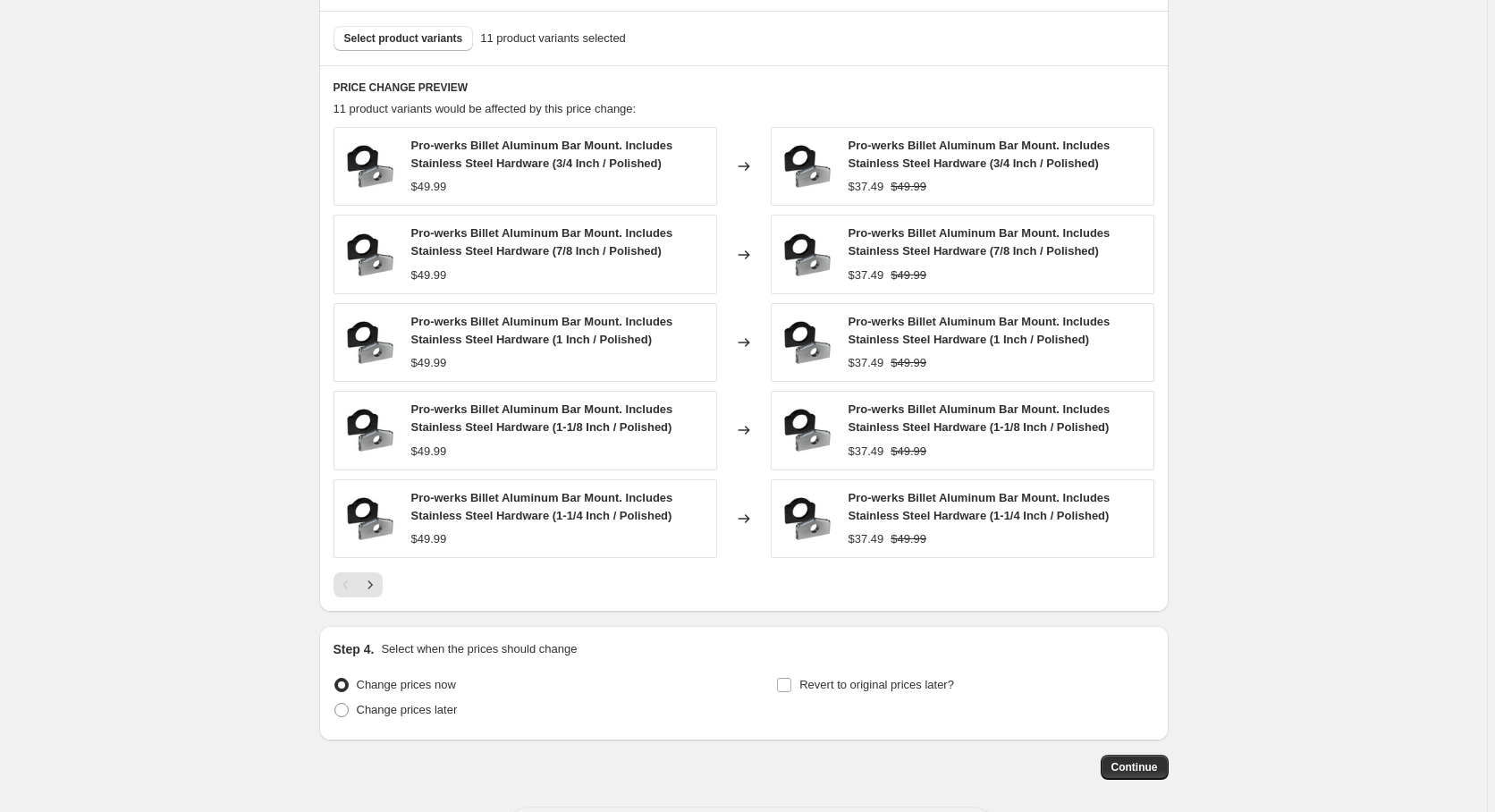
scroll to position [1060, 0]
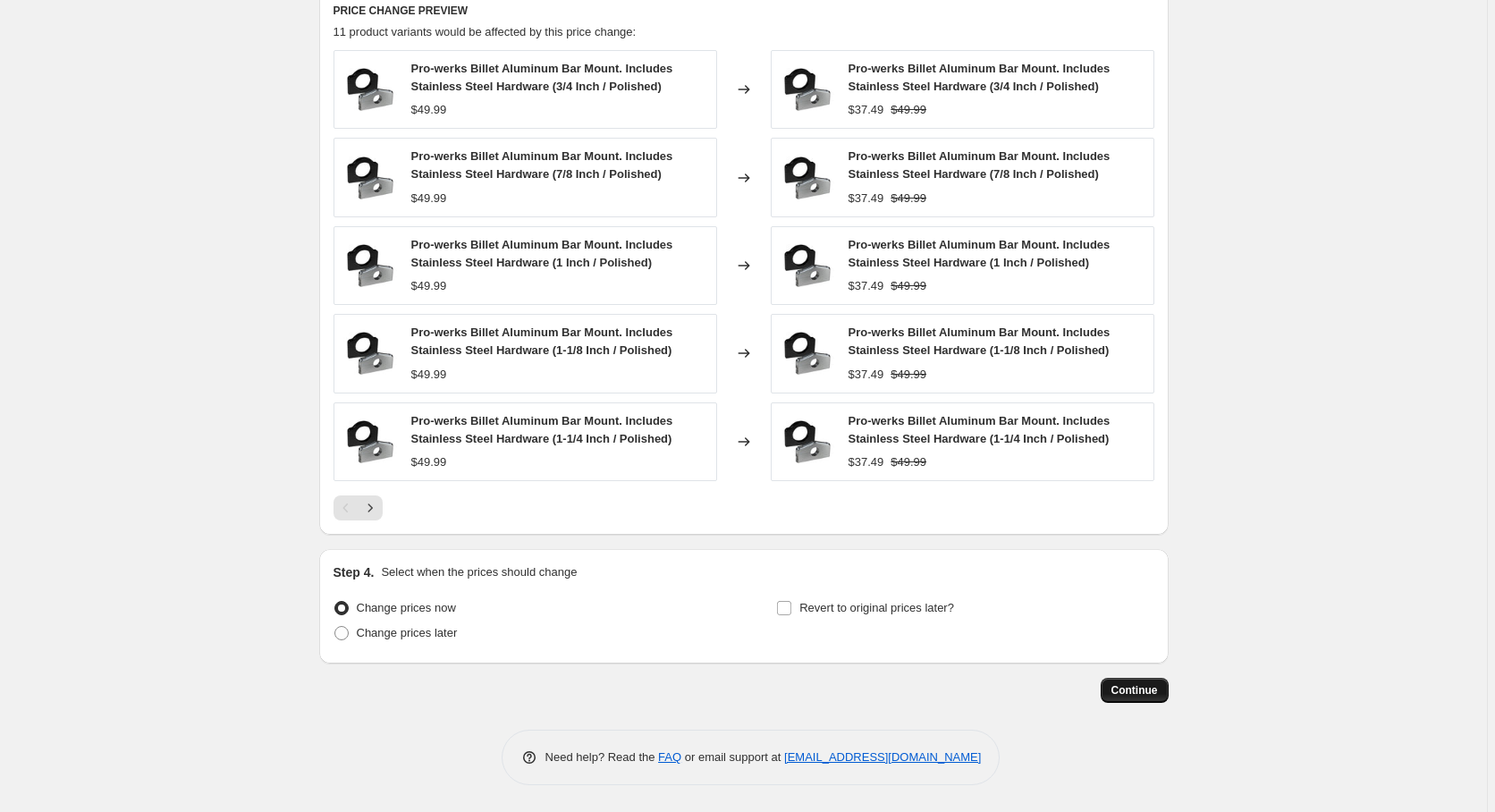
click at [1140, 687] on span "Continue" at bounding box center [1135, 690] width 46 height 14
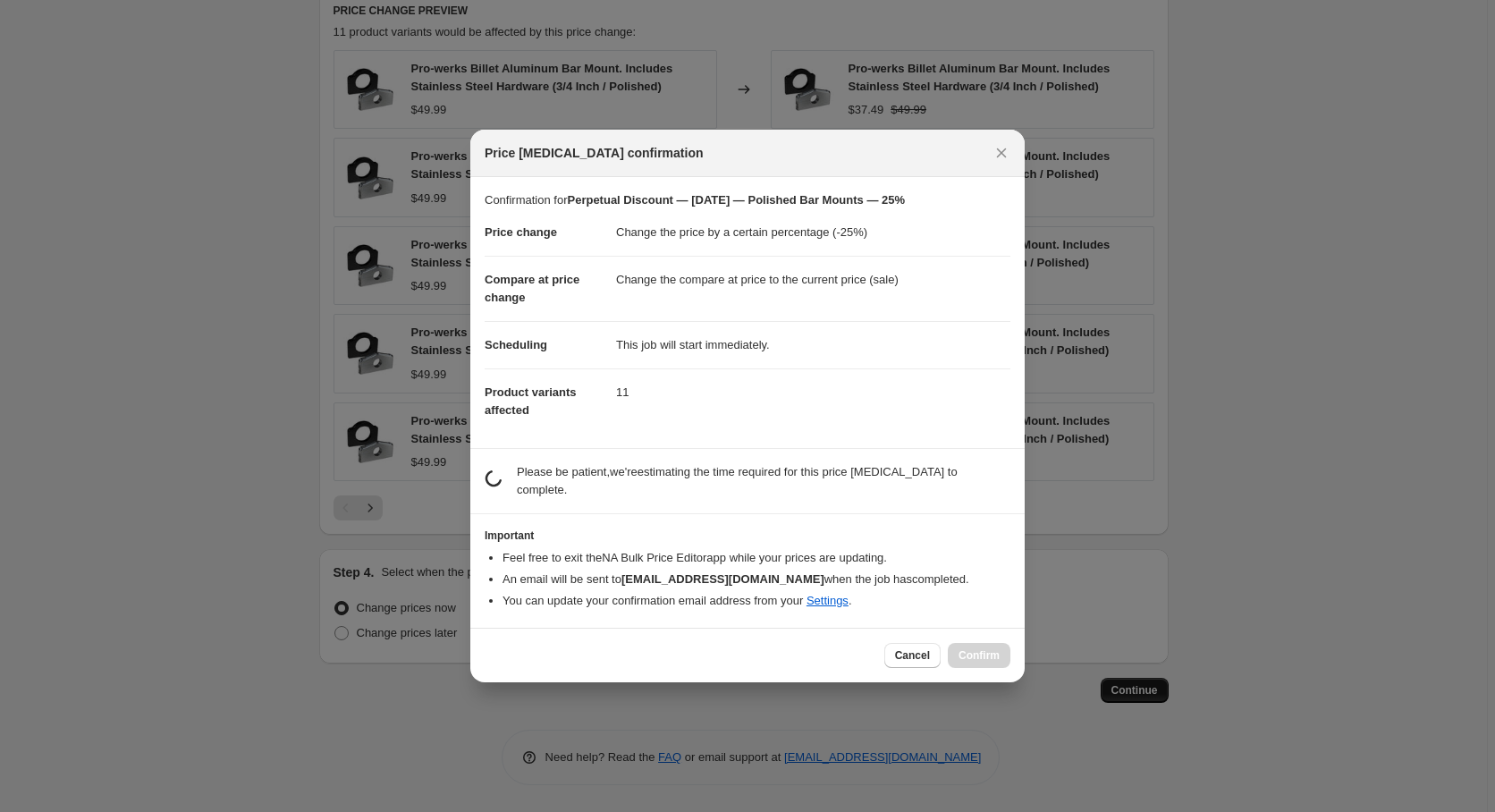
scroll to position [0, 0]
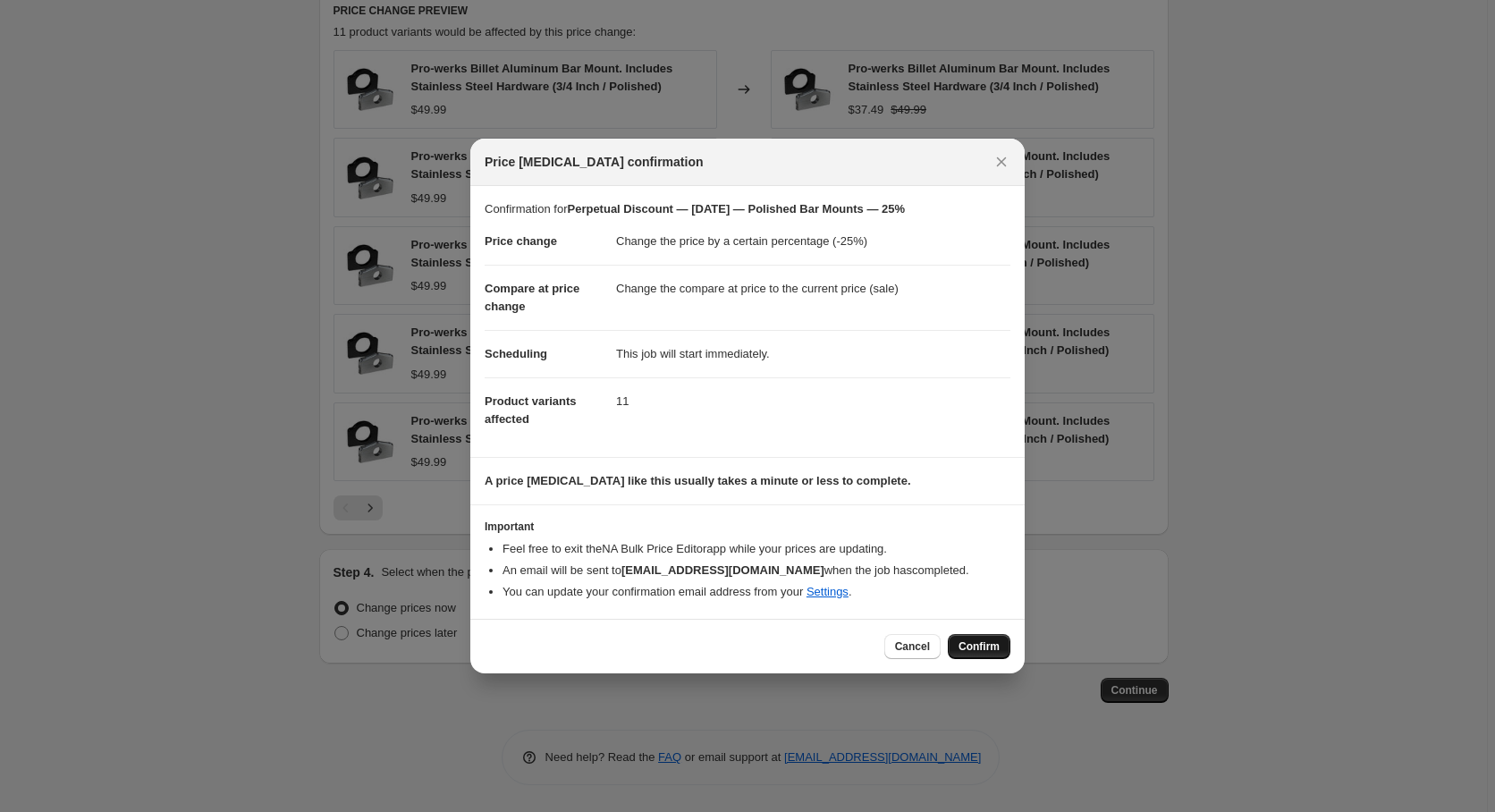
click at [982, 646] on span "Confirm" at bounding box center [978, 646] width 41 height 14
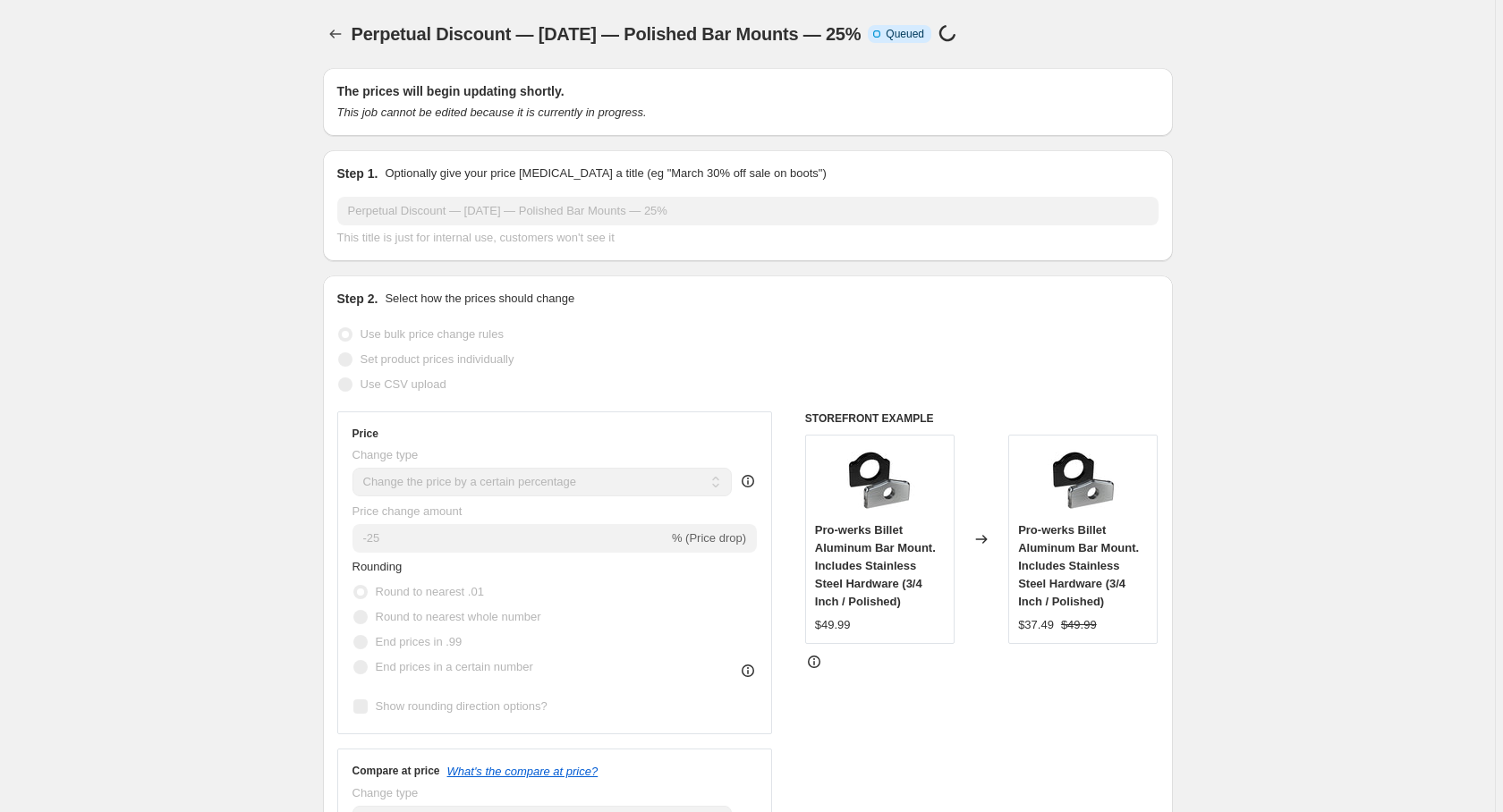
select select "percentage"
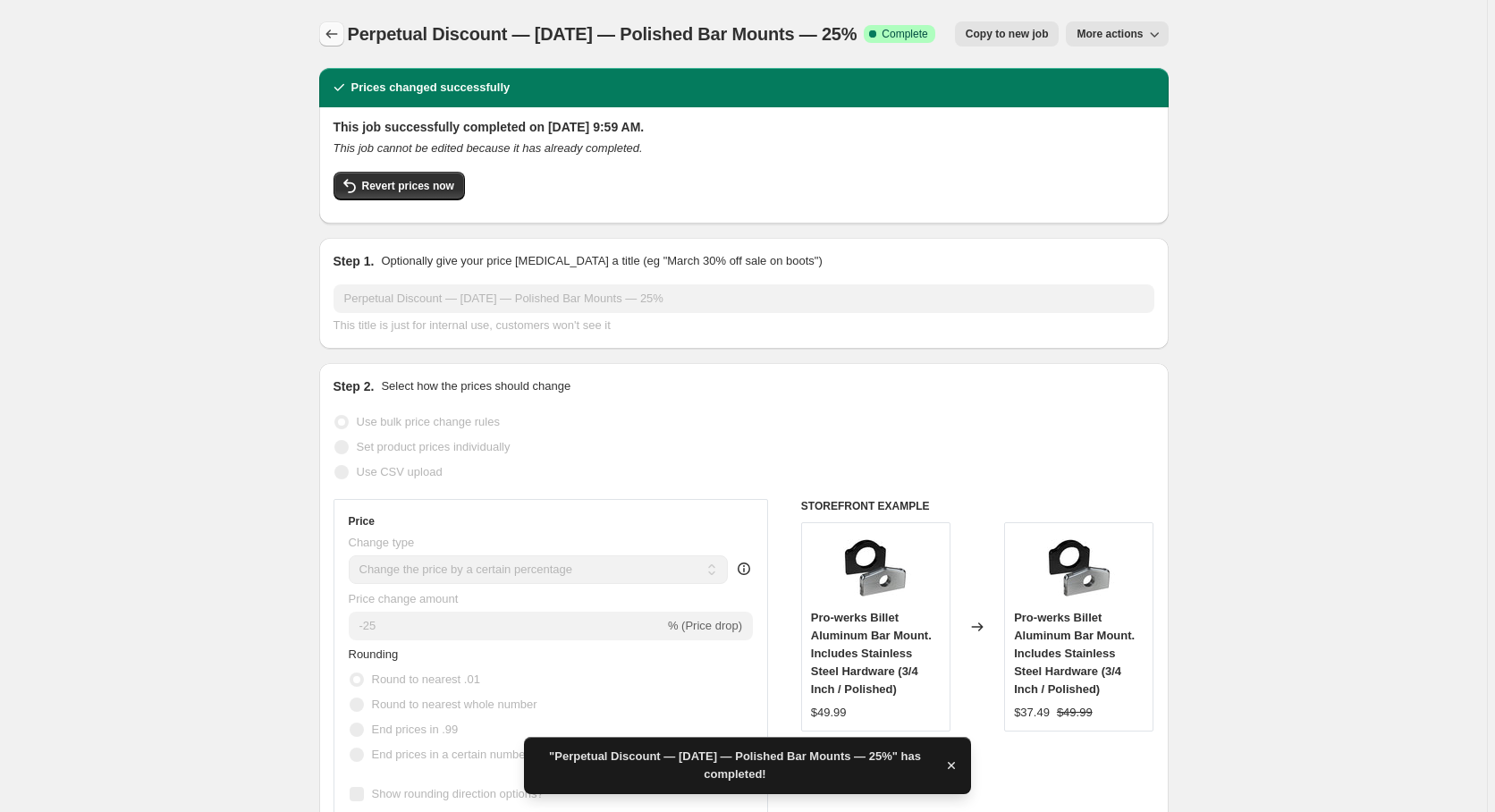
click at [337, 29] on icon "Price change jobs" at bounding box center [331, 34] width 18 height 18
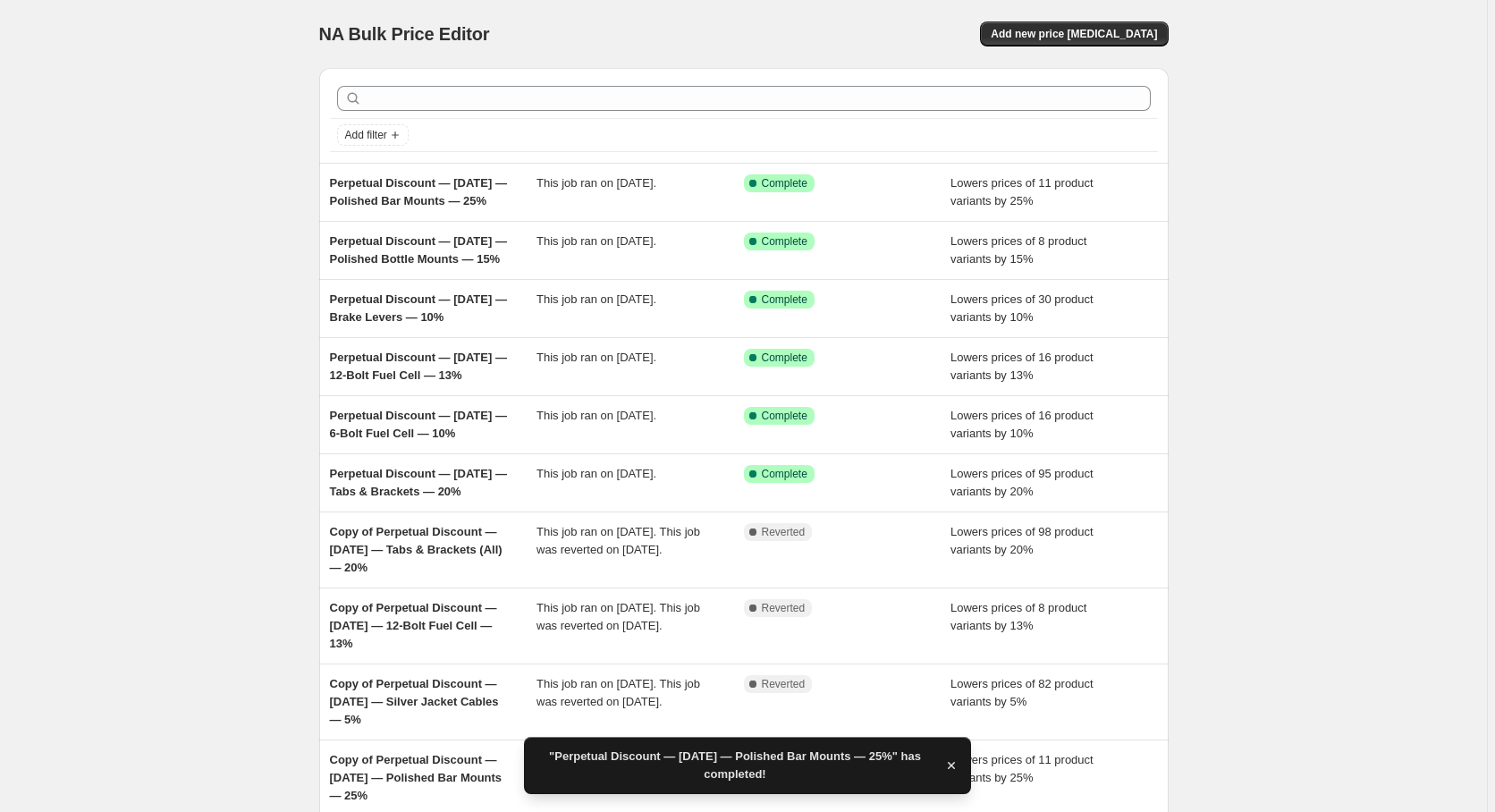
scroll to position [199, 0]
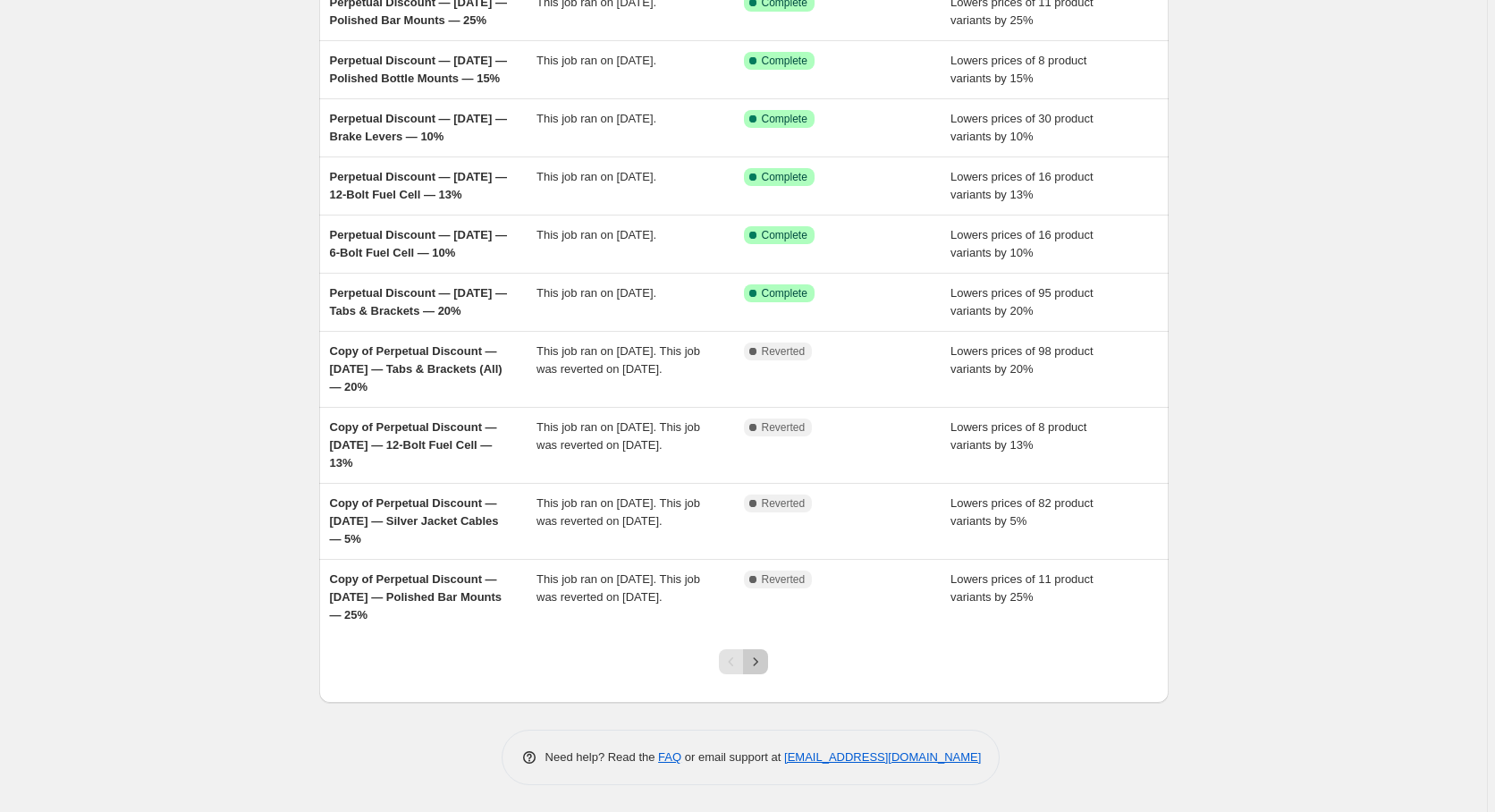
click at [759, 665] on icon "Next" at bounding box center [756, 661] width 5 height 8
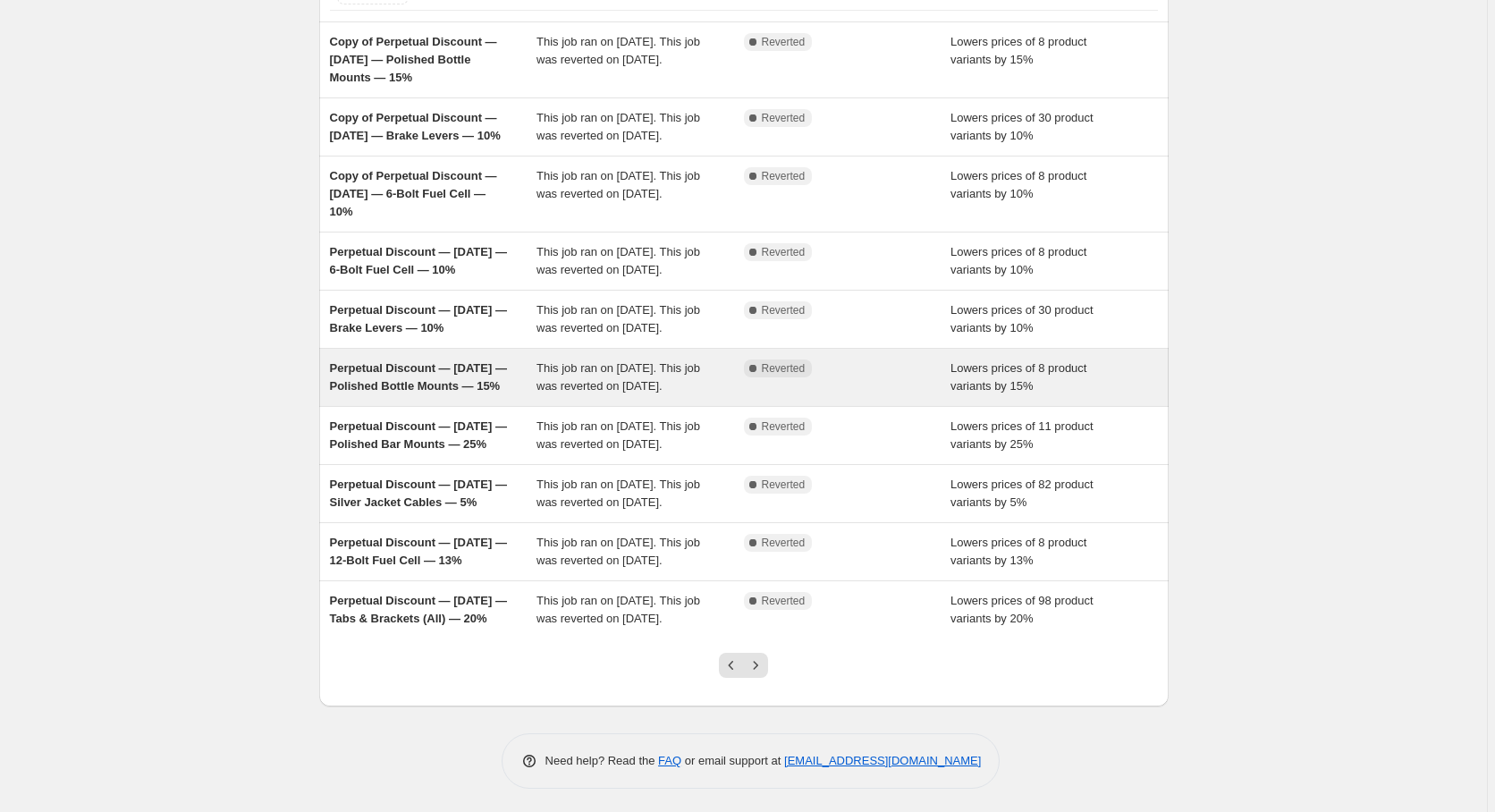
scroll to position [182, 0]
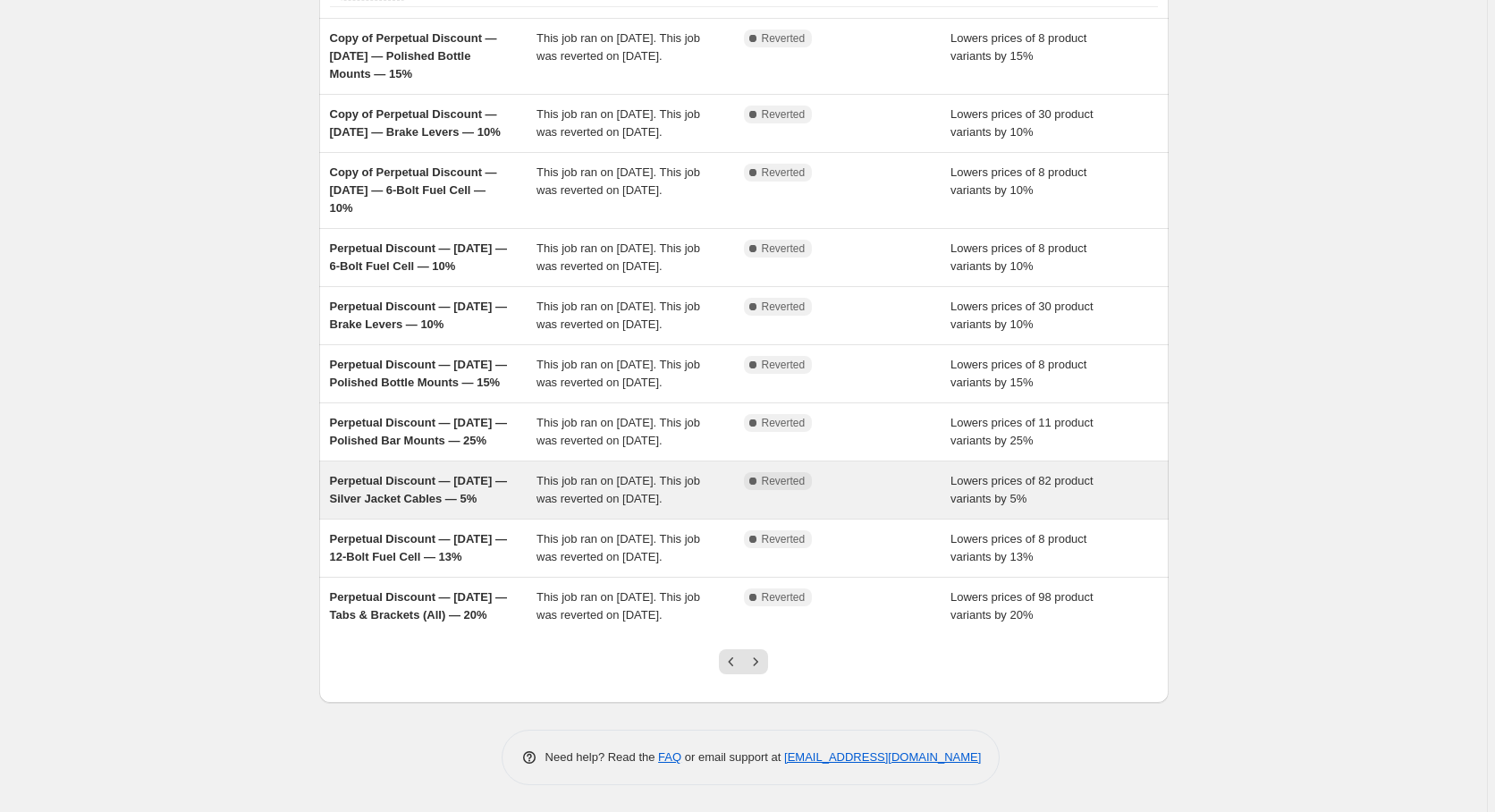
click at [421, 508] on div "Perpetual Discount — [DATE] — Silver Jacket Cables — 5%" at bounding box center [434, 490] width 207 height 36
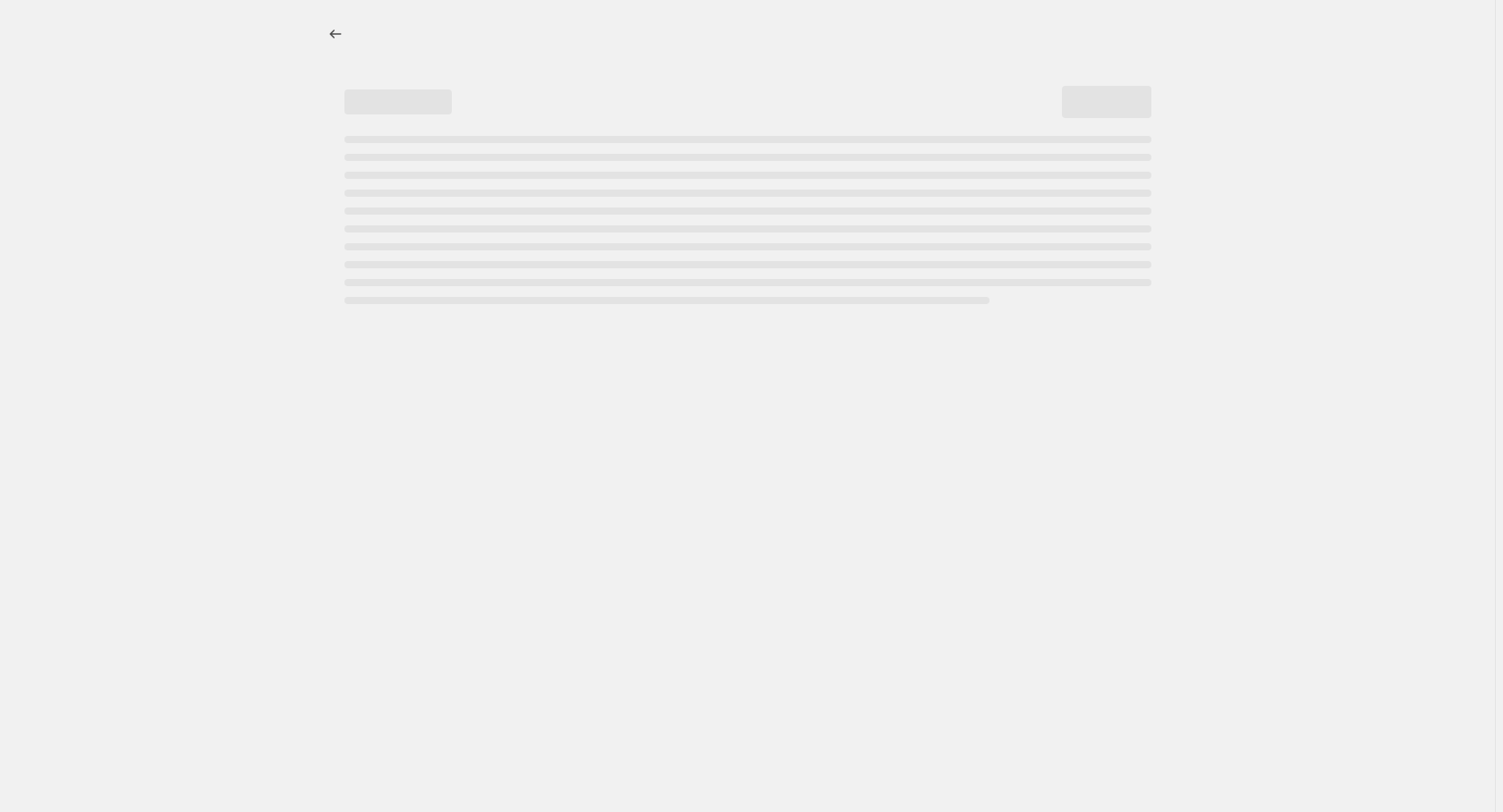
select select "percentage"
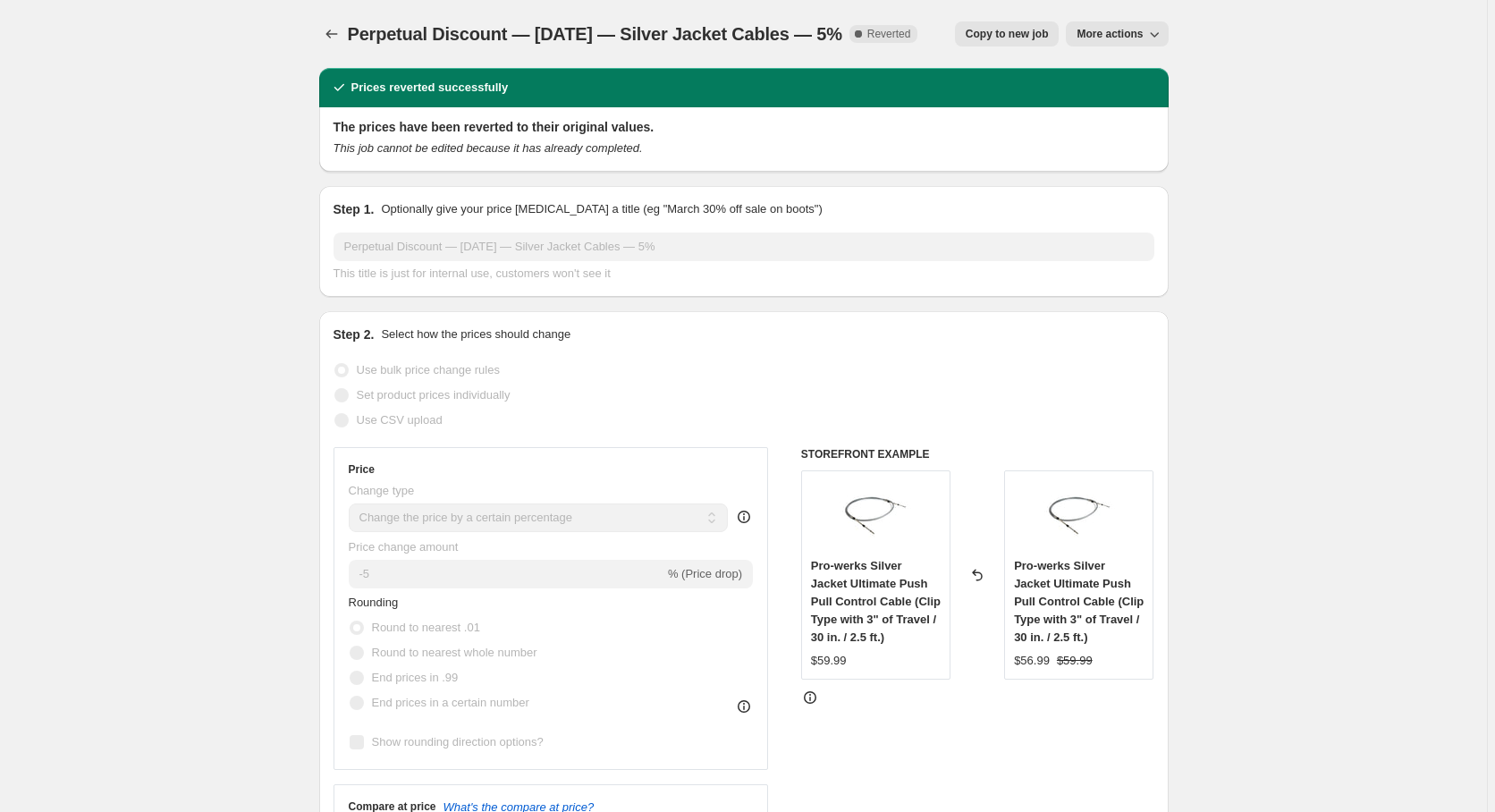
click at [1024, 39] on span "Copy to new job" at bounding box center [1007, 34] width 84 height 14
select select "percentage"
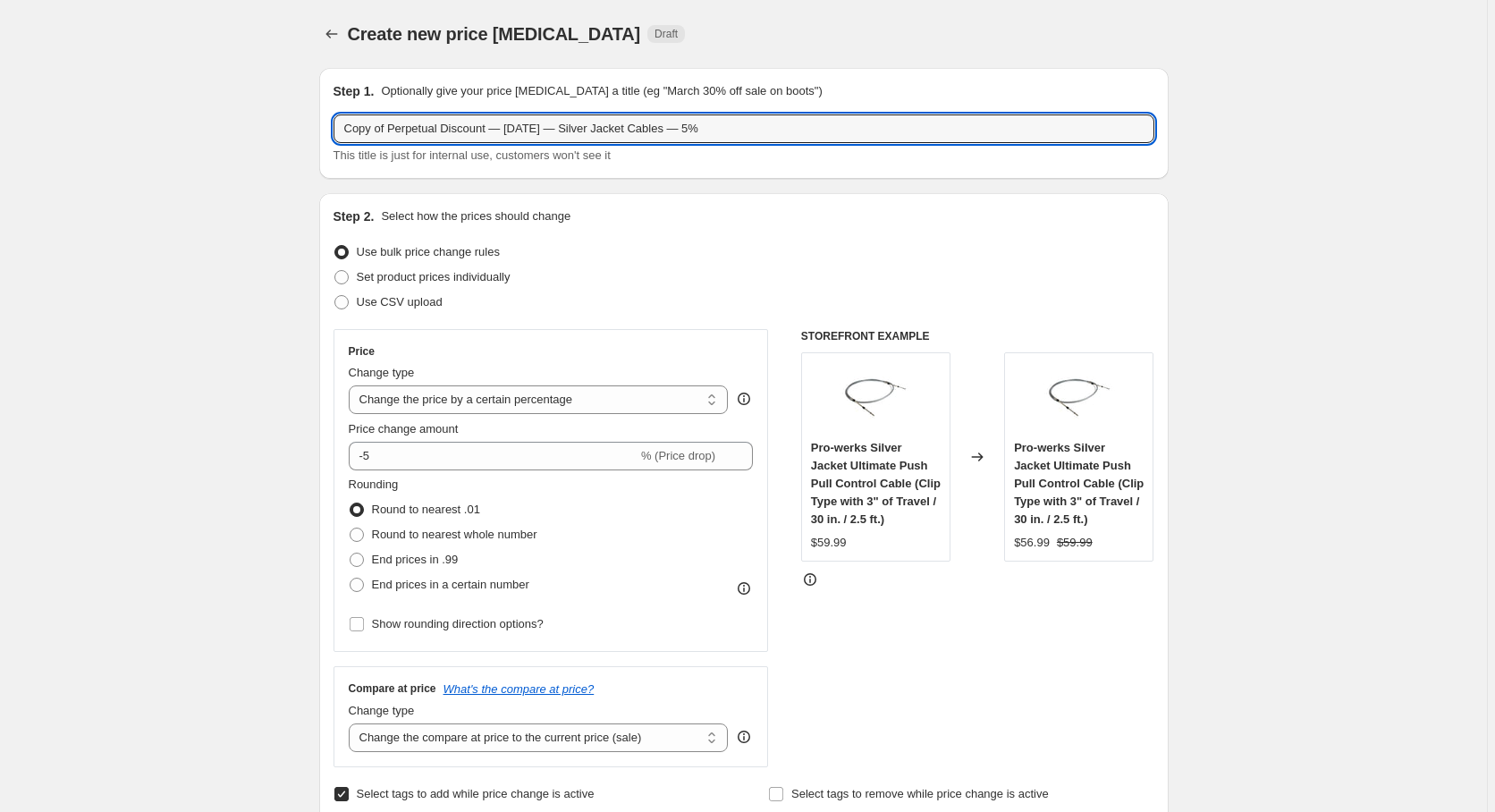
drag, startPoint x: 391, startPoint y: 129, endPoint x: 209, endPoint y: 128, distance: 182.0
click at [333, 128] on input "Copy of Perpetual Discount — [DATE] — Silver Jacket Cables — 5%" at bounding box center [743, 129] width 821 height 29
click at [462, 127] on input "Perpetual Discount — [DATE] — Silver Jacket Cables — 5%" at bounding box center [743, 129] width 821 height 29
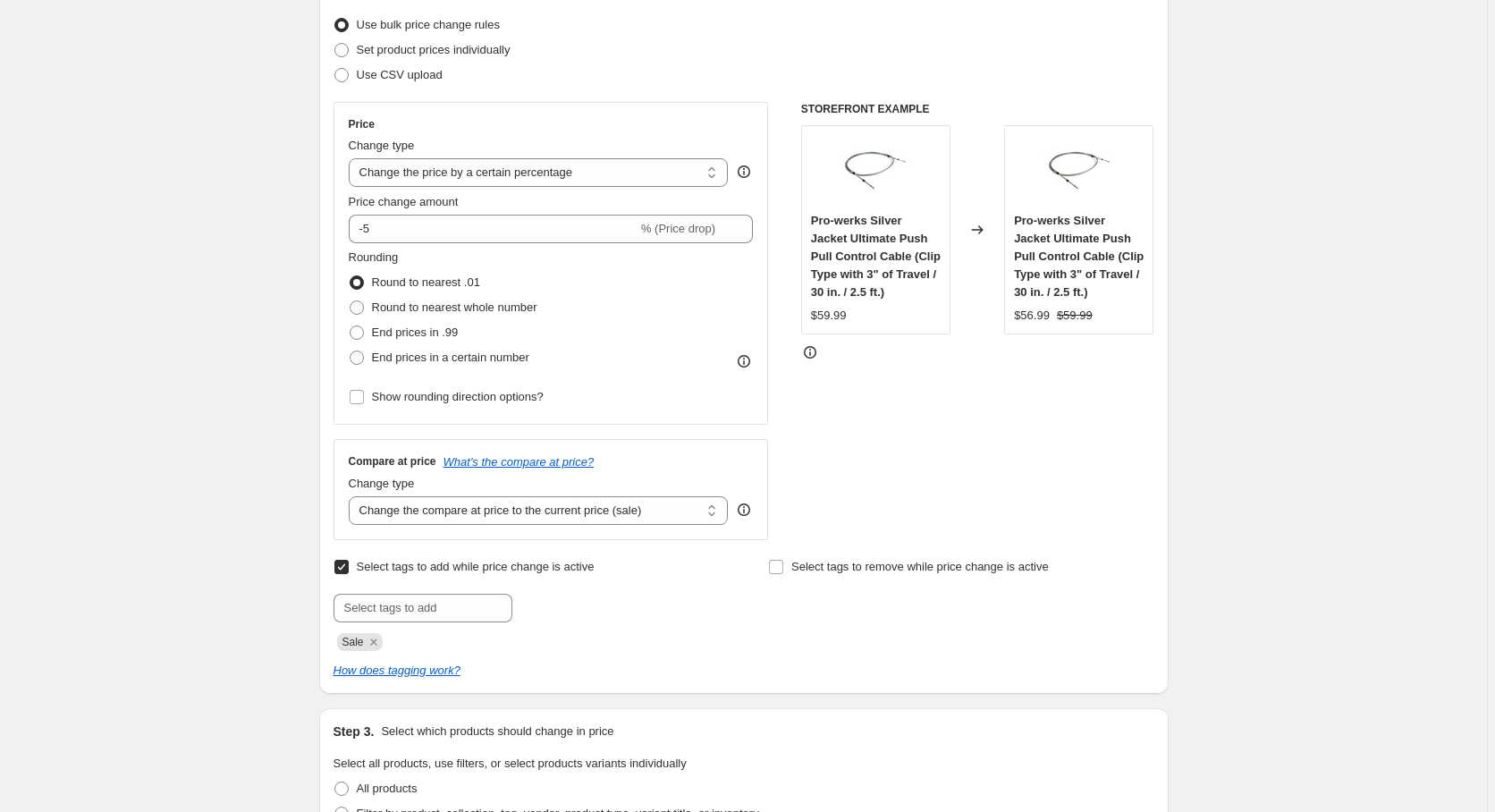
scroll to position [274, 0]
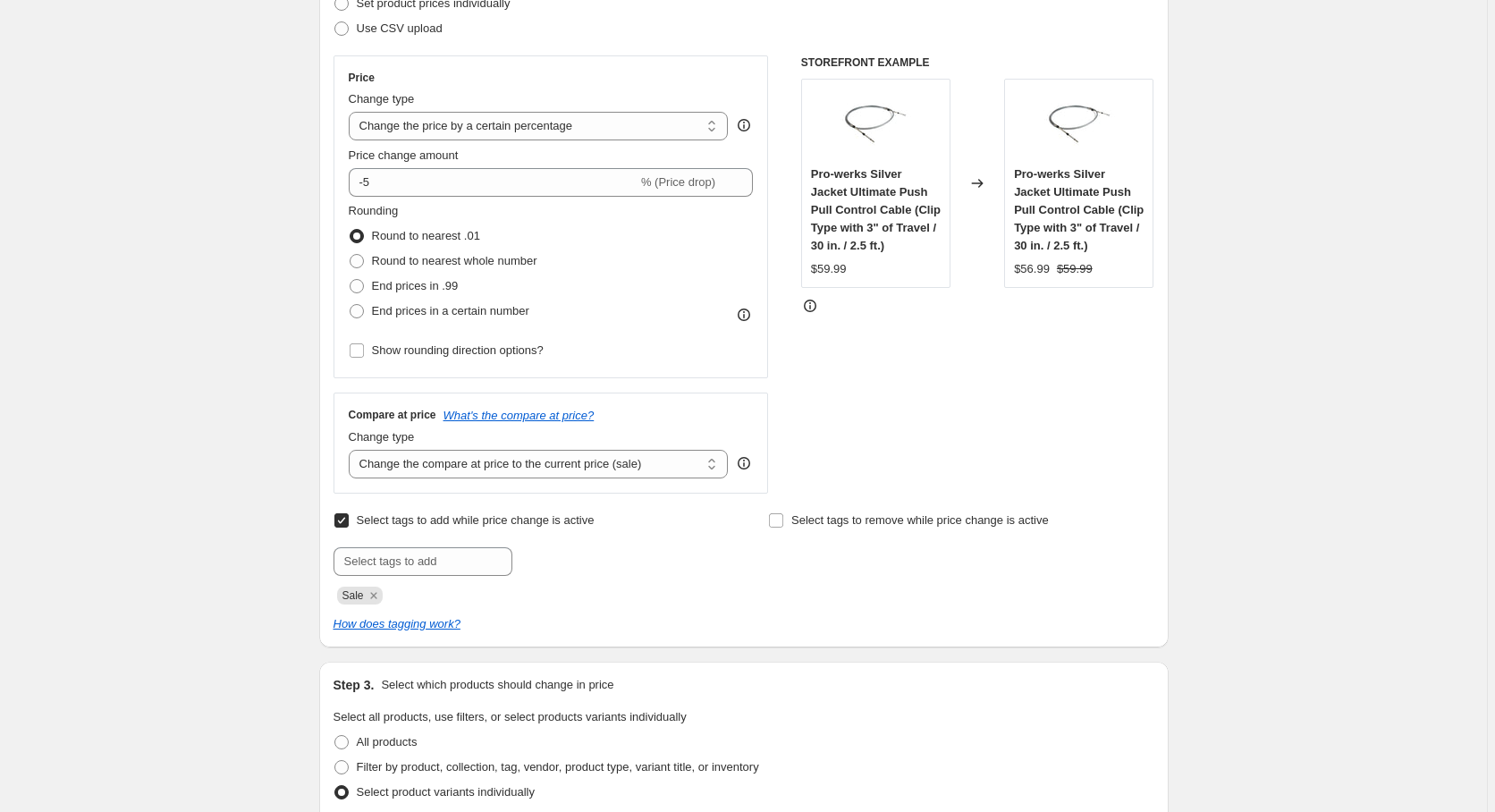
type input "Perpetual Discount — [DATE] — Silver Jacket Cables — 5%"
click at [353, 518] on label "Select tags to add while price change is active" at bounding box center [464, 520] width 261 height 25
click at [349, 518] on input "Select tags to add while price change is active" at bounding box center [341, 520] width 14 height 14
checkbox input "false"
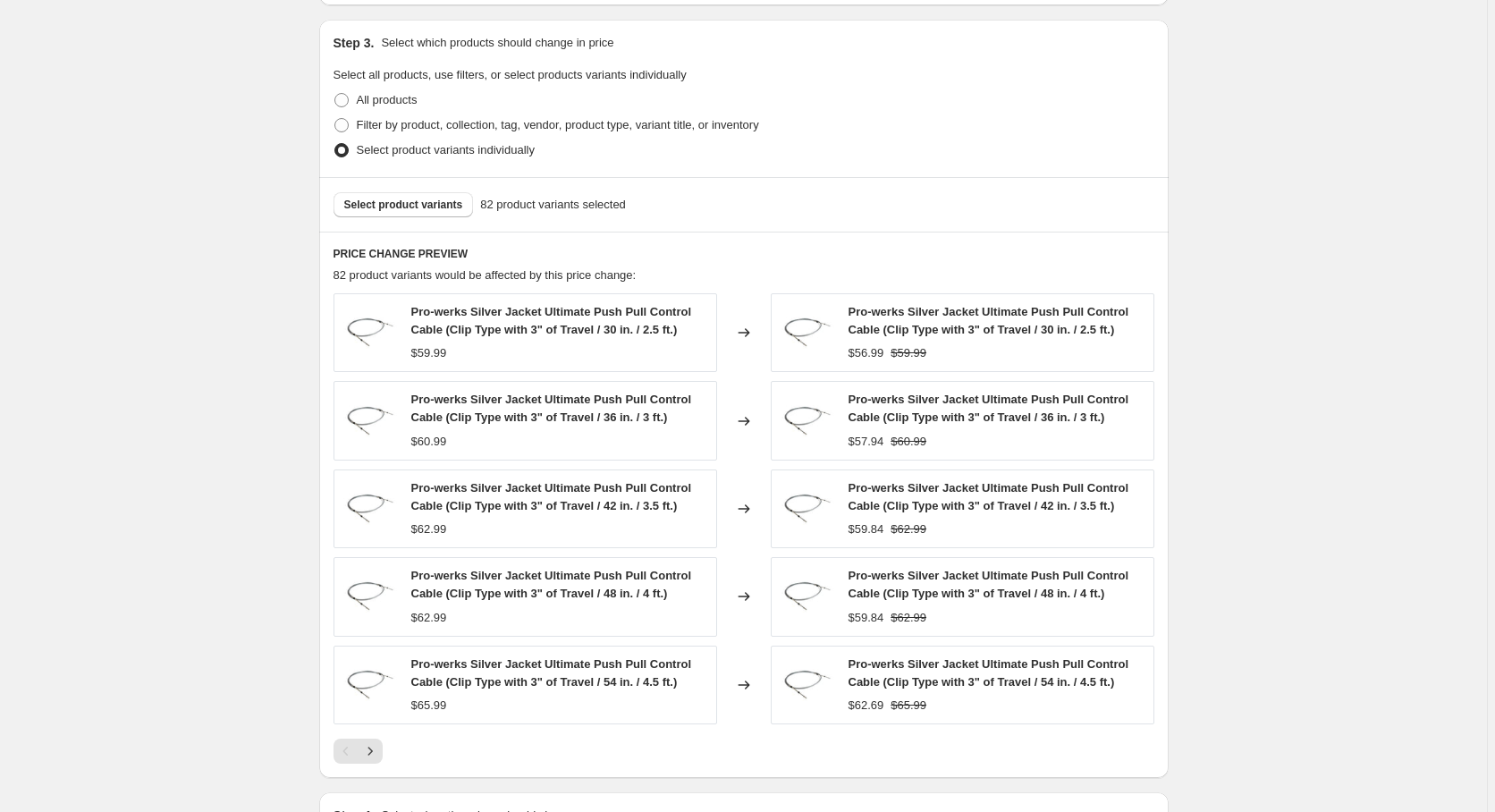
scroll to position [821, 0]
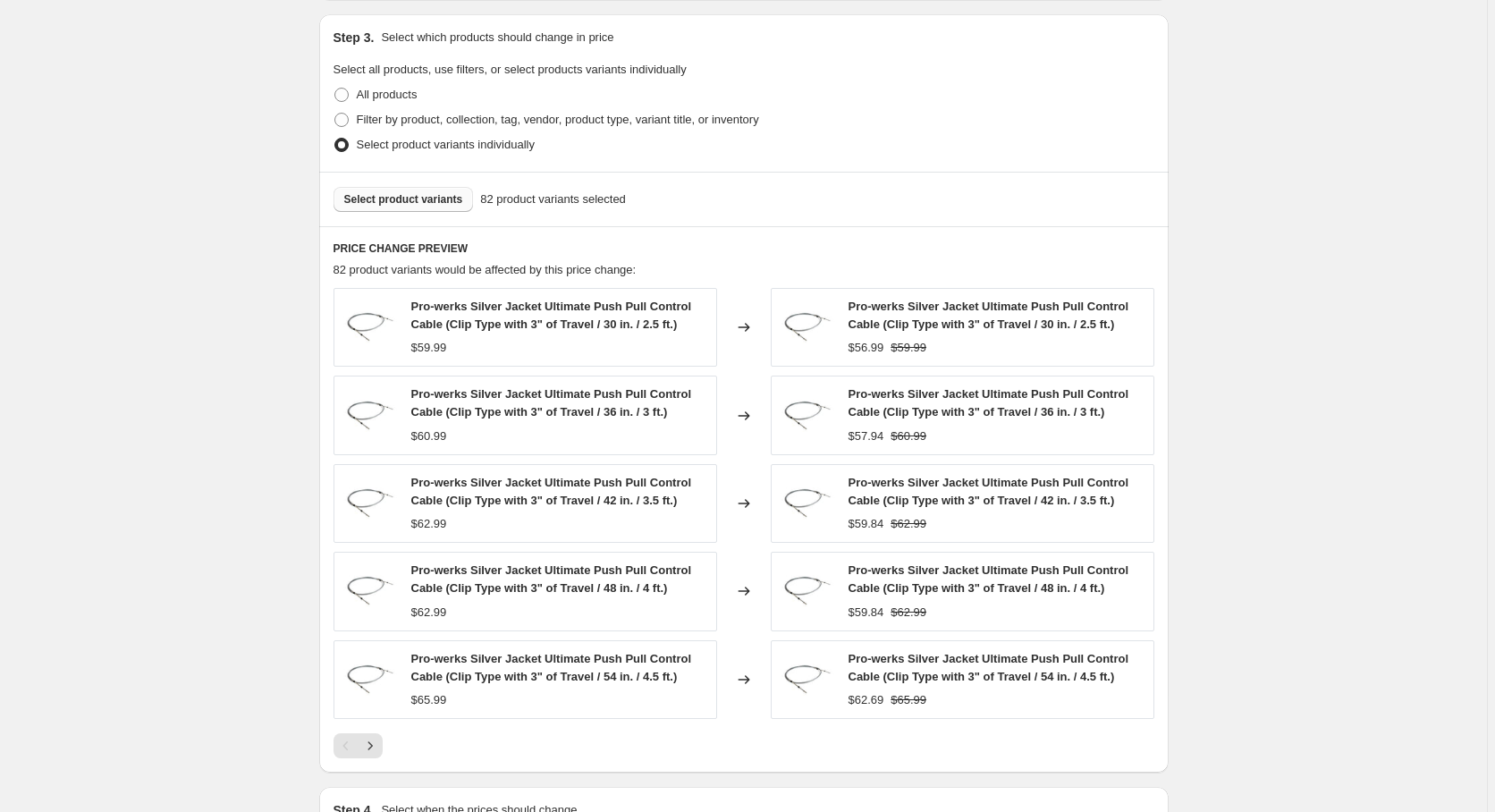
click at [430, 201] on span "Select product variants" at bounding box center [404, 199] width 119 height 14
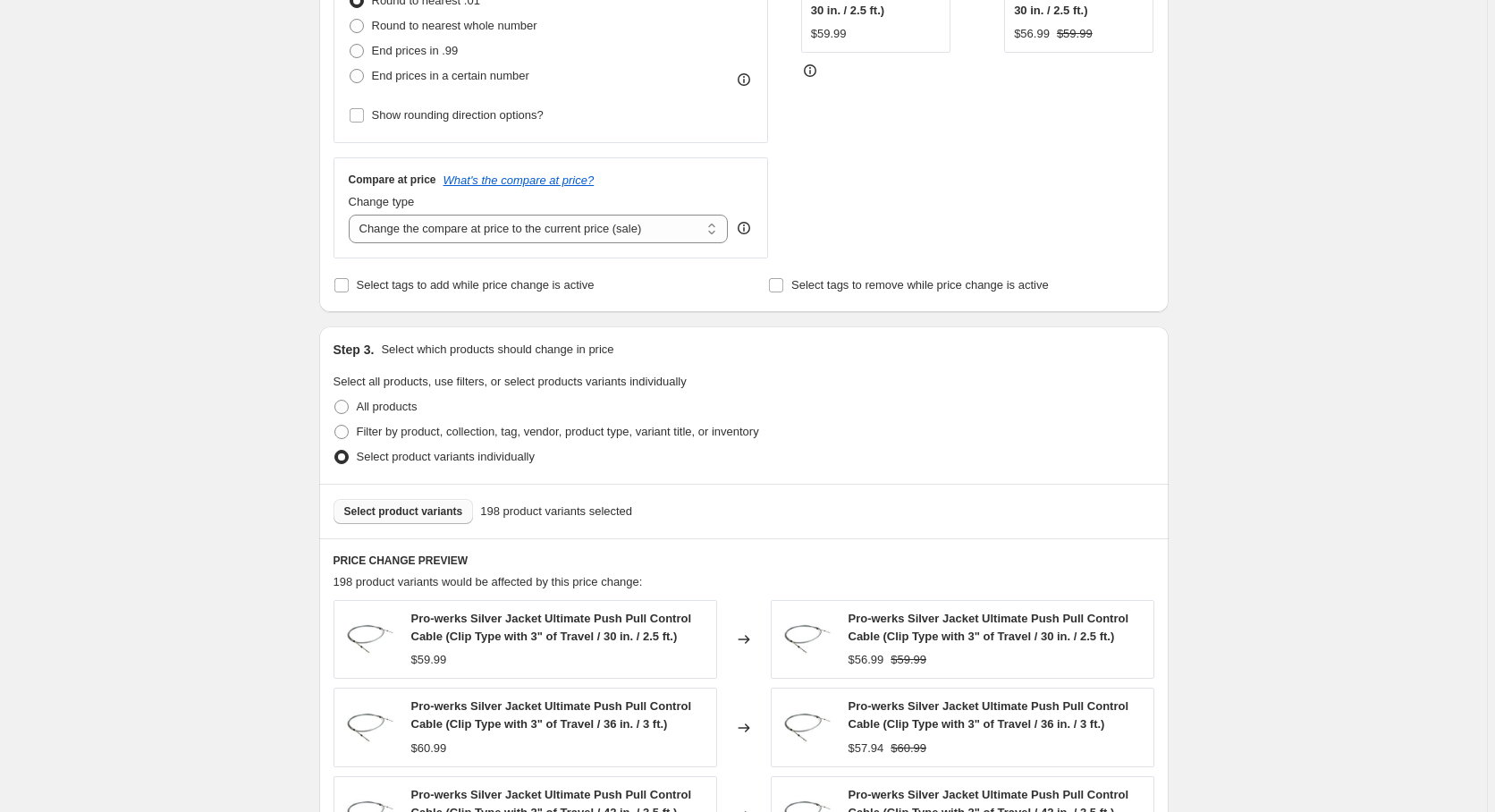
scroll to position [1060, 0]
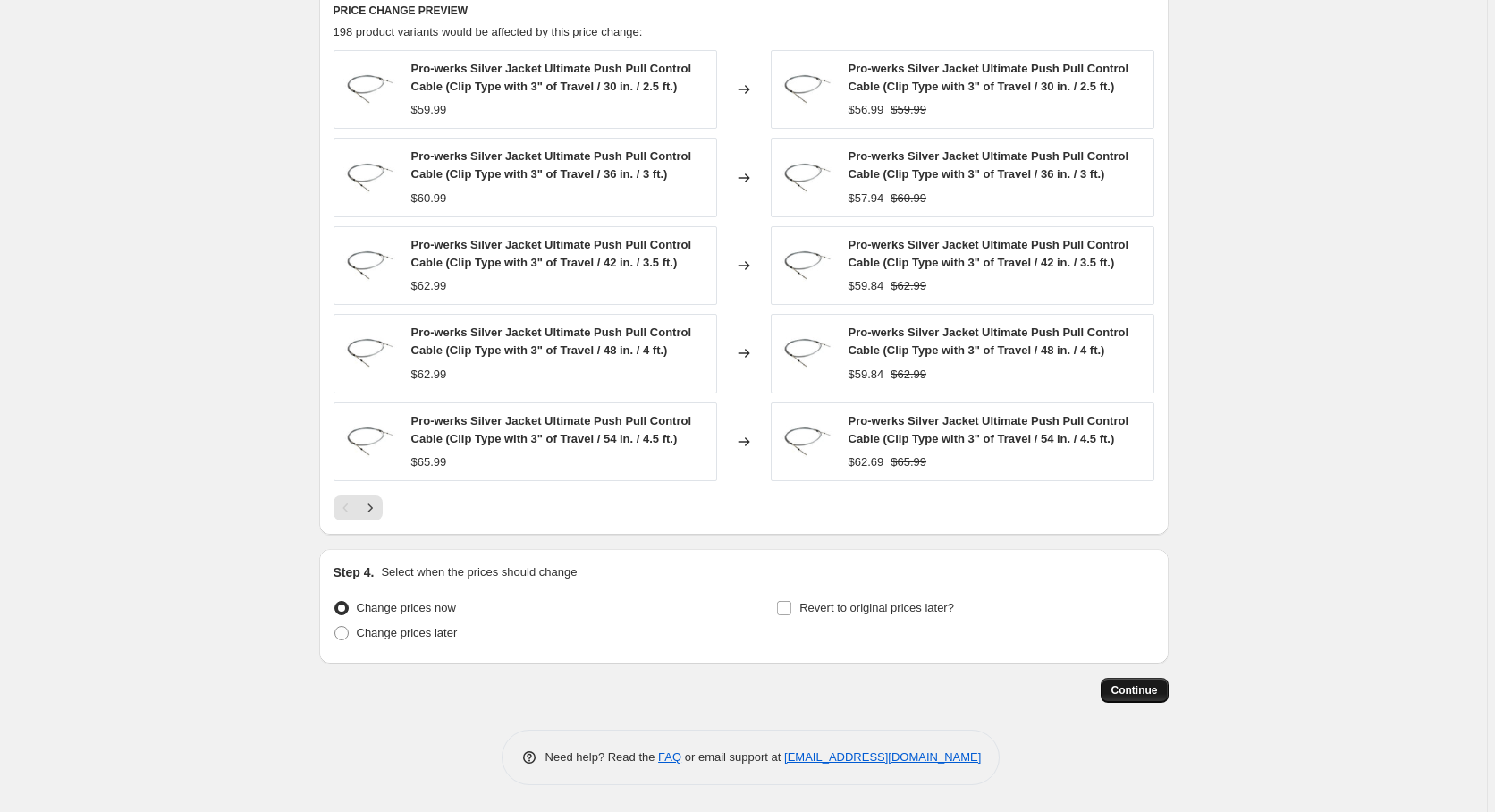
click at [1141, 693] on span "Continue" at bounding box center [1135, 690] width 46 height 14
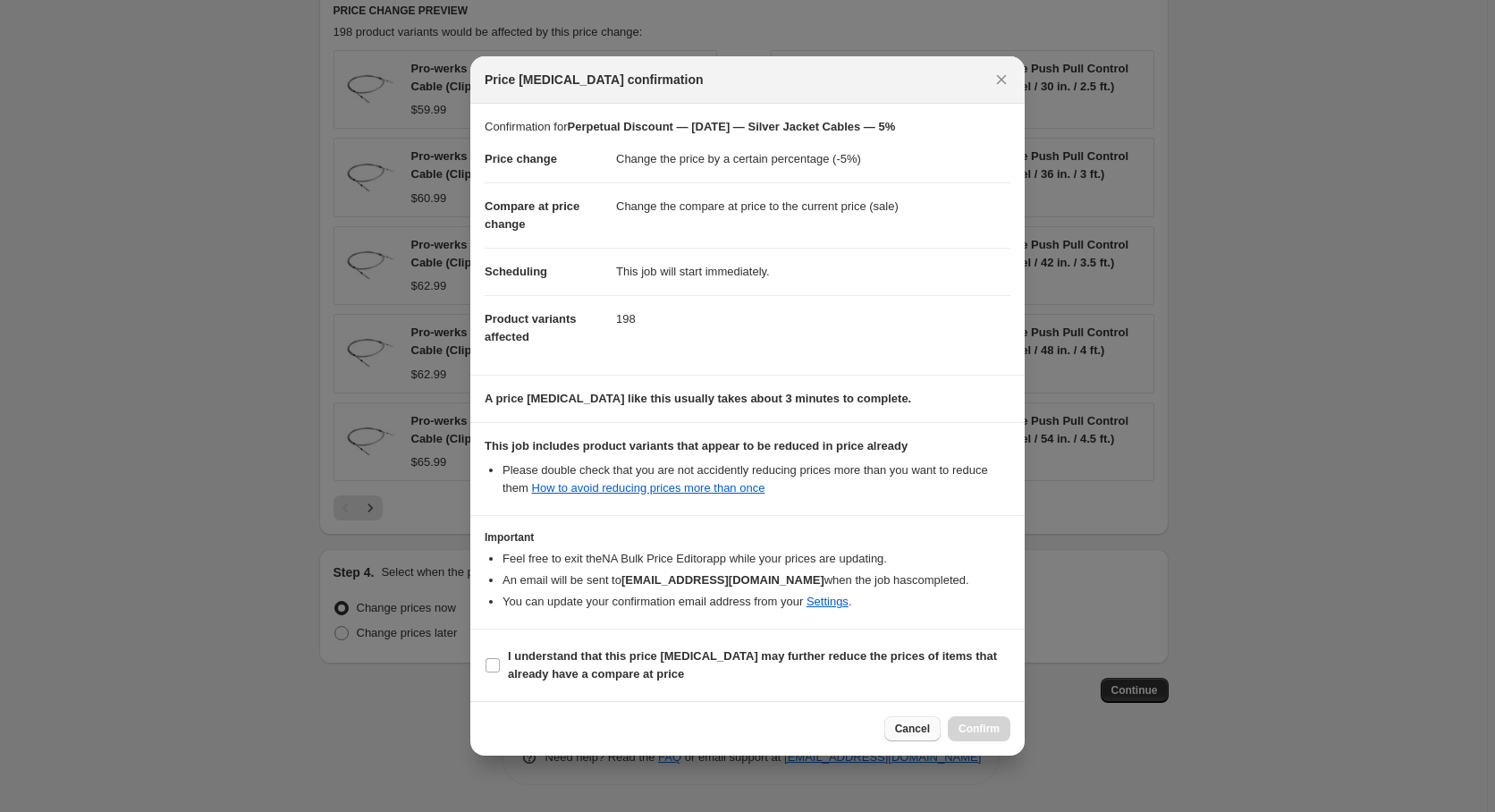
click at [930, 738] on button "Cancel" at bounding box center [912, 728] width 57 height 25
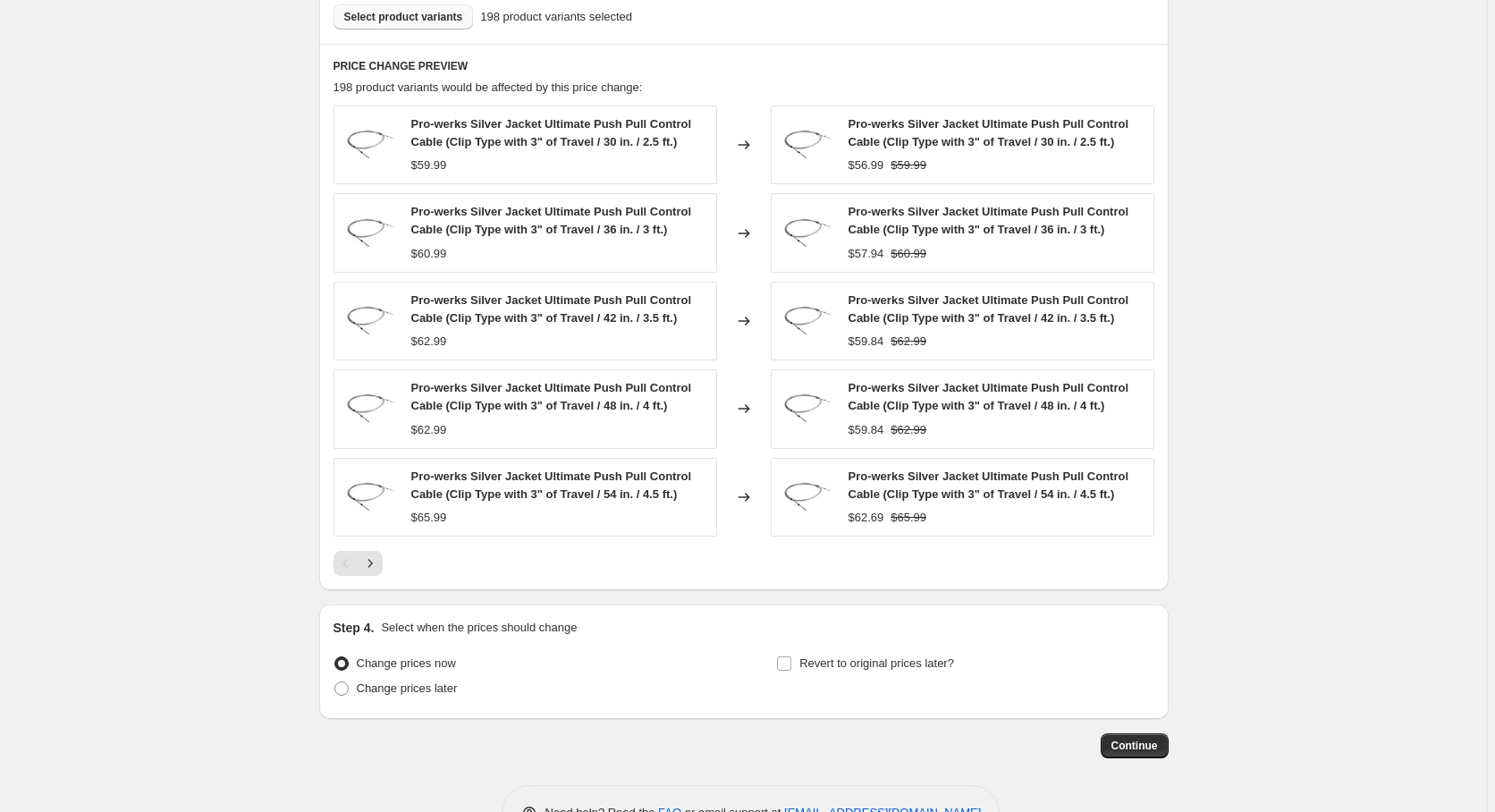
scroll to position [1060, 0]
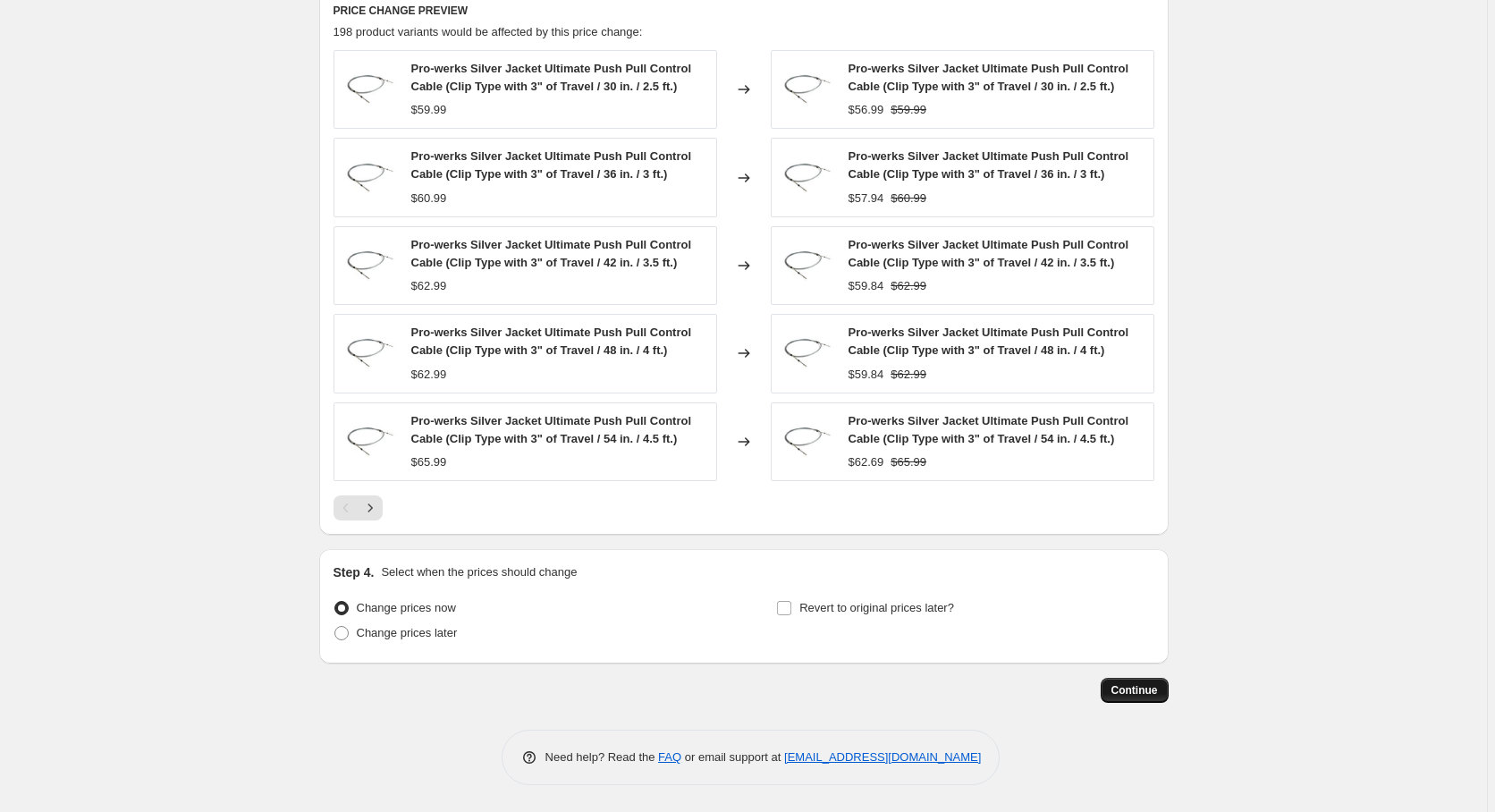
click at [1128, 695] on span "Continue" at bounding box center [1135, 690] width 46 height 14
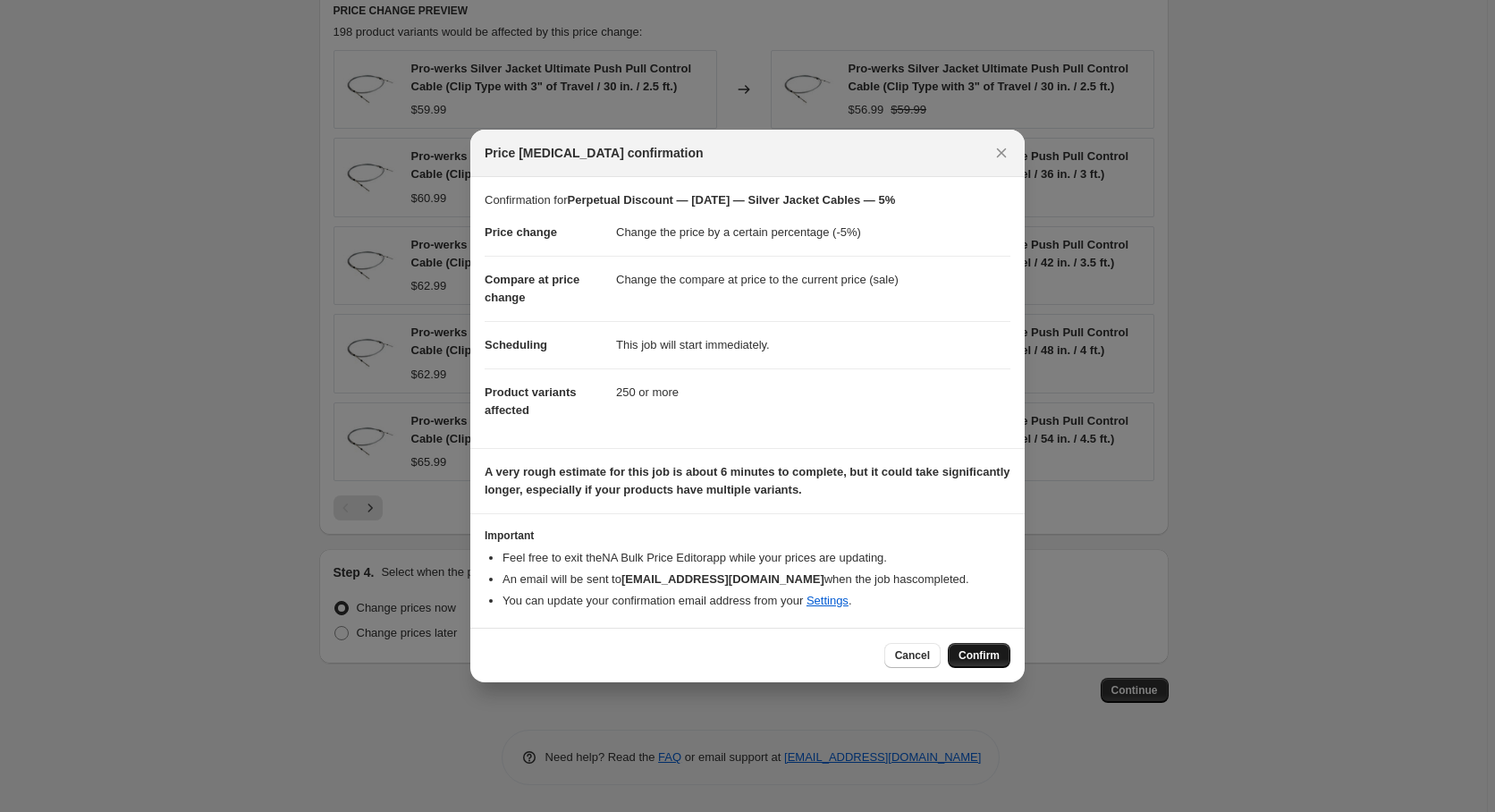
click at [972, 661] on span "Confirm" at bounding box center [978, 655] width 41 height 14
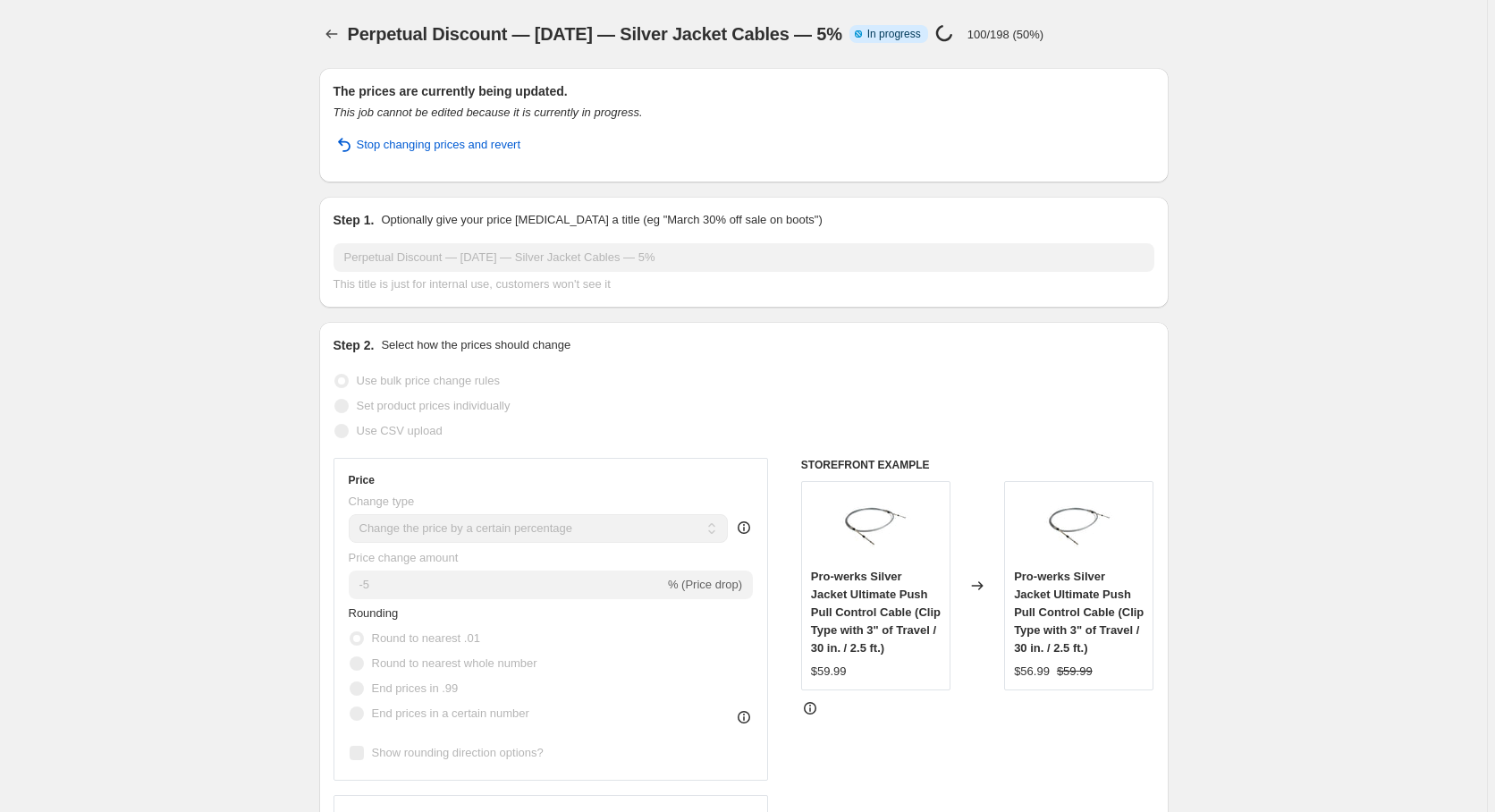
select select "percentage"
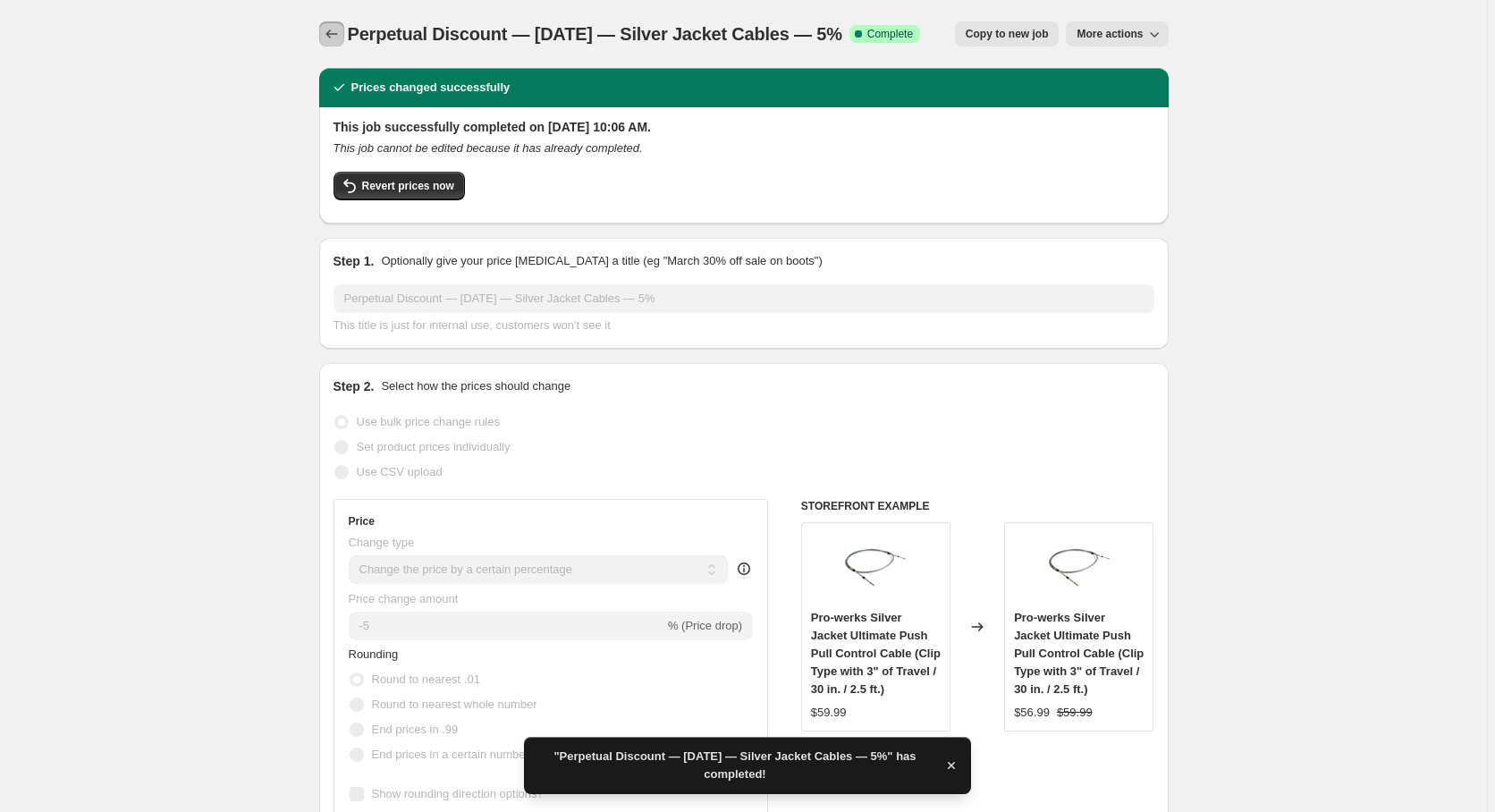
click at [334, 31] on icon "Price change jobs" at bounding box center [331, 34] width 18 height 18
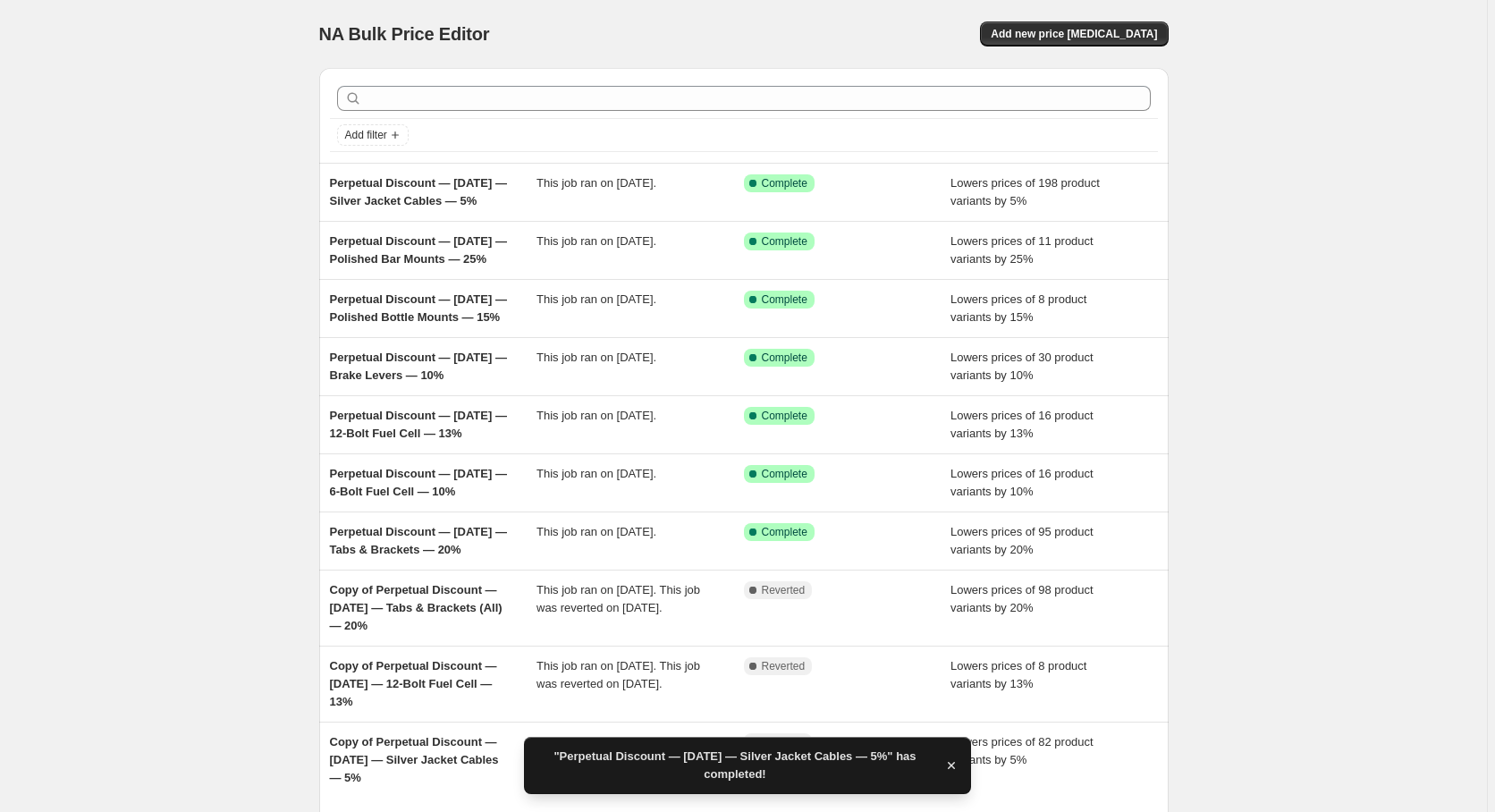
scroll to position [180, 0]
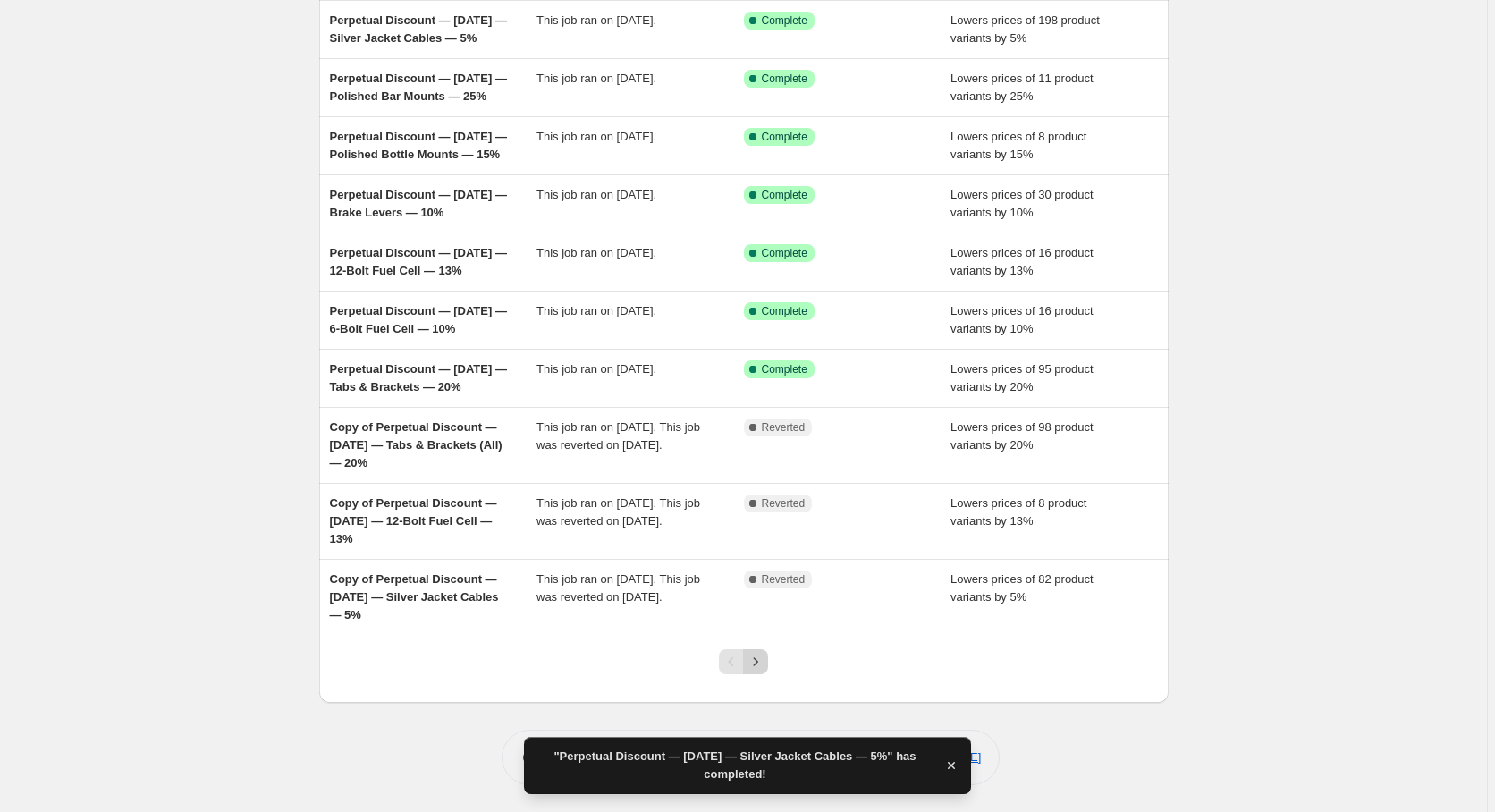
click at [764, 665] on icon "Next" at bounding box center [756, 661] width 18 height 18
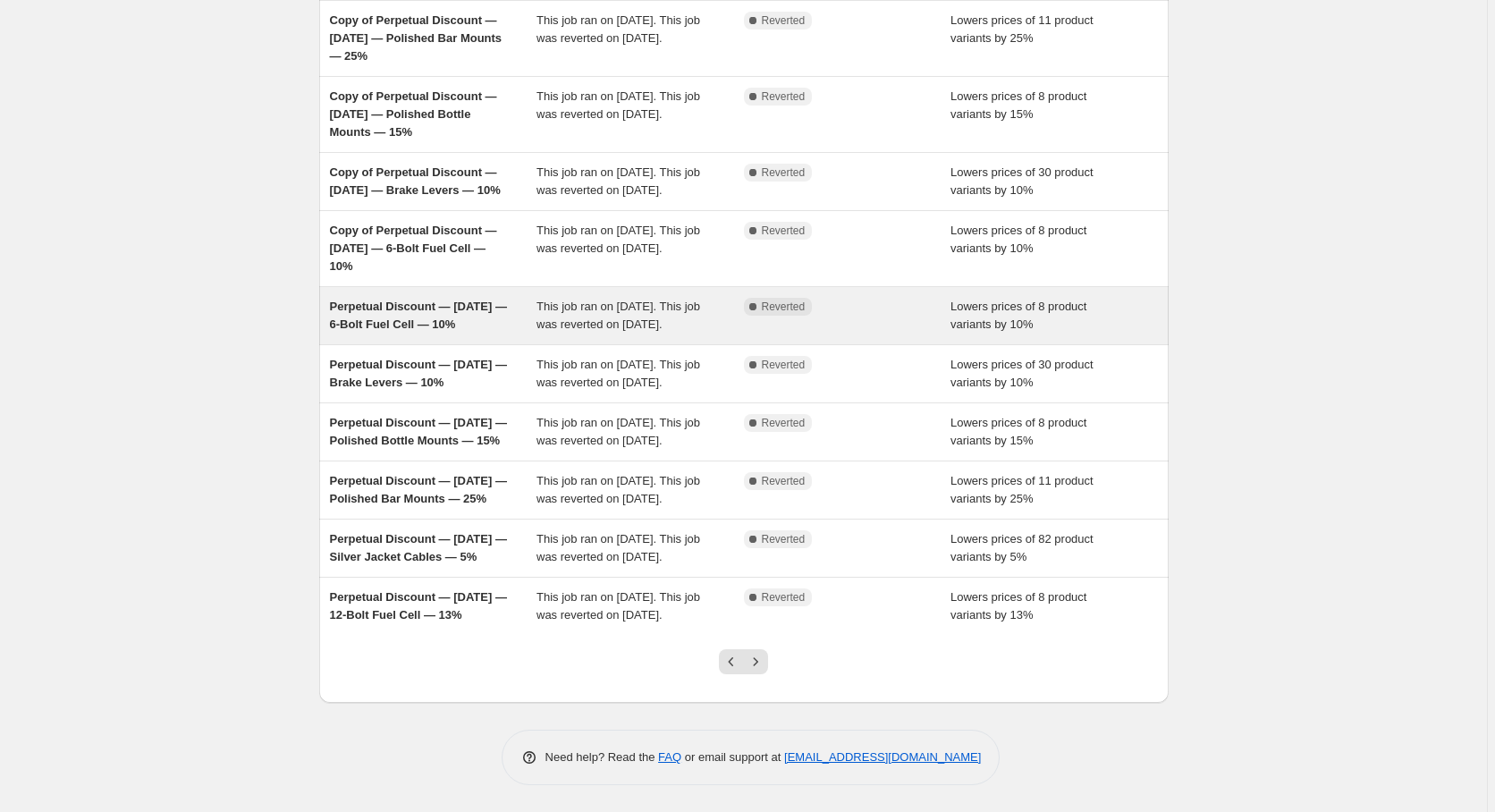
scroll to position [288, 0]
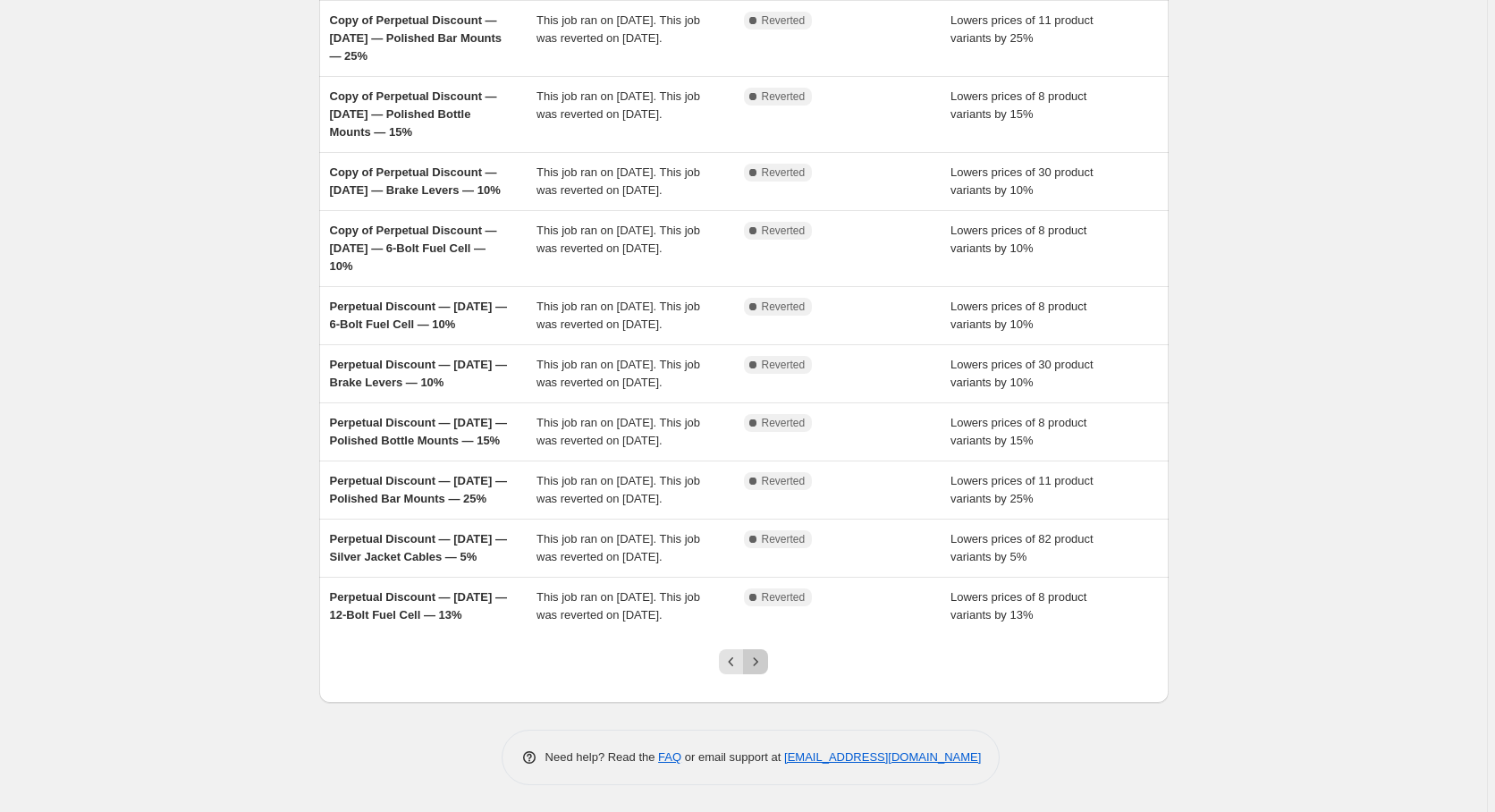
click at [761, 668] on icon "Next" at bounding box center [756, 661] width 18 height 18
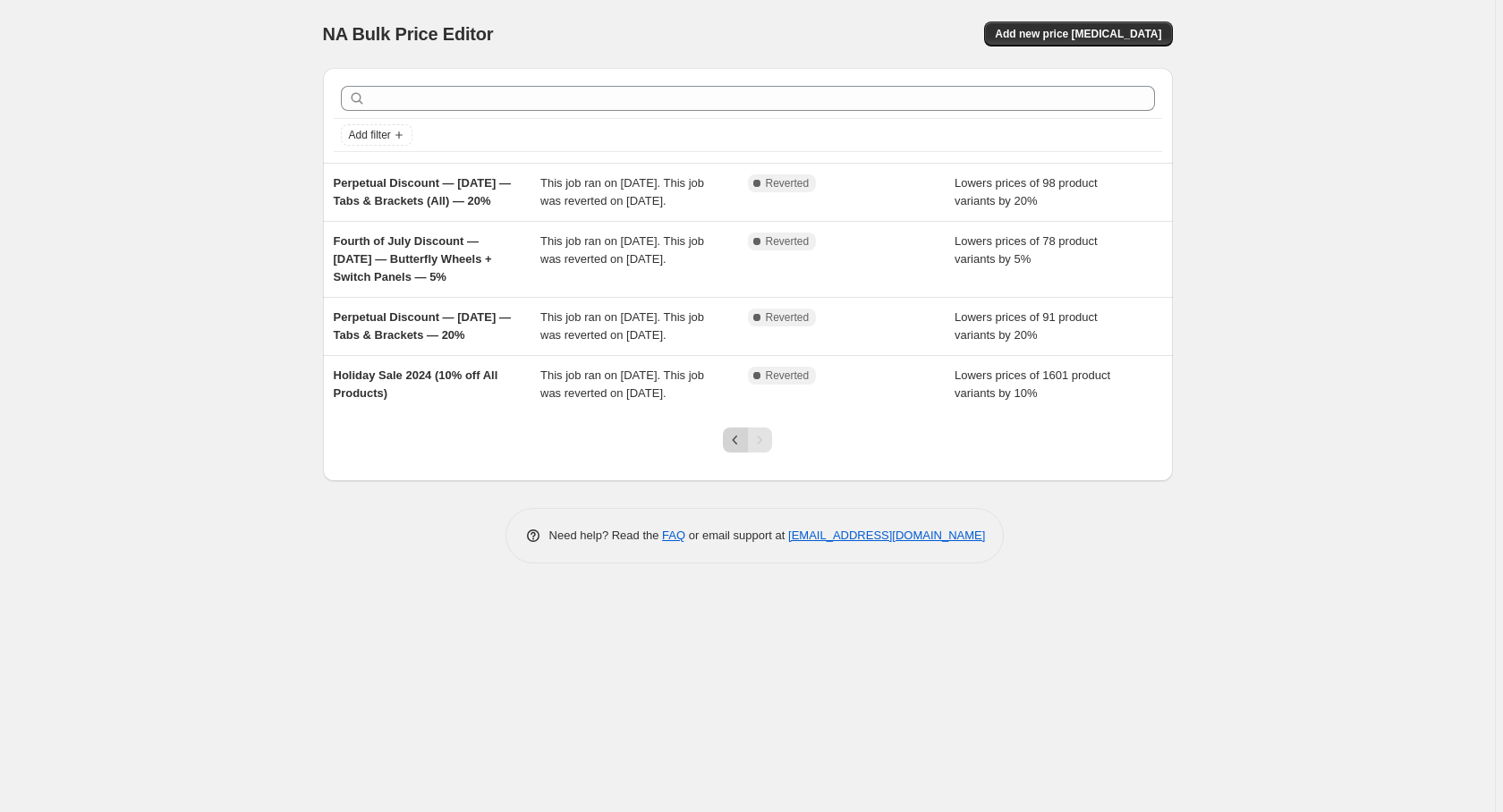
click at [741, 449] on icon "Previous" at bounding box center [735, 440] width 18 height 18
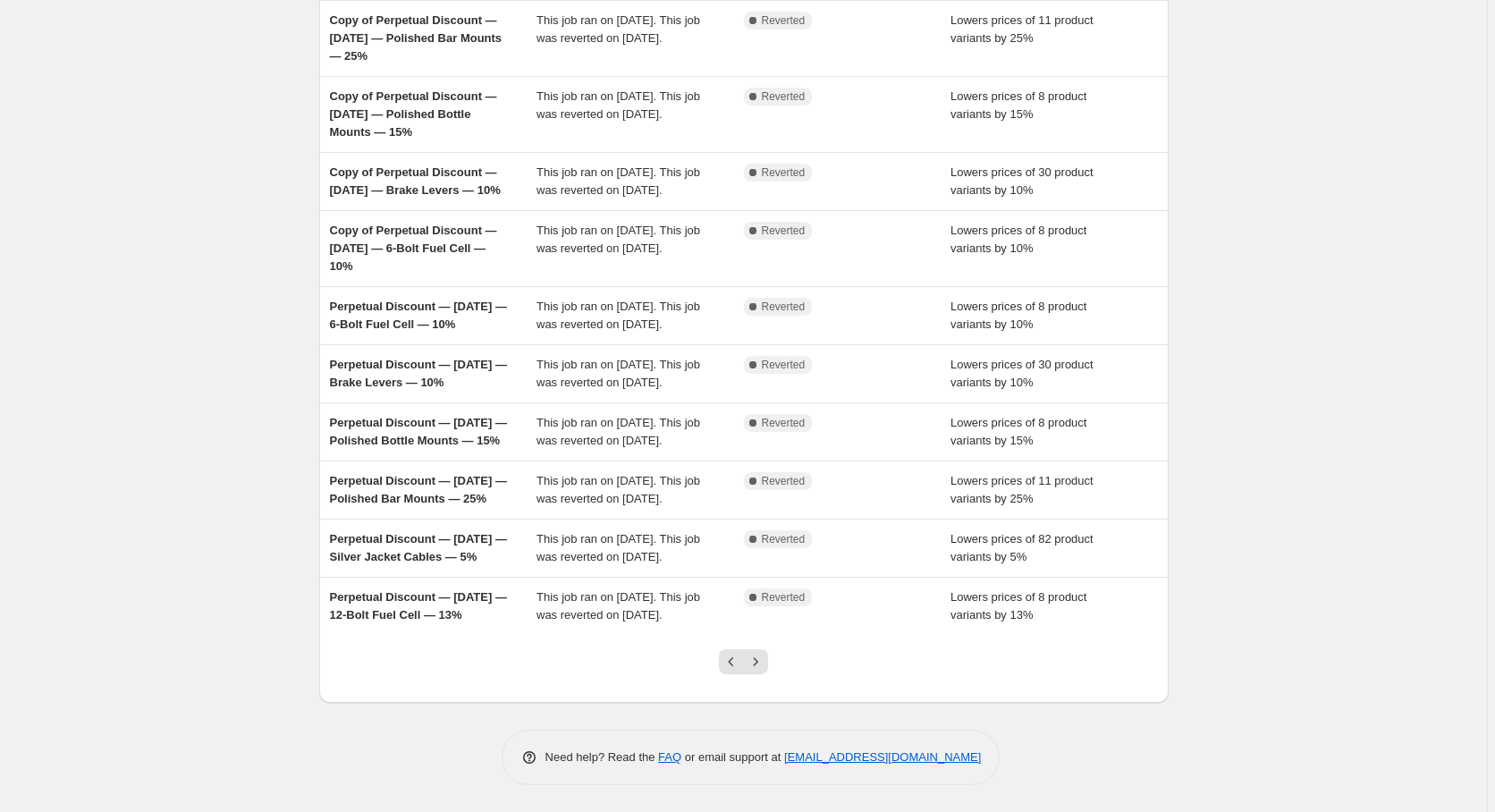
scroll to position [288, 0]
click at [735, 669] on icon "Previous" at bounding box center [732, 661] width 18 height 18
